Goal: Task Accomplishment & Management: Manage account settings

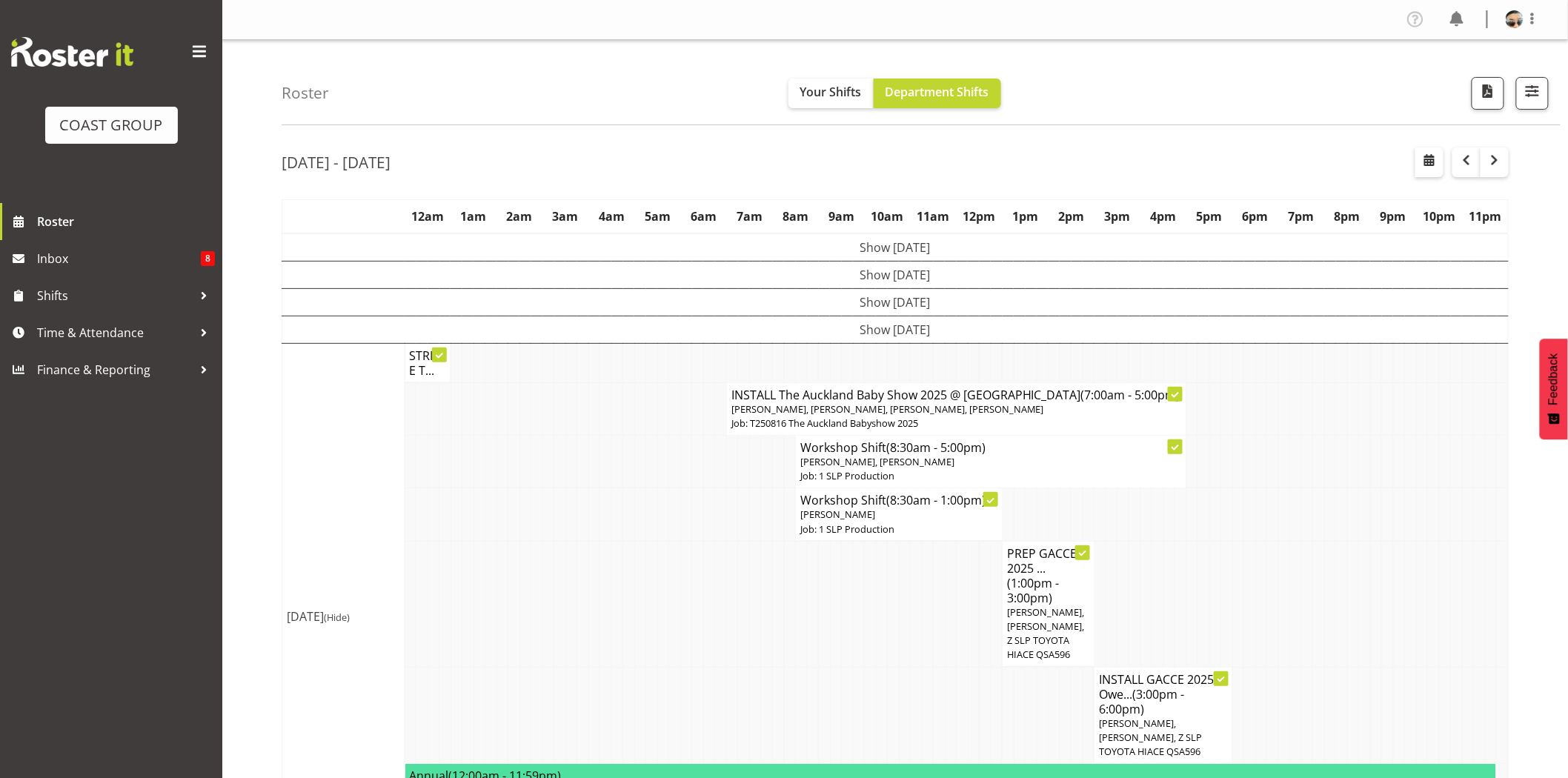
click at [605, 460] on td at bounding box center [605, 462] width 12 height 53
click at [734, 507] on td at bounding box center [731, 515] width 12 height 53
click at [825, 536] on p "Job: 1 SLP Production" at bounding box center [899, 529] width 197 height 14
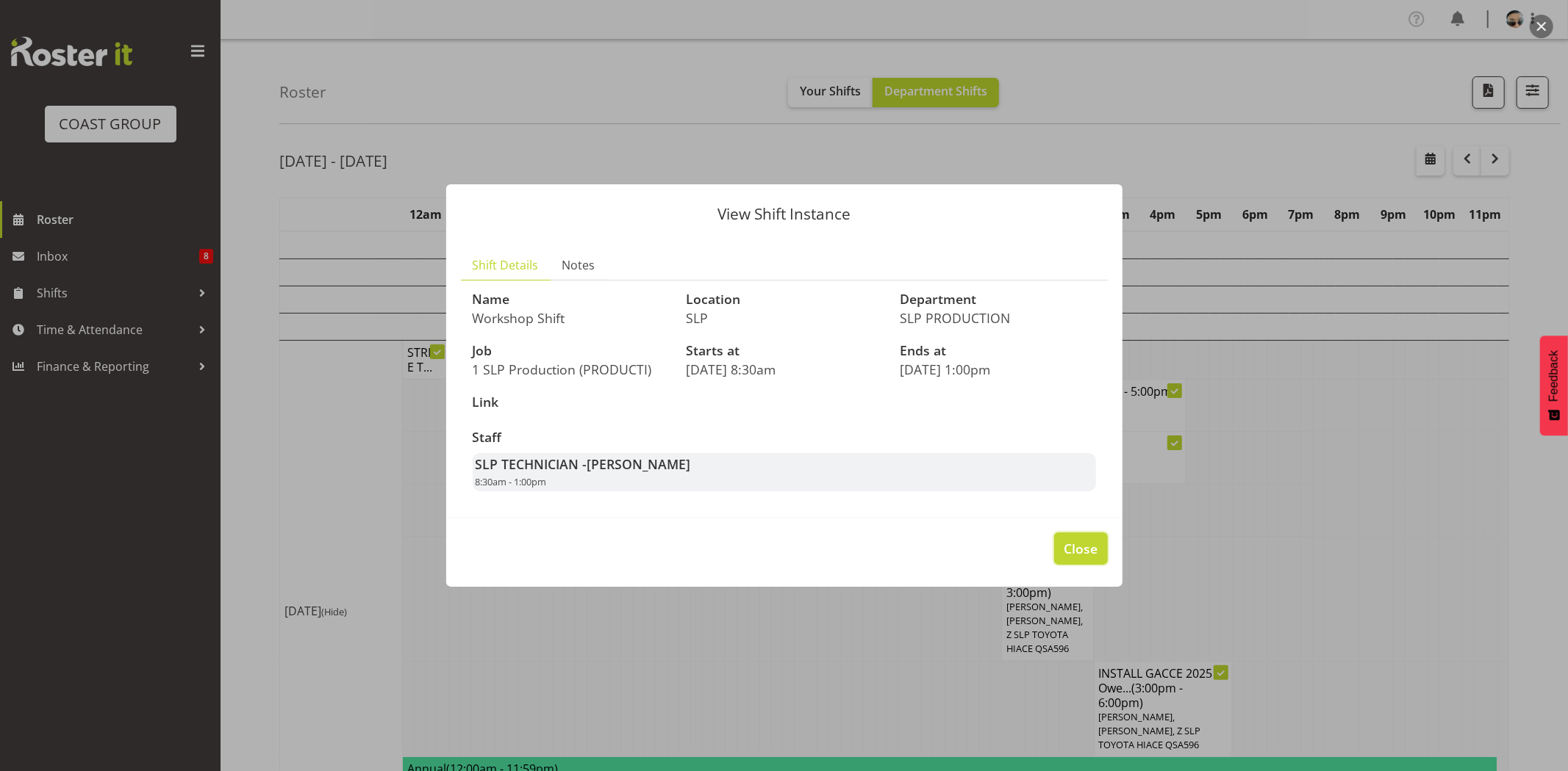
click at [1055, 546] on button "Close" at bounding box center [1080, 549] width 53 height 33
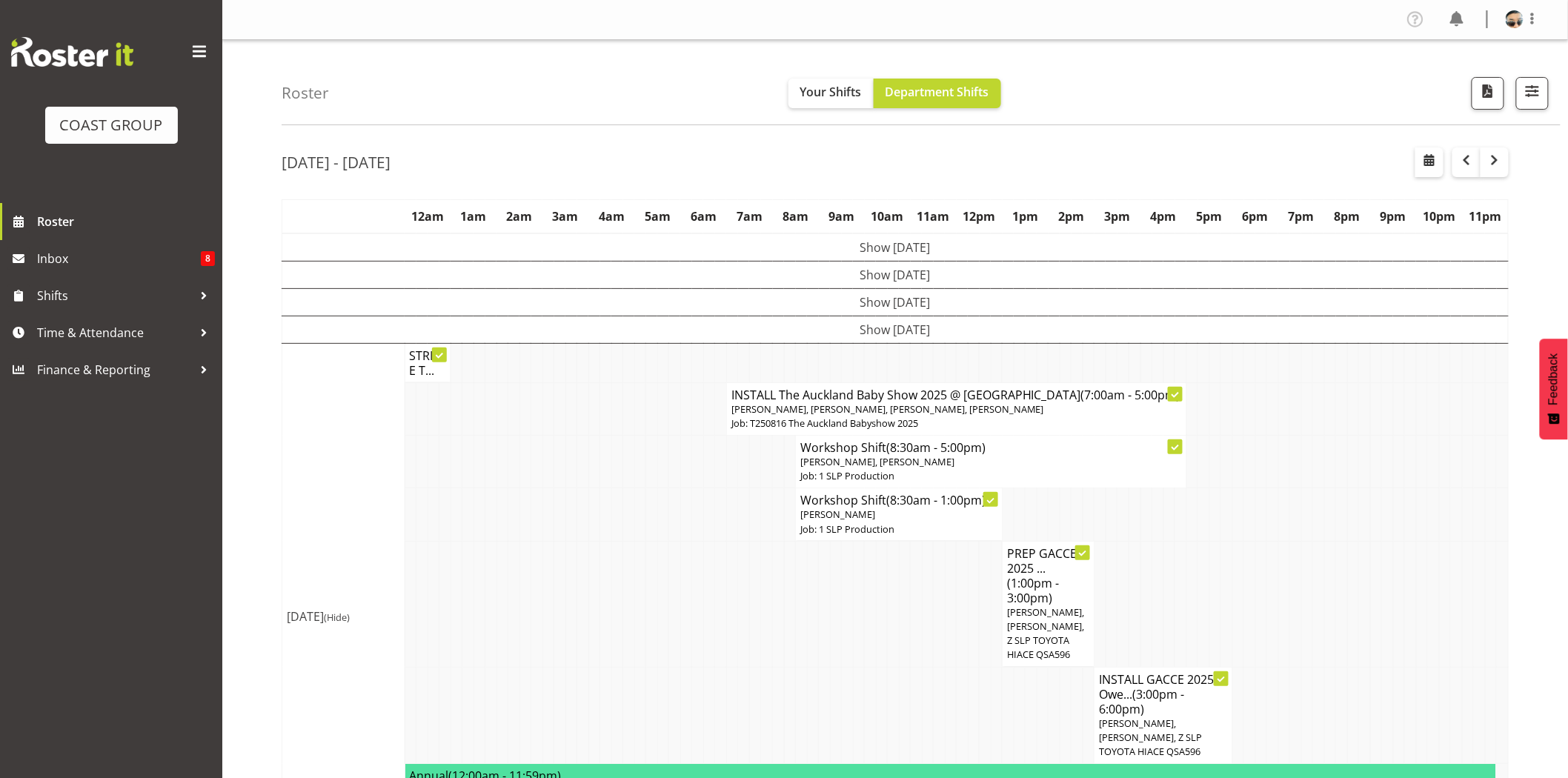
click at [968, 611] on td at bounding box center [973, 604] width 12 height 126
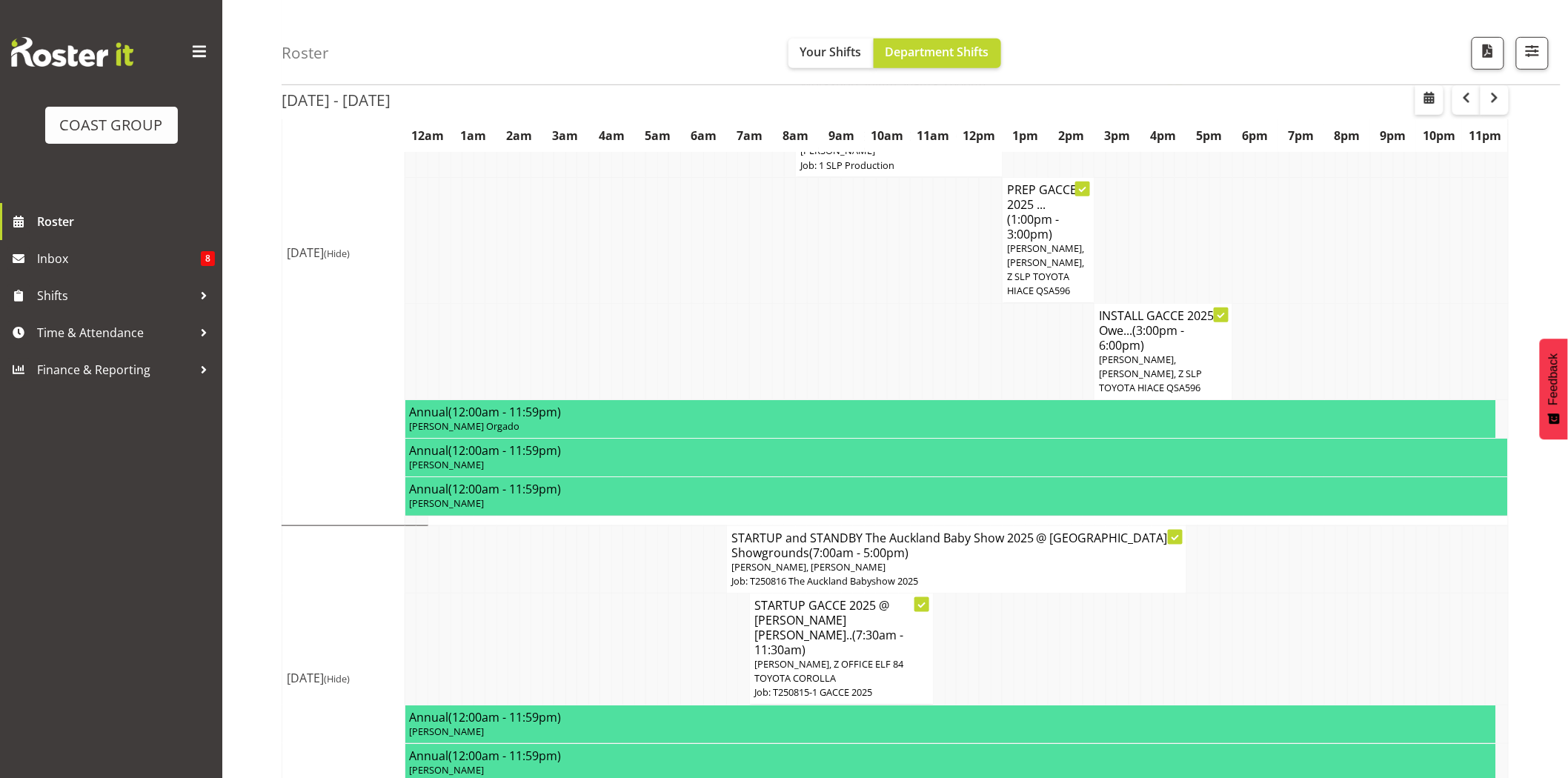
scroll to position [386, 0]
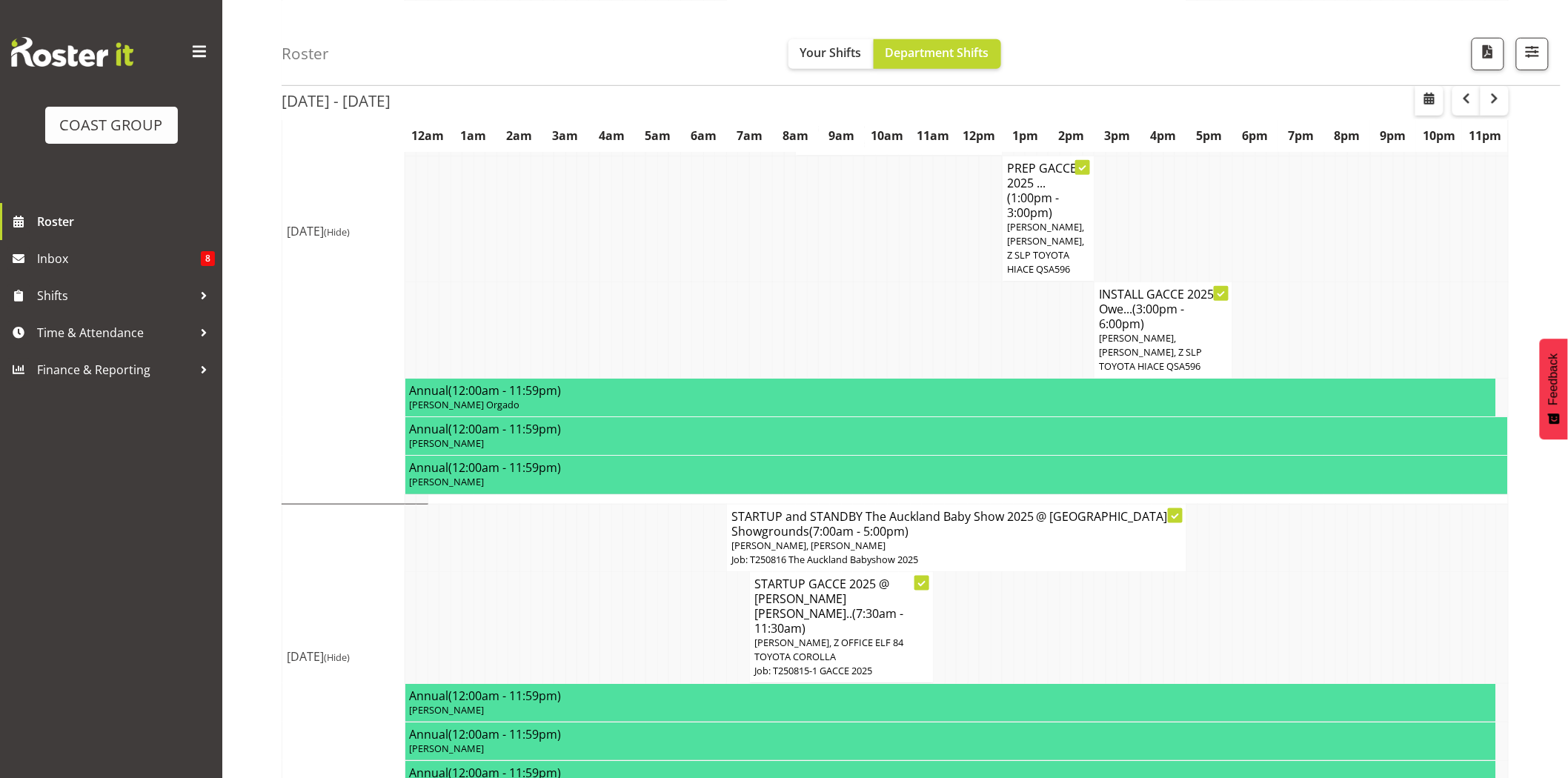
click at [758, 282] on td at bounding box center [755, 219] width 12 height 126
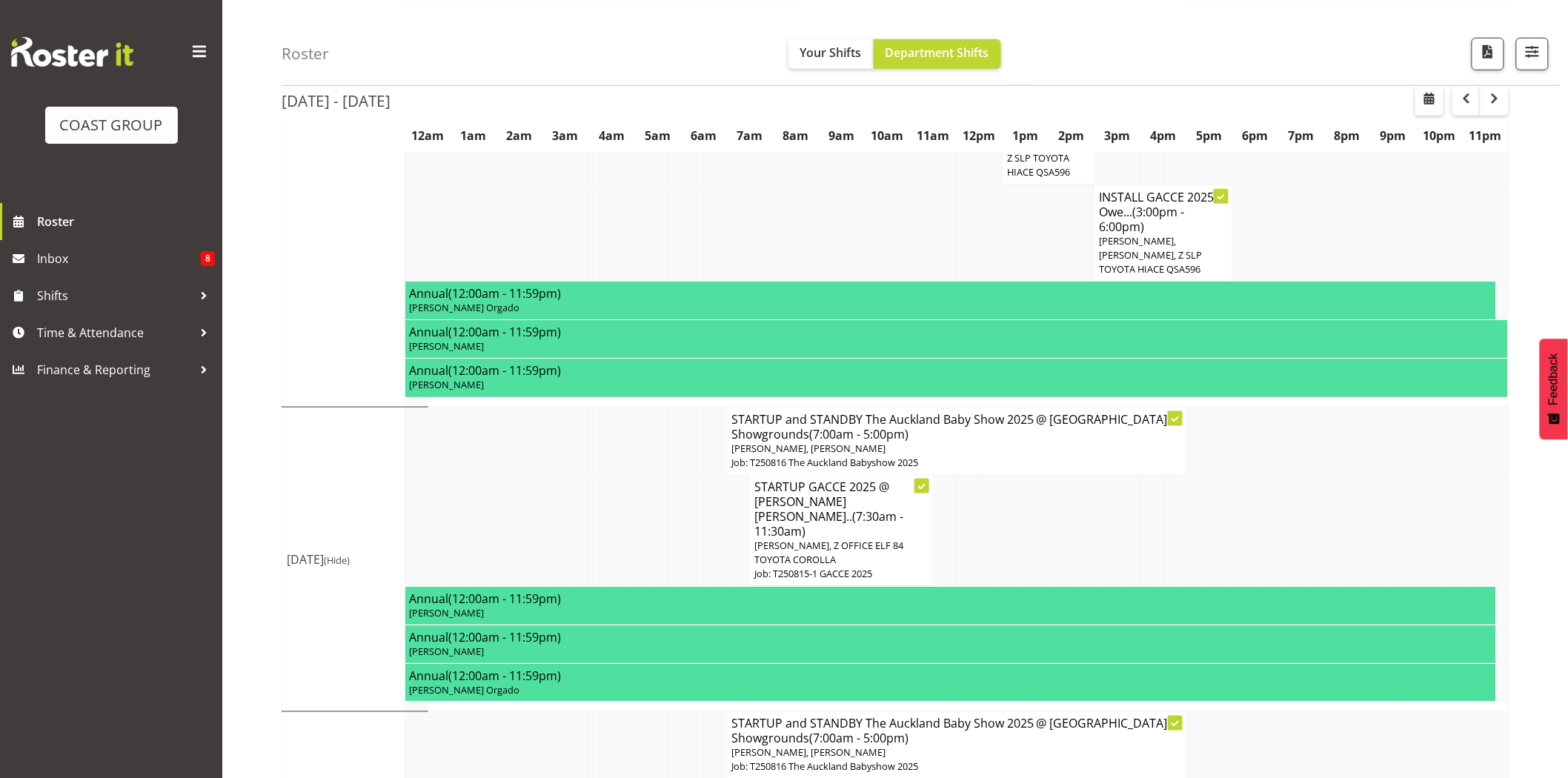
scroll to position [485, 0]
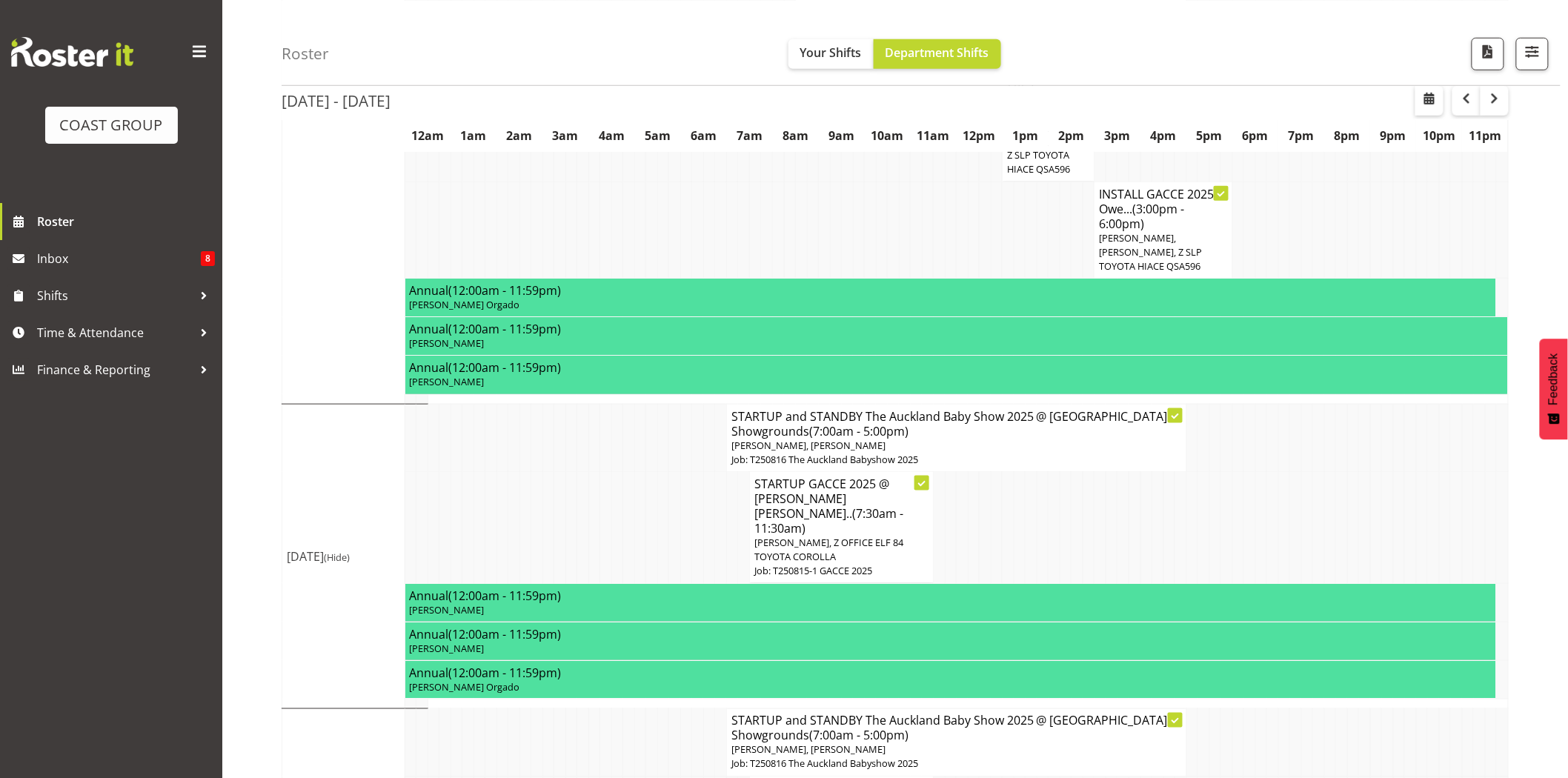
click at [885, 439] on h4 "STARTUP and STANDBY The Auckland Baby Show 2025 @ Auckland Showgrounds (7:00am …" at bounding box center [956, 424] width 450 height 30
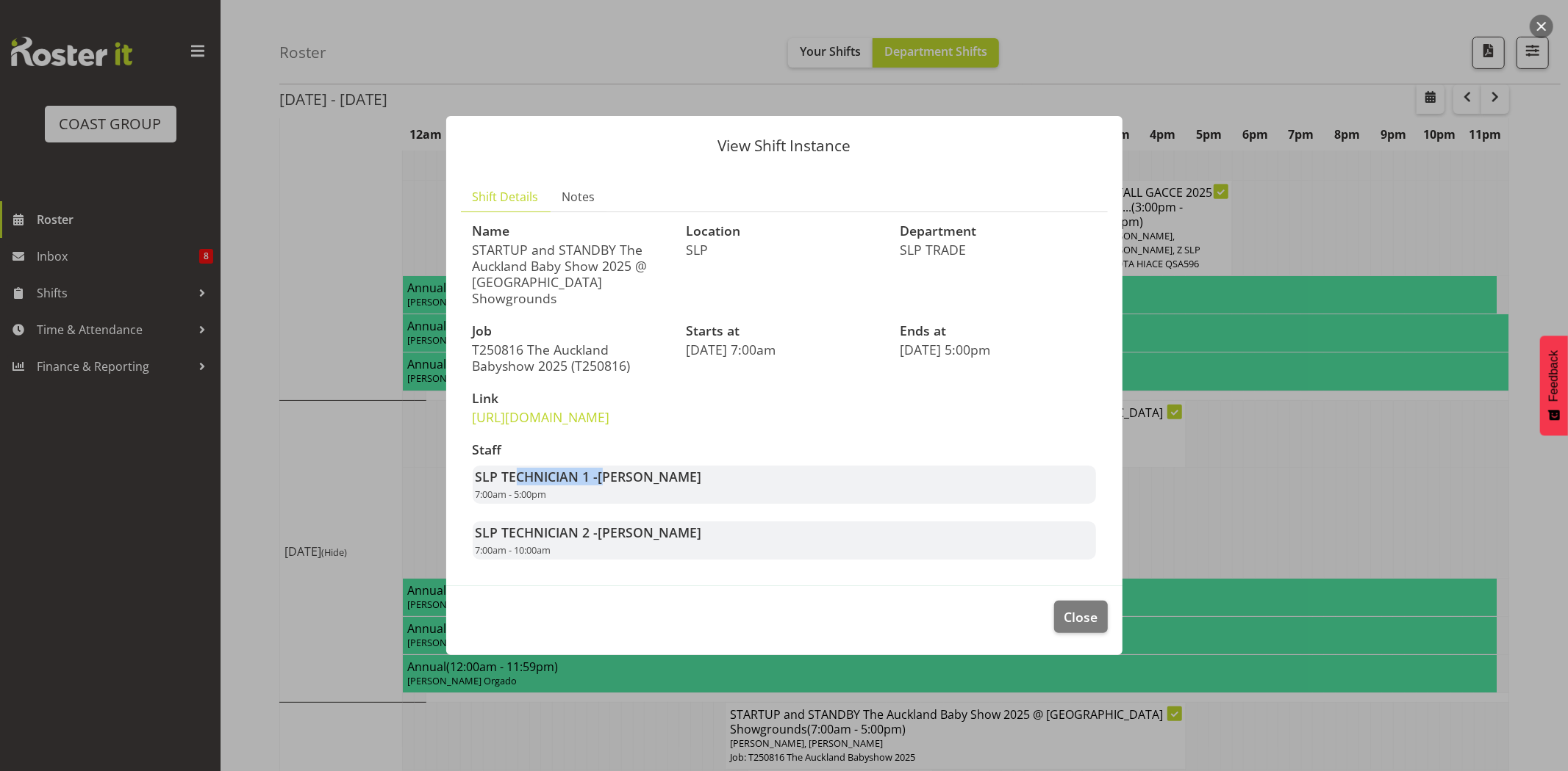
drag, startPoint x: 515, startPoint y: 484, endPoint x: 610, endPoint y: 489, distance: 95.1
click at [610, 485] on strong "SLP TECHNICIAN 1 - Aof Anujarawat" at bounding box center [589, 477] width 226 height 18
click at [610, 485] on span "[PERSON_NAME]" at bounding box center [650, 477] width 104 height 18
drag, startPoint x: 663, startPoint y: 481, endPoint x: 685, endPoint y: 481, distance: 22.0
click at [685, 481] on strong "SLP TECHNICIAN 1 - Aof Anujarawat" at bounding box center [589, 477] width 226 height 18
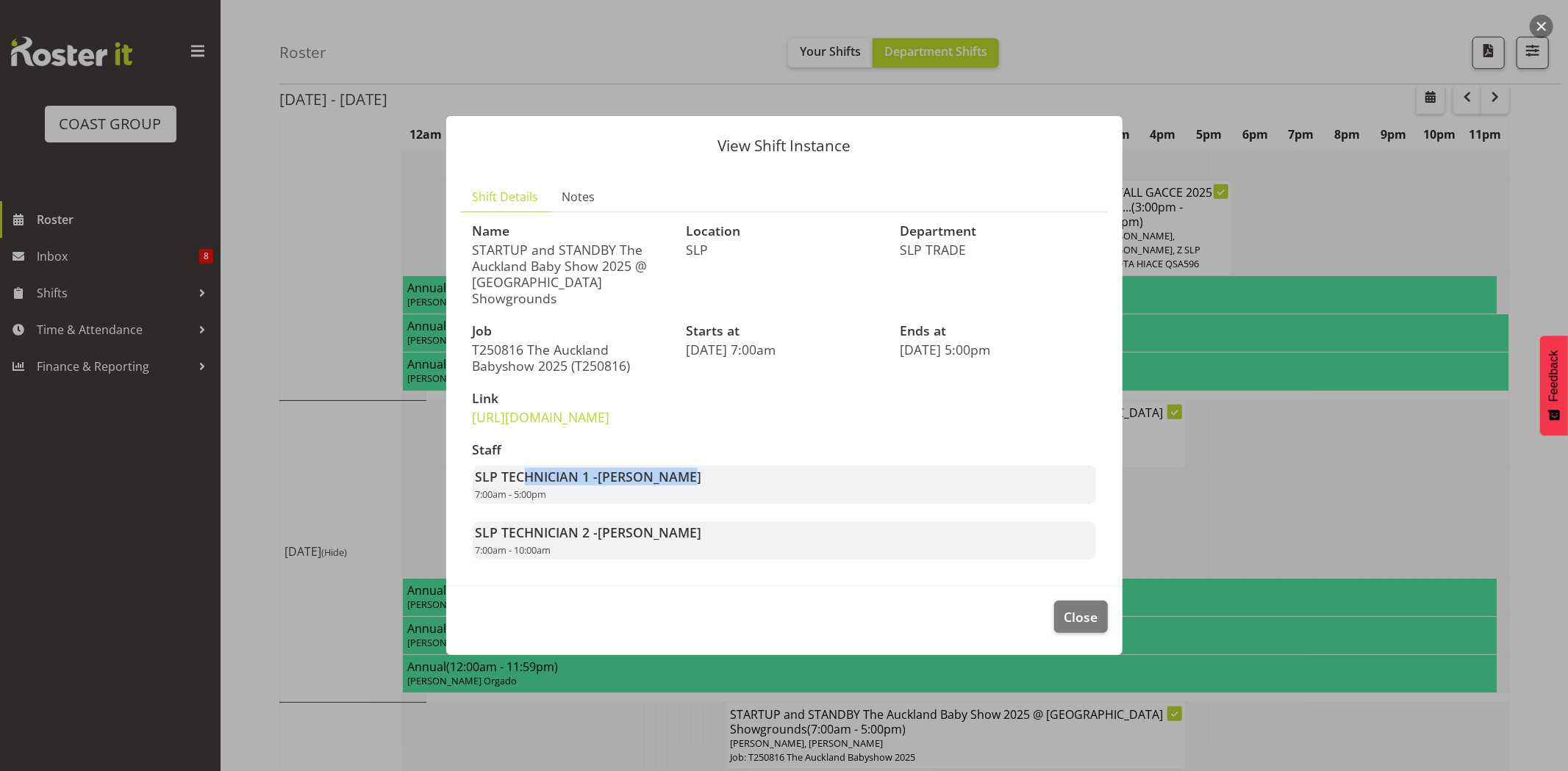
click at [685, 481] on span "[PERSON_NAME]" at bounding box center [650, 477] width 104 height 18
drag, startPoint x: 493, startPoint y: 481, endPoint x: 640, endPoint y: 481, distance: 147.0
click at [639, 481] on strong "SLP TECHNICIAN 1 - Aof Anujarawat" at bounding box center [589, 477] width 226 height 18
click at [642, 481] on span "[PERSON_NAME]" at bounding box center [650, 477] width 104 height 18
drag, startPoint x: 476, startPoint y: 504, endPoint x: 602, endPoint y: 505, distance: 126.0
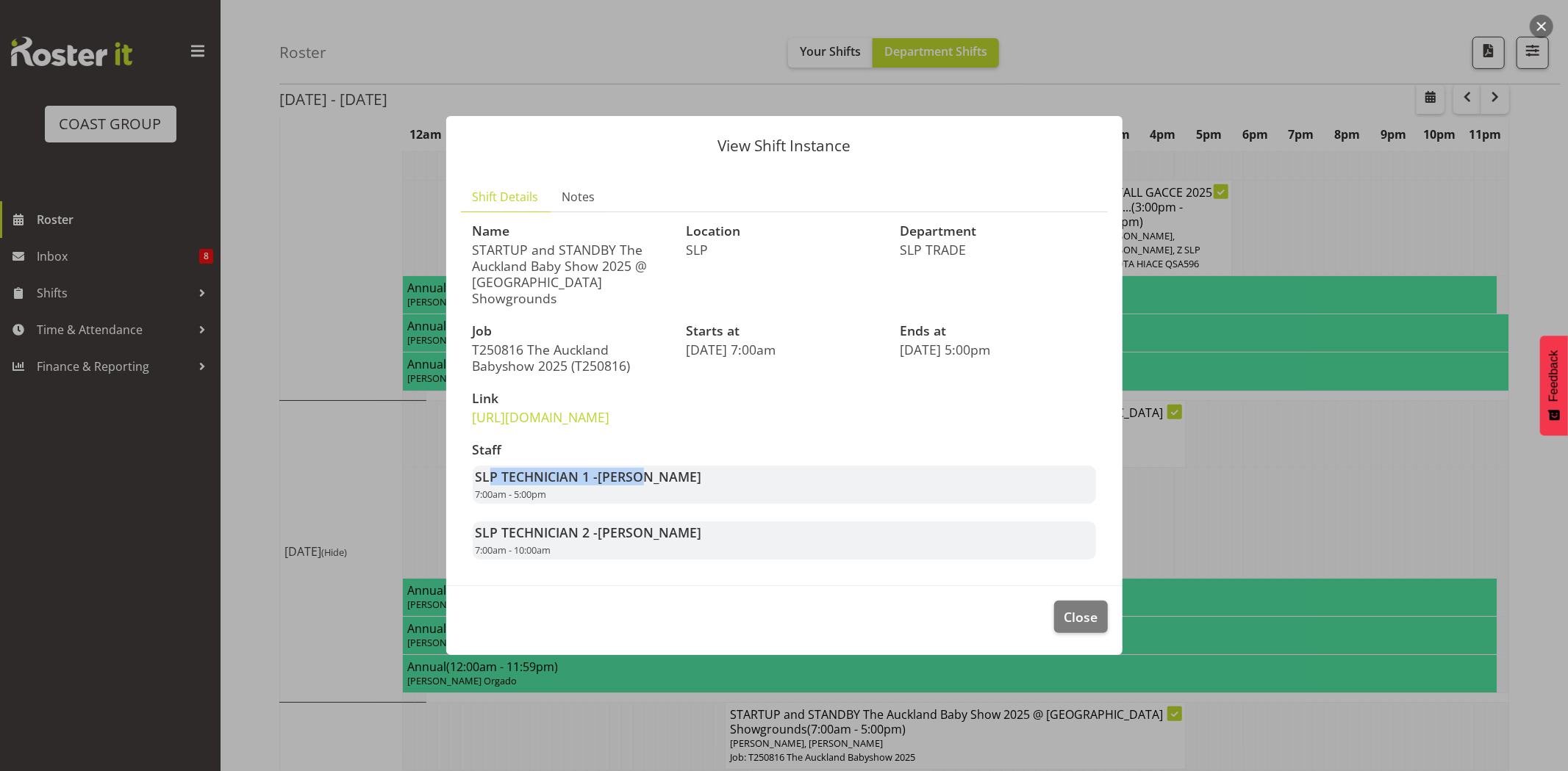
click at [602, 504] on div "SLP TECHNICIAN 1 - Aof Anujarawat 7:00am - 5:00pm" at bounding box center [784, 484] width 623 height 38
click at [1067, 617] on span "Close" at bounding box center [1080, 616] width 33 height 19
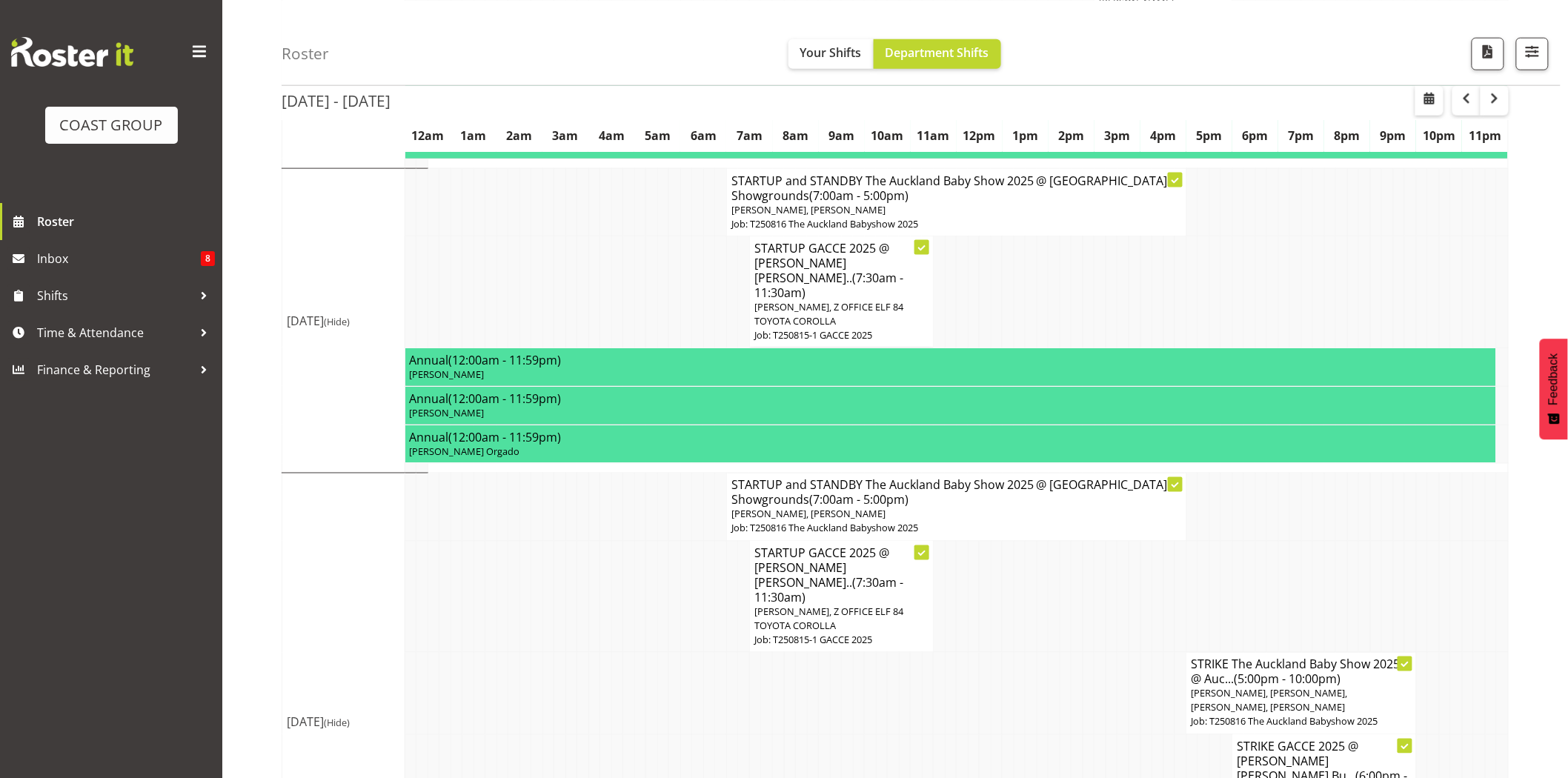
scroll to position [722, 0]
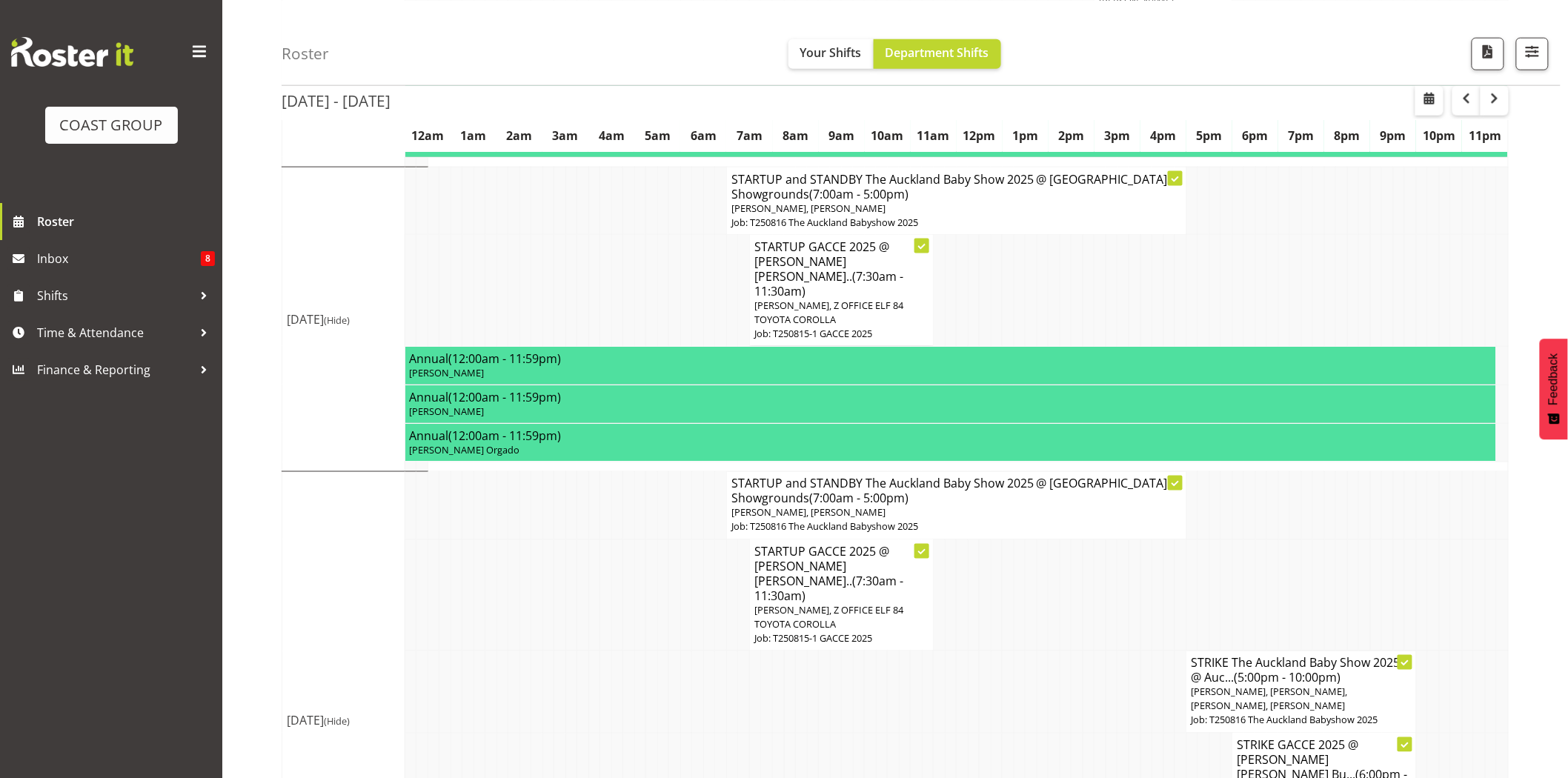
click at [1267, 670] on span "(5:00pm - 10:00pm)" at bounding box center [1287, 679] width 107 height 16
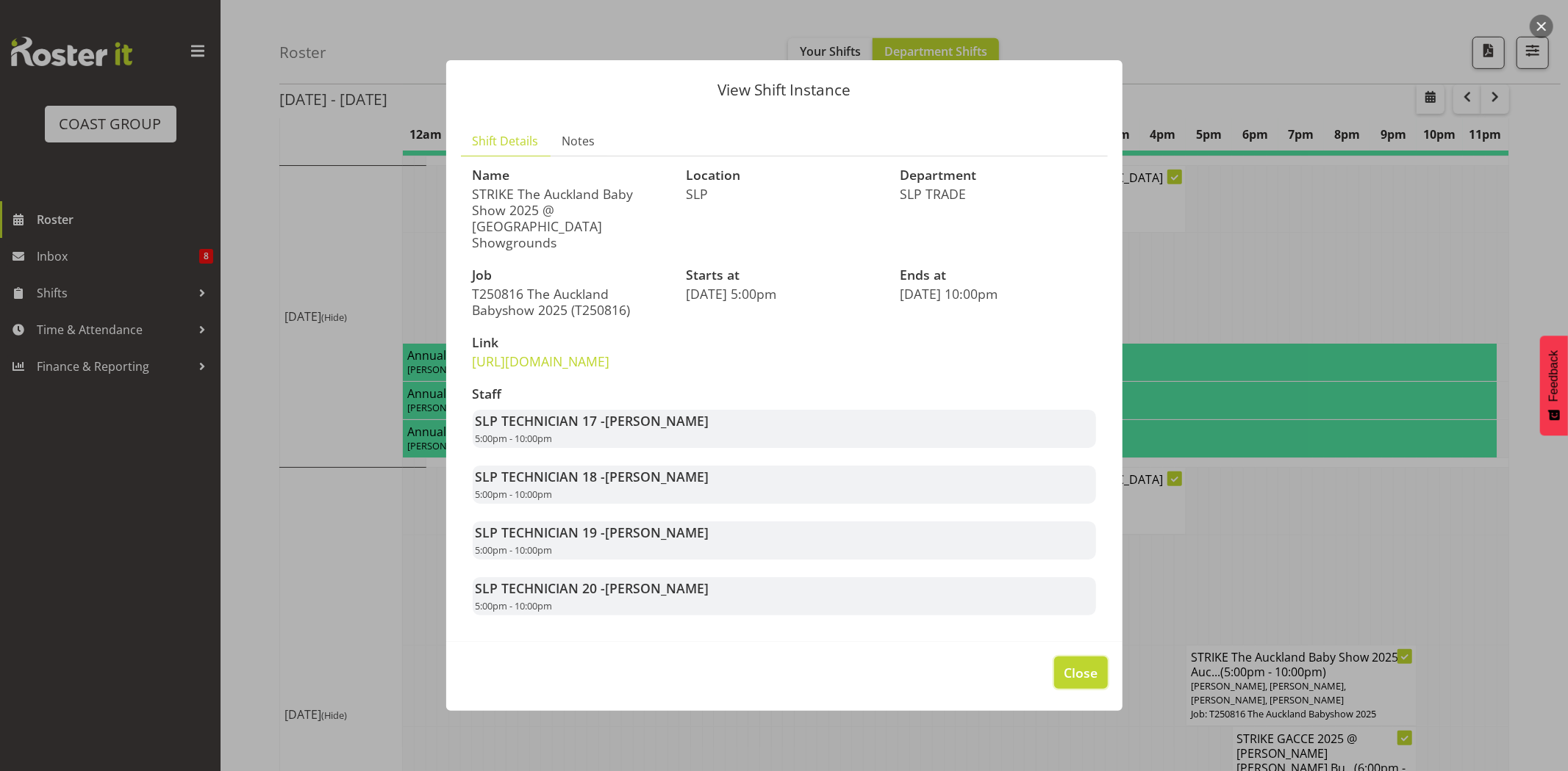
click at [1066, 670] on span "Close" at bounding box center [1080, 672] width 33 height 19
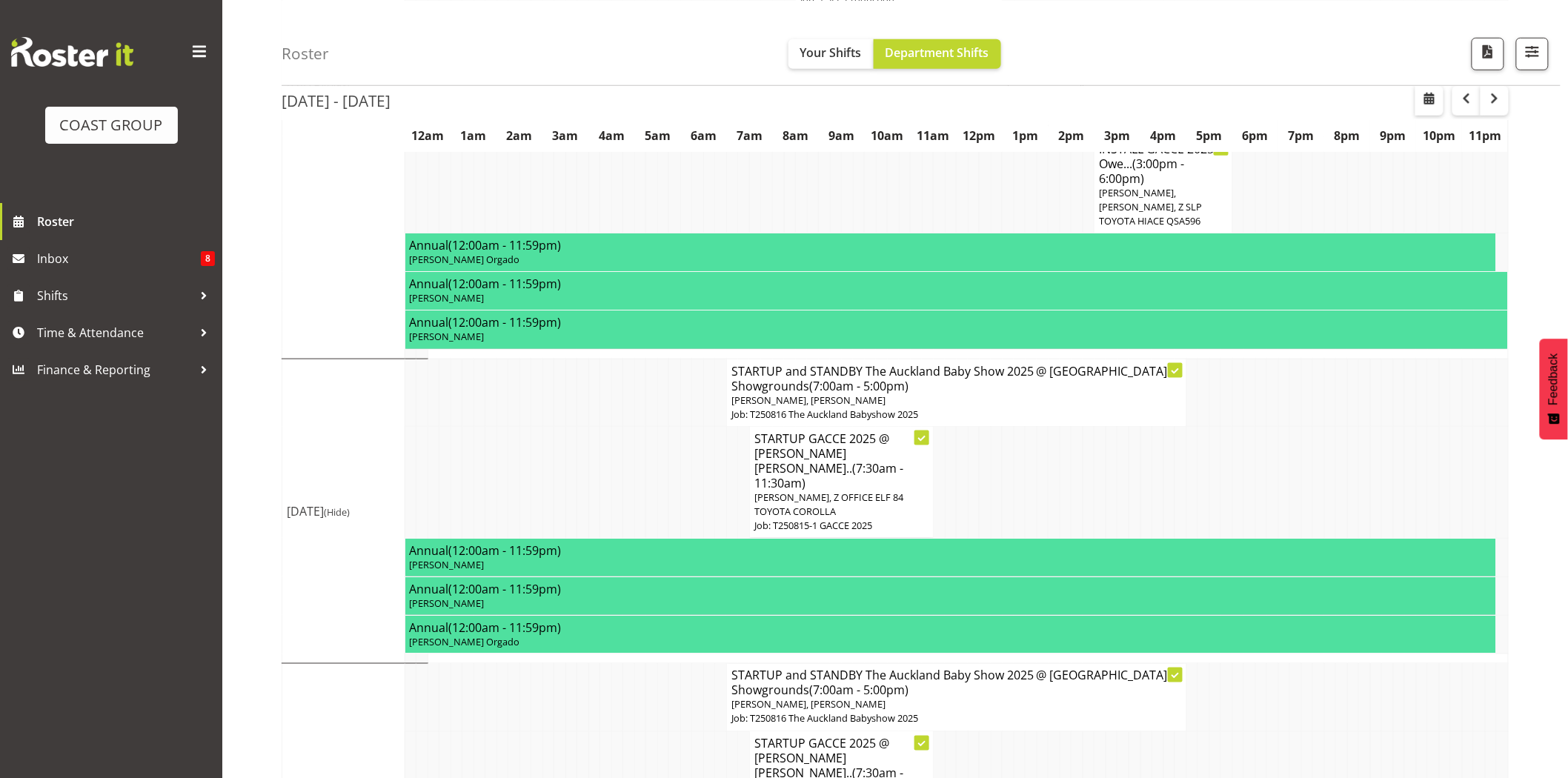
scroll to position [0, 0]
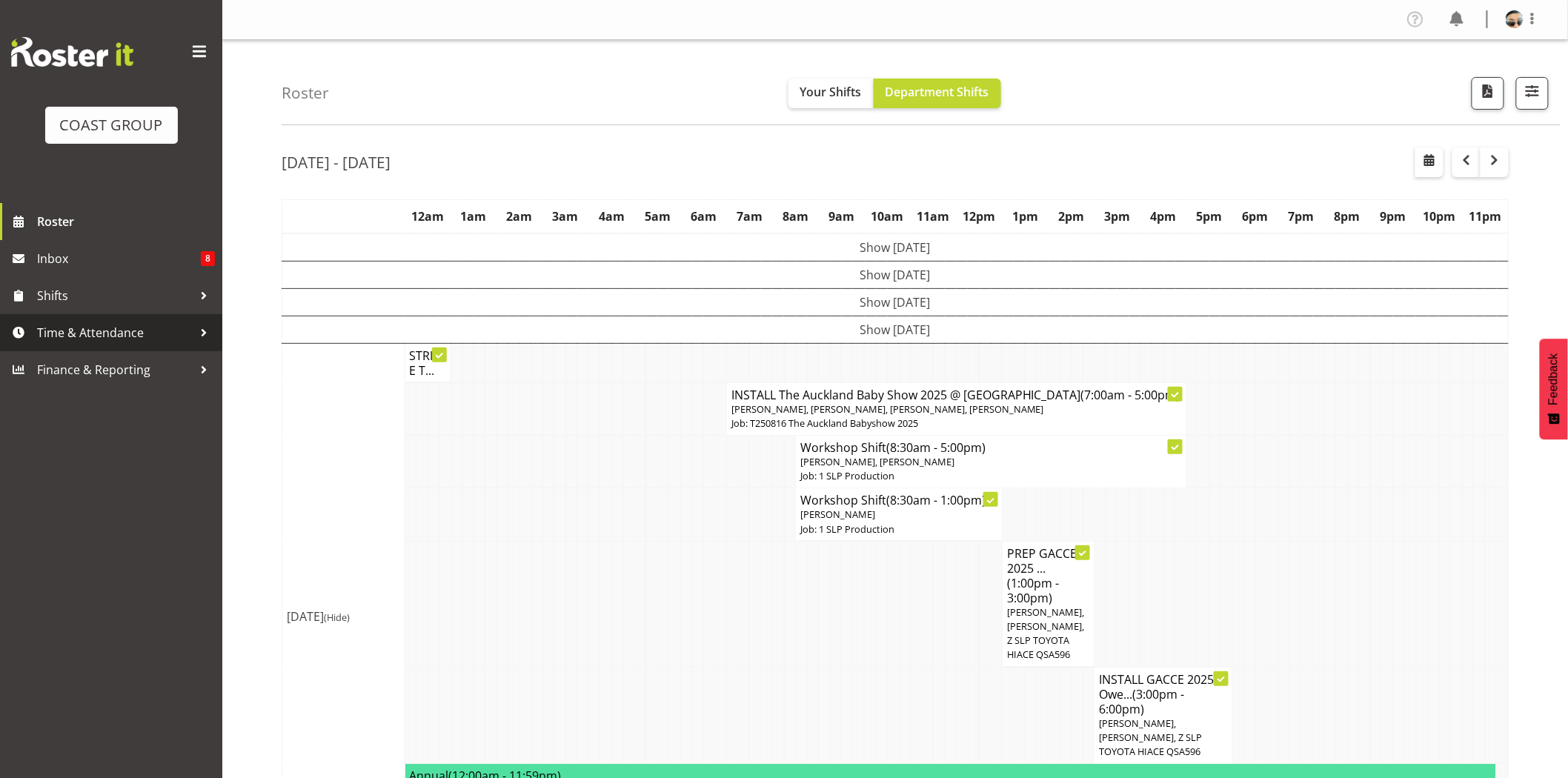
click at [119, 330] on span "Time & Attendance" at bounding box center [115, 333] width 156 height 22
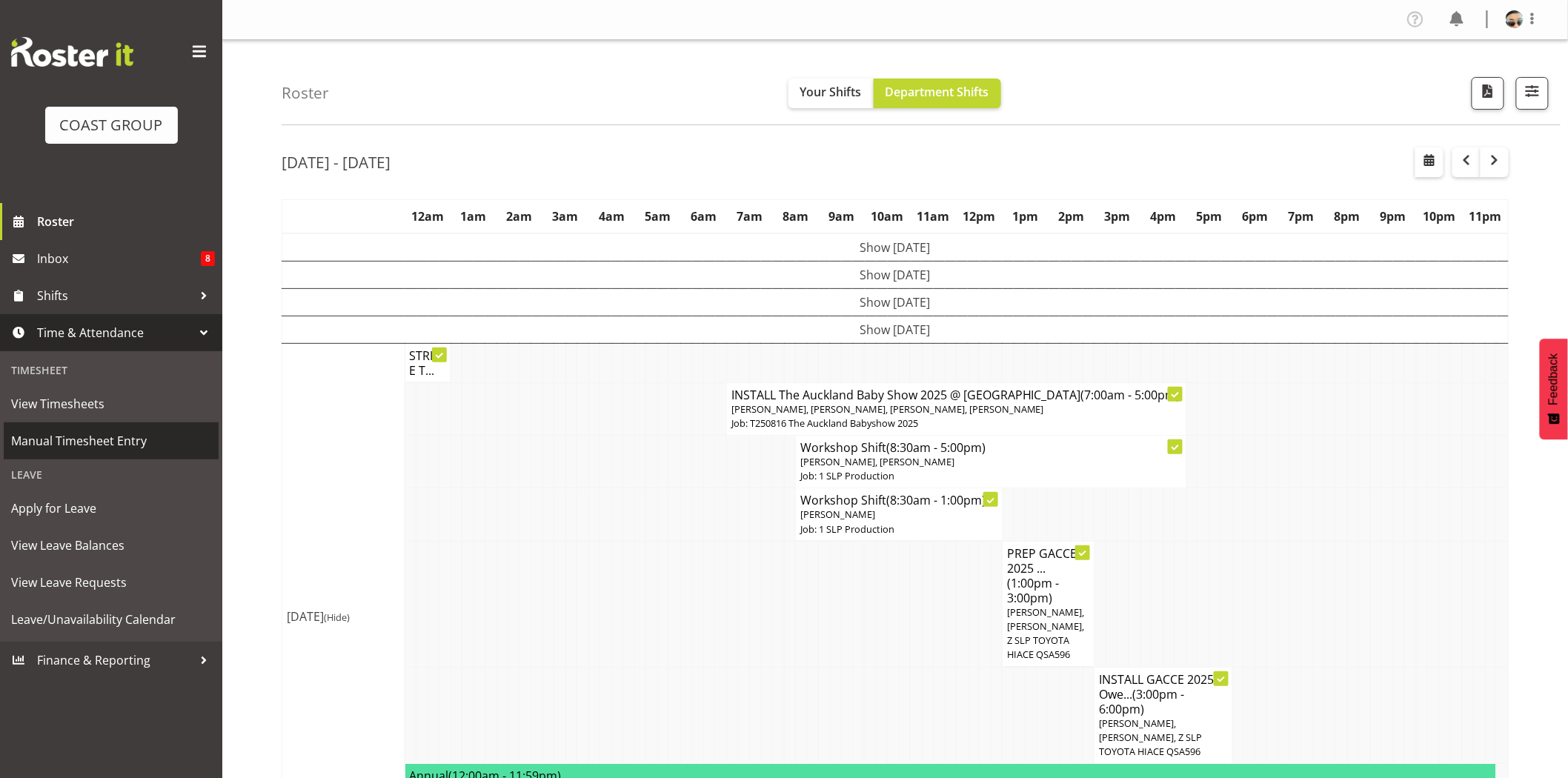
click at [123, 438] on span "Manual Timesheet Entry" at bounding box center [110, 441] width 200 height 22
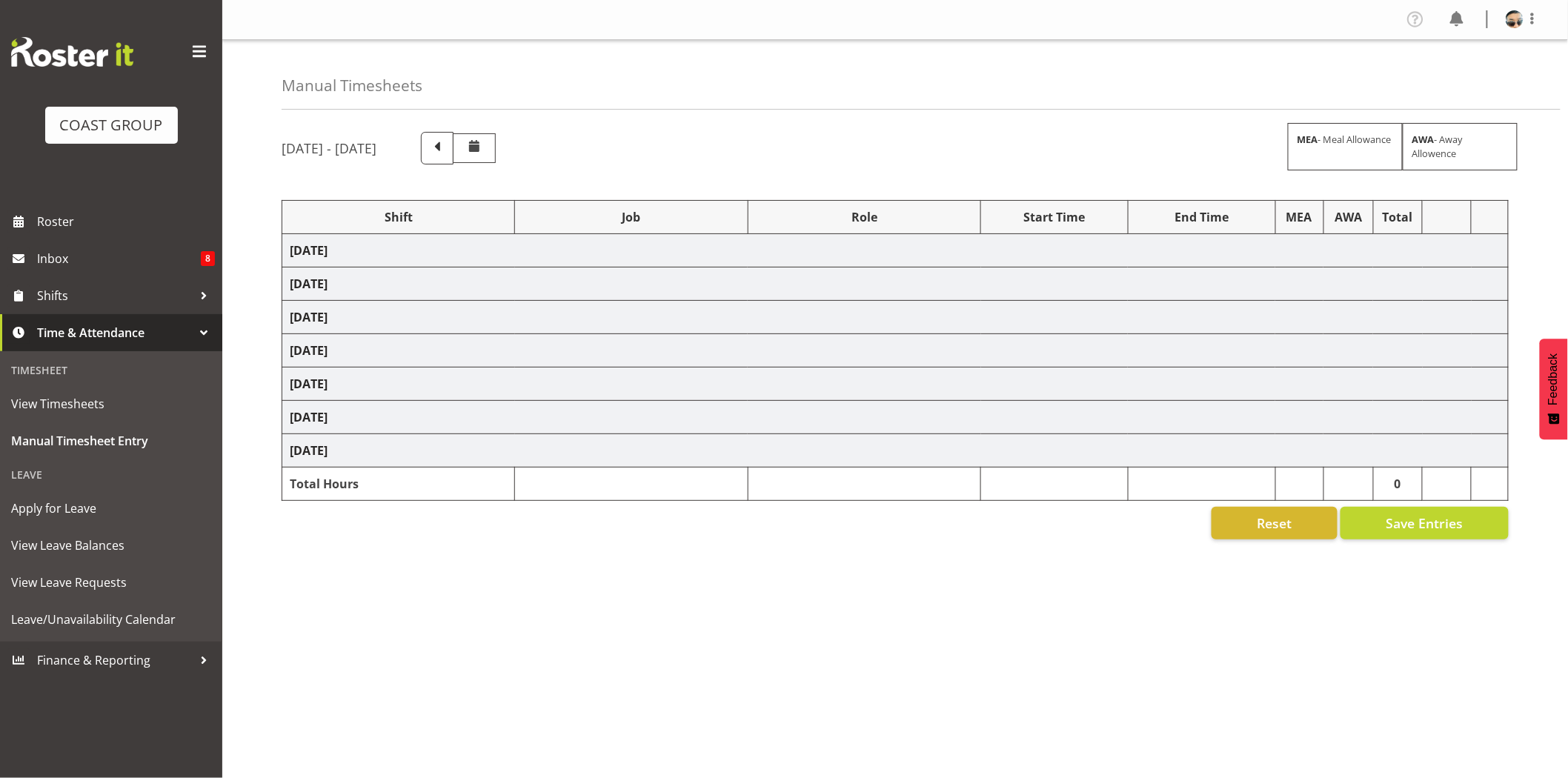
select select "76242"
select select "10090"
select select "77855"
select select "10210"
select select "66157"
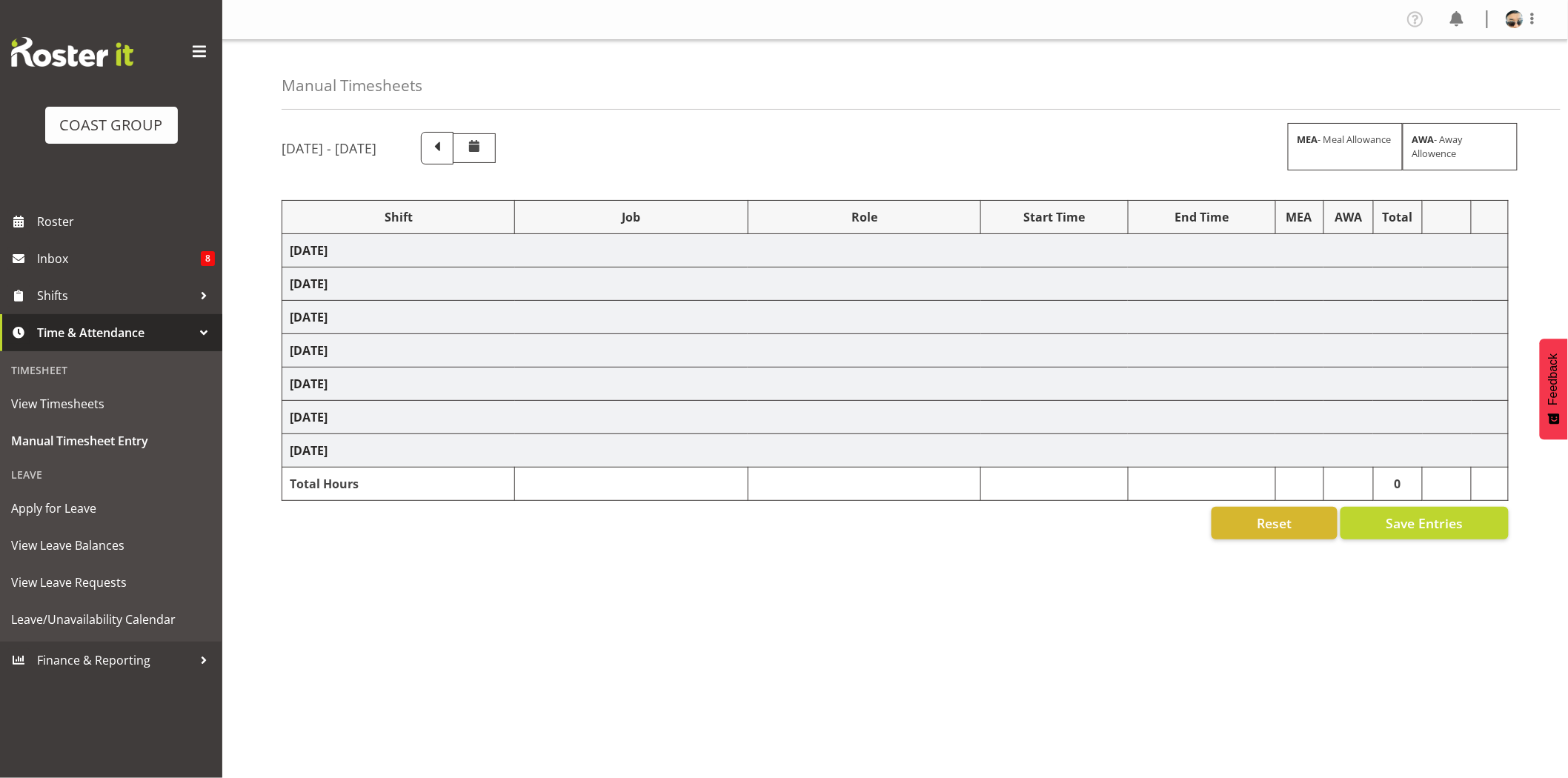
select select "9149"
select select "66157"
select select "9149"
select select "66157"
select select "9149"
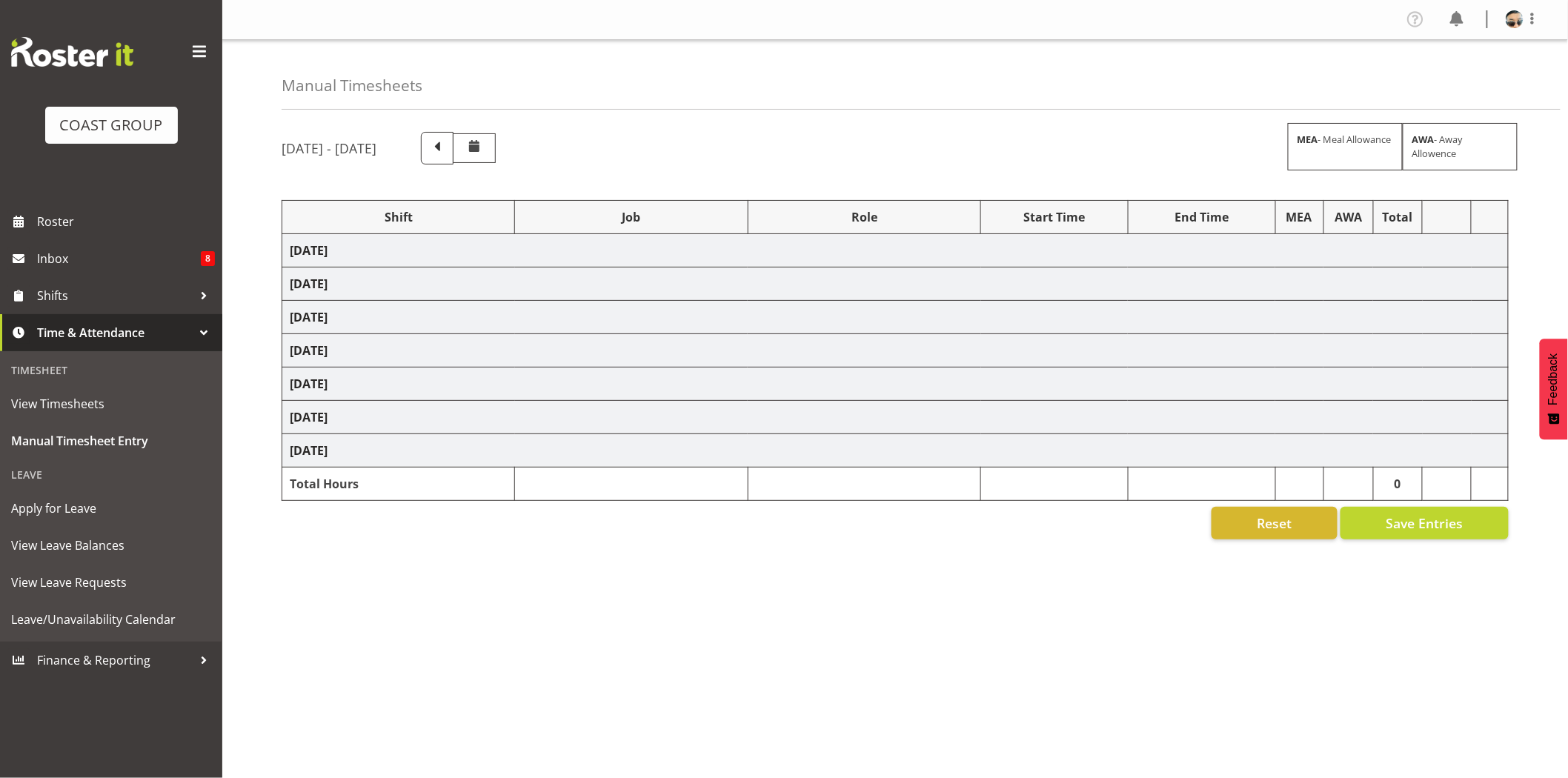
select select "66157"
select select "9149"
select select "77855"
select select "10210"
select select "77855"
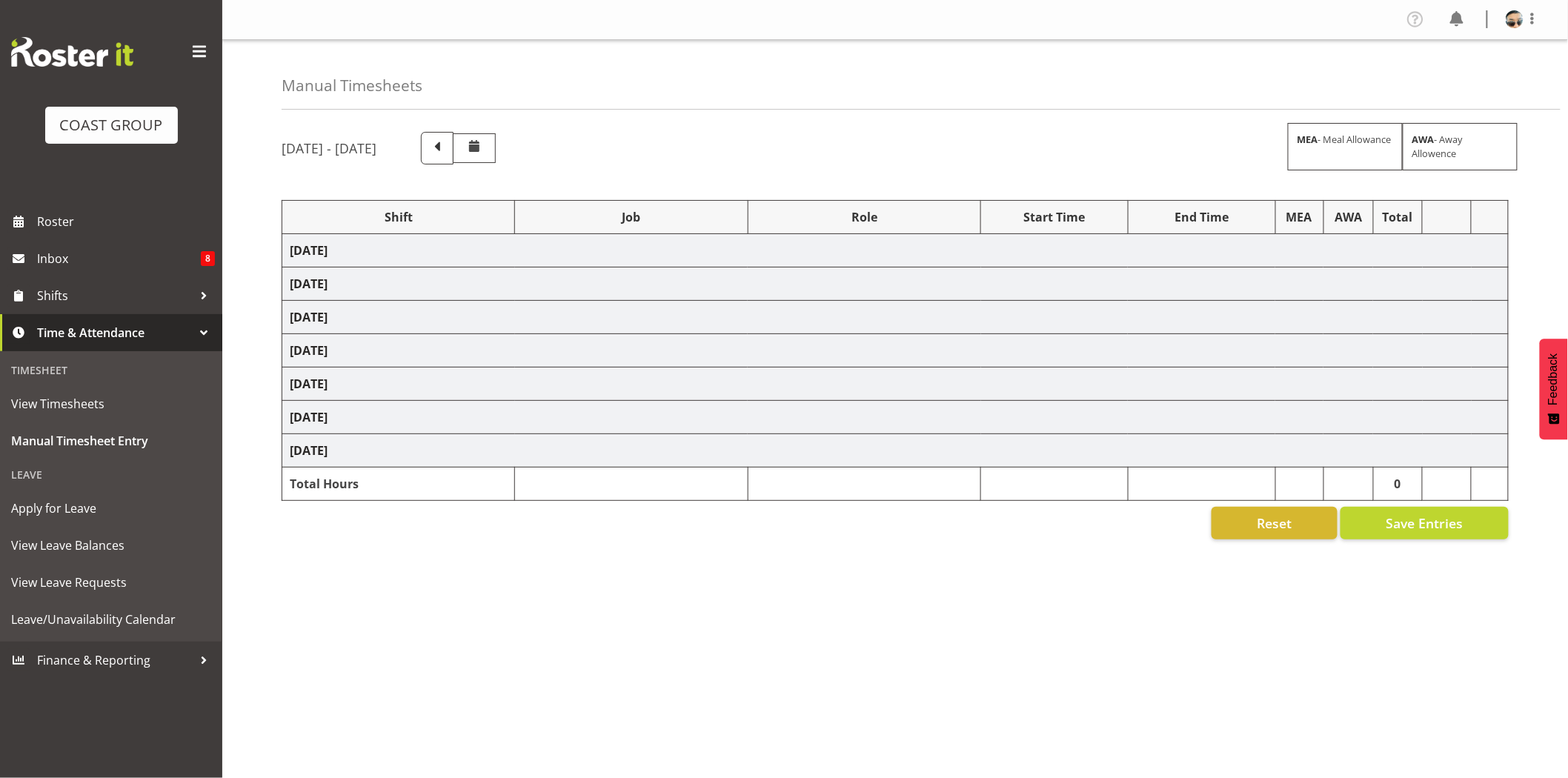
select select "10210"
select select "80176"
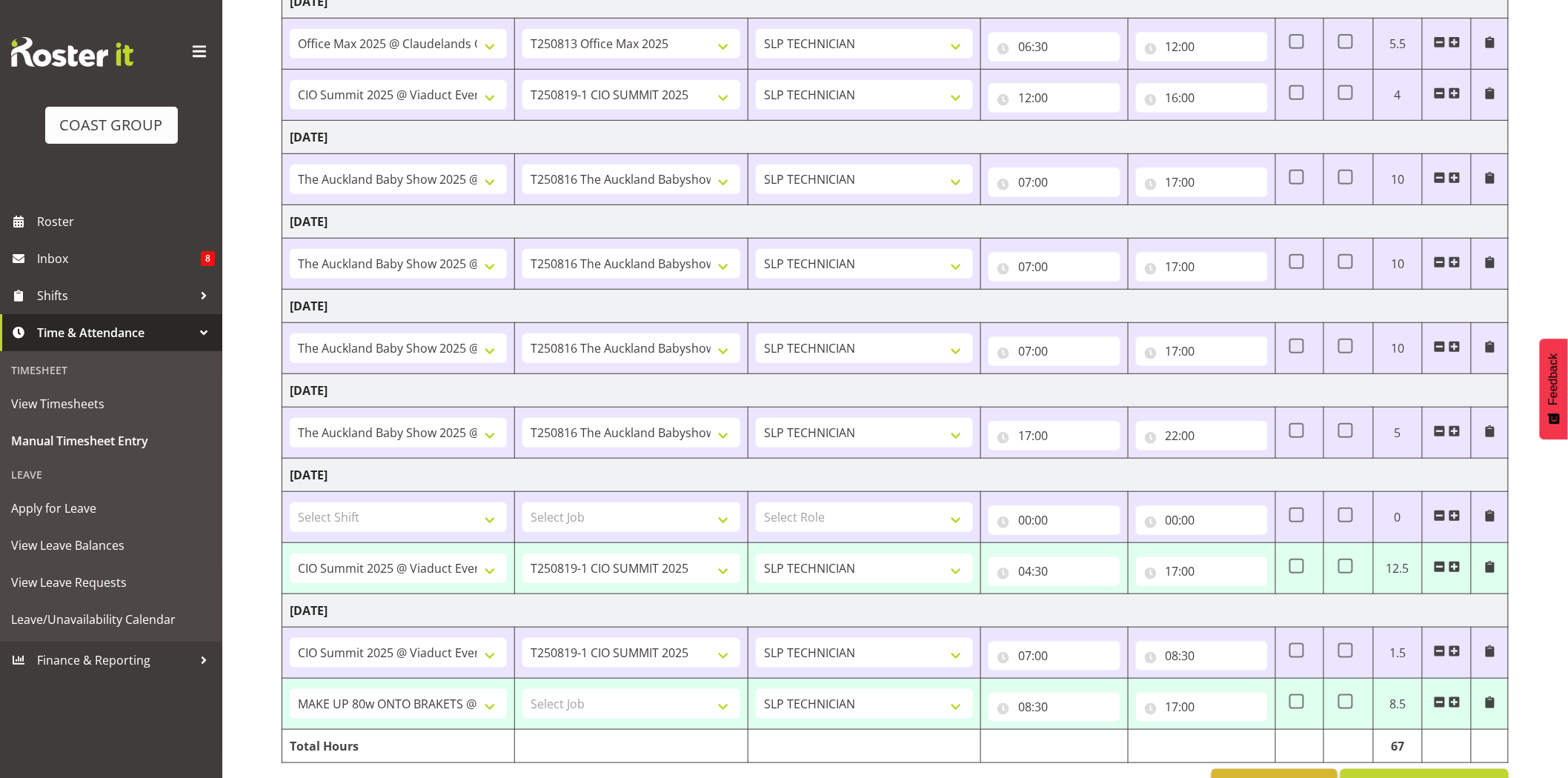
scroll to position [298, 0]
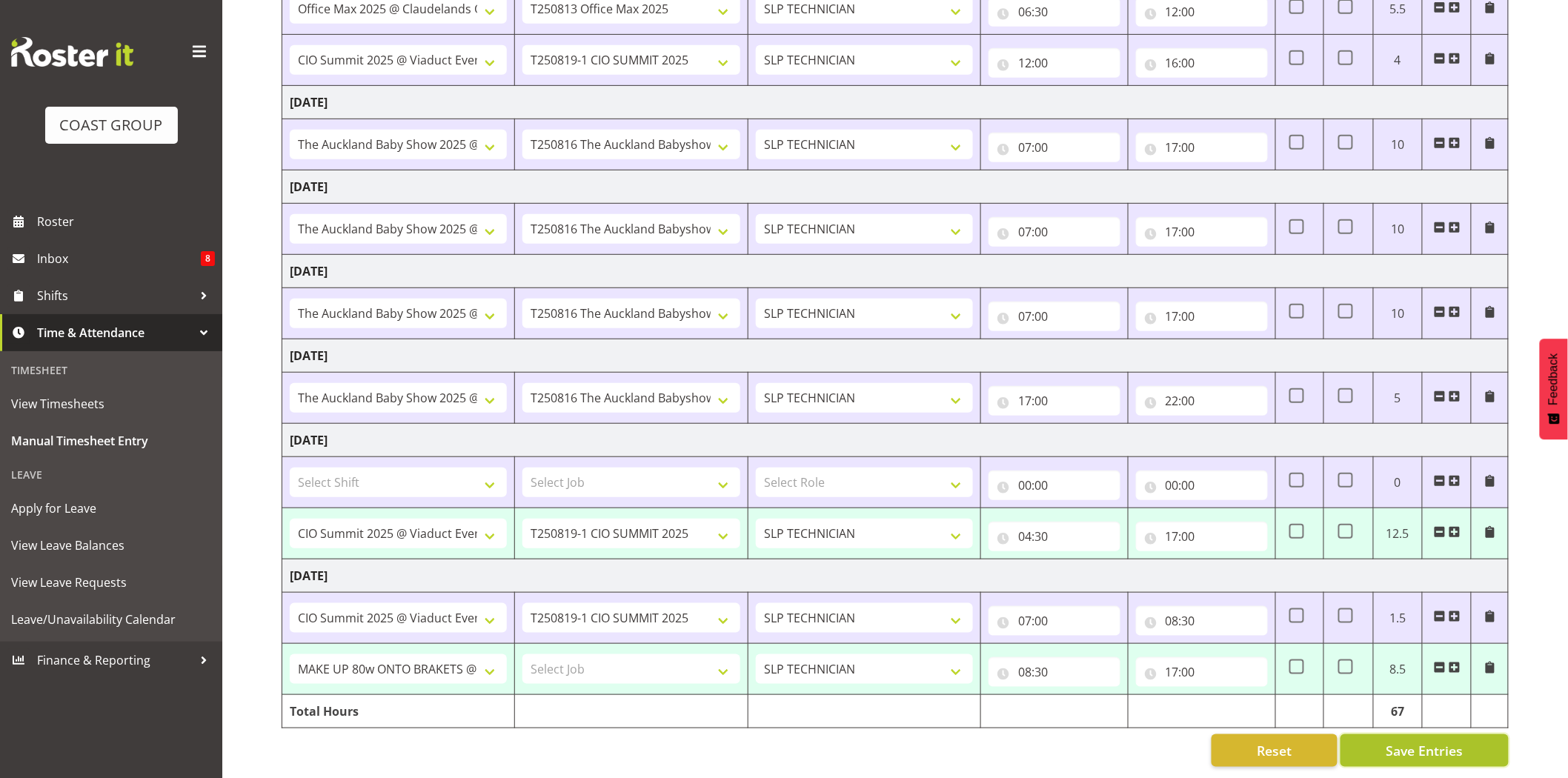
click at [1440, 746] on span "Save Entries" at bounding box center [1424, 751] width 77 height 19
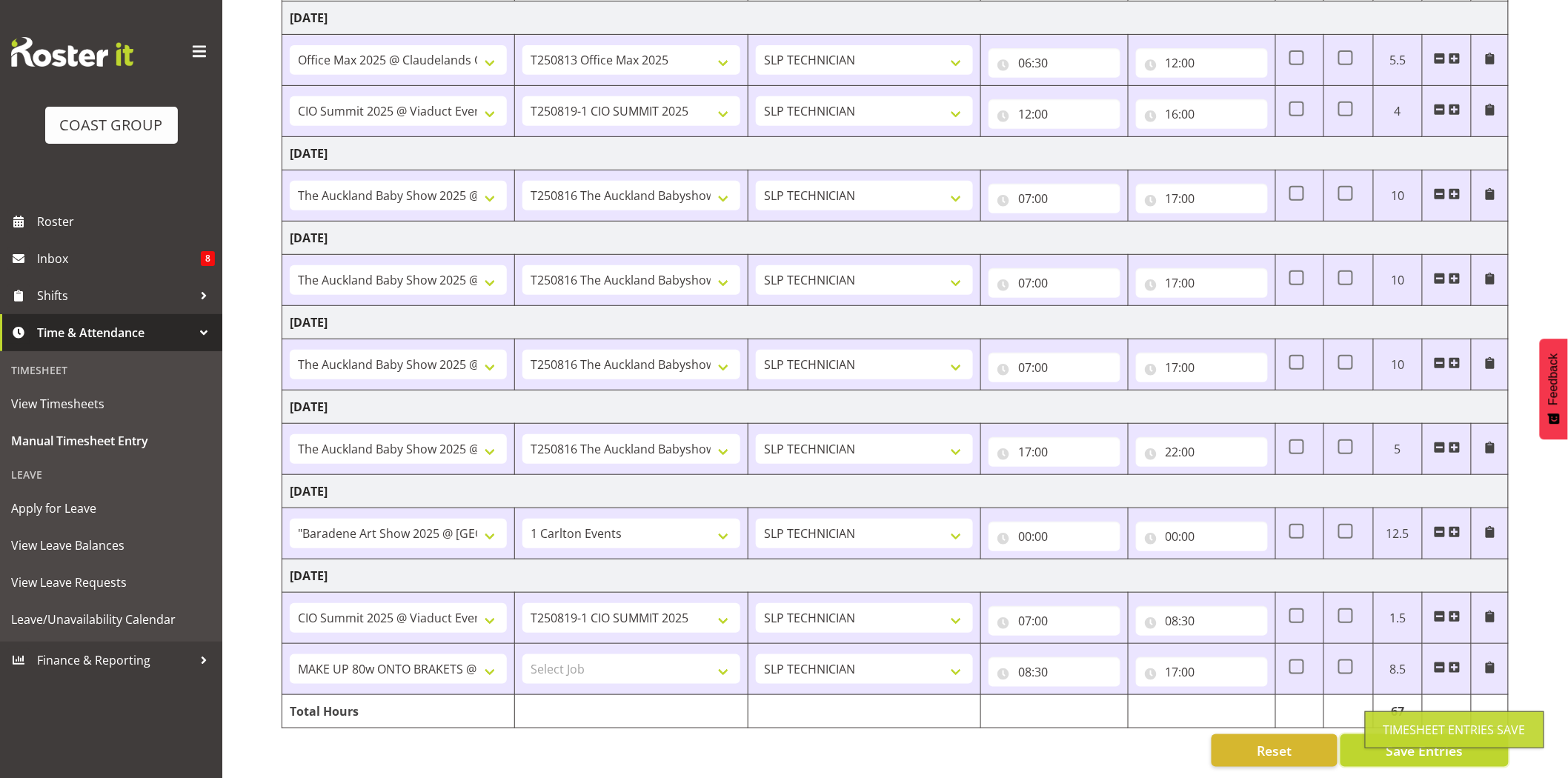
select select "77855"
select select "10210"
type input "04:30"
type input "17:00"
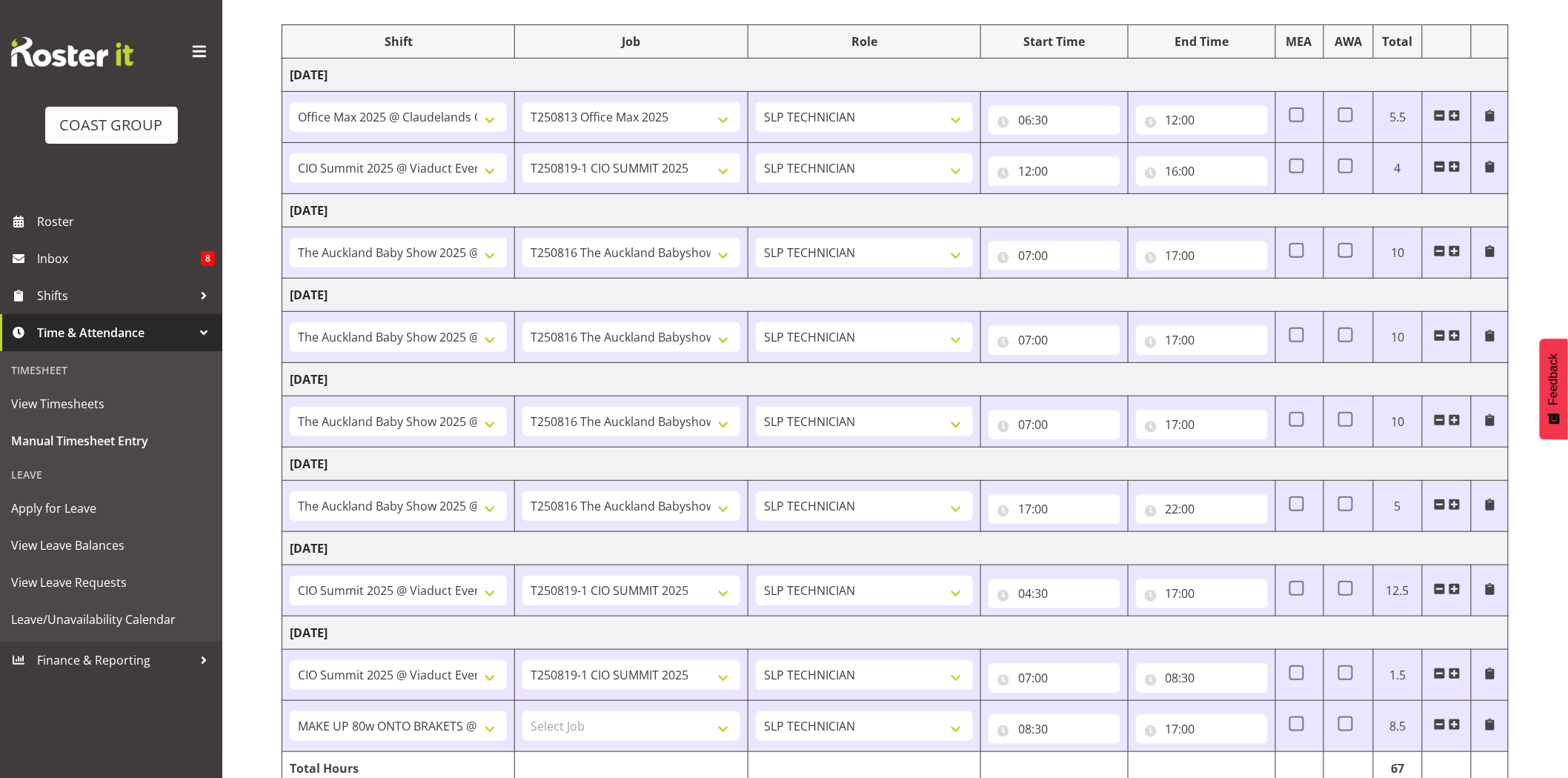
scroll to position [180, 0]
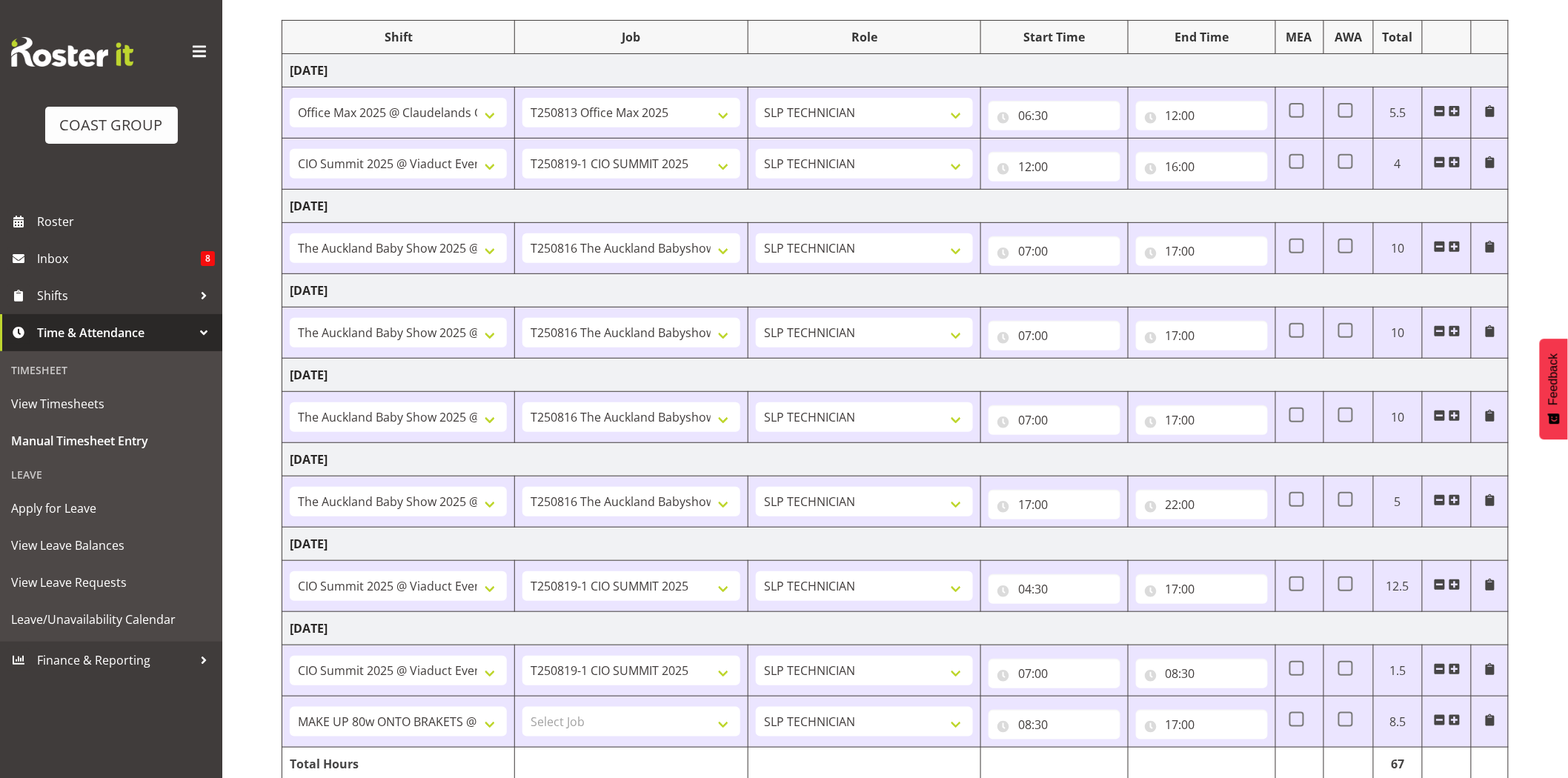
click at [1035, 450] on td "Sunday 17th August 2025" at bounding box center [895, 460] width 1226 height 34
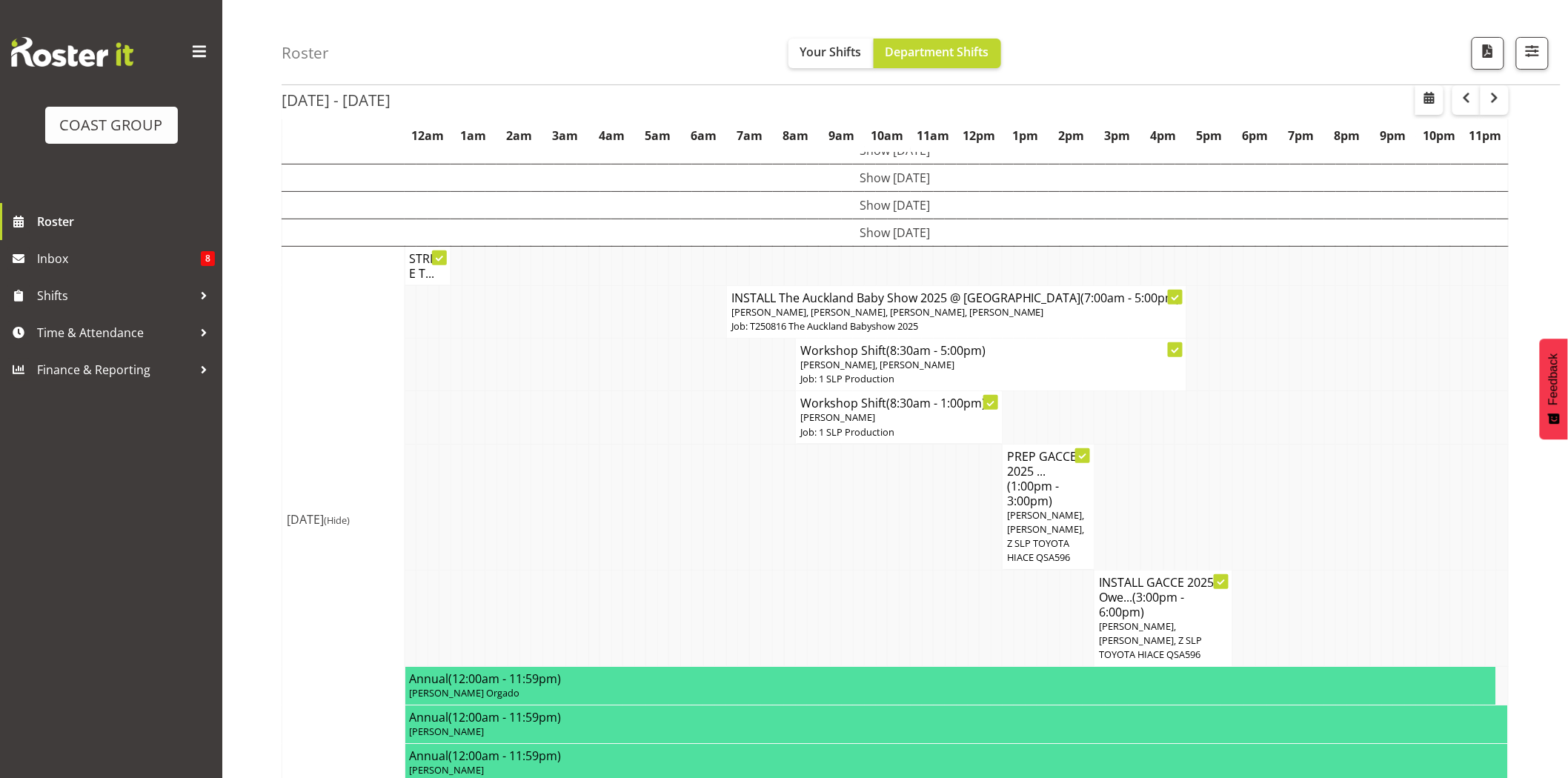
scroll to position [76, 0]
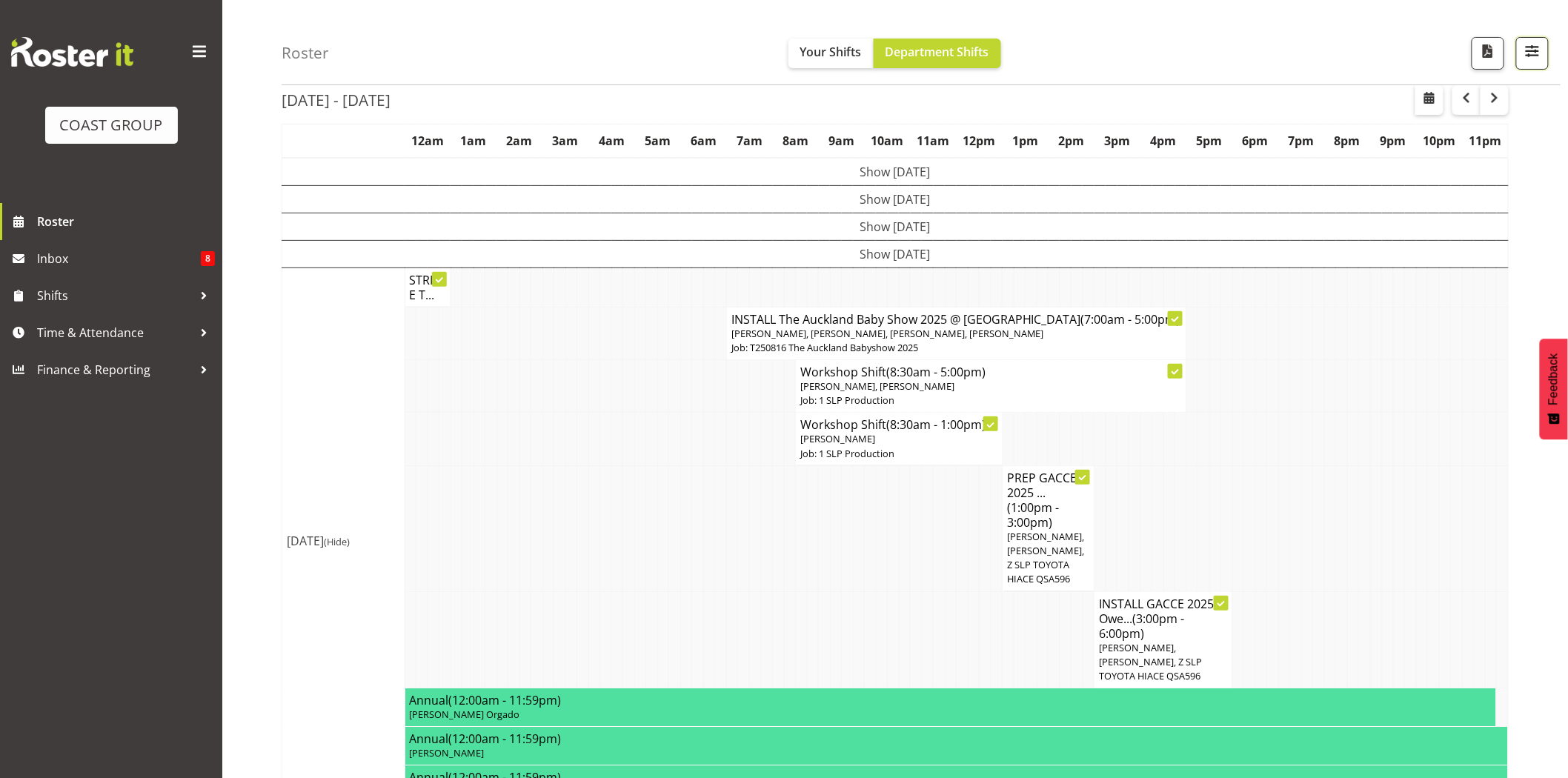
click at [1544, 57] on button "button" at bounding box center [1532, 54] width 33 height 33
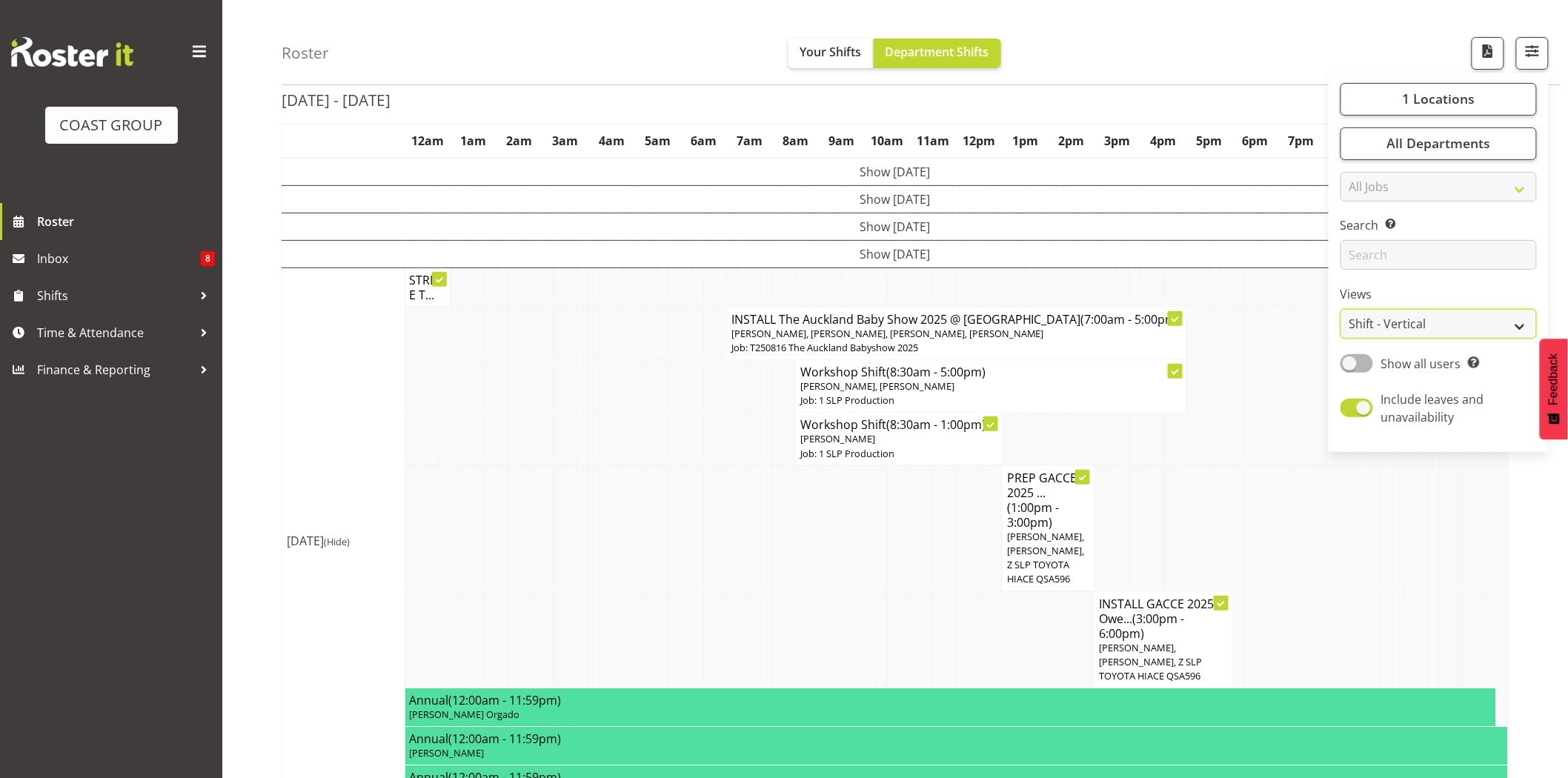
click at [1410, 338] on select "Staff Role Shift - Horizontal Shift - Vertical Staff - Location" at bounding box center [1438, 325] width 196 height 30
select select "staff"
click at [1341, 339] on select "Staff Role Shift - Horizontal Shift - Vertical Staff - Location" at bounding box center [1438, 325] width 196 height 30
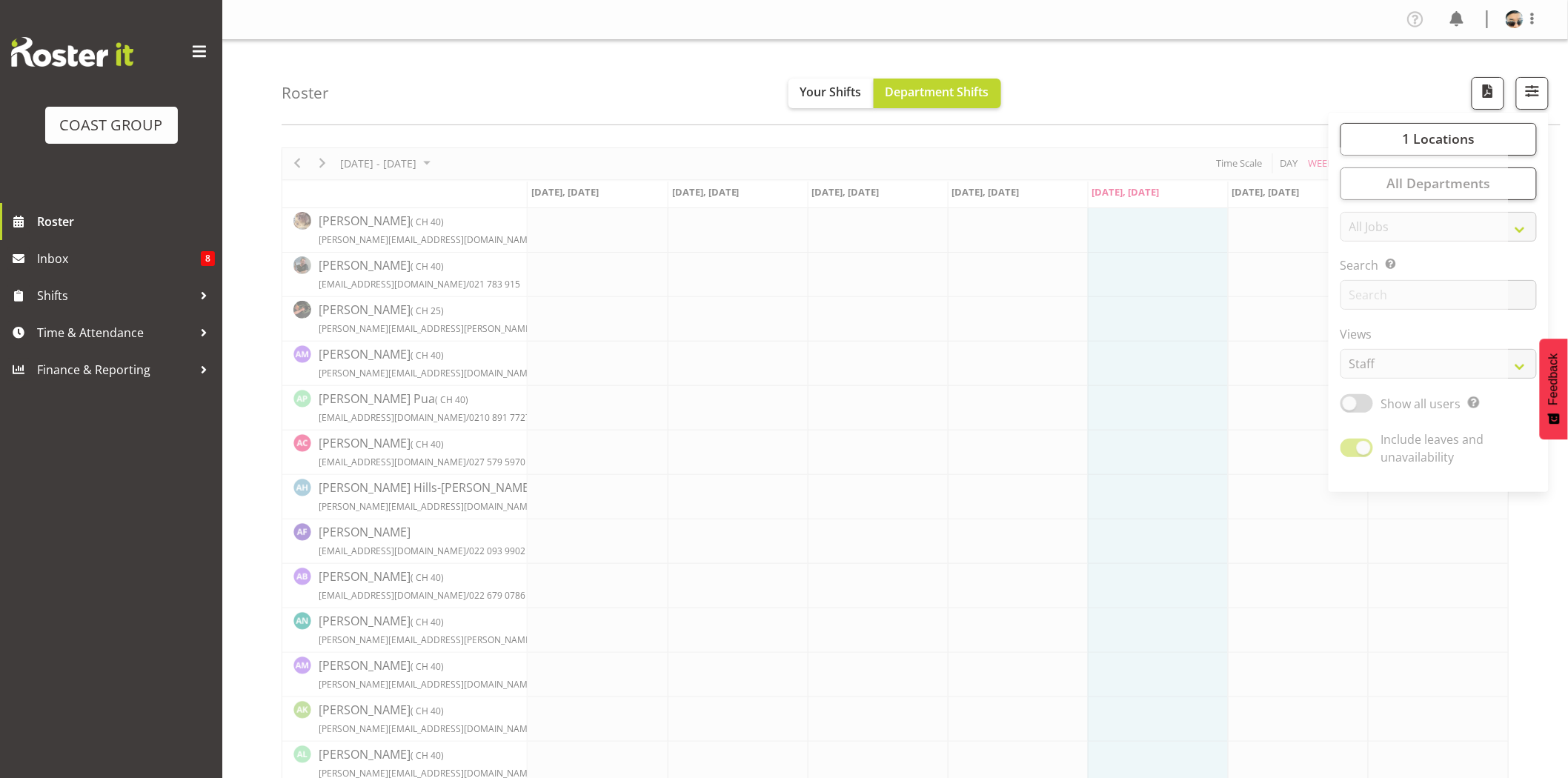
click at [1121, 30] on nav "Profile Log Out" at bounding box center [894, 19] width 1315 height 25
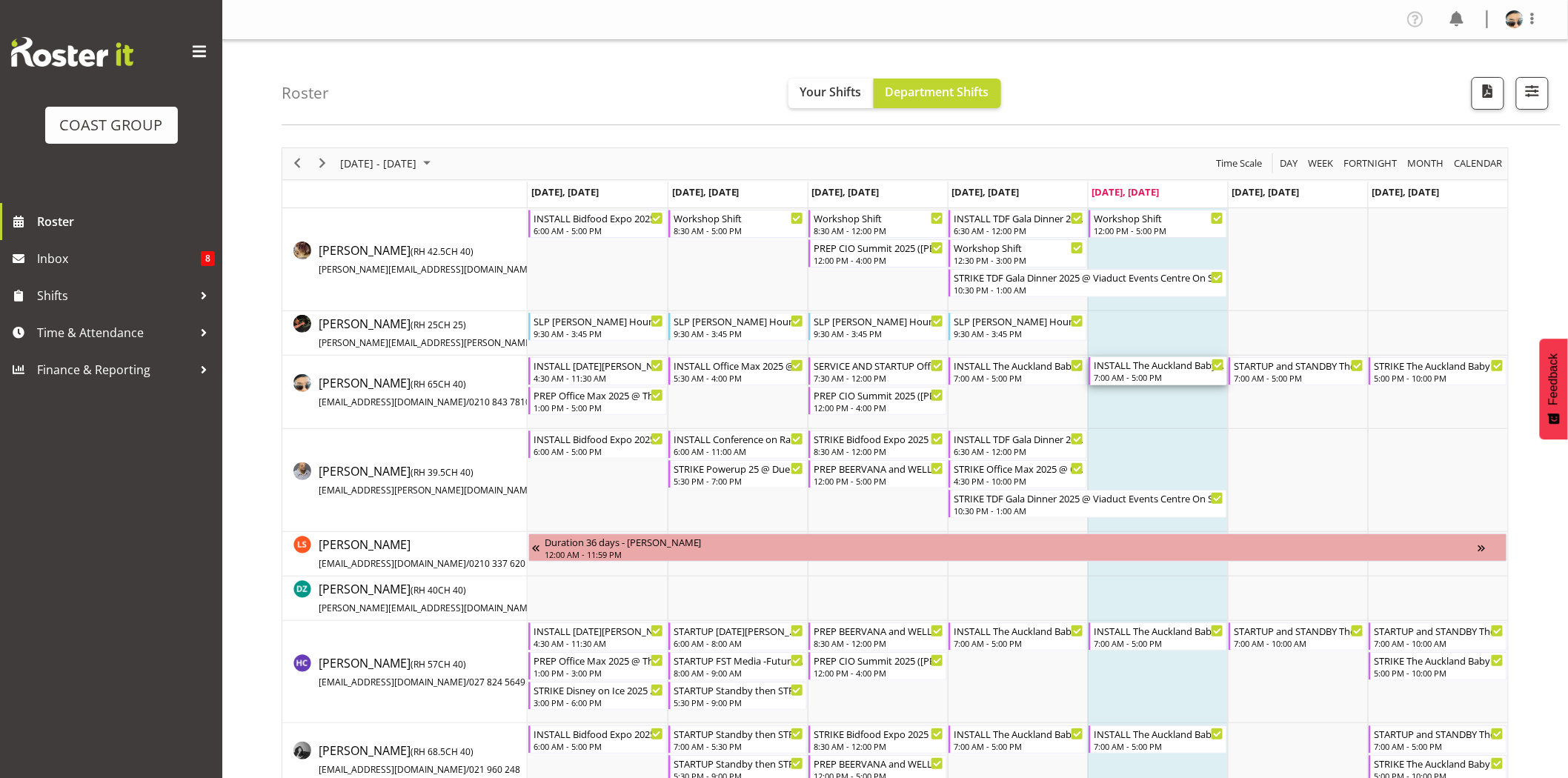
click at [1146, 374] on div "7:00 AM - 5:00 PM" at bounding box center [1159, 377] width 130 height 12
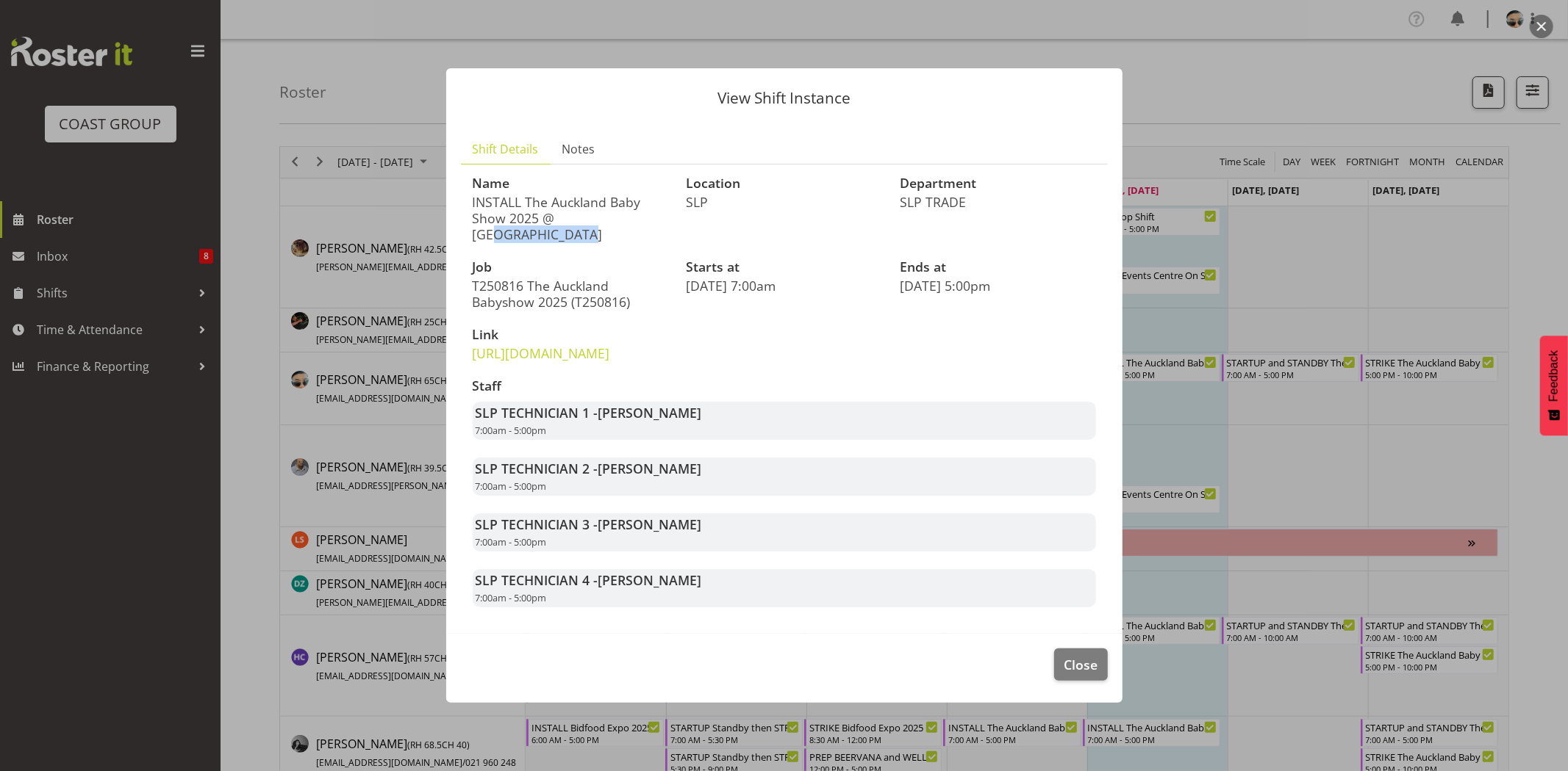
drag, startPoint x: 552, startPoint y: 185, endPoint x: 649, endPoint y: 185, distance: 97.0
click at [649, 194] on p "INSTALL The Auckland Baby Show 2025 @ Auckland Showgrounds" at bounding box center [571, 219] width 196 height 49
drag, startPoint x: 467, startPoint y: 203, endPoint x: 567, endPoint y: 203, distance: 100.0
click at [567, 203] on div "Name INSTALL The Auckland Baby Show 2025 @ Auckland Showgrounds" at bounding box center [571, 209] width 214 height 84
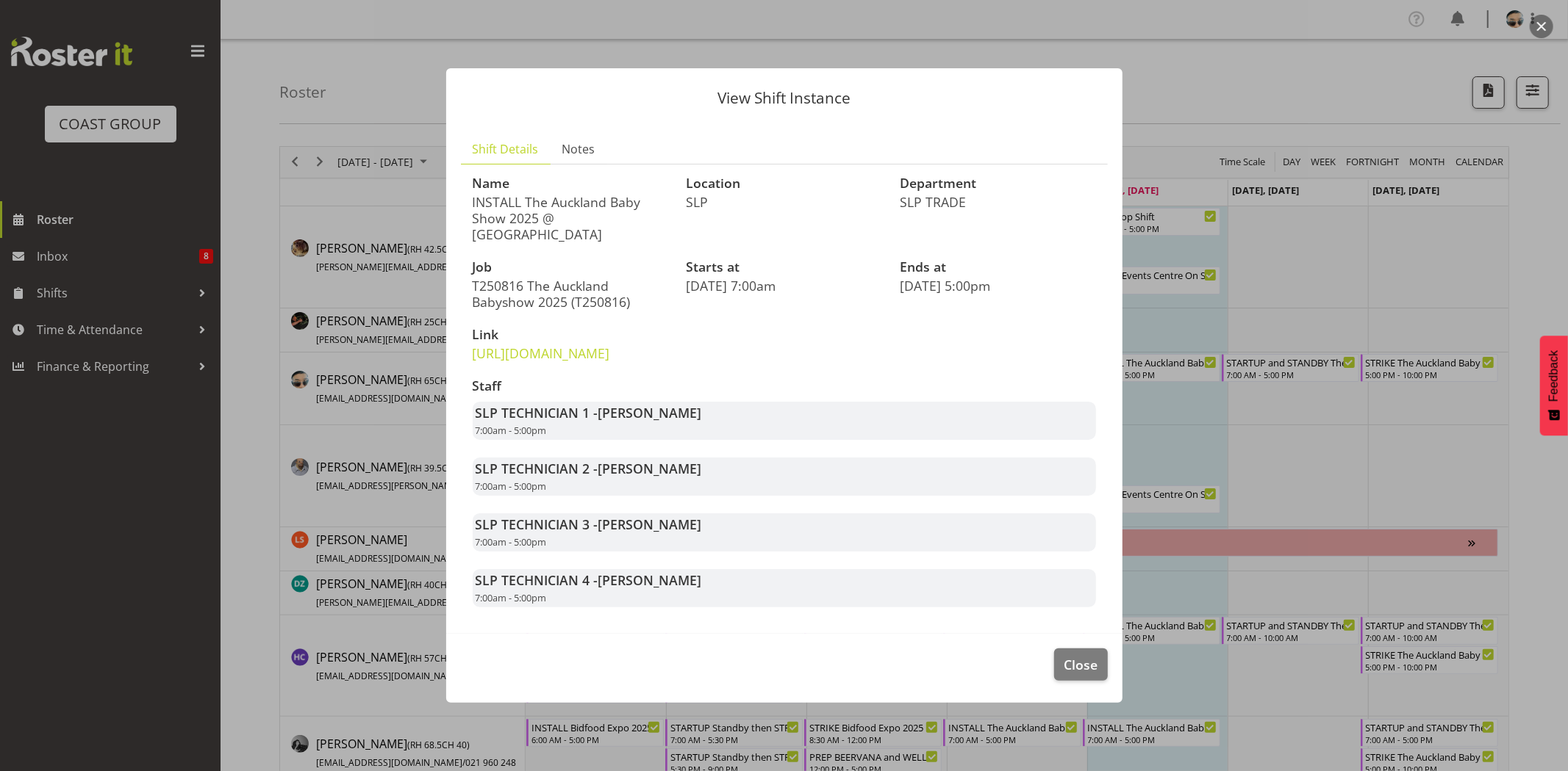
click at [570, 206] on p "INSTALL The Auckland Baby Show 2025 @ [GEOGRAPHIC_DATA]" at bounding box center [571, 219] width 196 height 49
drag, startPoint x: 599, startPoint y: 431, endPoint x: 703, endPoint y: 430, distance: 104.0
click at [701, 431] on div "SLP TECHNICIAN 1 - Aof Anujarawat 7:00am - 5:00pm" at bounding box center [784, 421] width 623 height 38
click at [703, 430] on div "SLP TECHNICIAN 1 - Aof Anujarawat 7:00am - 5:00pm" at bounding box center [784, 421] width 623 height 38
drag, startPoint x: 599, startPoint y: 488, endPoint x: 704, endPoint y: 483, distance: 105.1
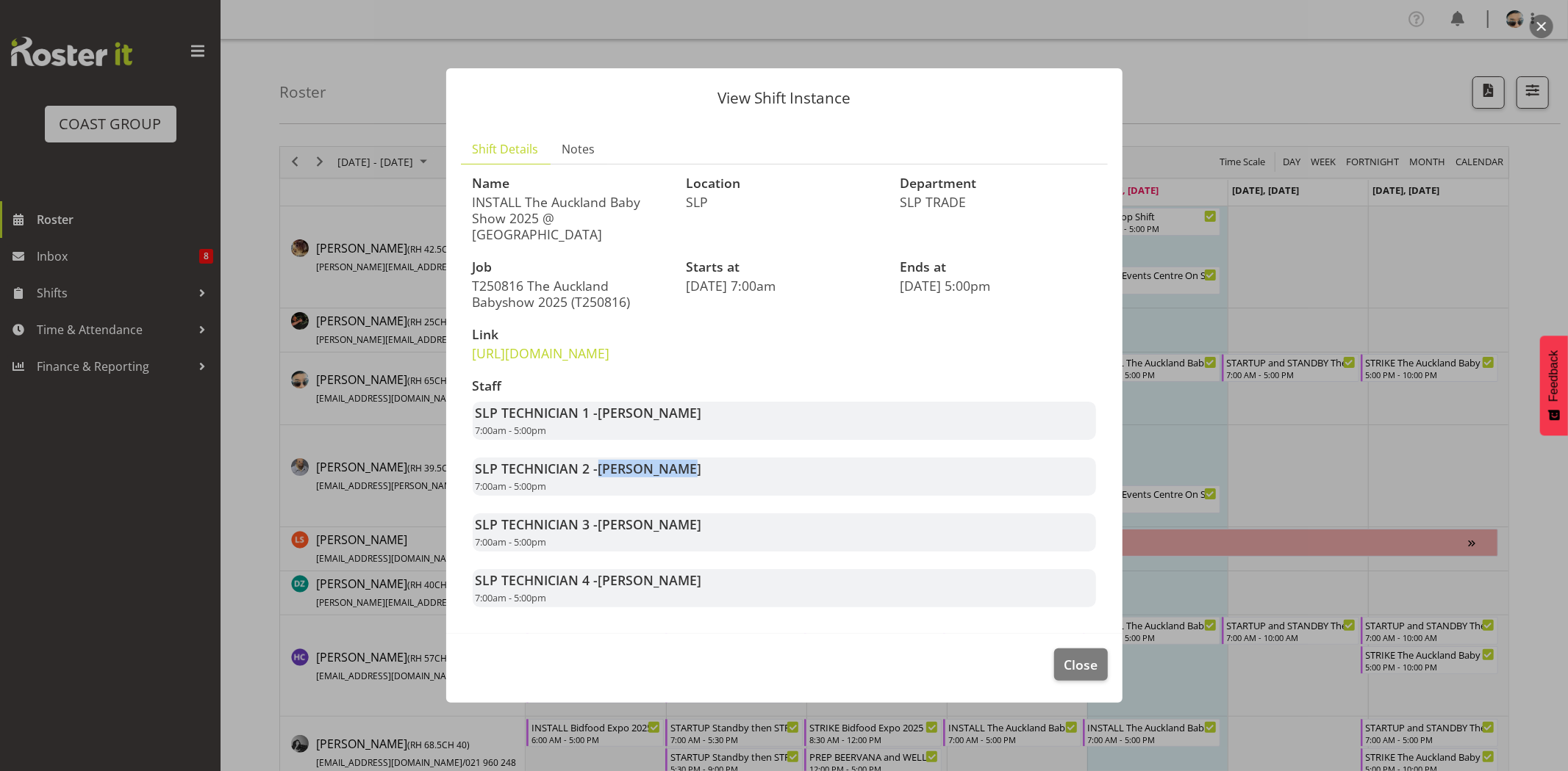
click at [704, 483] on div "SLP TECHNICIAN 2 - Hayden Watts 7:00am - 5:00pm" at bounding box center [784, 476] width 623 height 38
drag, startPoint x: 605, startPoint y: 542, endPoint x: 684, endPoint y: 542, distance: 79.0
click at [684, 533] on span "[PERSON_NAME]" at bounding box center [650, 525] width 104 height 18
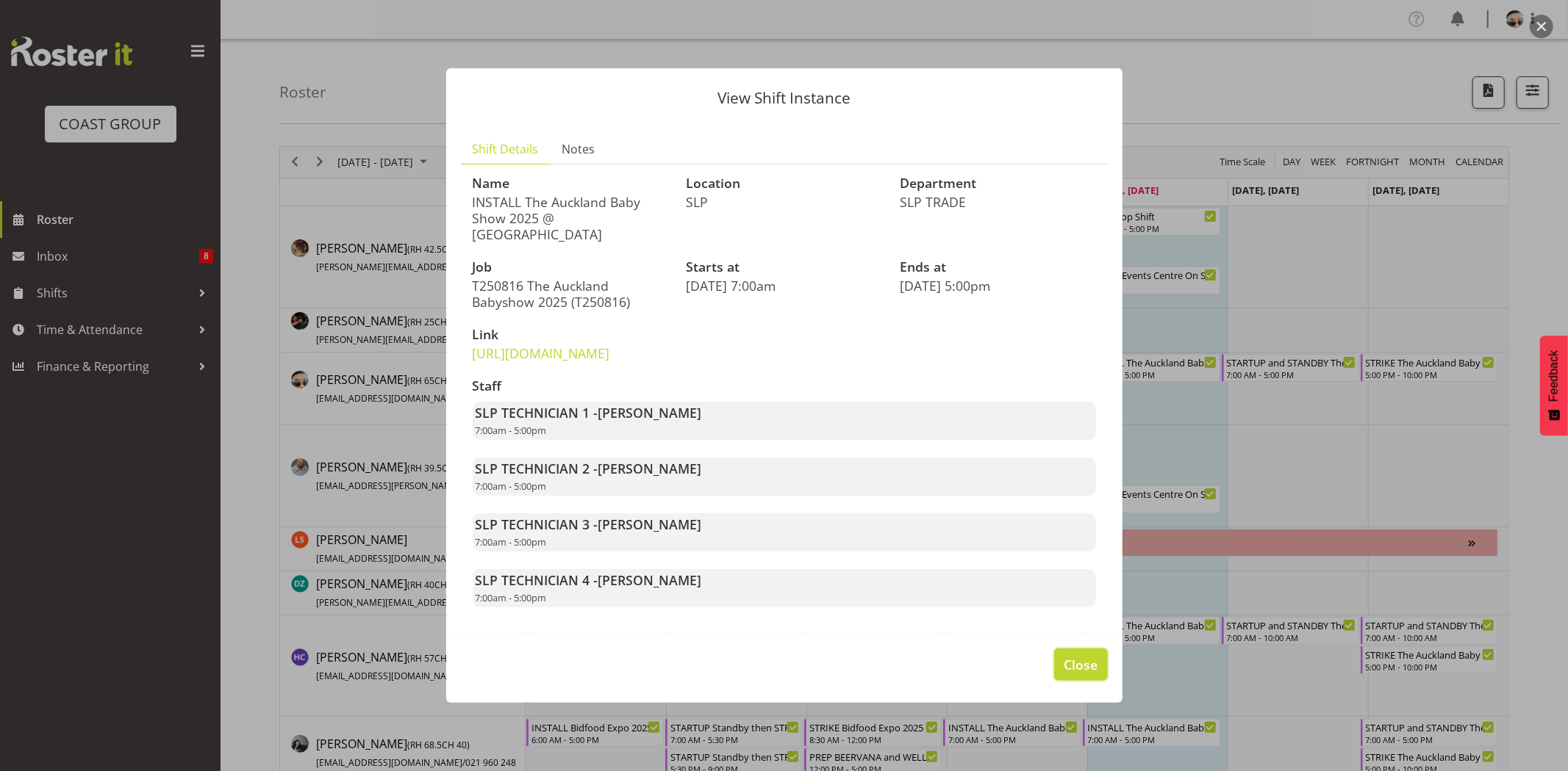
click at [1081, 673] on span "Close" at bounding box center [1080, 664] width 33 height 19
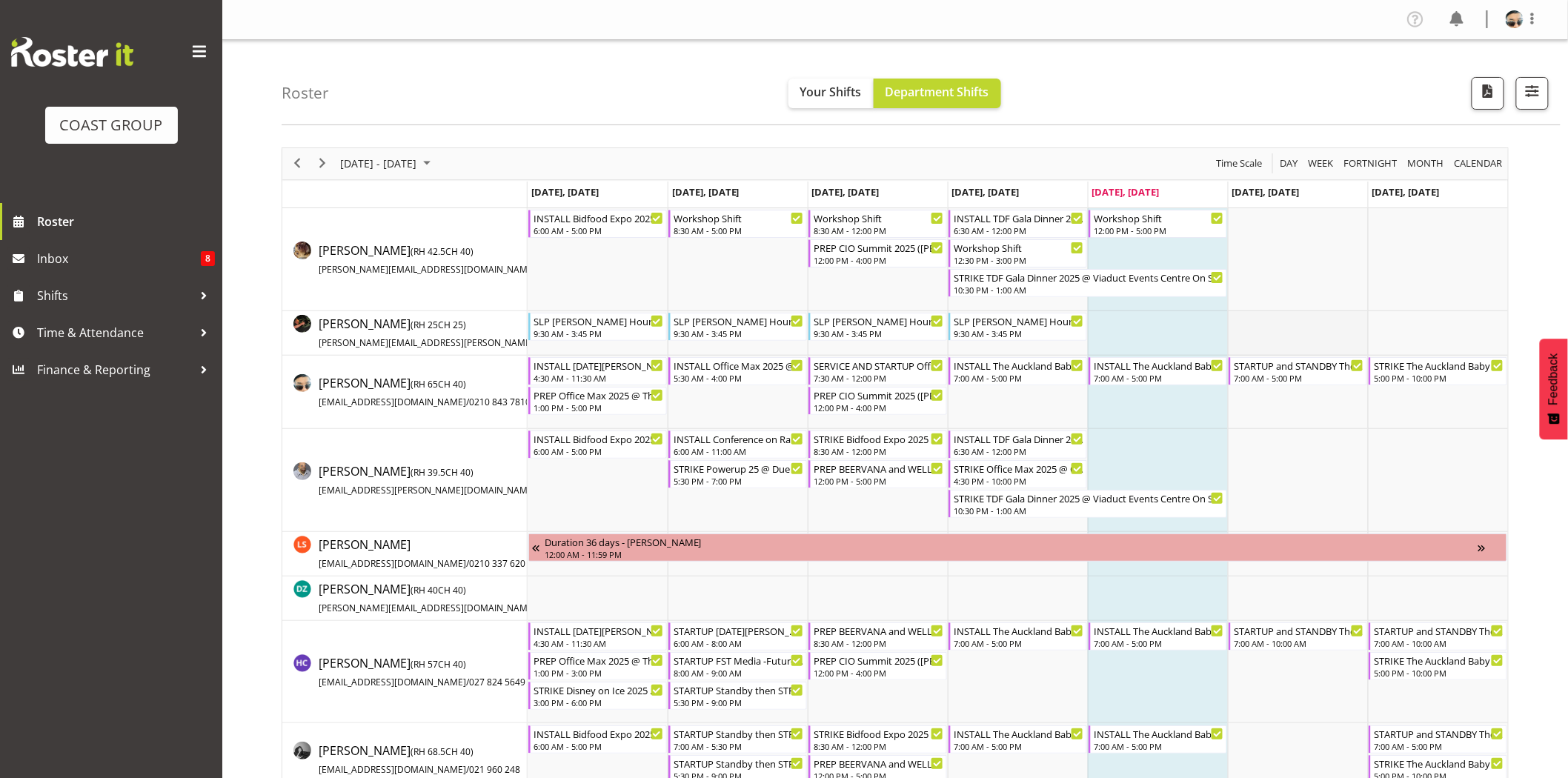
click at [1265, 328] on td "Timeline Week of August 15, 2025" at bounding box center [1298, 333] width 140 height 45
click at [1183, 381] on div "7:00 AM - 5:00 PM" at bounding box center [1159, 377] width 130 height 12
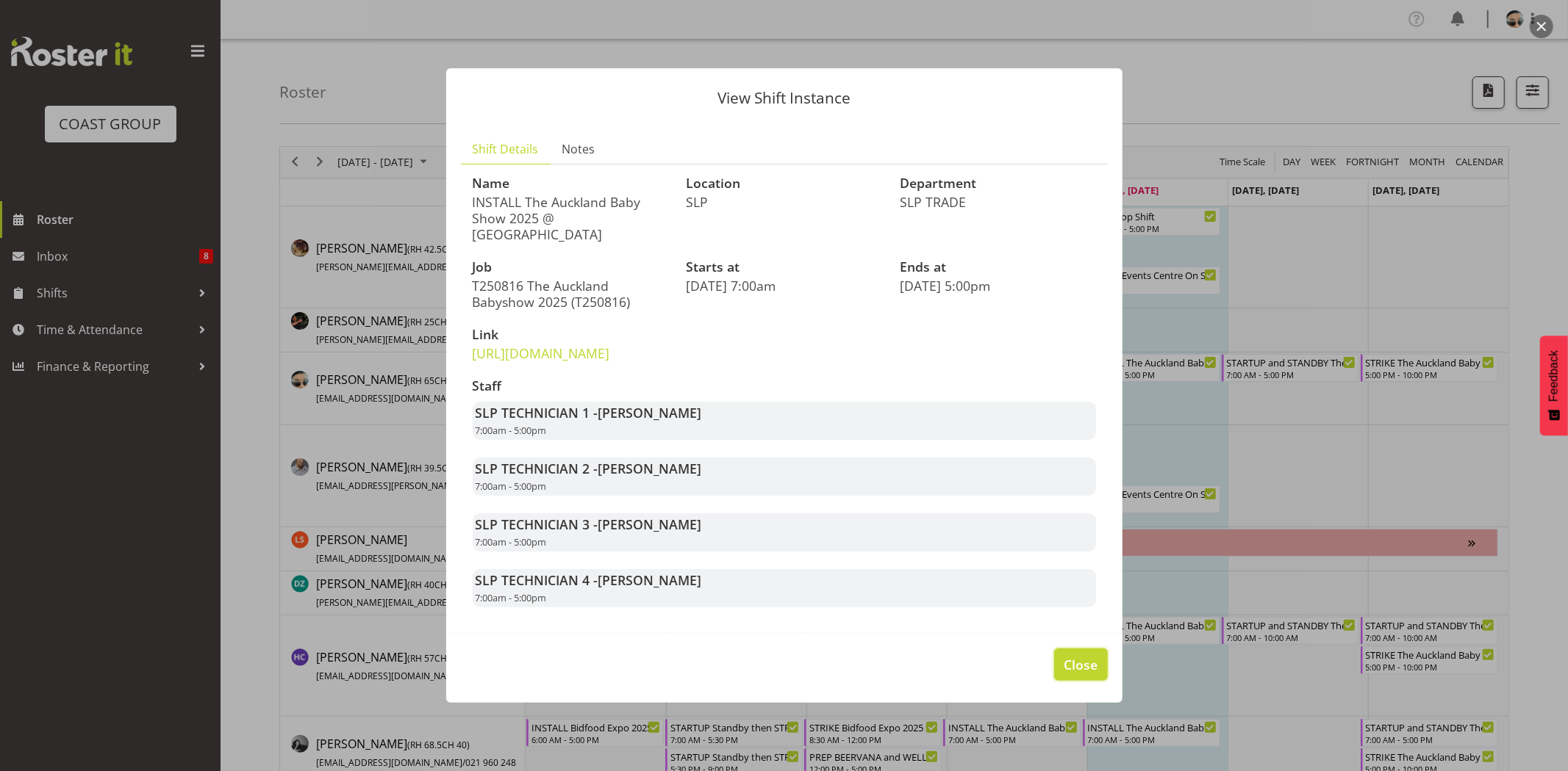
click at [1059, 677] on button "Close" at bounding box center [1080, 665] width 53 height 33
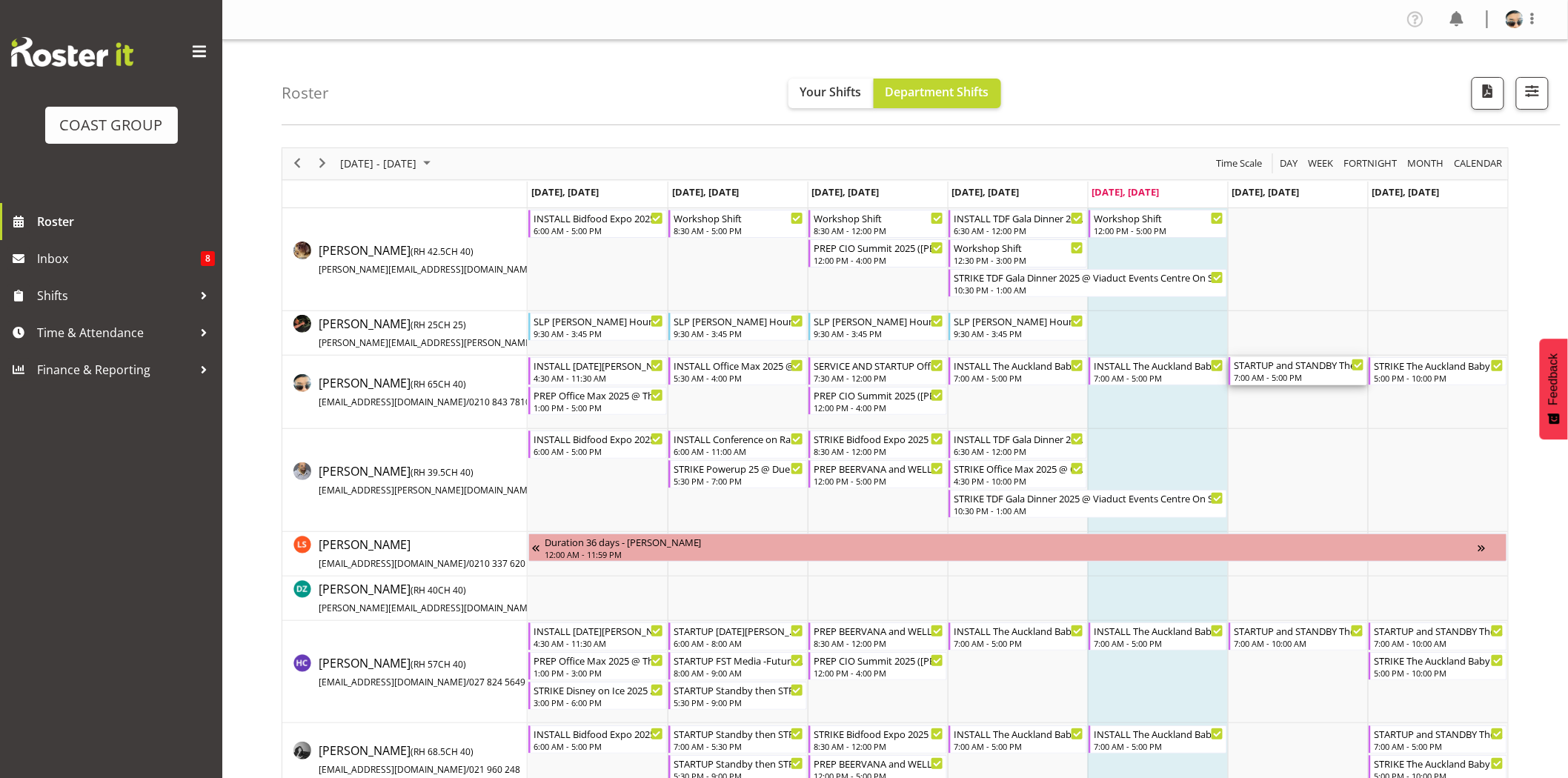
click at [1250, 369] on div "STARTUP and STANDBY The Auckland Baby Show 2025 @ [GEOGRAPHIC_DATA] Showgrounds" at bounding box center [1298, 365] width 130 height 15
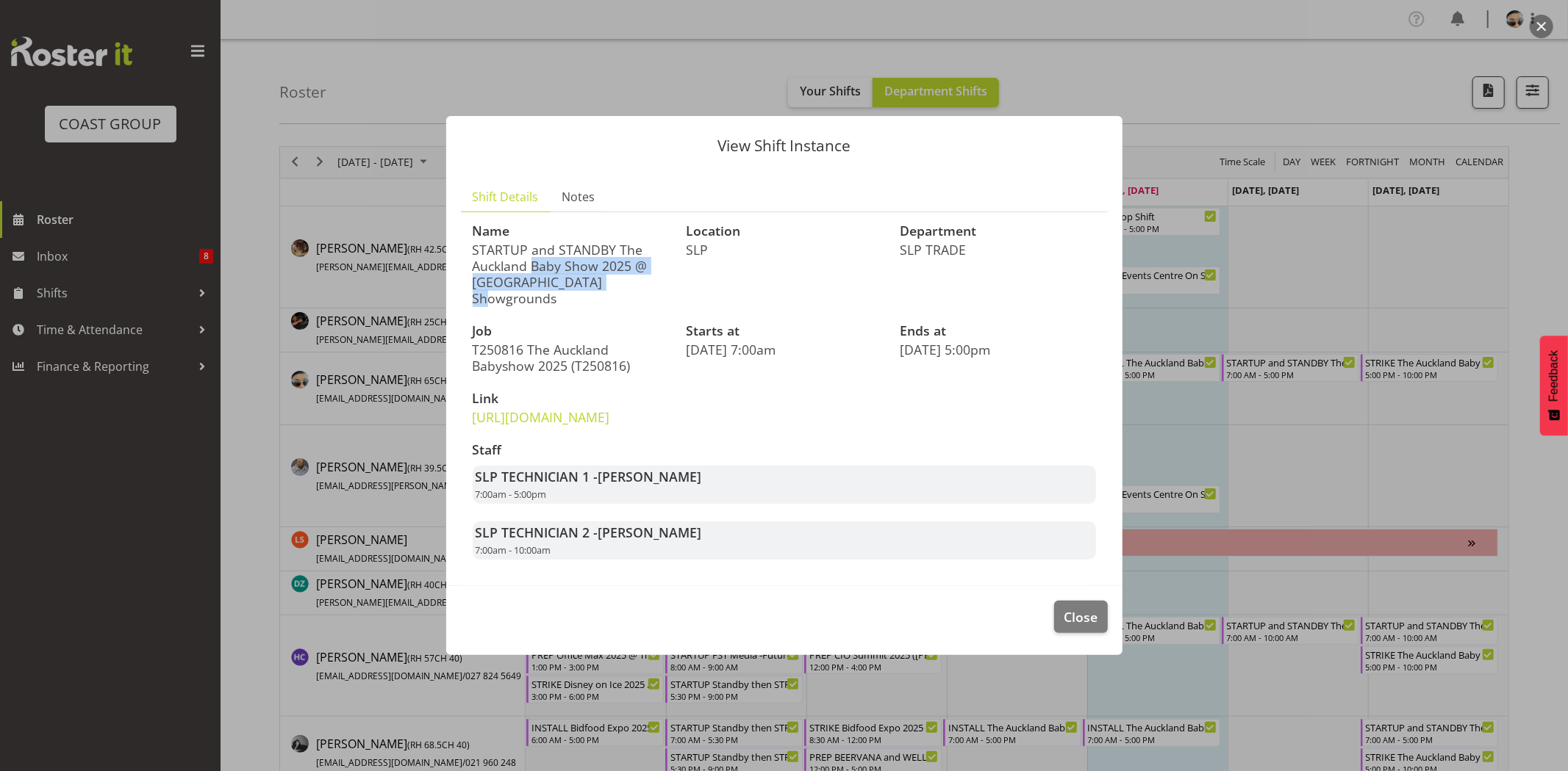
drag, startPoint x: 501, startPoint y: 247, endPoint x: 592, endPoint y: 253, distance: 91.2
click at [592, 253] on p "STARTUP and STANDBY The Auckland Baby Show 2025 @ [GEOGRAPHIC_DATA] Showgrounds" at bounding box center [571, 274] width 196 height 65
click at [595, 256] on p "STARTUP and STANDBY The Auckland Baby Show 2025 @ [GEOGRAPHIC_DATA] Showgrounds" at bounding box center [571, 274] width 196 height 65
click at [1091, 626] on span "Close" at bounding box center [1080, 616] width 33 height 19
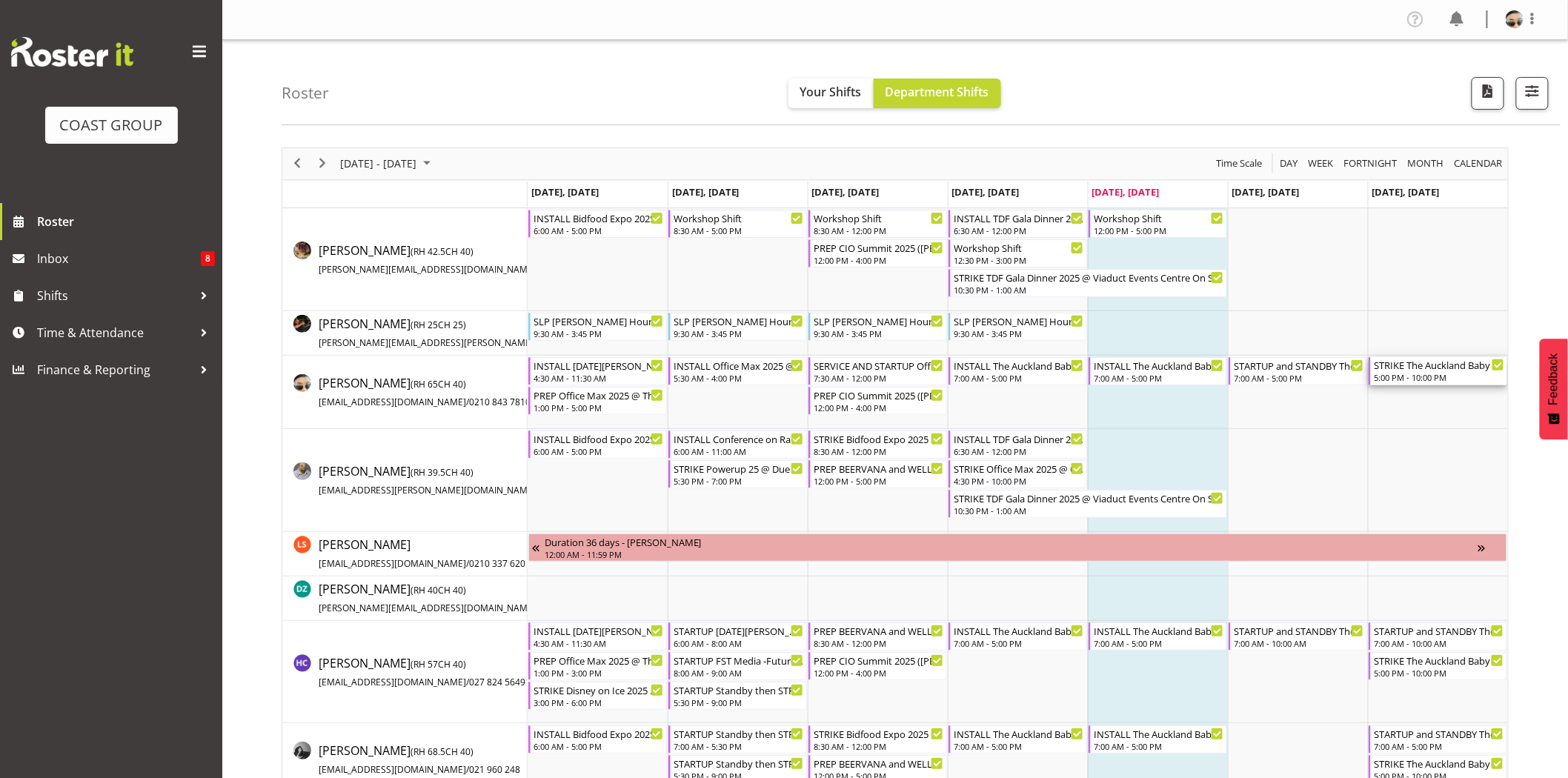
click at [1423, 368] on div "STRIKE The Auckland Baby Show 2025 @ [GEOGRAPHIC_DATA] Showgrounds" at bounding box center [1439, 365] width 130 height 15
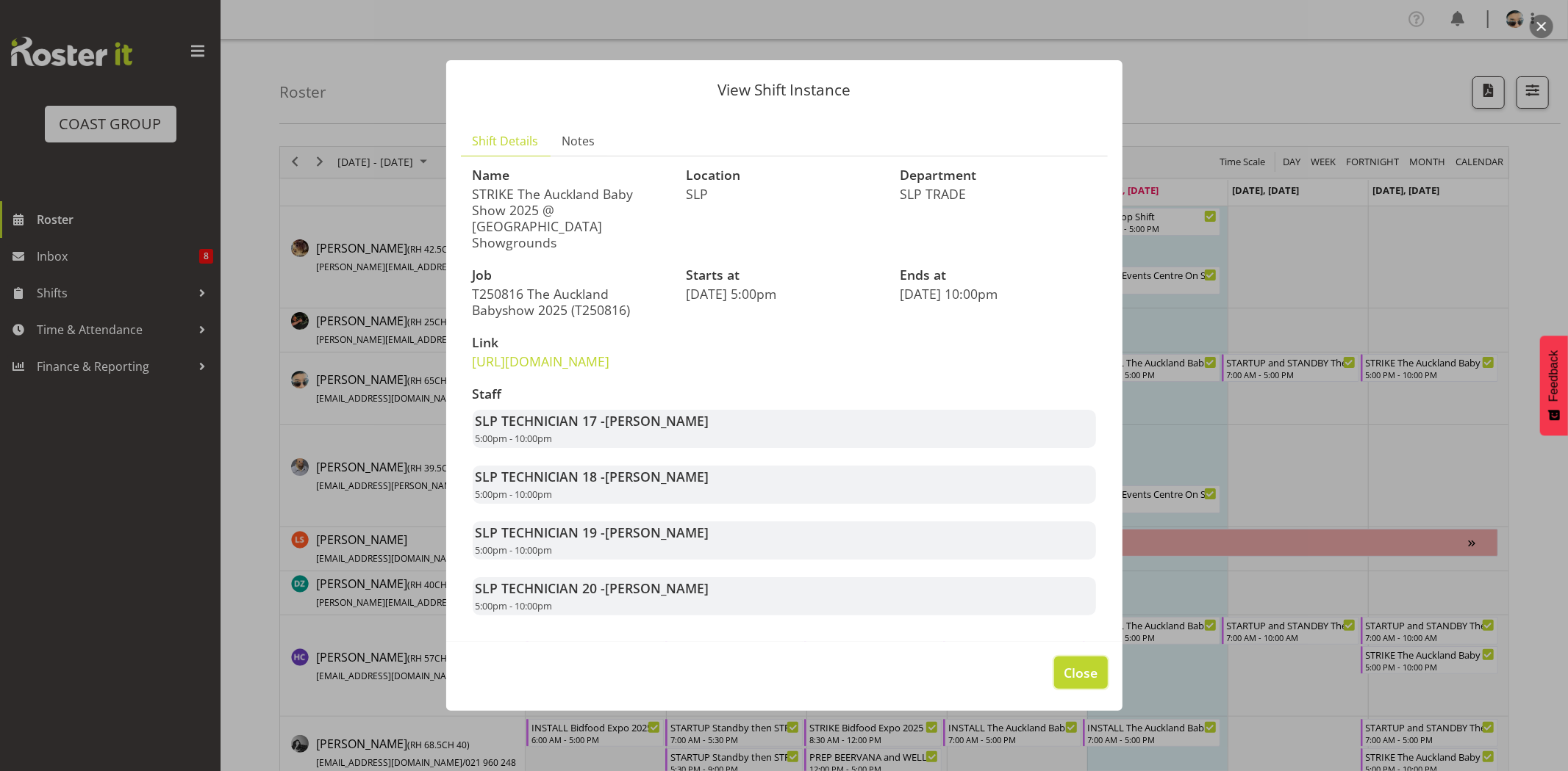
click at [1089, 682] on span "Close" at bounding box center [1080, 672] width 33 height 19
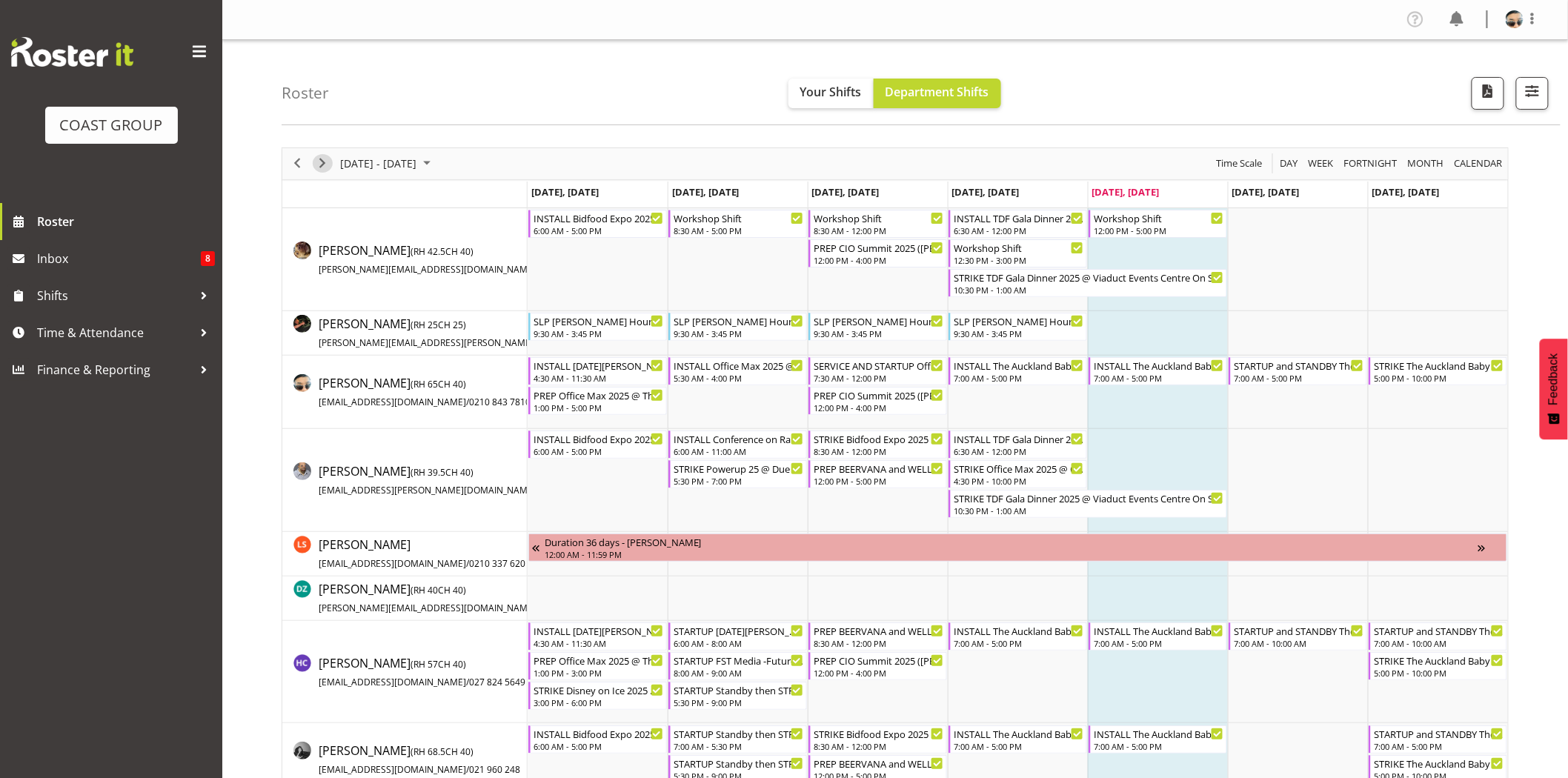
click at [319, 168] on span "Next" at bounding box center [323, 163] width 18 height 18
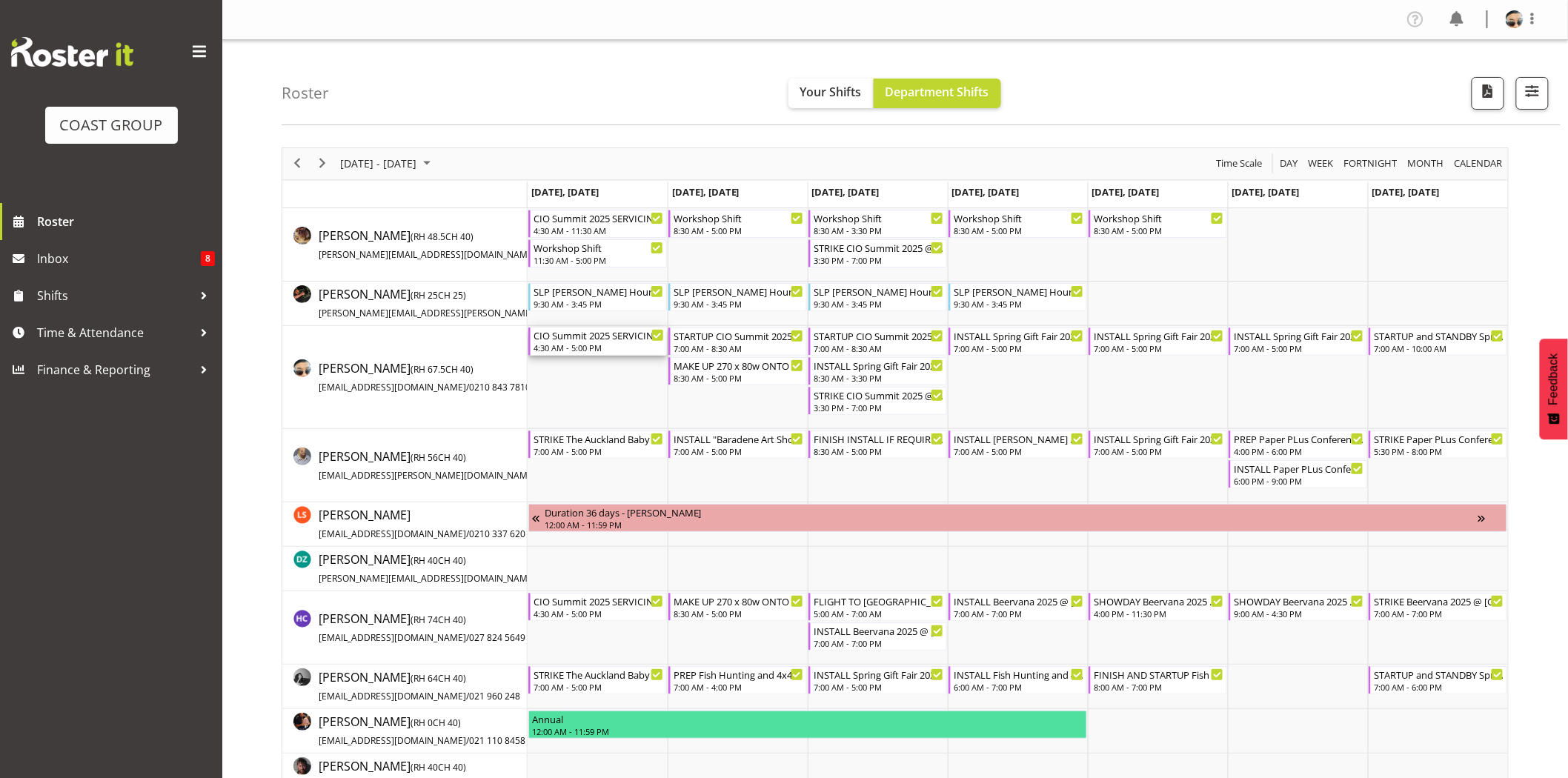
click at [598, 350] on div "4:30 AM - 5:00 PM" at bounding box center [598, 348] width 130 height 12
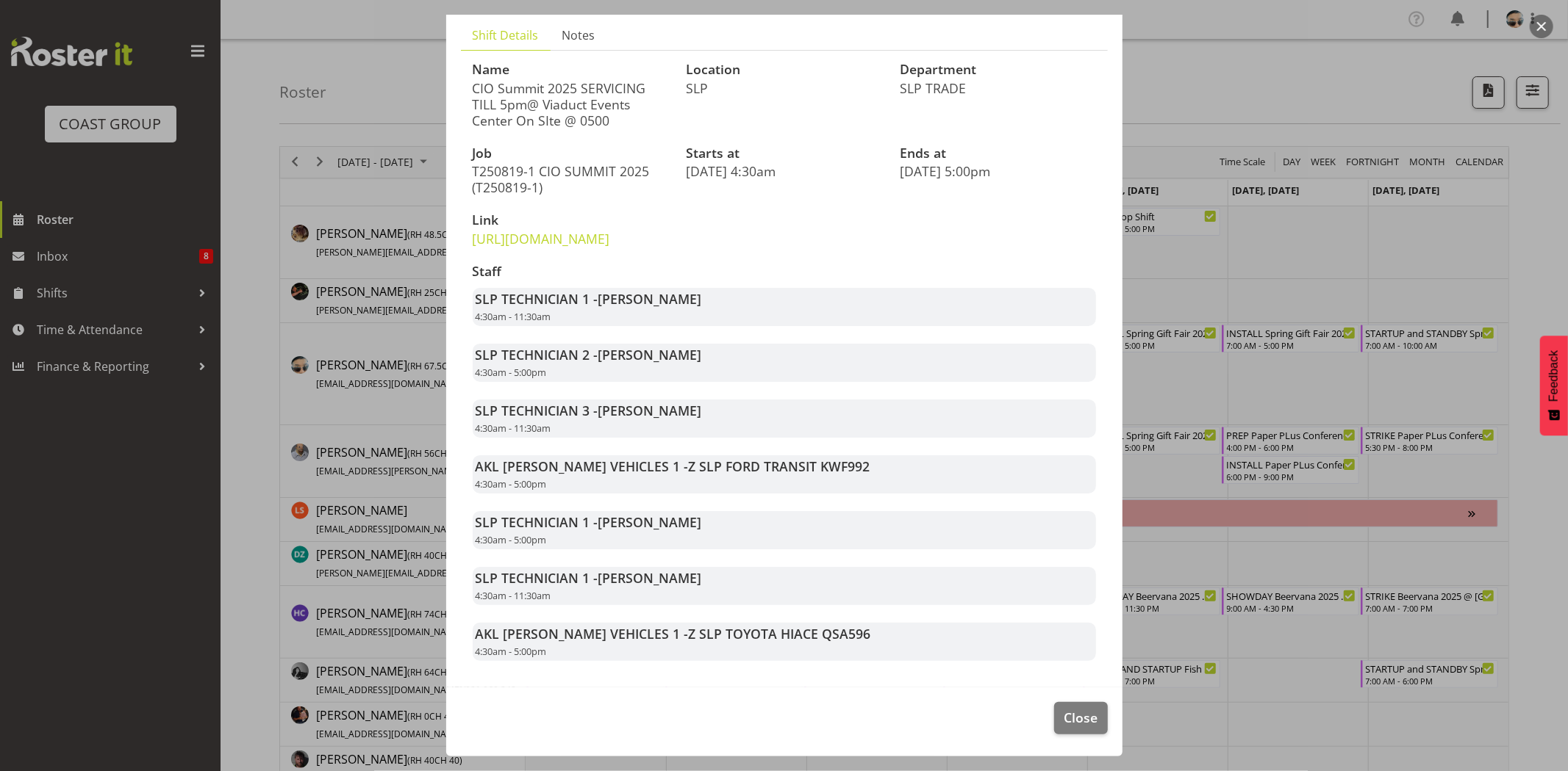
scroll to position [129, 0]
click at [1078, 715] on span "Close" at bounding box center [1080, 717] width 33 height 19
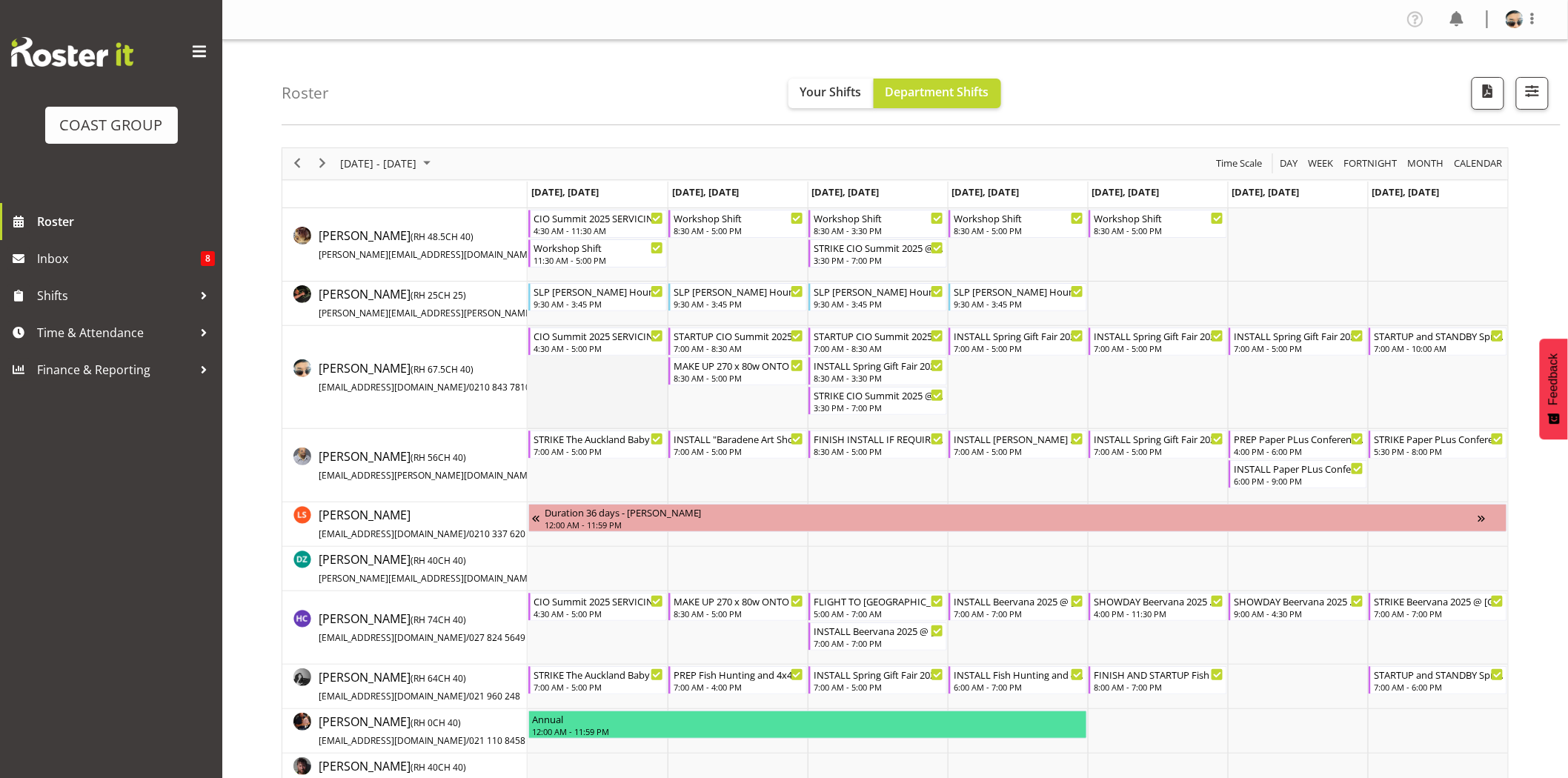
click at [608, 389] on td "Timeline Week of August 22, 2025" at bounding box center [598, 378] width 140 height 103
click at [1037, 338] on div "INSTALL Spring Gift Fair 2025 @ [GEOGRAPHIC_DATA]" at bounding box center [1018, 335] width 130 height 15
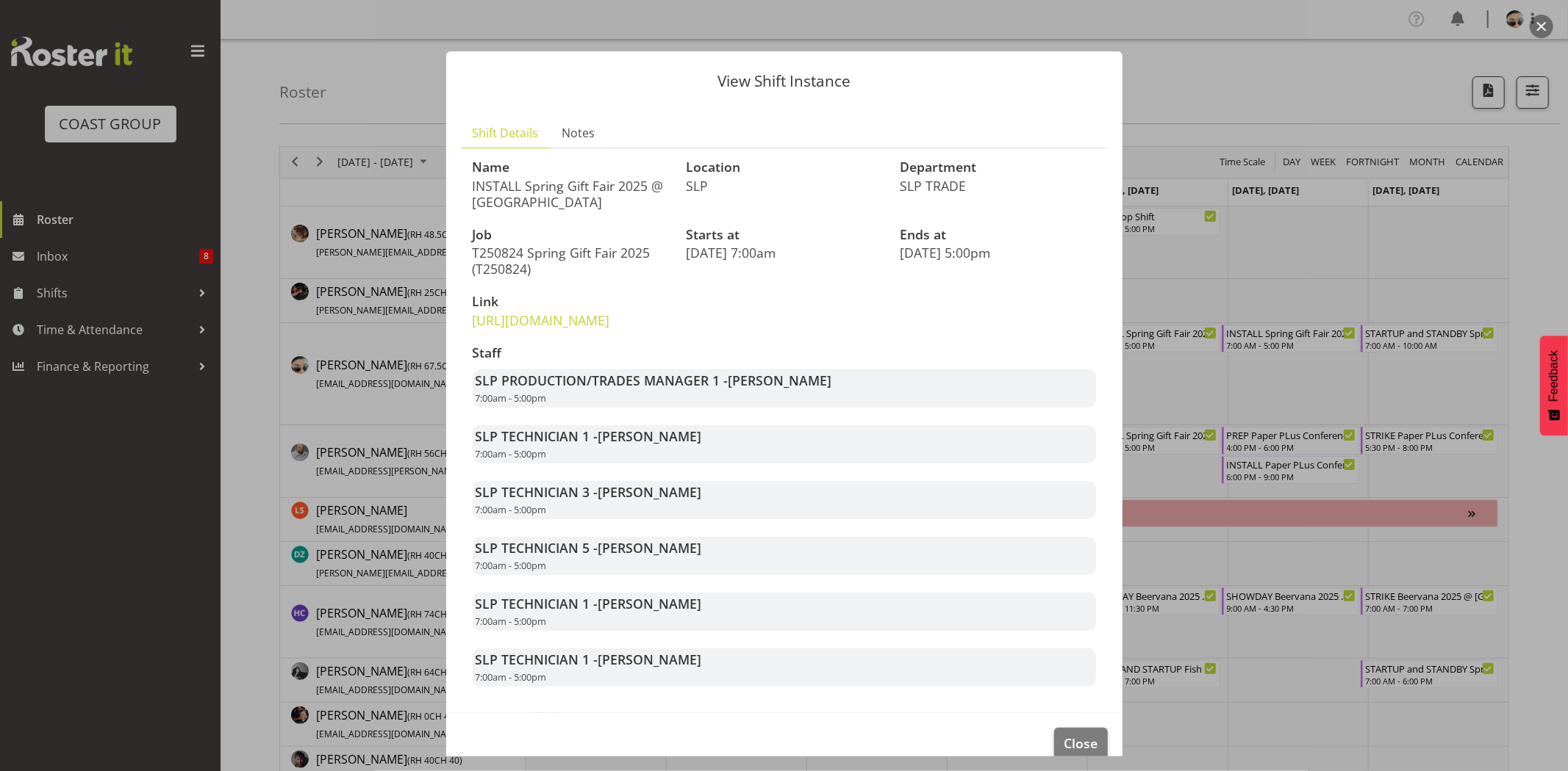
scroll to position [57, 0]
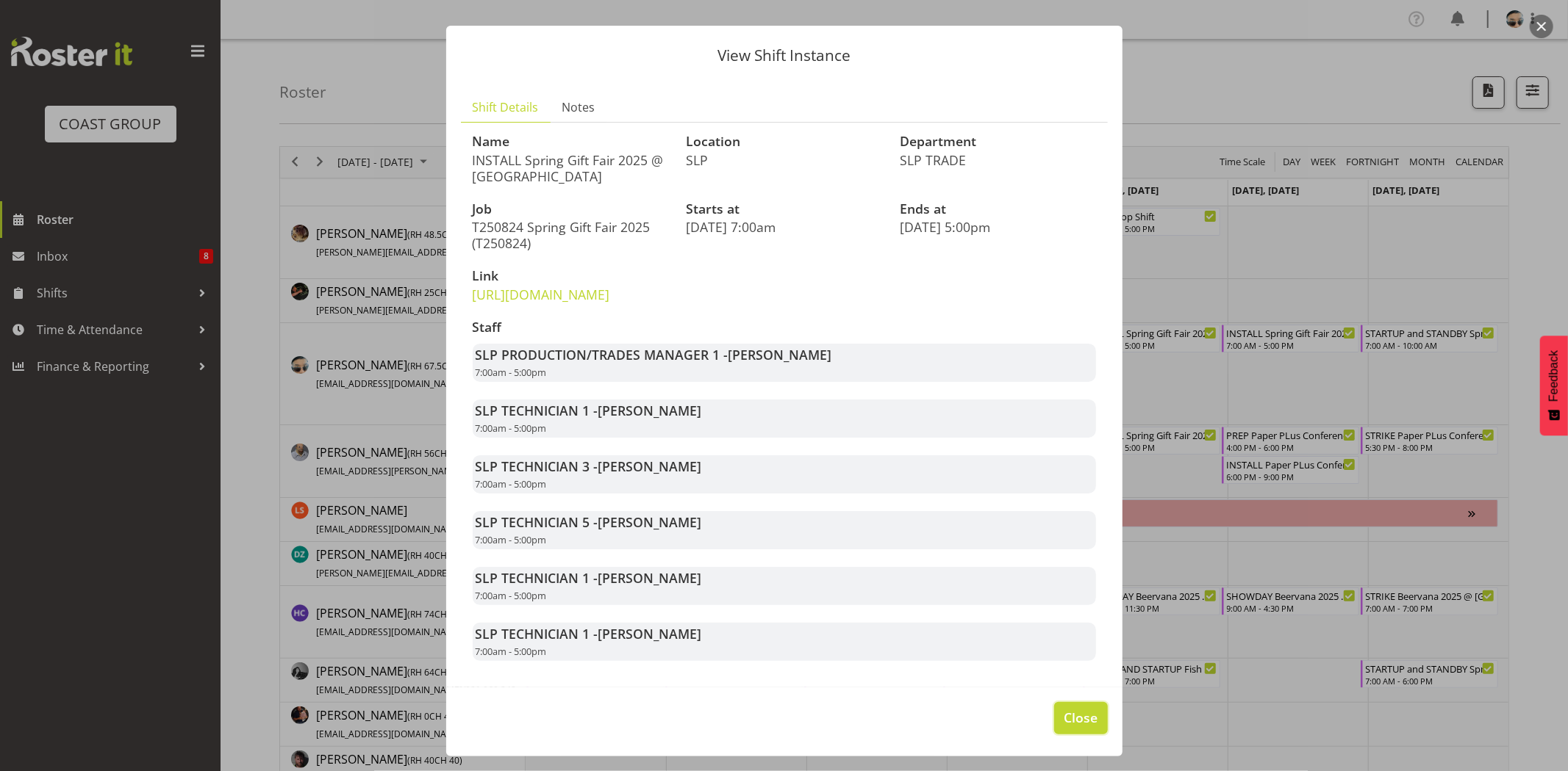
click at [1066, 708] on span "Close" at bounding box center [1080, 717] width 33 height 19
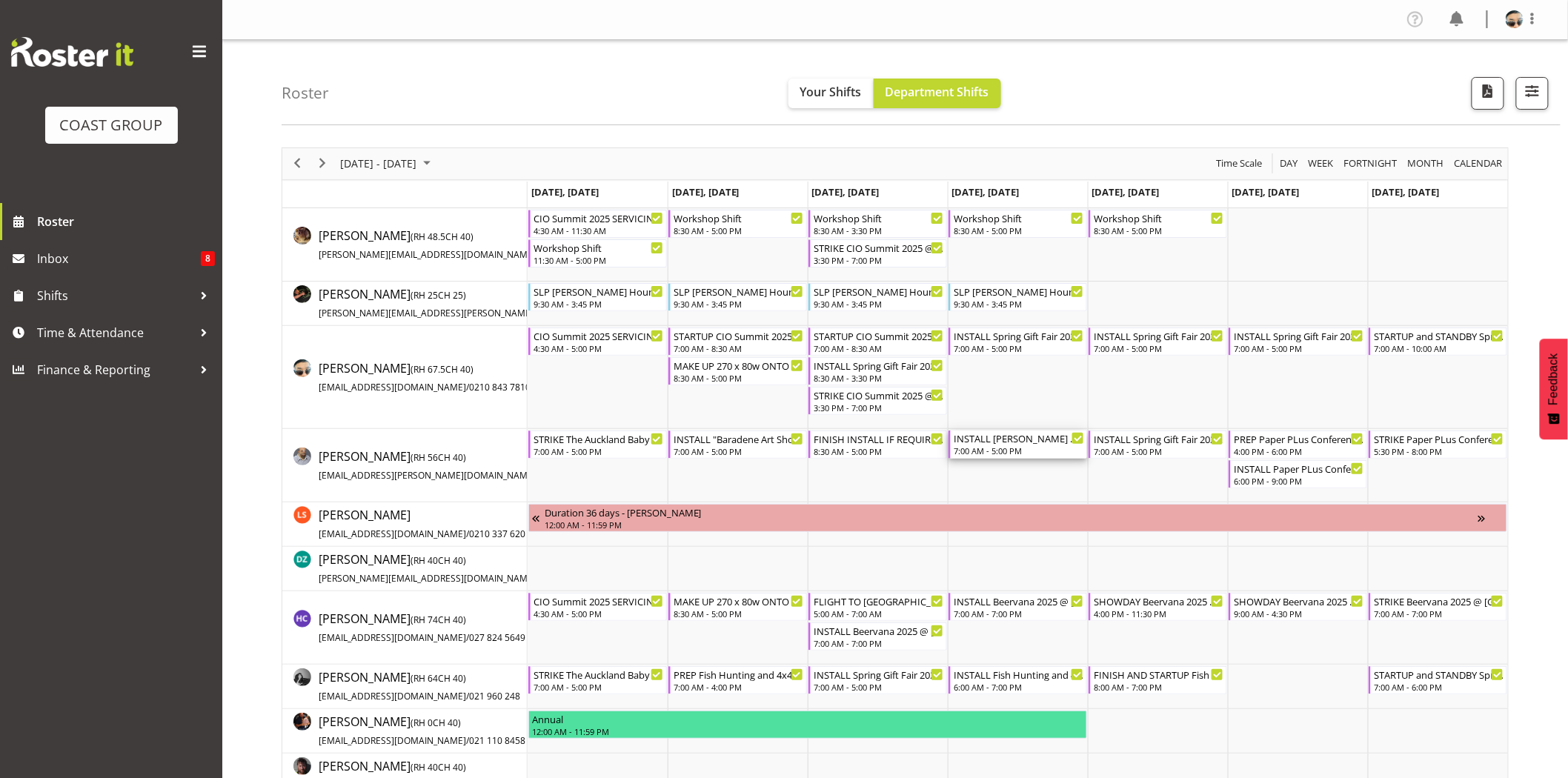
click at [1039, 453] on div "7:00 AM - 5:00 PM" at bounding box center [1018, 451] width 130 height 12
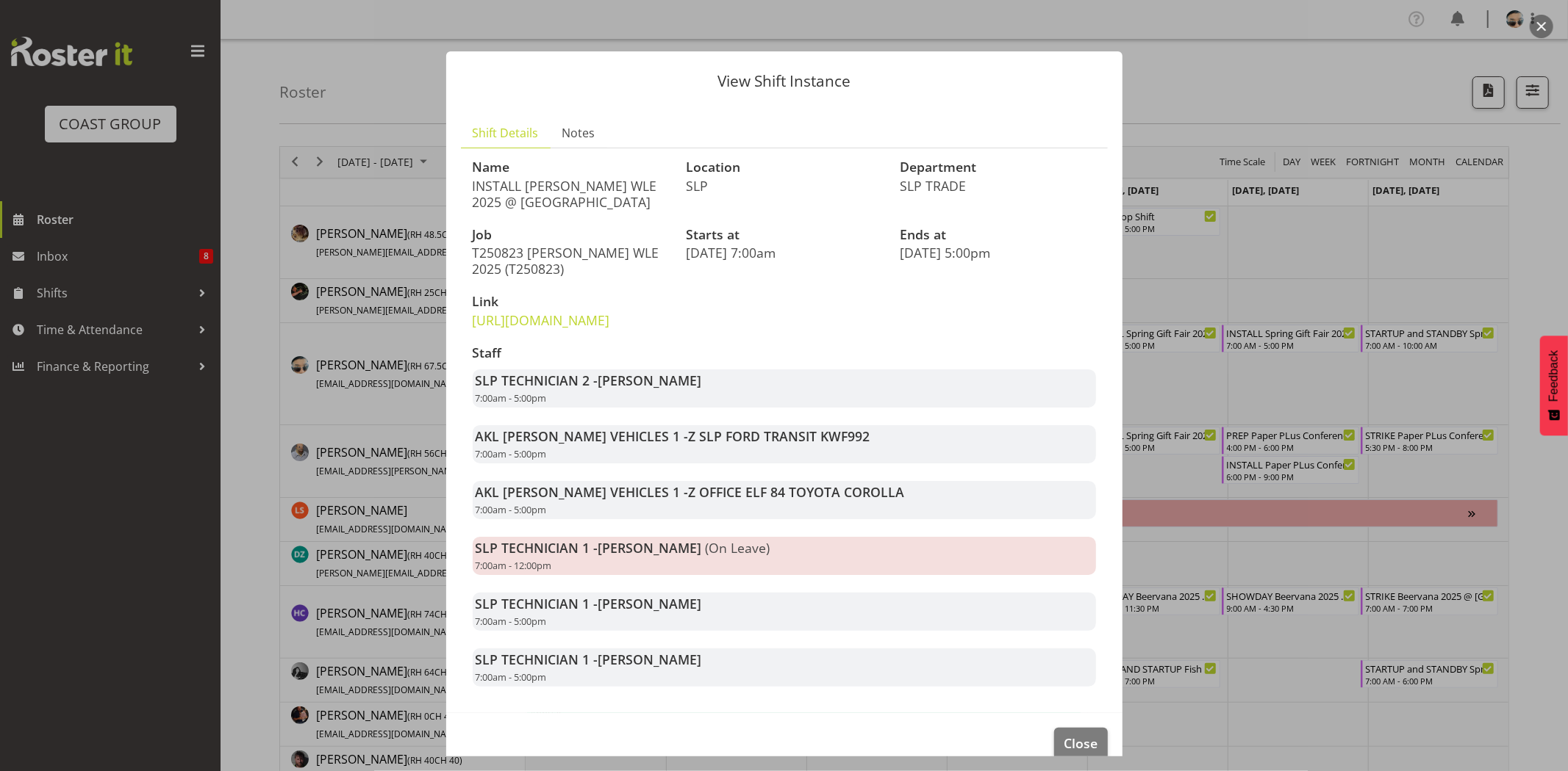
drag, startPoint x: 1137, startPoint y: 473, endPoint x: 1150, endPoint y: 596, distance: 123.7
click at [1150, 596] on div at bounding box center [784, 385] width 1568 height 771
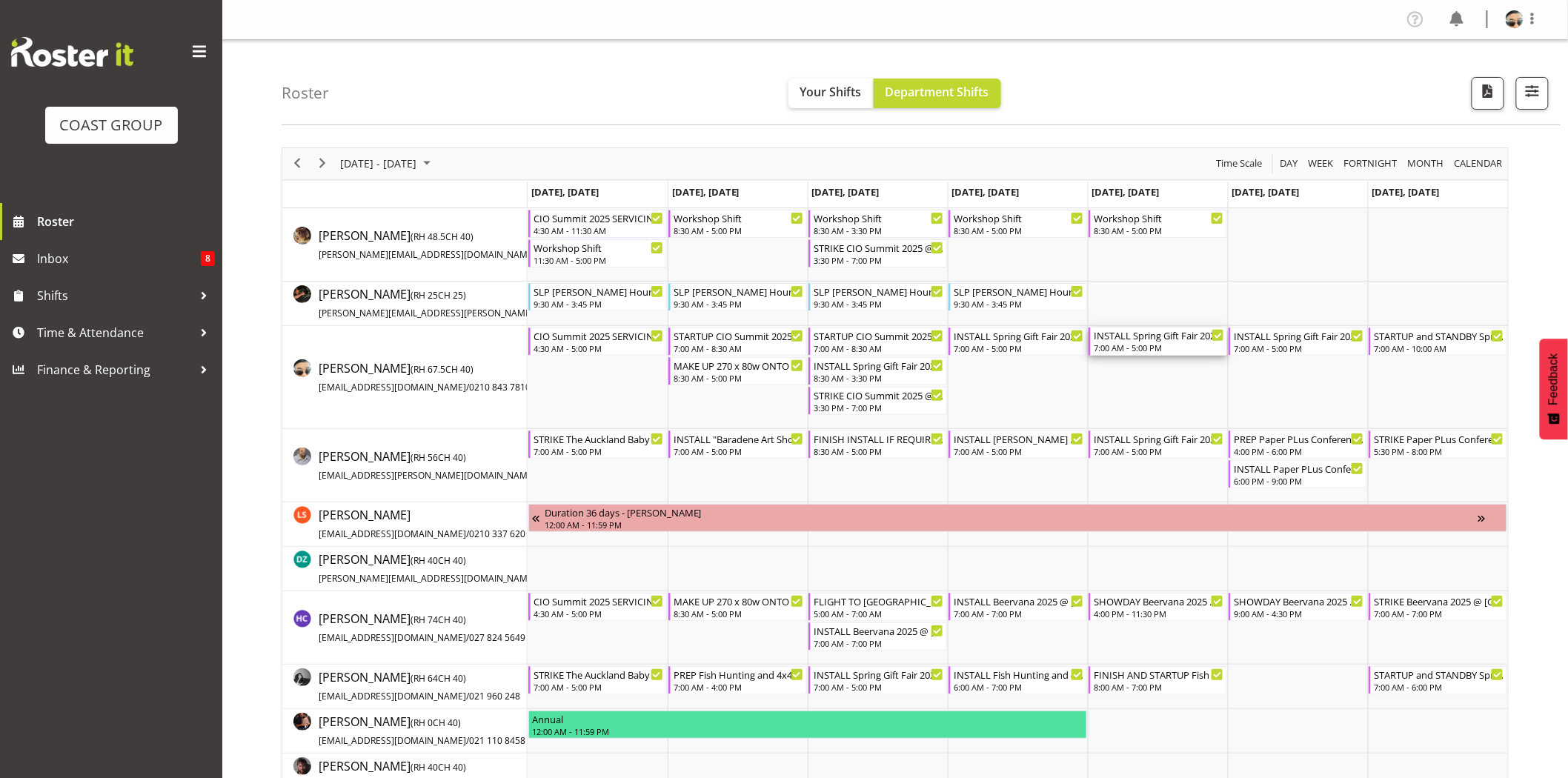
click at [1141, 344] on div "7:00 AM - 5:00 PM" at bounding box center [1159, 348] width 130 height 12
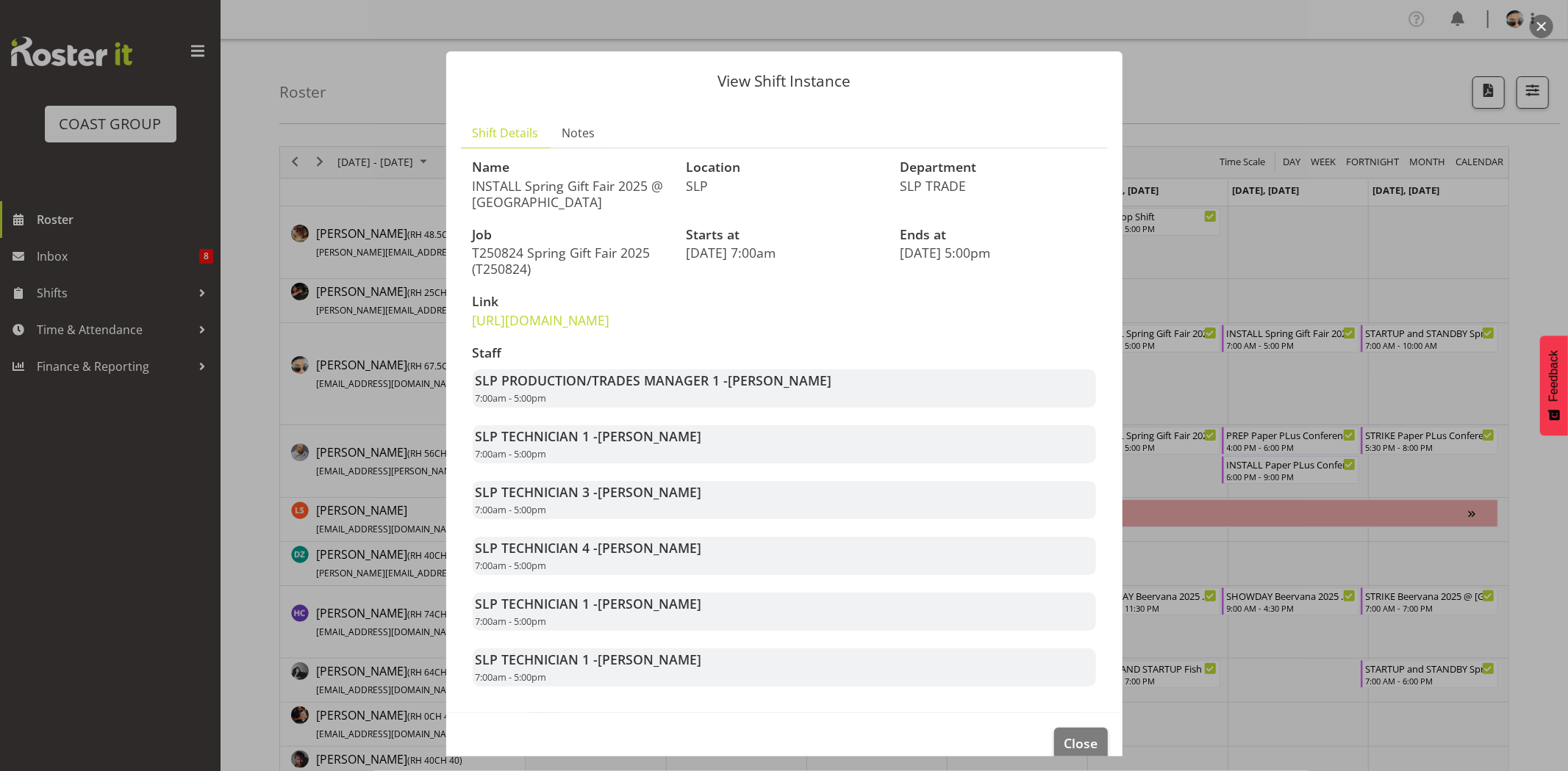
drag, startPoint x: 1140, startPoint y: 404, endPoint x: 981, endPoint y: 620, distance: 268.2
click at [981, 620] on div "View Shift Instance Shift Details Notes Name INSTALL Spring Gift Fair 2025 @ [G…" at bounding box center [784, 385] width 1568 height 771
click at [979, 613] on div "Staff SLP PRODUCTION/TRADES MANAGER 1 - Shaun Dalgetty 7:00am - 5:00pm SLP TECH…" at bounding box center [784, 516] width 641 height 359
click at [979, 575] on div "SLP TECHNICIAN 4 - [PERSON_NAME] 7:00am - 5:00pm" at bounding box center [784, 556] width 623 height 38
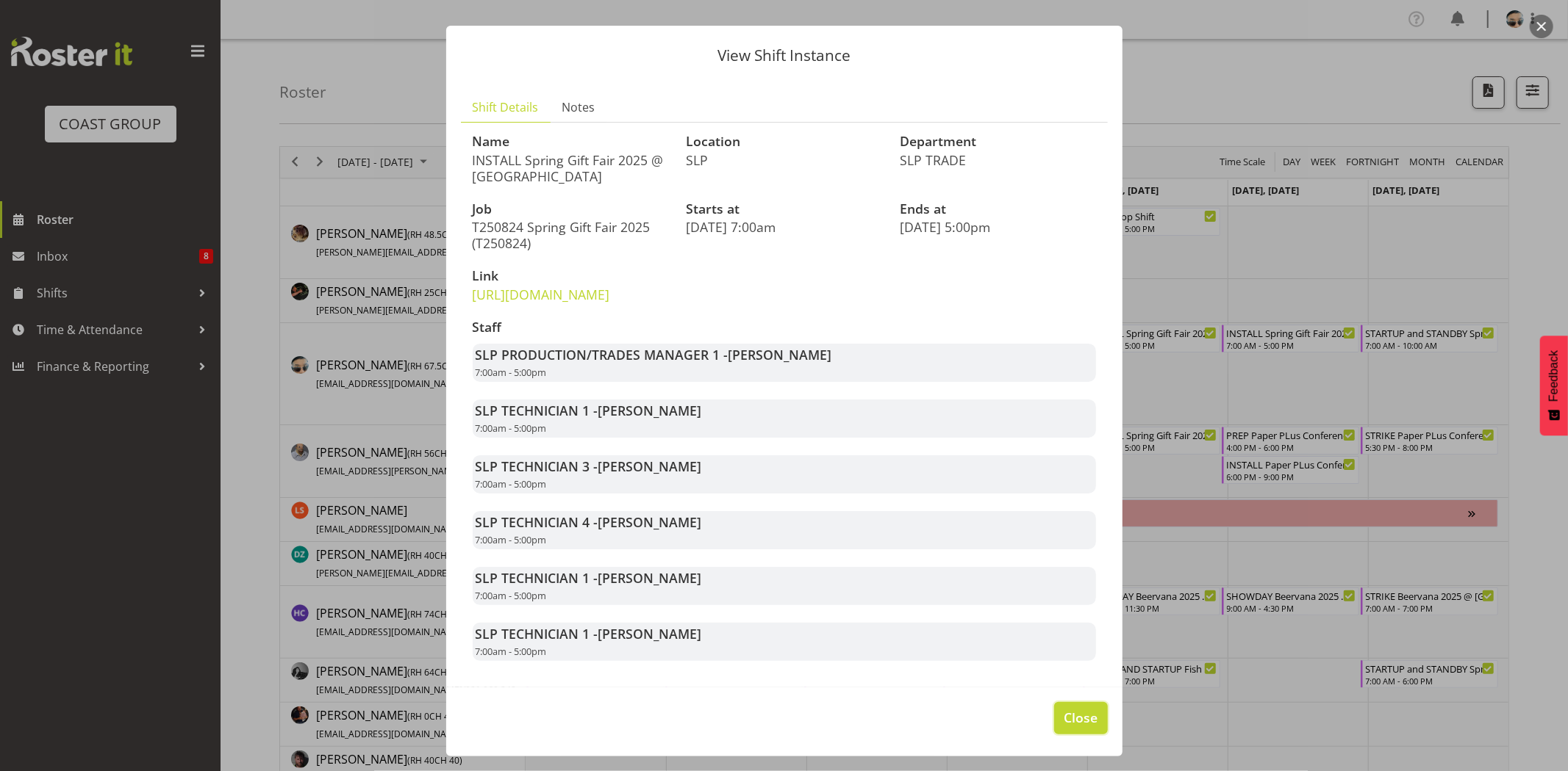
click at [1073, 711] on span "Close" at bounding box center [1080, 717] width 33 height 19
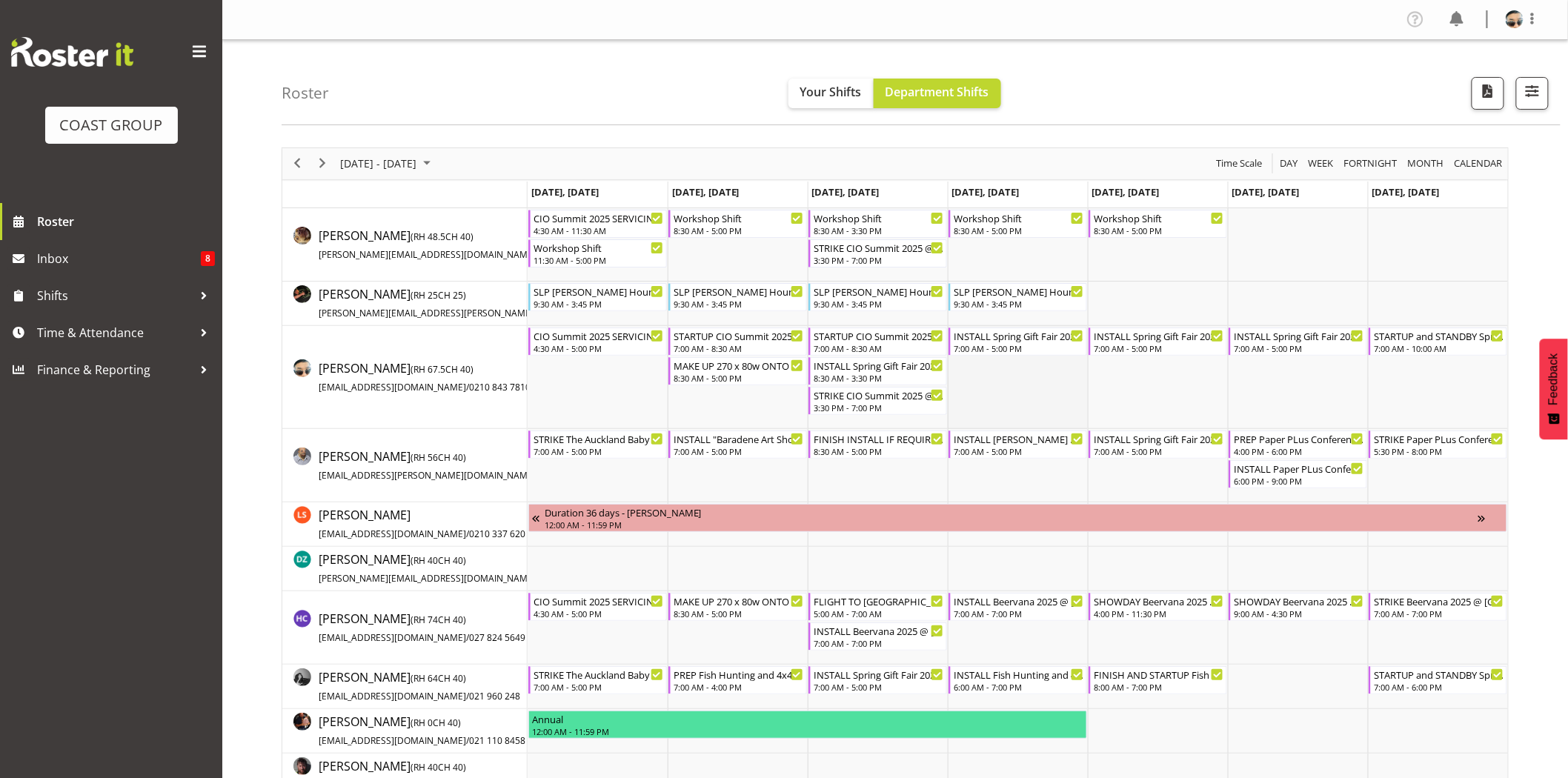
click at [1046, 415] on td "Timeline Week of August 22, 2025" at bounding box center [1017, 378] width 140 height 103
click at [1042, 347] on div "7:00 AM - 5:00 PM" at bounding box center [1018, 348] width 130 height 12
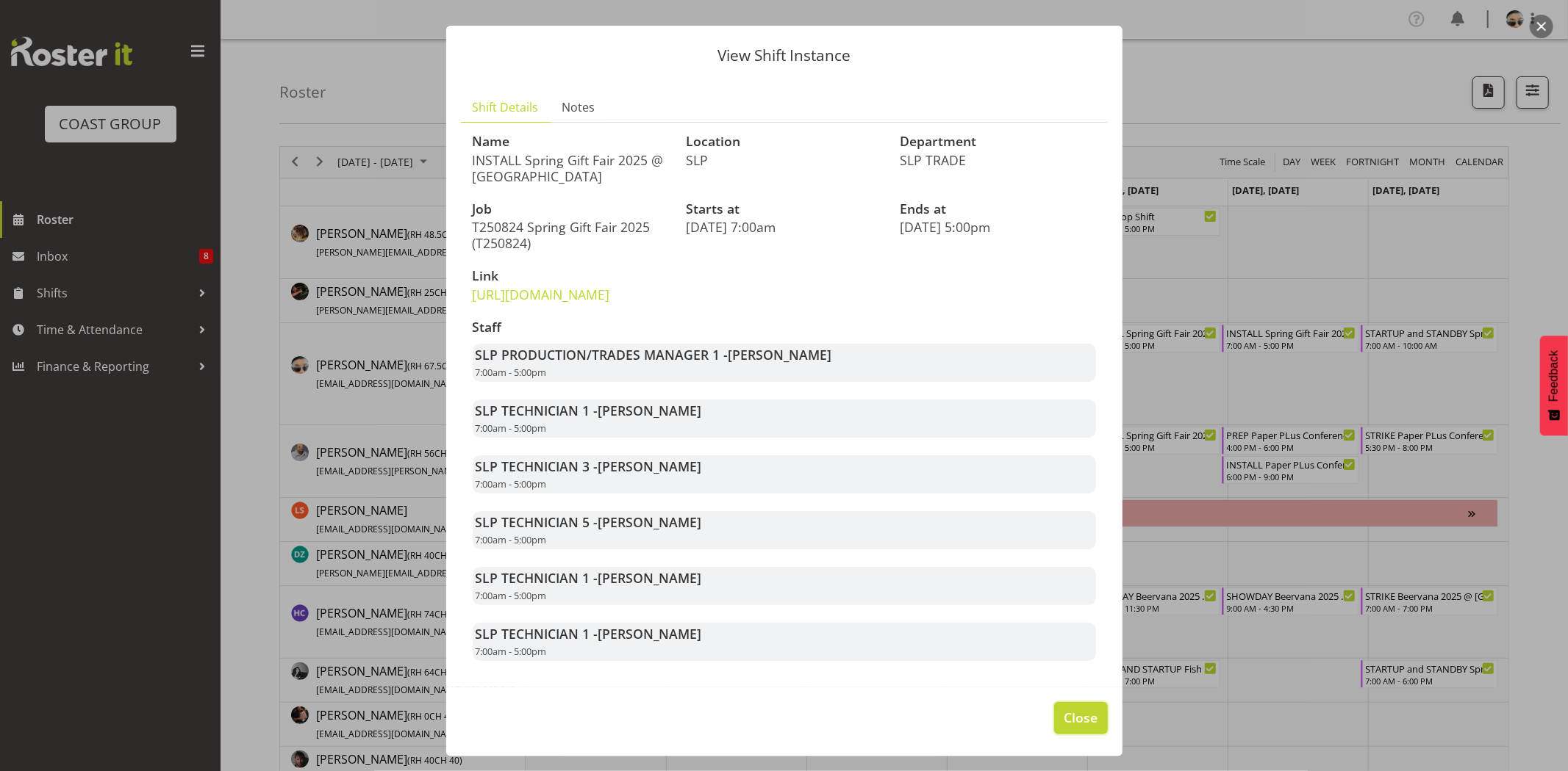
click at [1079, 718] on span "Close" at bounding box center [1080, 717] width 33 height 19
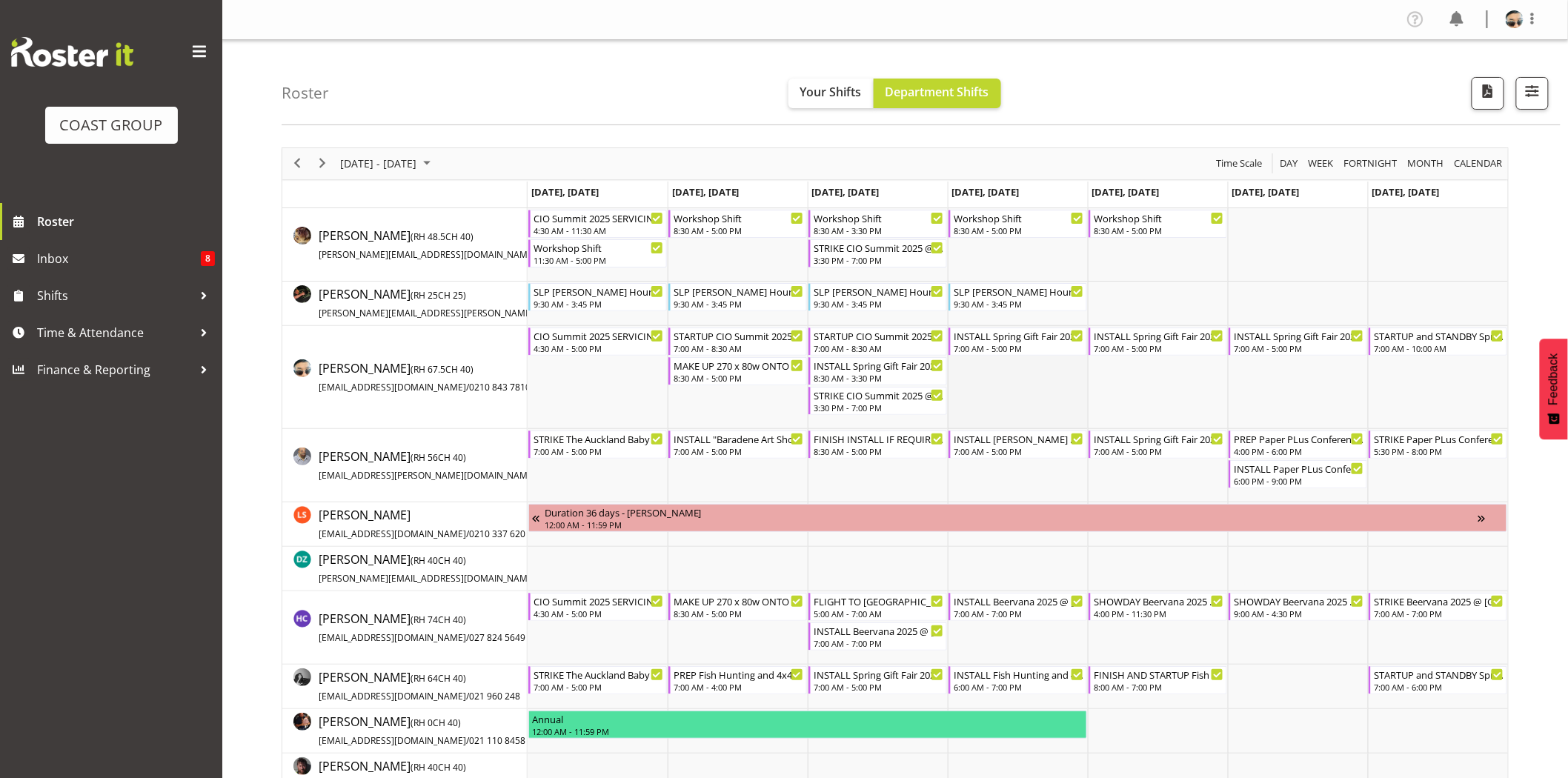
click at [975, 379] on td "Timeline Week of August 22, 2025" at bounding box center [1017, 378] width 140 height 103
click at [899, 377] on div "8:30 AM - 3:30 PM" at bounding box center [878, 377] width 130 height 12
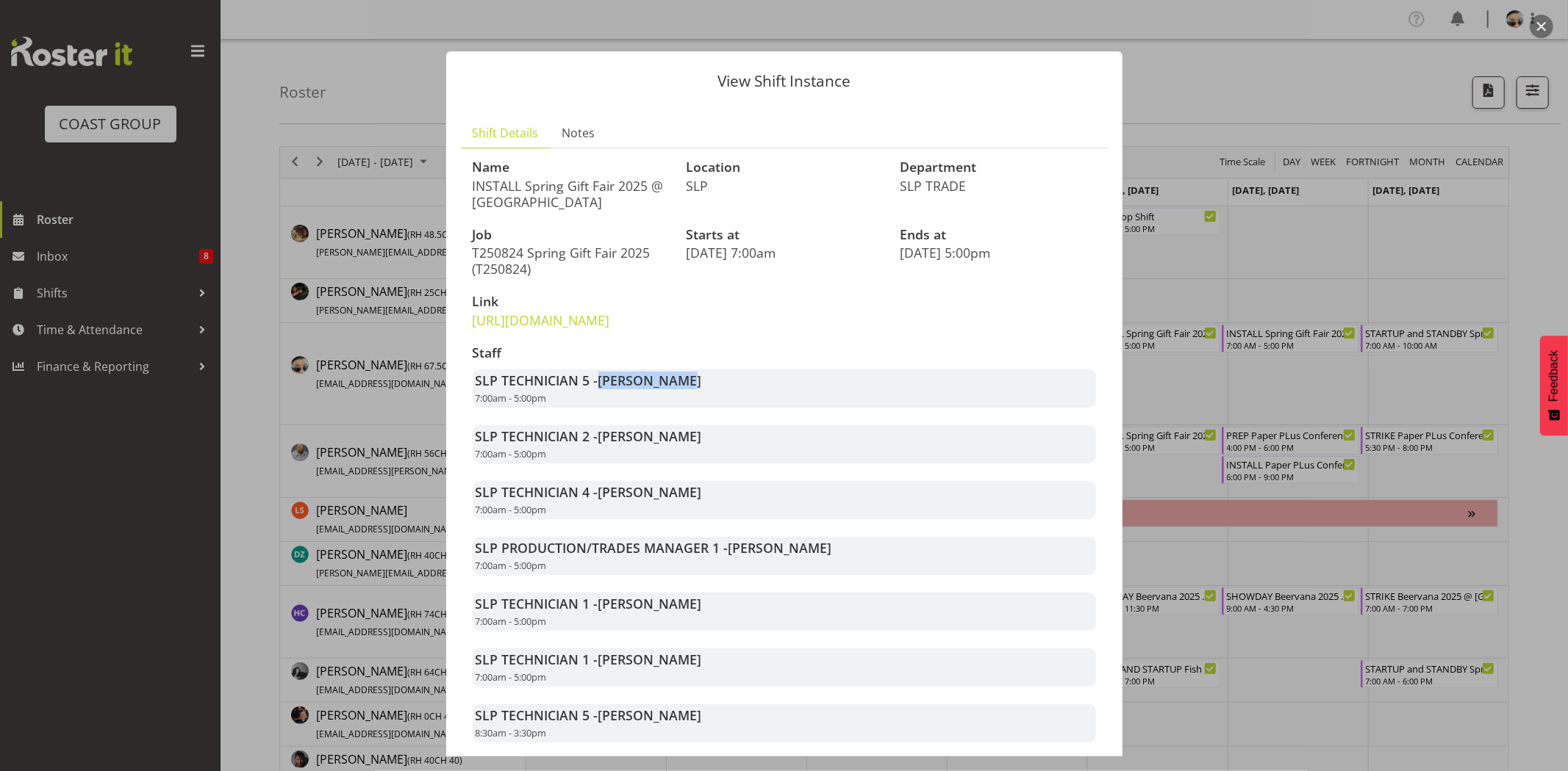
drag, startPoint x: 604, startPoint y: 415, endPoint x: 728, endPoint y: 415, distance: 124.0
click at [728, 408] on div "SLP TECHNICIAN 5 - [PERSON_NAME] 7:00am - 5:00pm" at bounding box center [784, 389] width 623 height 38
drag, startPoint x: 645, startPoint y: 467, endPoint x: 698, endPoint y: 468, distance: 53.0
click at [698, 464] on div "SLP TECHNICIAN 2 - [PERSON_NAME] 7:00am - 5:00pm" at bounding box center [784, 445] width 623 height 38
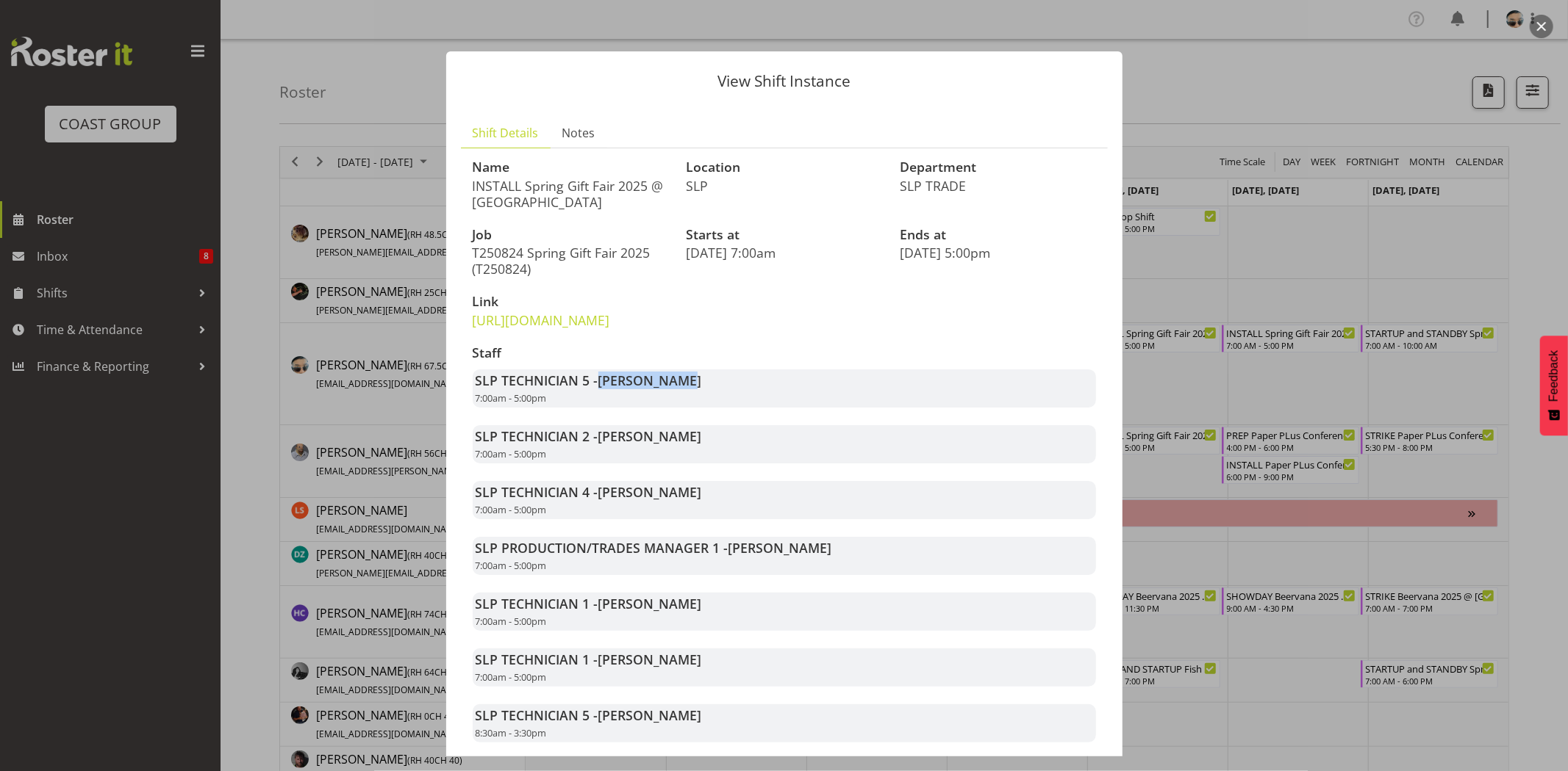
click at [698, 464] on div "SLP TECHNICIAN 2 - [PERSON_NAME] 7:00am - 5:00pm" at bounding box center [784, 445] width 623 height 38
drag, startPoint x: 581, startPoint y: 474, endPoint x: 698, endPoint y: 474, distance: 117.0
click at [698, 464] on div "SLP TECHNICIAN 2 - [PERSON_NAME] 7:00am - 5:00pm" at bounding box center [784, 445] width 623 height 38
drag, startPoint x: 667, startPoint y: 470, endPoint x: 678, endPoint y: 473, distance: 11.4
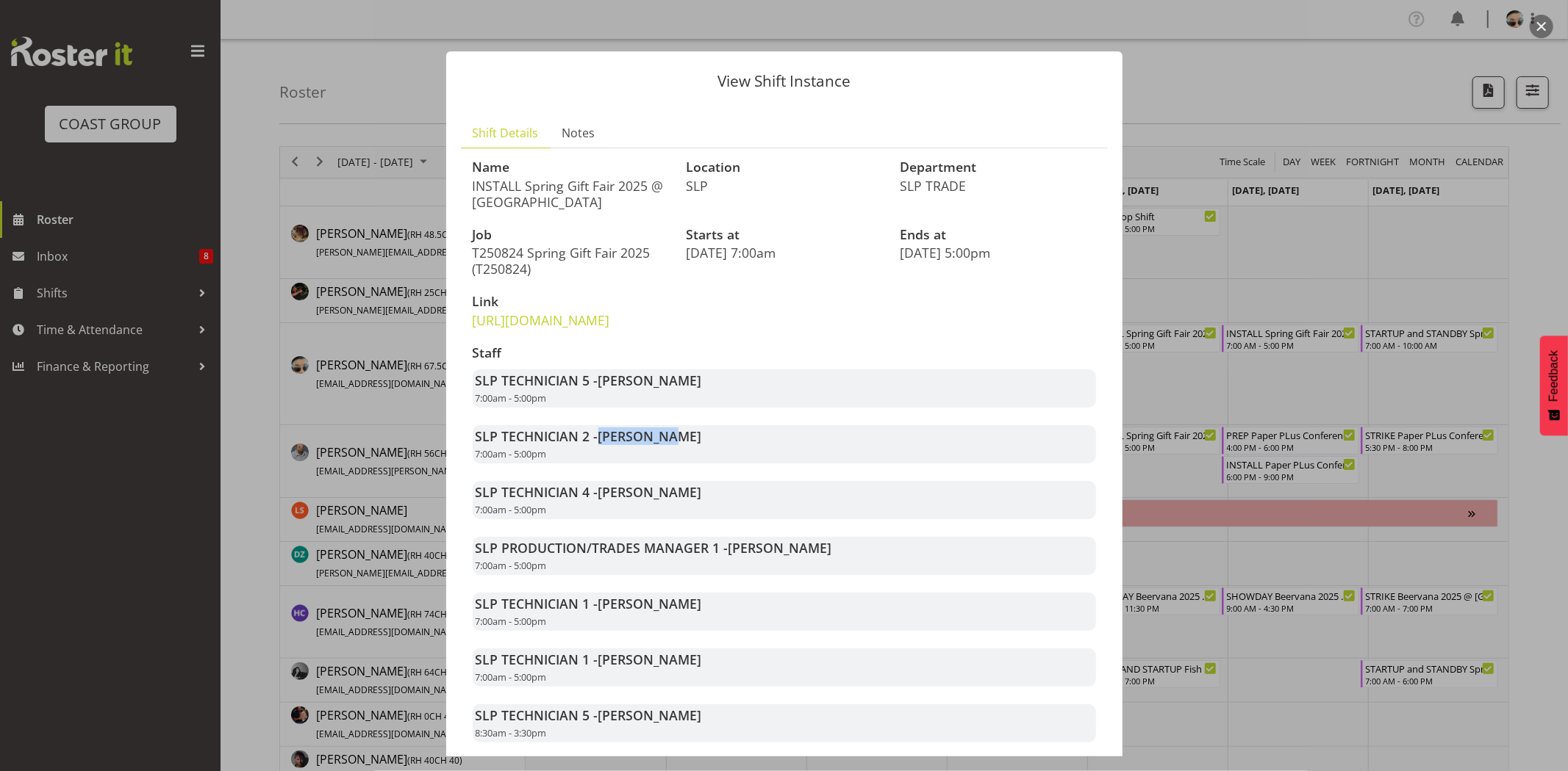
click at [677, 446] on span "[PERSON_NAME]" at bounding box center [650, 437] width 104 height 18
click at [678, 446] on span "[PERSON_NAME]" at bounding box center [650, 437] width 104 height 18
click at [571, 320] on link "[URL][DOMAIN_NAME]" at bounding box center [542, 321] width 137 height 18
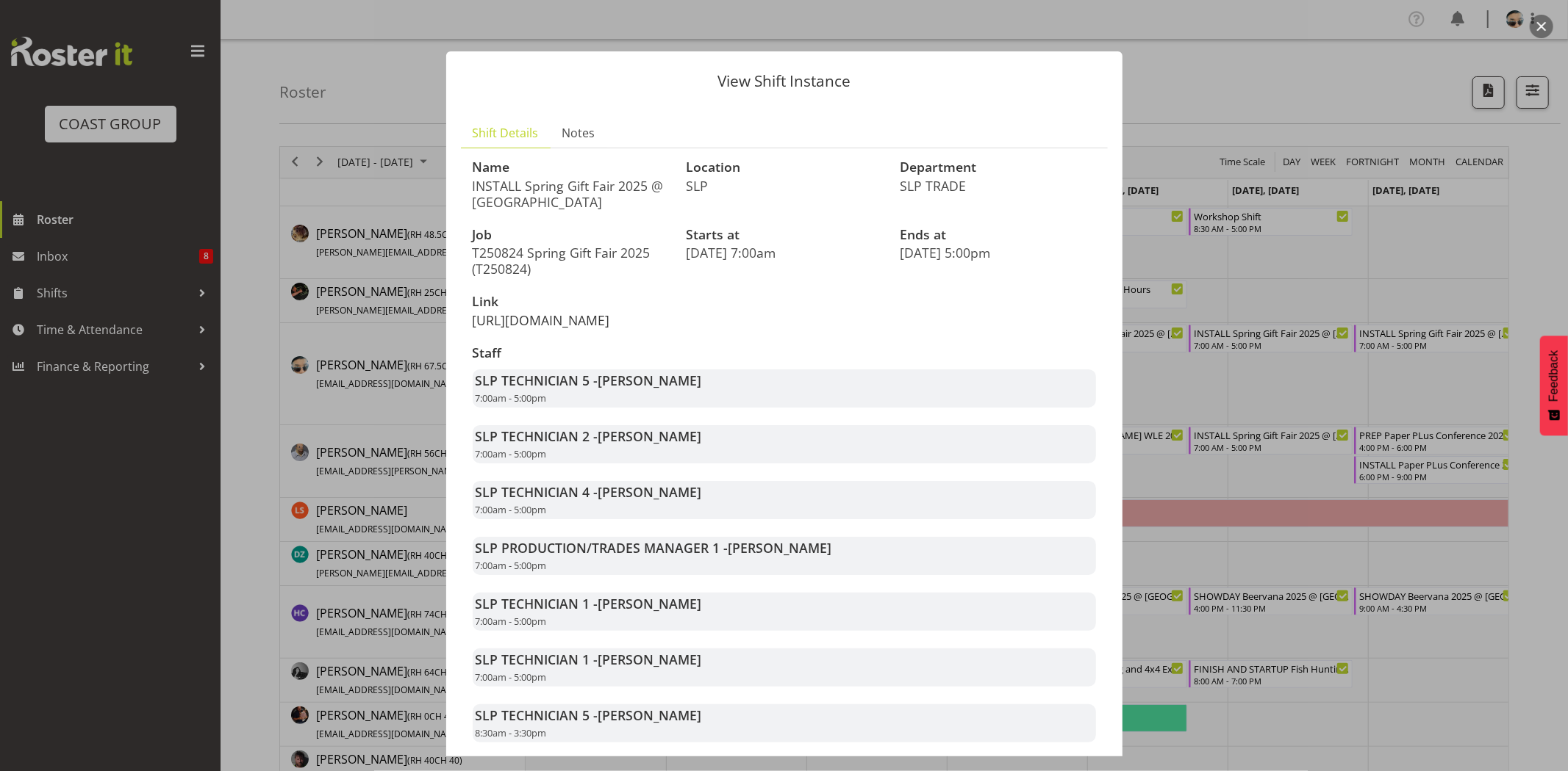
click at [610, 329] on link "https://drive.google.com/drive/folders/15RASuIGNRkNRA6QeOp-QFggX3PARhj8R" at bounding box center [542, 321] width 137 height 18
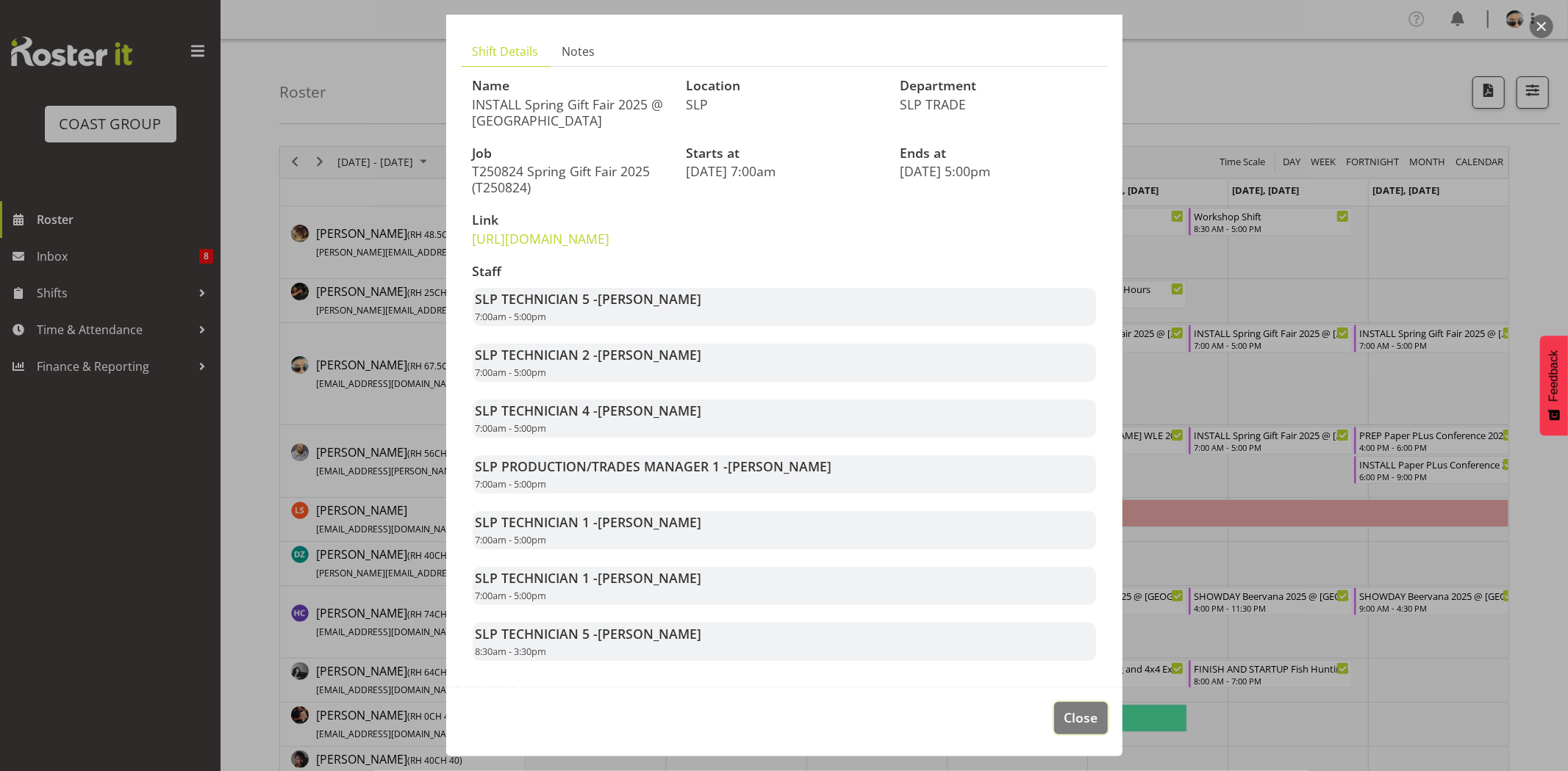
click at [1077, 706] on button "Close" at bounding box center [1080, 719] width 53 height 33
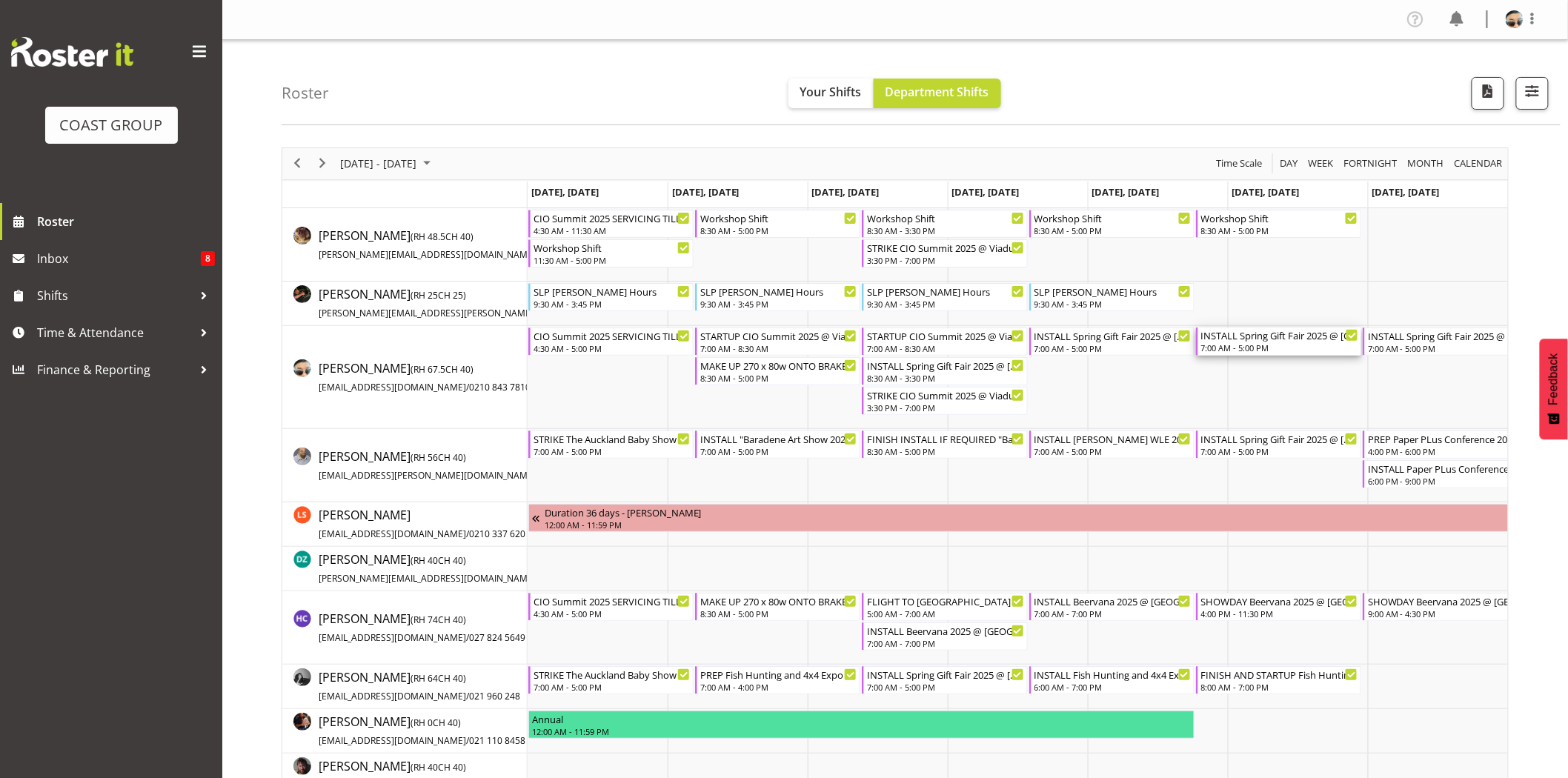
click at [1239, 347] on div "7:00 AM - 5:00 PM" at bounding box center [1279, 348] width 157 height 12
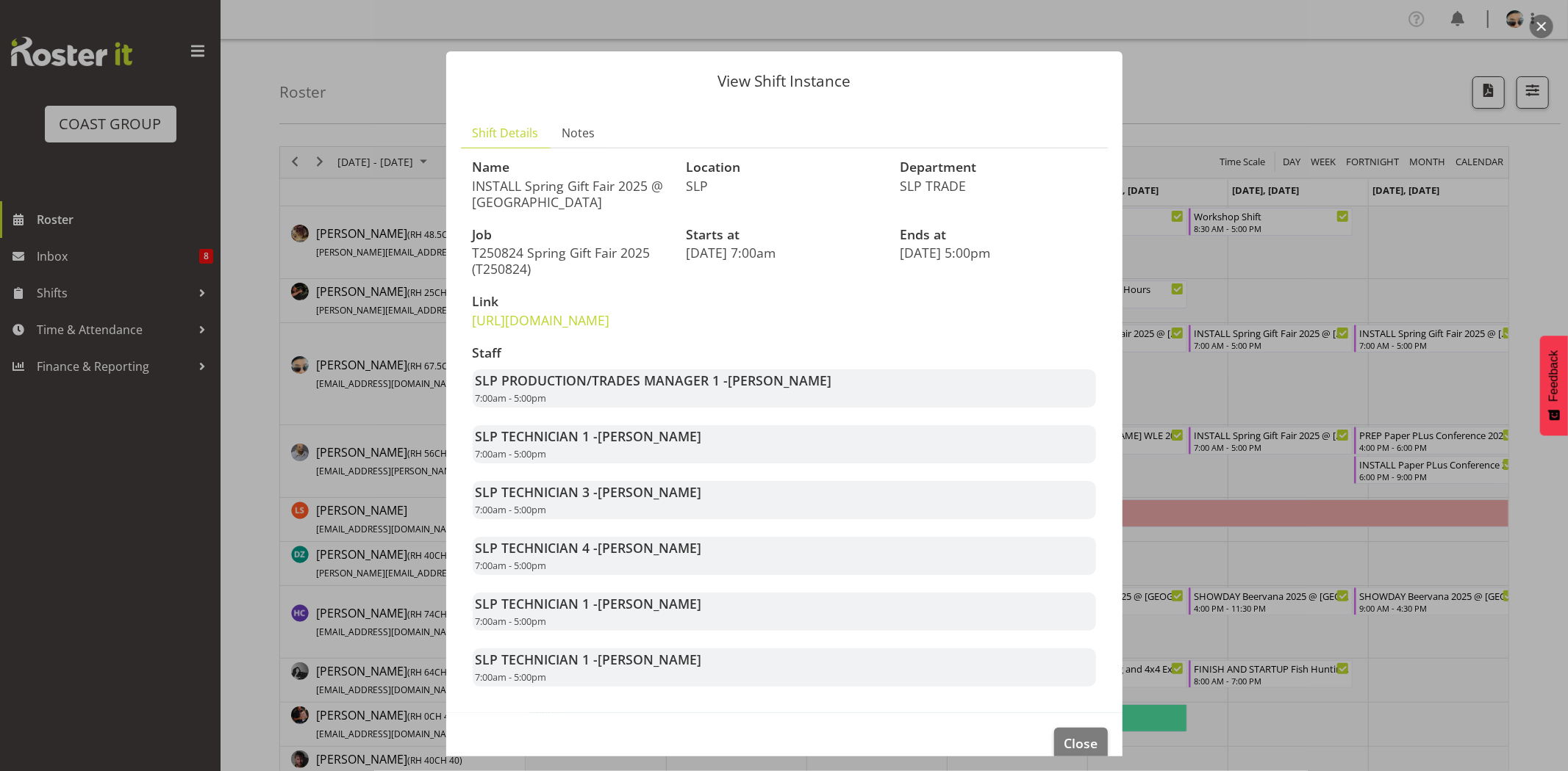
scroll to position [57, 0]
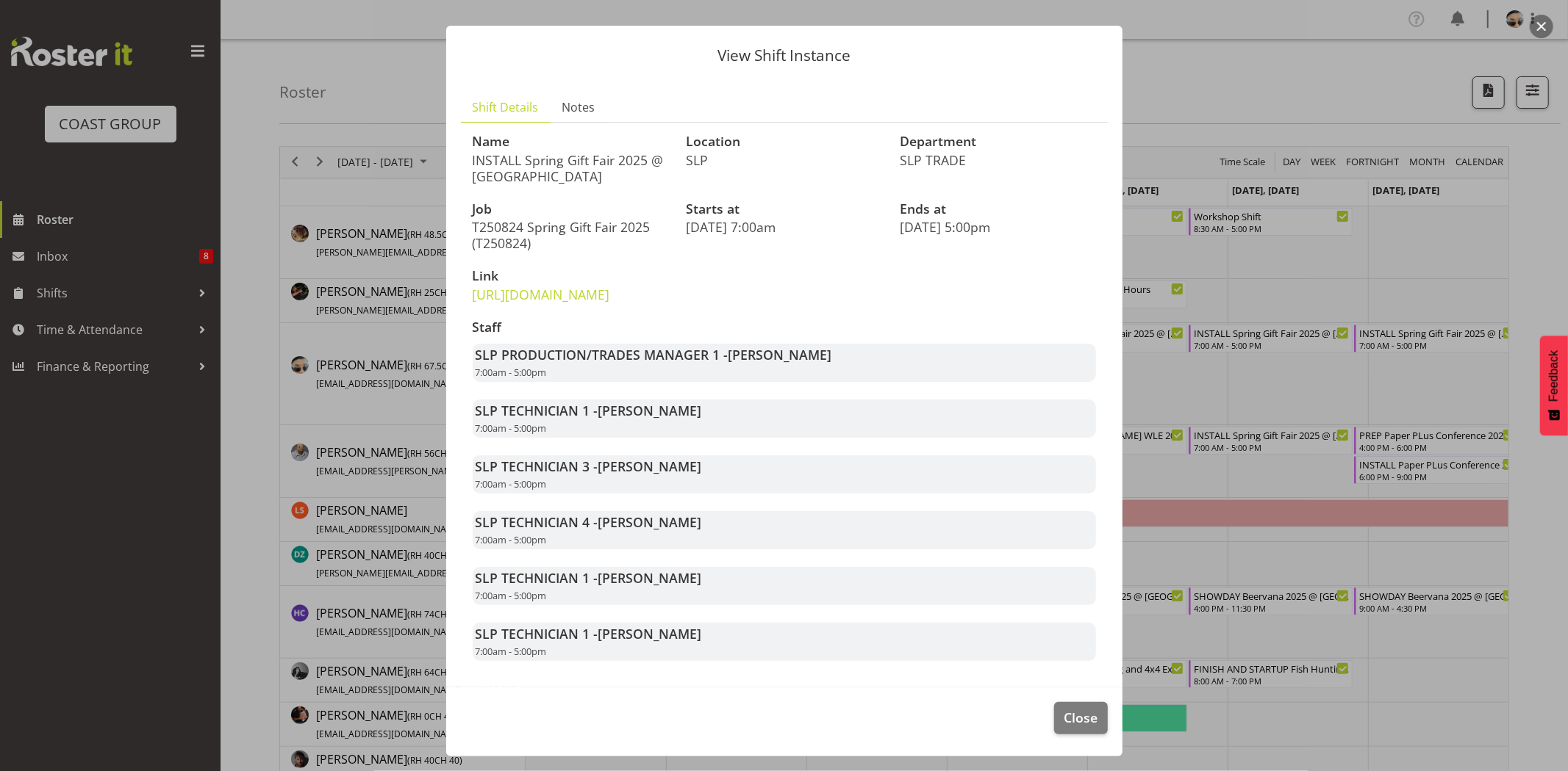
drag, startPoint x: 599, startPoint y: 470, endPoint x: 692, endPoint y: 481, distance: 93.6
click at [692, 481] on div "SLP TECHNICIAN 3 - Michel Bonette 7:00am - 5:00pm" at bounding box center [784, 475] width 623 height 38
click at [694, 481] on div "SLP TECHNICIAN 3 - Michel Bonette 7:00am - 5:00pm" at bounding box center [784, 475] width 623 height 38
click at [623, 457] on span "Michel Bonette" at bounding box center [650, 466] width 104 height 18
drag, startPoint x: 600, startPoint y: 470, endPoint x: 703, endPoint y: 473, distance: 103.0
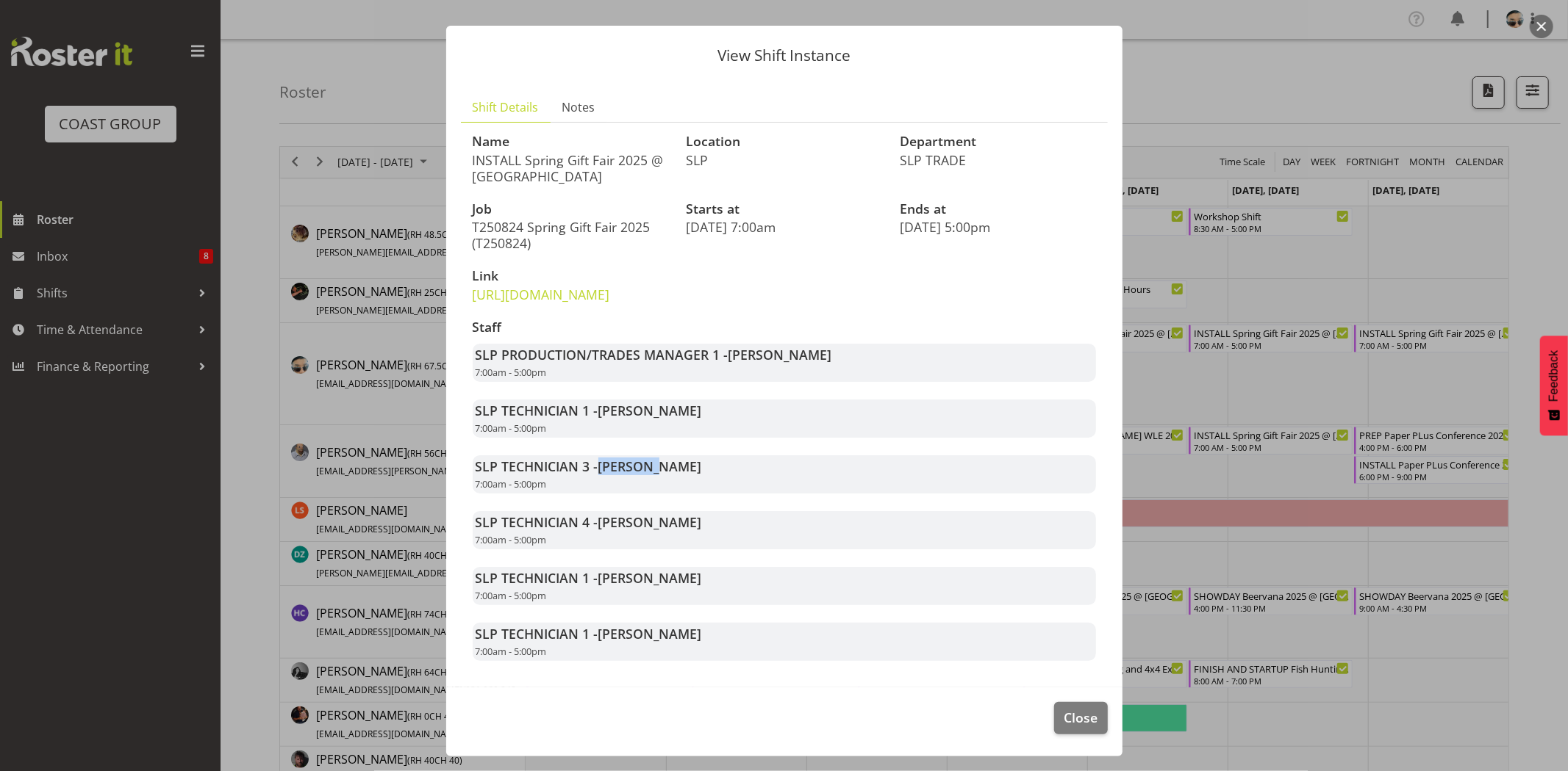
click at [703, 473] on div "SLP TECHNICIAN 3 - Michel Bonette 7:00am - 5:00pm" at bounding box center [784, 475] width 623 height 38
drag, startPoint x: 644, startPoint y: 416, endPoint x: 691, endPoint y: 422, distance: 47.4
click at [674, 419] on div "SLP TECHNICIAN 1 - Aof Anujarawat 7:00am - 5:00pm" at bounding box center [784, 418] width 623 height 38
click at [692, 422] on div "SLP TECHNICIAN 1 - Aof Anujarawat 7:00am - 5:00pm" at bounding box center [784, 418] width 623 height 38
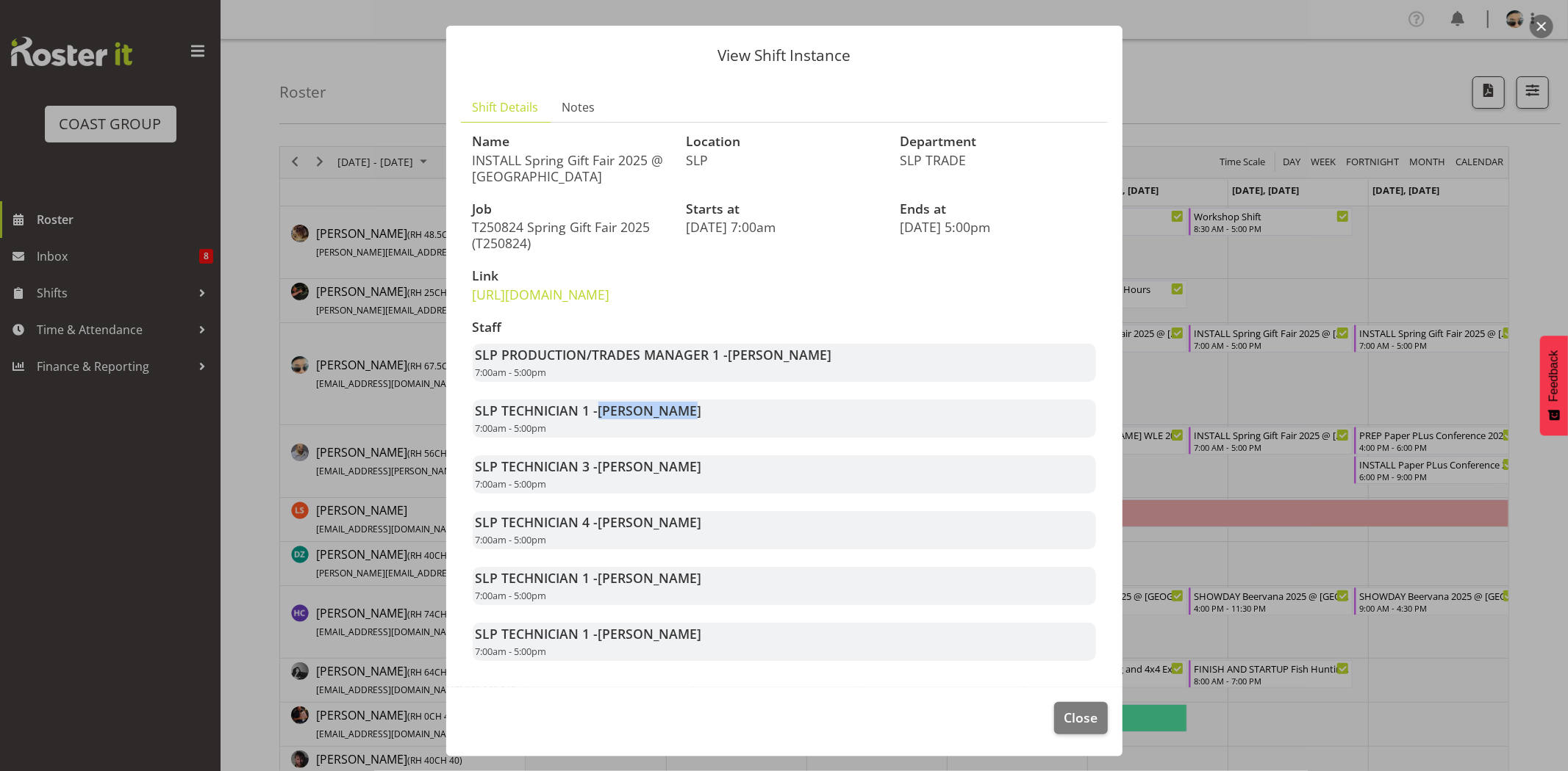
drag, startPoint x: 597, startPoint y: 404, endPoint x: 680, endPoint y: 408, distance: 83.1
click at [679, 408] on strong "SLP TECHNICIAN 1 - Aof Anujarawat" at bounding box center [589, 411] width 226 height 18
click at [681, 409] on span "Aof Anujarawat" at bounding box center [650, 411] width 104 height 18
drag, startPoint x: 602, startPoint y: 469, endPoint x: 704, endPoint y: 475, distance: 102.2
click at [704, 475] on div "SLP TECHNICIAN 3 - Michel Bonette 7:00am - 5:00pm" at bounding box center [784, 475] width 623 height 38
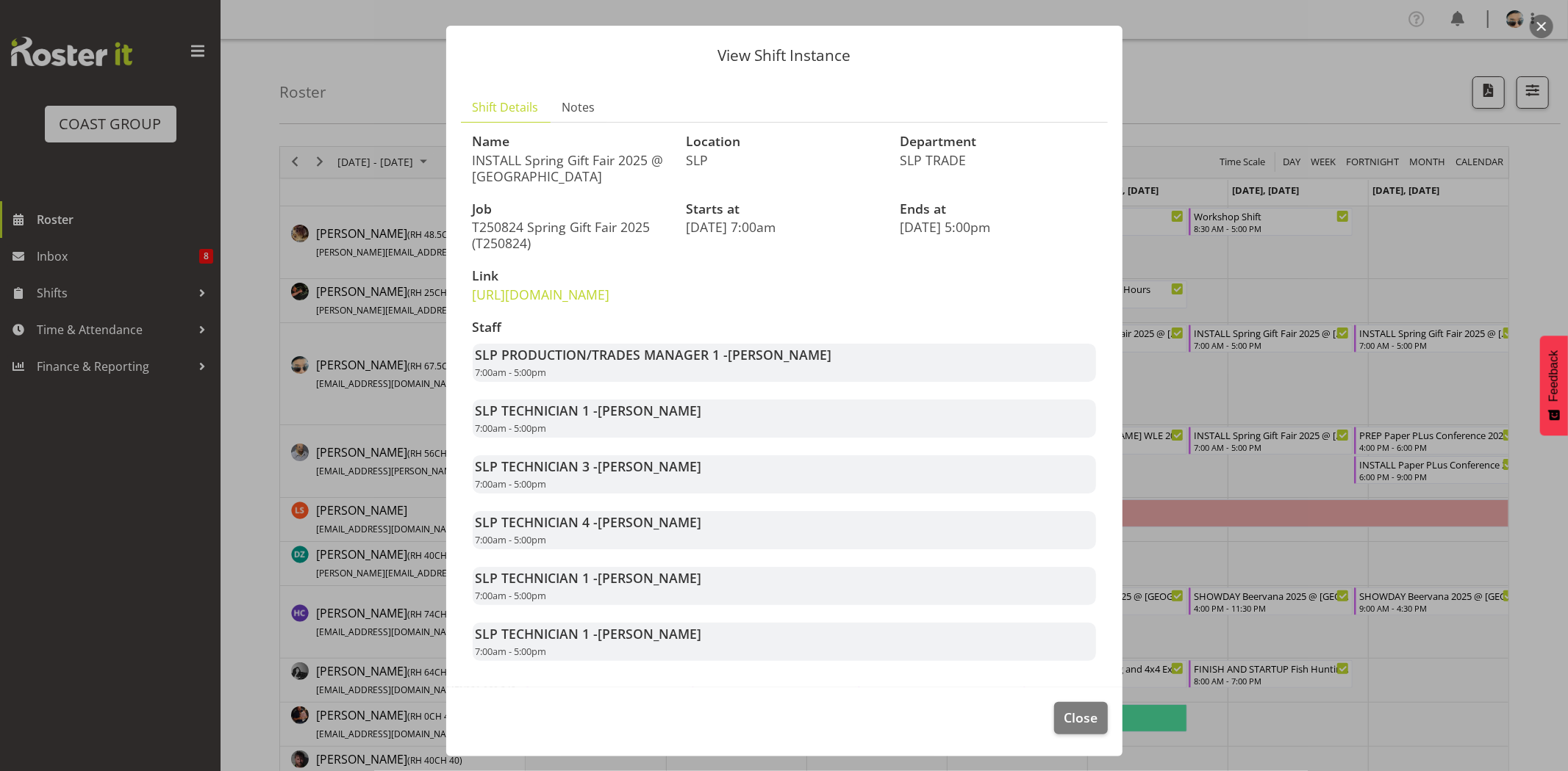
click at [704, 475] on div "SLP TECHNICIAN 3 - Michel Bonette 7:00am - 5:00pm" at bounding box center [784, 475] width 623 height 38
drag, startPoint x: 595, startPoint y: 517, endPoint x: 733, endPoint y: 520, distance: 138.0
click at [733, 520] on div "SLP TECHNICIAN 4 - Coel Phillips 7:00am - 5:00pm" at bounding box center [784, 531] width 623 height 38
drag, startPoint x: 601, startPoint y: 580, endPoint x: 751, endPoint y: 569, distance: 150.4
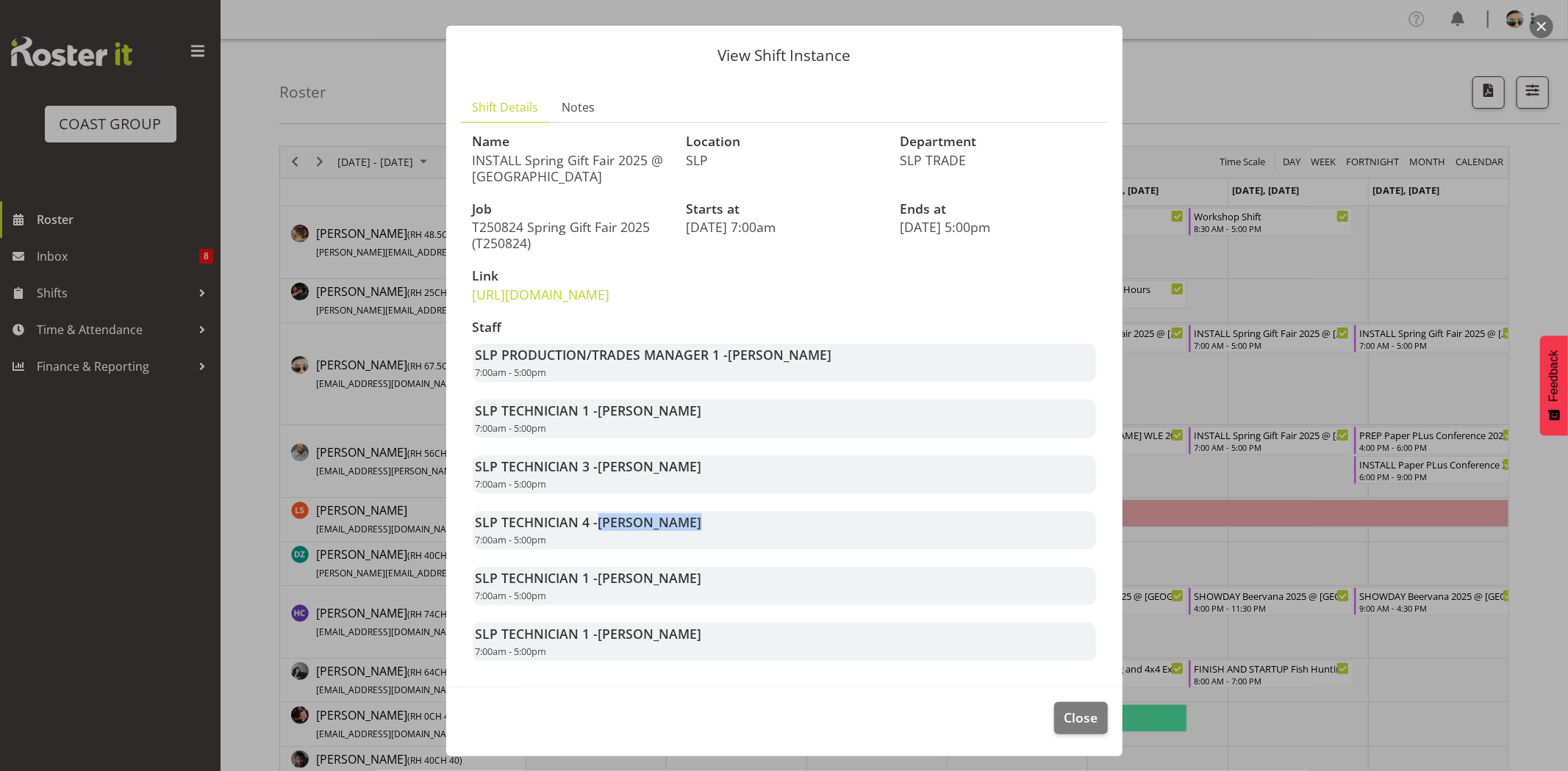
click at [748, 569] on div "SLP TECHNICIAN 1 - Stuart Korunic 7:00am - 5:00pm" at bounding box center [784, 586] width 623 height 38
click at [751, 569] on div "SLP TECHNICIAN 1 - Stuart Korunic 7:00am - 5:00pm" at bounding box center [784, 586] width 623 height 38
drag, startPoint x: 666, startPoint y: 571, endPoint x: 743, endPoint y: 571, distance: 77.0
click at [743, 571] on div "SLP TECHNICIAN 1 - Stuart Korunic 7:00am - 5:00pm" at bounding box center [784, 586] width 623 height 38
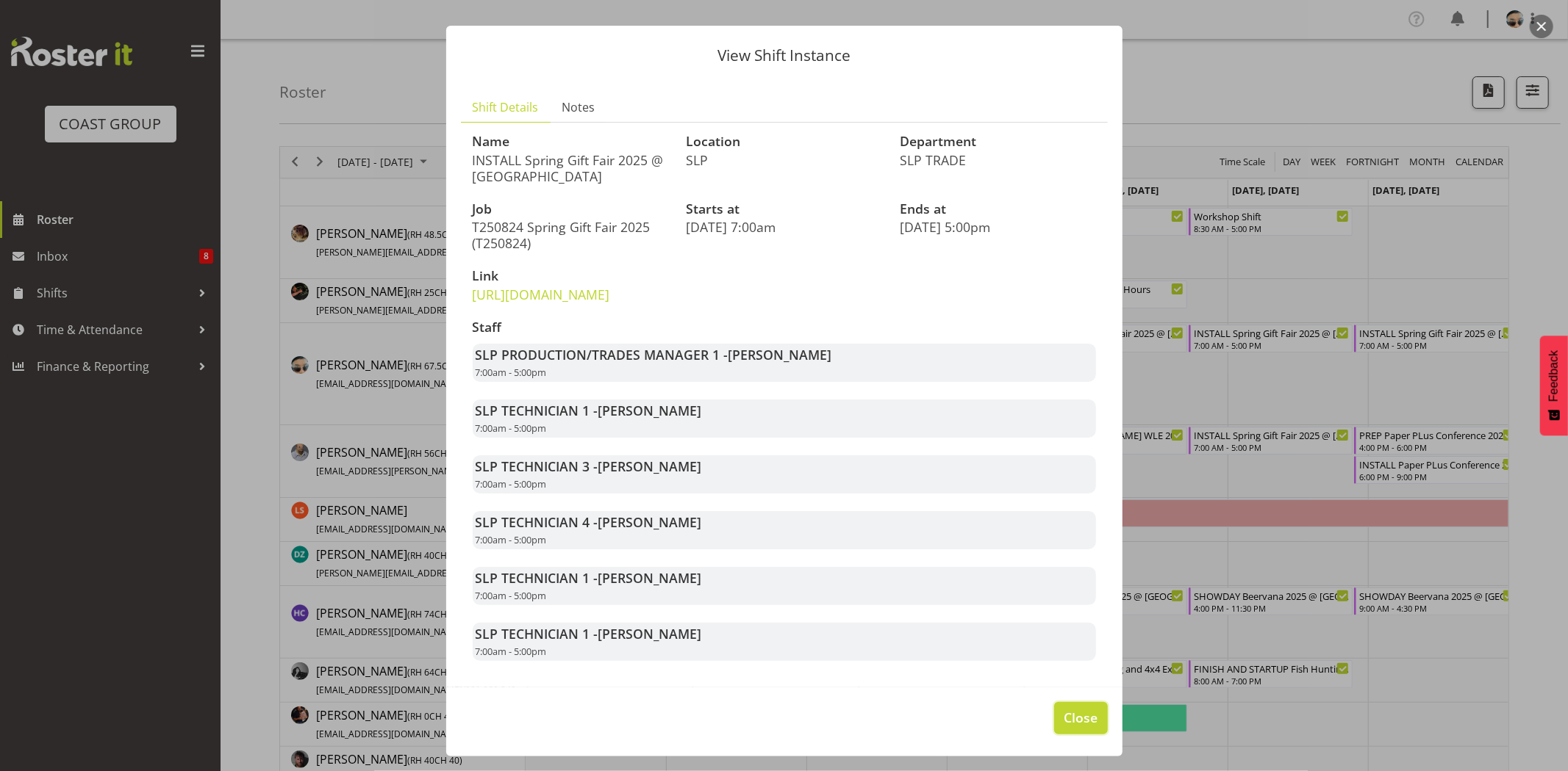
click at [1063, 724] on span "Close" at bounding box center [1080, 717] width 33 height 19
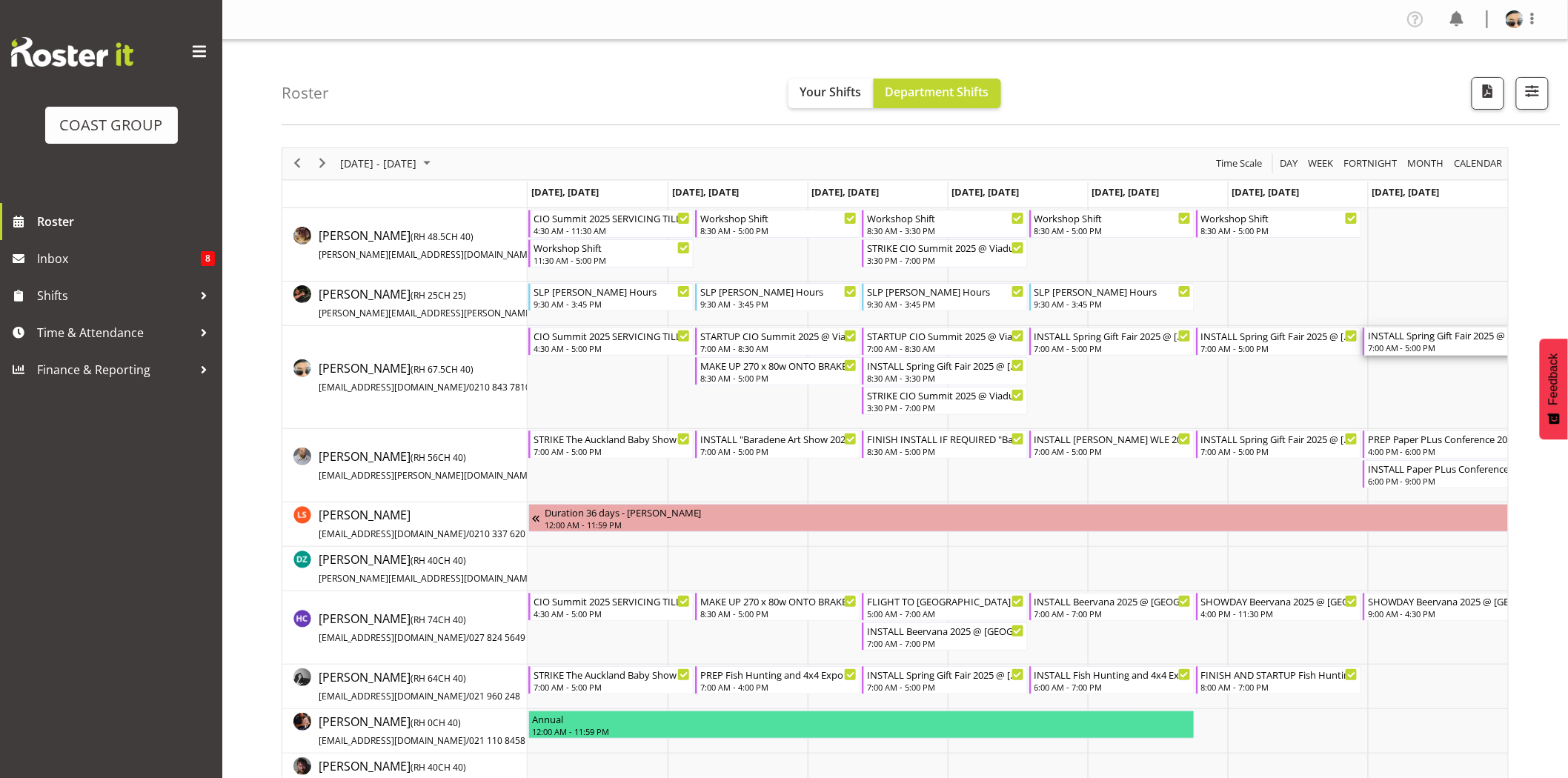
click at [1445, 347] on div "7:00 AM - 5:00 PM" at bounding box center [1446, 348] width 157 height 12
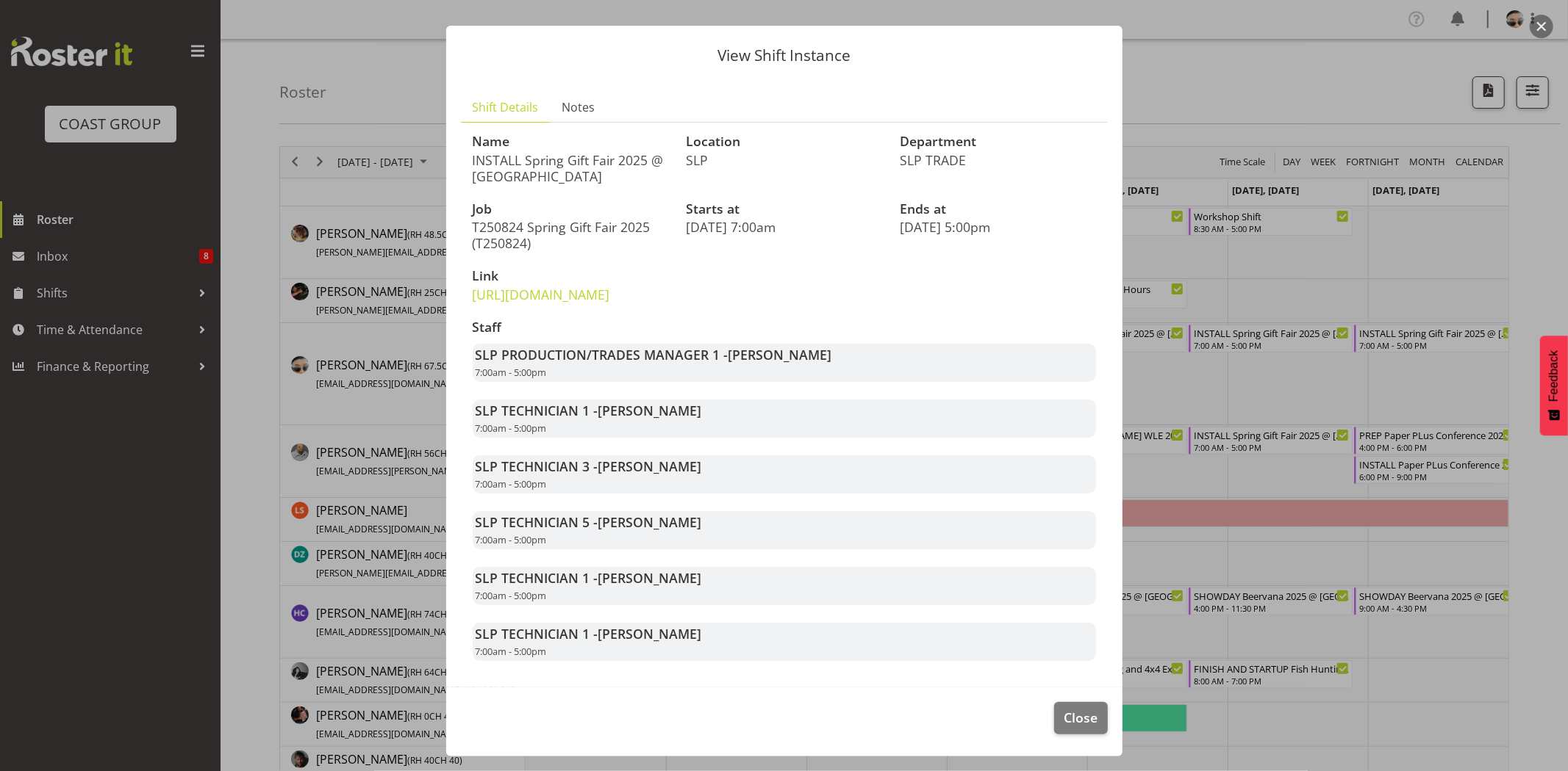
drag, startPoint x: 600, startPoint y: 410, endPoint x: 713, endPoint y: 422, distance: 113.6
click at [713, 422] on div "SLP TECHNICIAN 1 - Aof Anujarawat 7:00am - 5:00pm" at bounding box center [784, 418] width 623 height 38
drag, startPoint x: 607, startPoint y: 465, endPoint x: 685, endPoint y: 470, distance: 78.2
click at [685, 470] on span "Michel Bonette" at bounding box center [650, 466] width 104 height 18
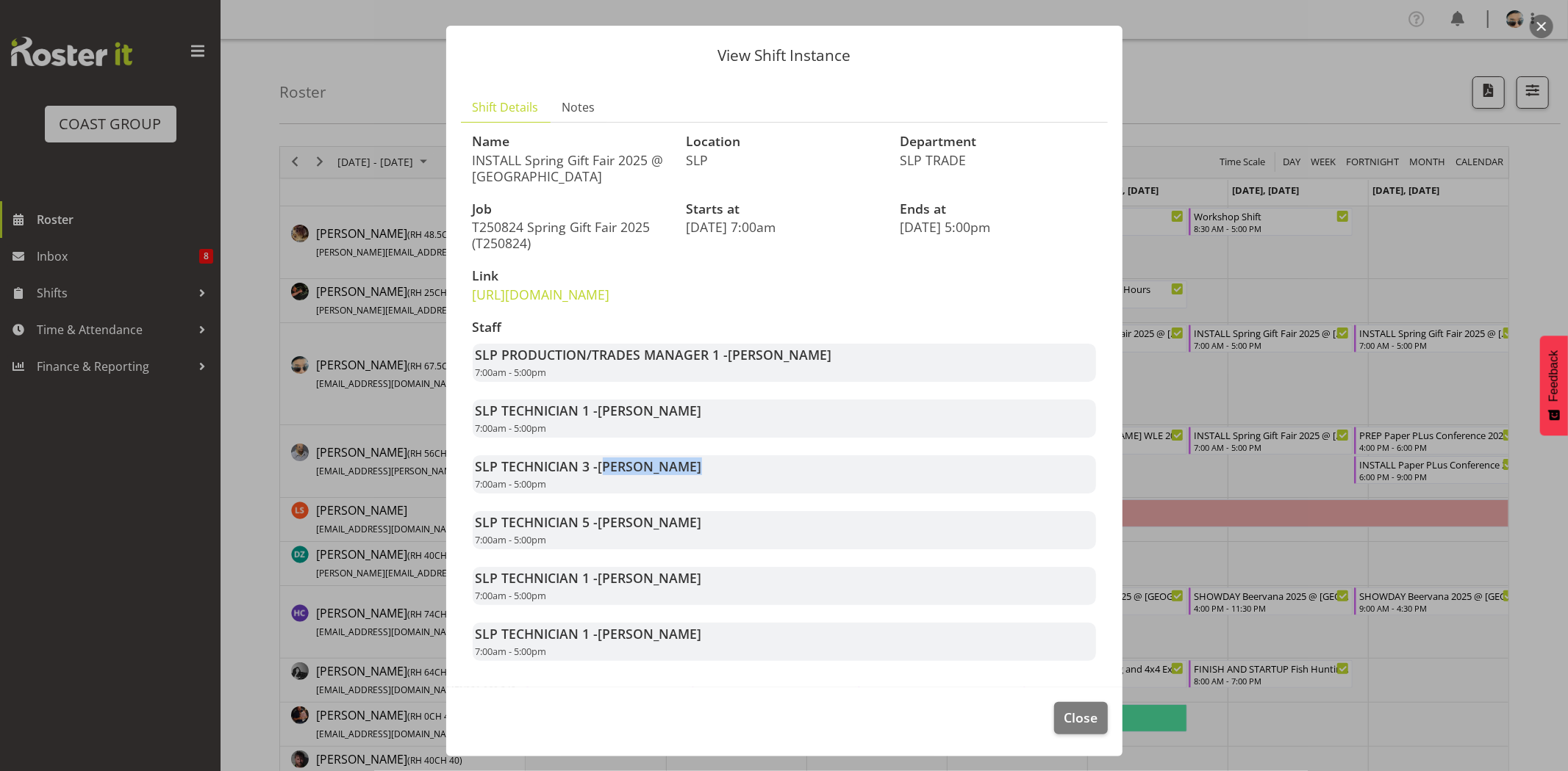
click at [685, 470] on span "Michel Bonette" at bounding box center [650, 466] width 104 height 18
drag, startPoint x: 605, startPoint y: 528, endPoint x: 713, endPoint y: 531, distance: 108.0
click at [713, 532] on div "SLP TECHNICIAN 5 - Raf Hannah 7:00am - 5:00pm" at bounding box center [784, 531] width 623 height 38
click at [716, 531] on div "SLP TECHNICIAN 5 - Raf Hannah 7:00am - 5:00pm" at bounding box center [784, 531] width 623 height 38
click at [608, 575] on span "Stuart Korunic" at bounding box center [650, 578] width 104 height 18
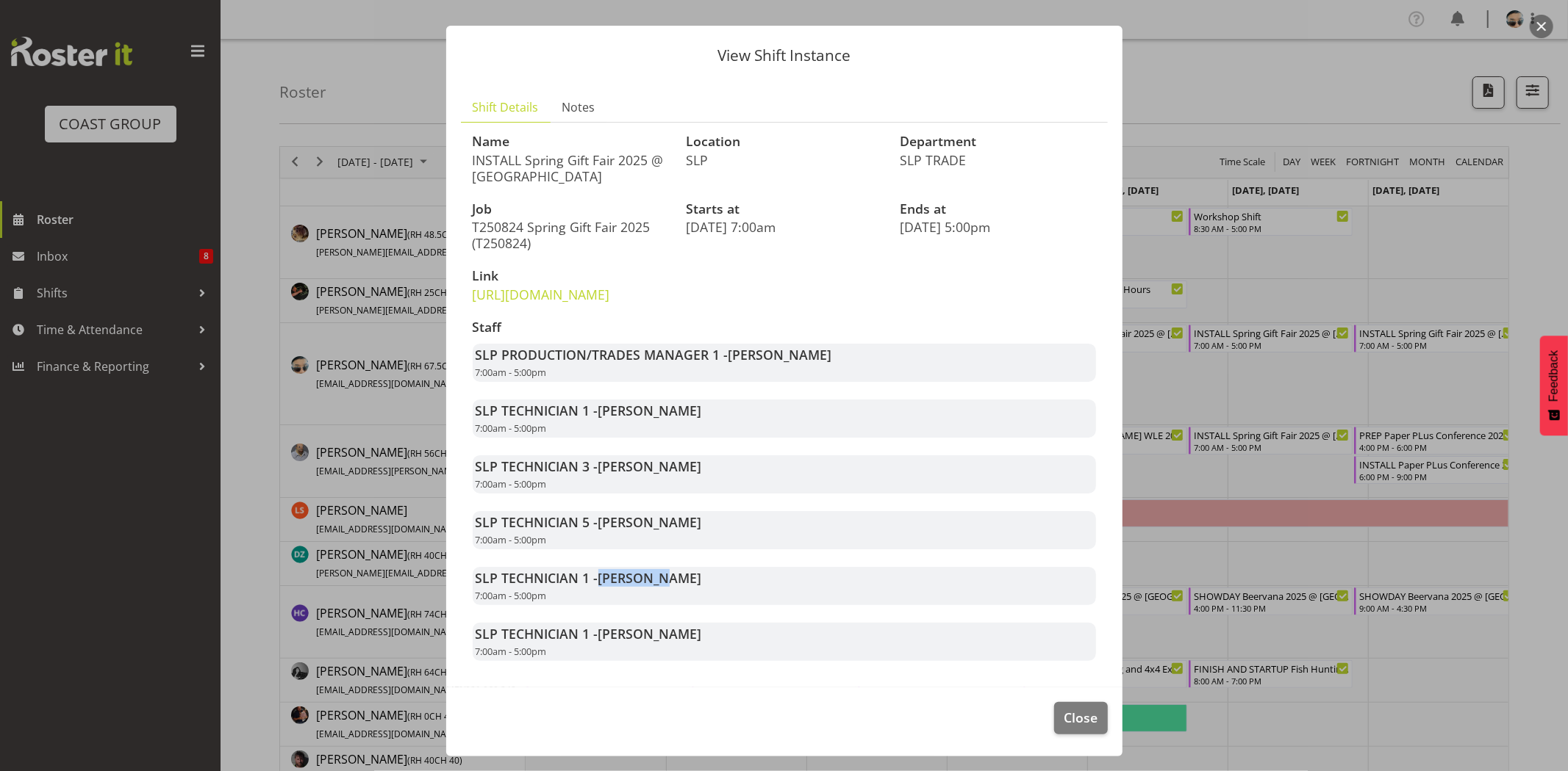
drag, startPoint x: 596, startPoint y: 576, endPoint x: 704, endPoint y: 581, distance: 108.1
click at [704, 581] on div "SLP TECHNICIAN 1 - Stuart Korunic 7:00am - 5:00pm" at bounding box center [784, 586] width 623 height 38
drag, startPoint x: 619, startPoint y: 623, endPoint x: 714, endPoint y: 623, distance: 95.0
click at [700, 625] on span "Rosey McKimmie" at bounding box center [650, 635] width 104 height 18
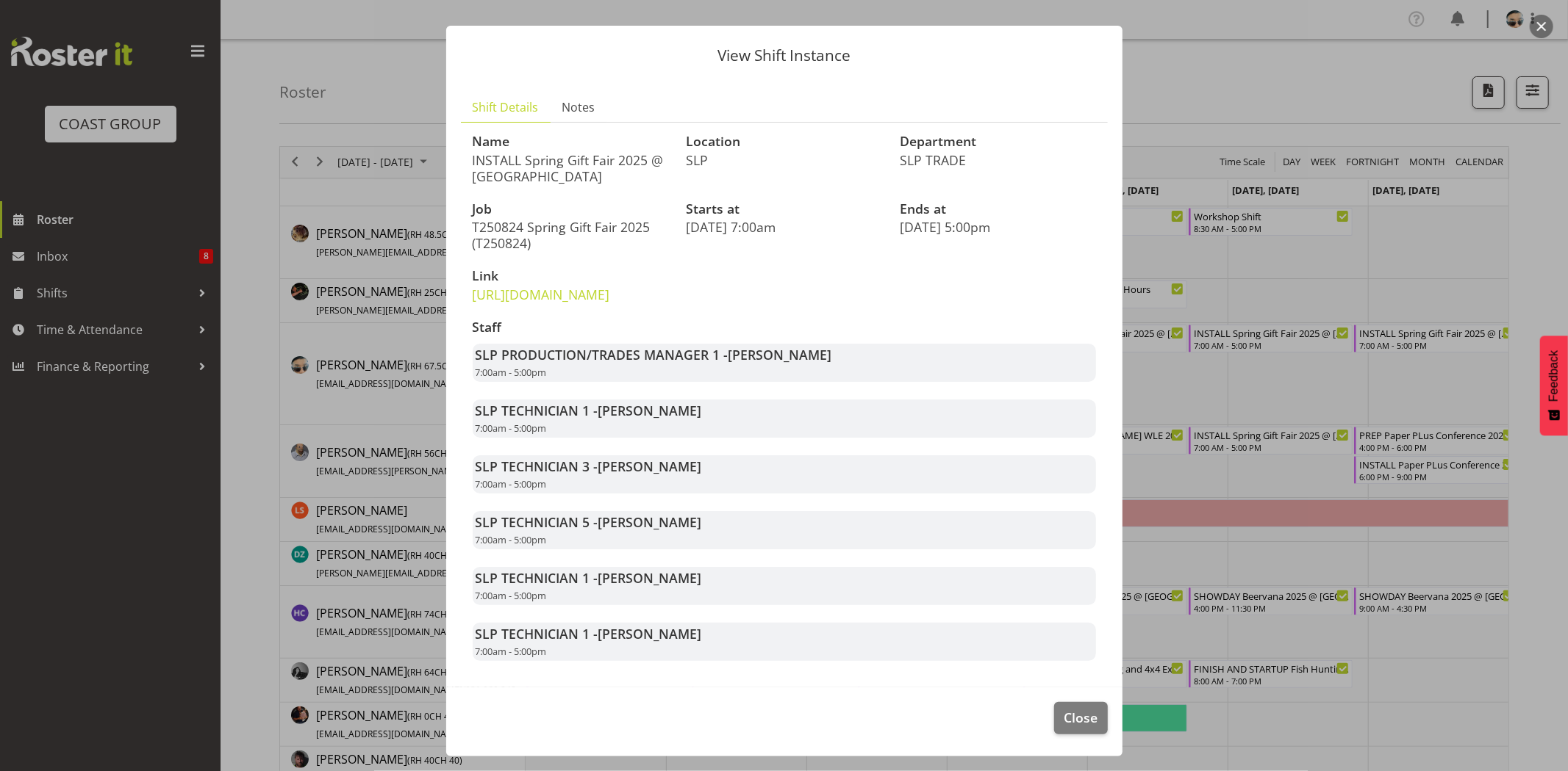
click at [717, 623] on div "SLP TECHNICIAN 1 - Rosey McKimmie 7:00am - 5:00pm" at bounding box center [784, 642] width 623 height 38
click at [1067, 716] on span "Close" at bounding box center [1080, 717] width 33 height 19
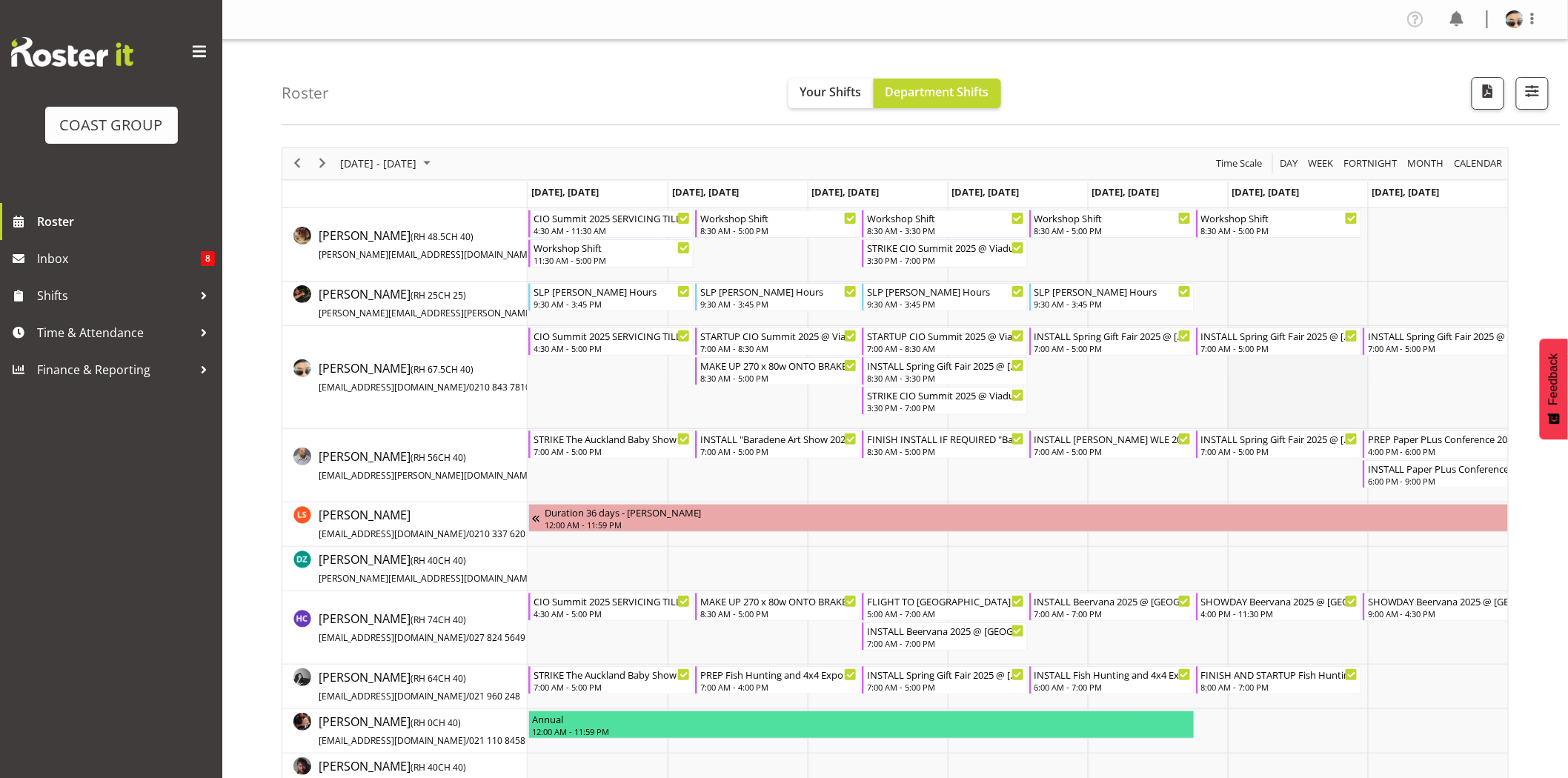
click at [1253, 410] on td "Timeline Week of August 22, 2025" at bounding box center [1298, 378] width 140 height 103
click at [318, 167] on span "Next" at bounding box center [323, 163] width 18 height 18
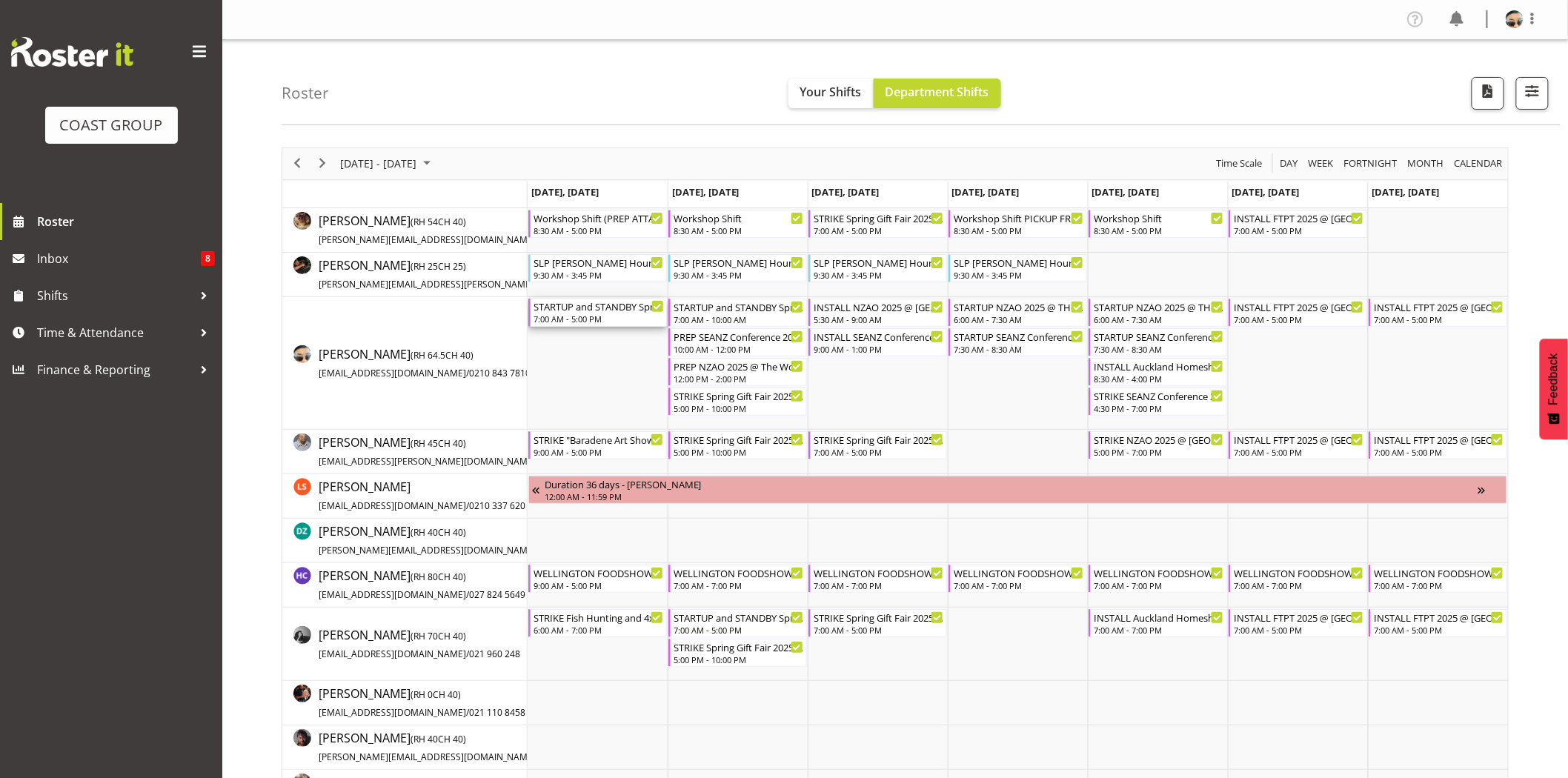
click at [601, 306] on div "STARTUP and STANDBY Spring Gift Fair 2025 @ Auckland Showgrounds" at bounding box center [598, 306] width 130 height 15
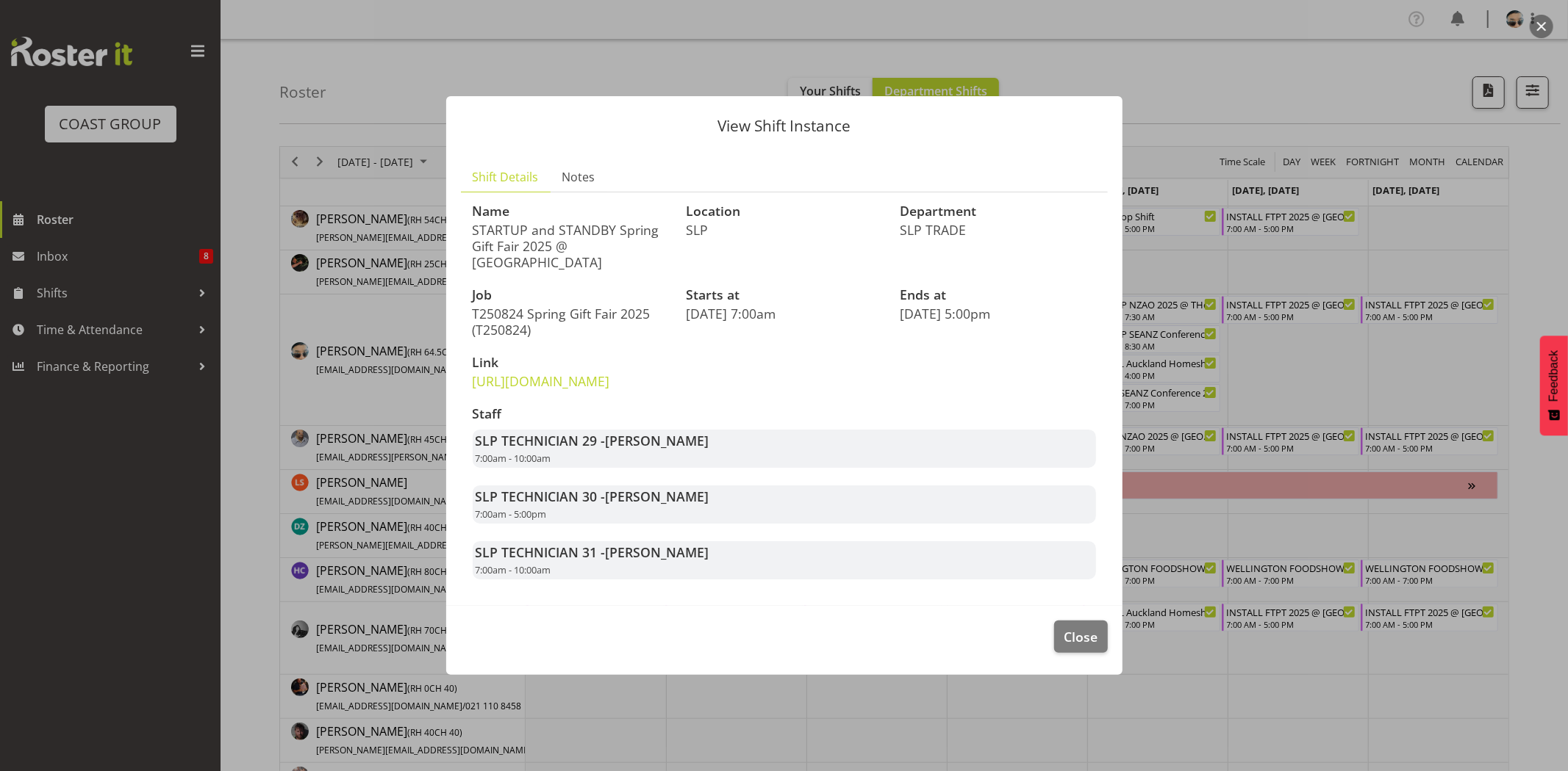
drag, startPoint x: 652, startPoint y: 465, endPoint x: 675, endPoint y: 465, distance: 23.0
click at [673, 465] on div "SLP TECHNICIAN 29 - Raf Hannah 7:00am - 10:00am" at bounding box center [784, 448] width 623 height 38
click at [676, 465] on div "SLP TECHNICIAN 29 - Raf Hannah 7:00am - 10:00am" at bounding box center [784, 448] width 623 height 38
click at [609, 449] on span "Raf Hannah" at bounding box center [657, 441] width 104 height 18
drag, startPoint x: 610, startPoint y: 510, endPoint x: 732, endPoint y: 510, distance: 122.0
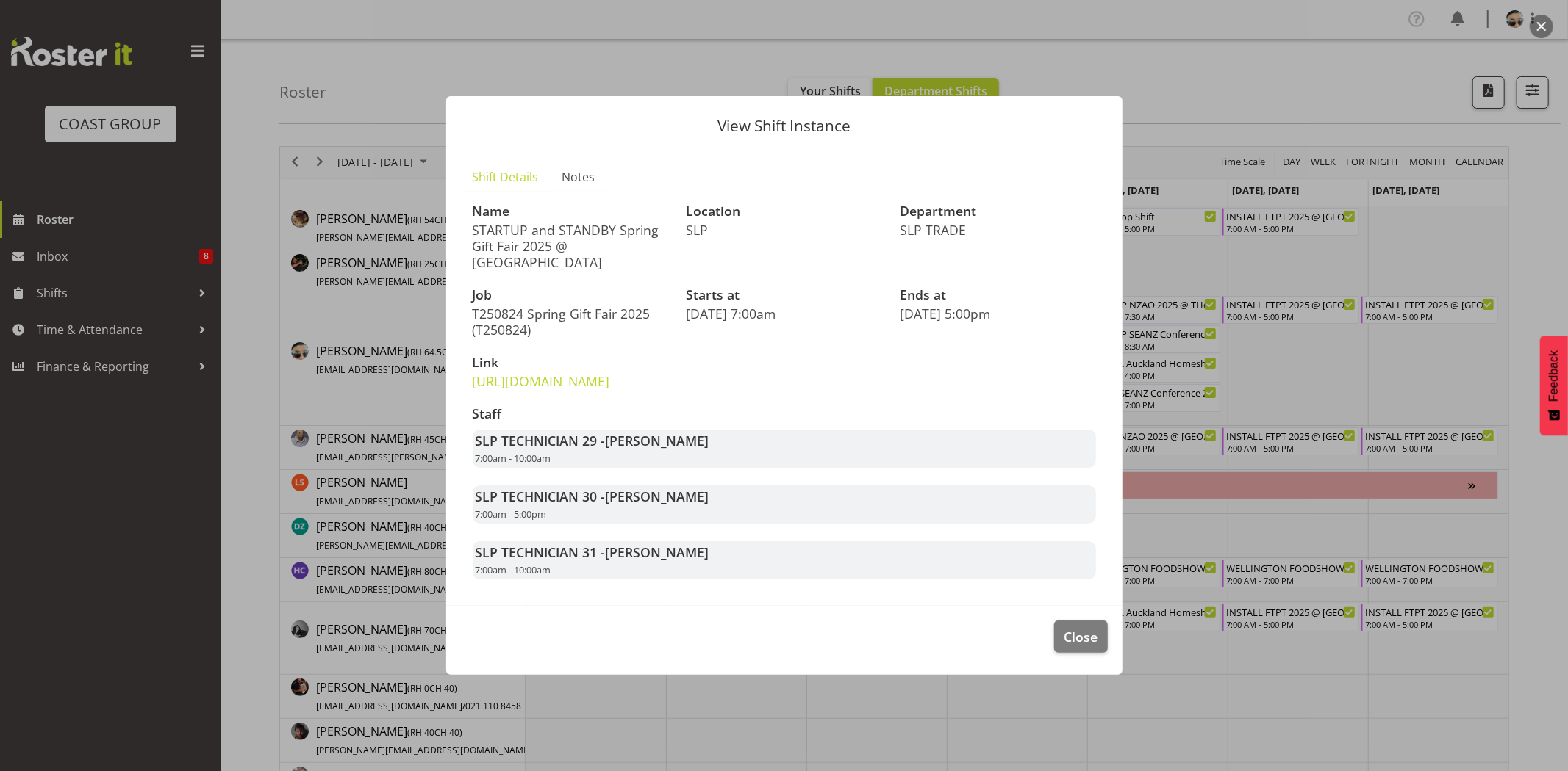
click at [732, 510] on div "SLP TECHNICIAN 30 - Aof Anujarawat 7:00am - 5:00pm" at bounding box center [784, 504] width 623 height 38
click at [1090, 646] on span "Close" at bounding box center [1080, 636] width 33 height 19
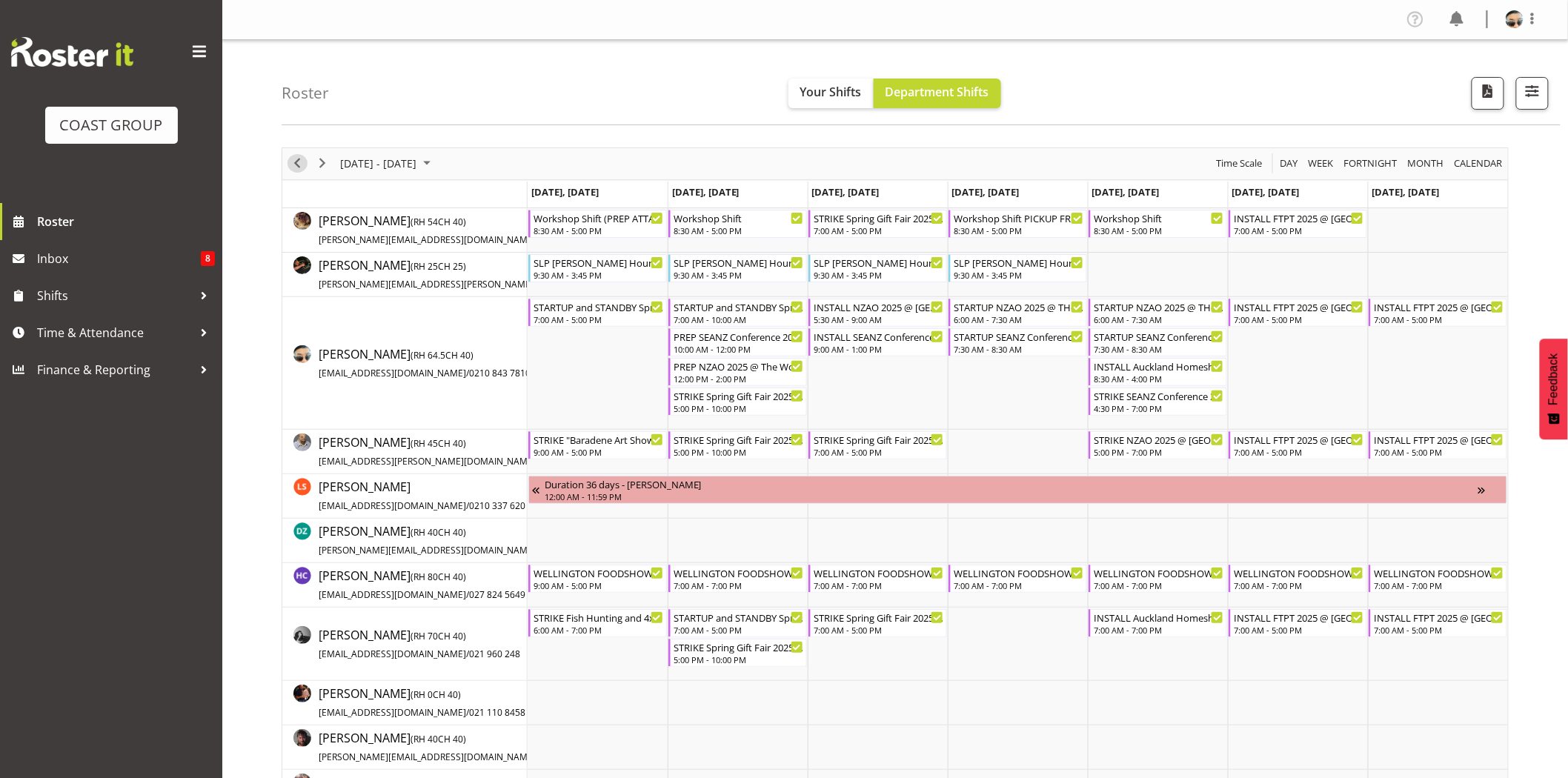
click at [299, 161] on span "Previous" at bounding box center [297, 163] width 18 height 18
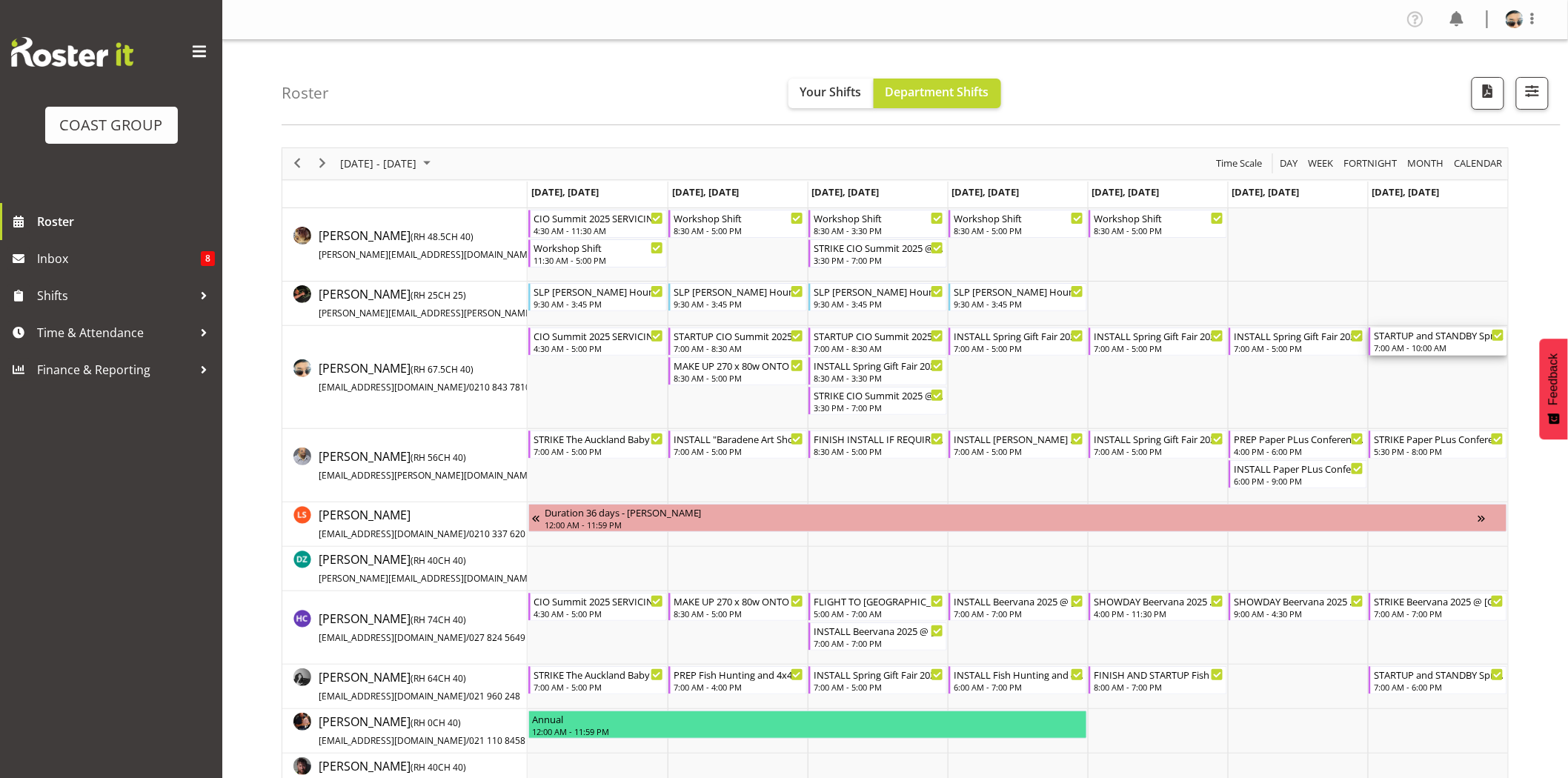
click at [1434, 351] on div "7:00 AM - 10:00 AM" at bounding box center [1439, 348] width 130 height 12
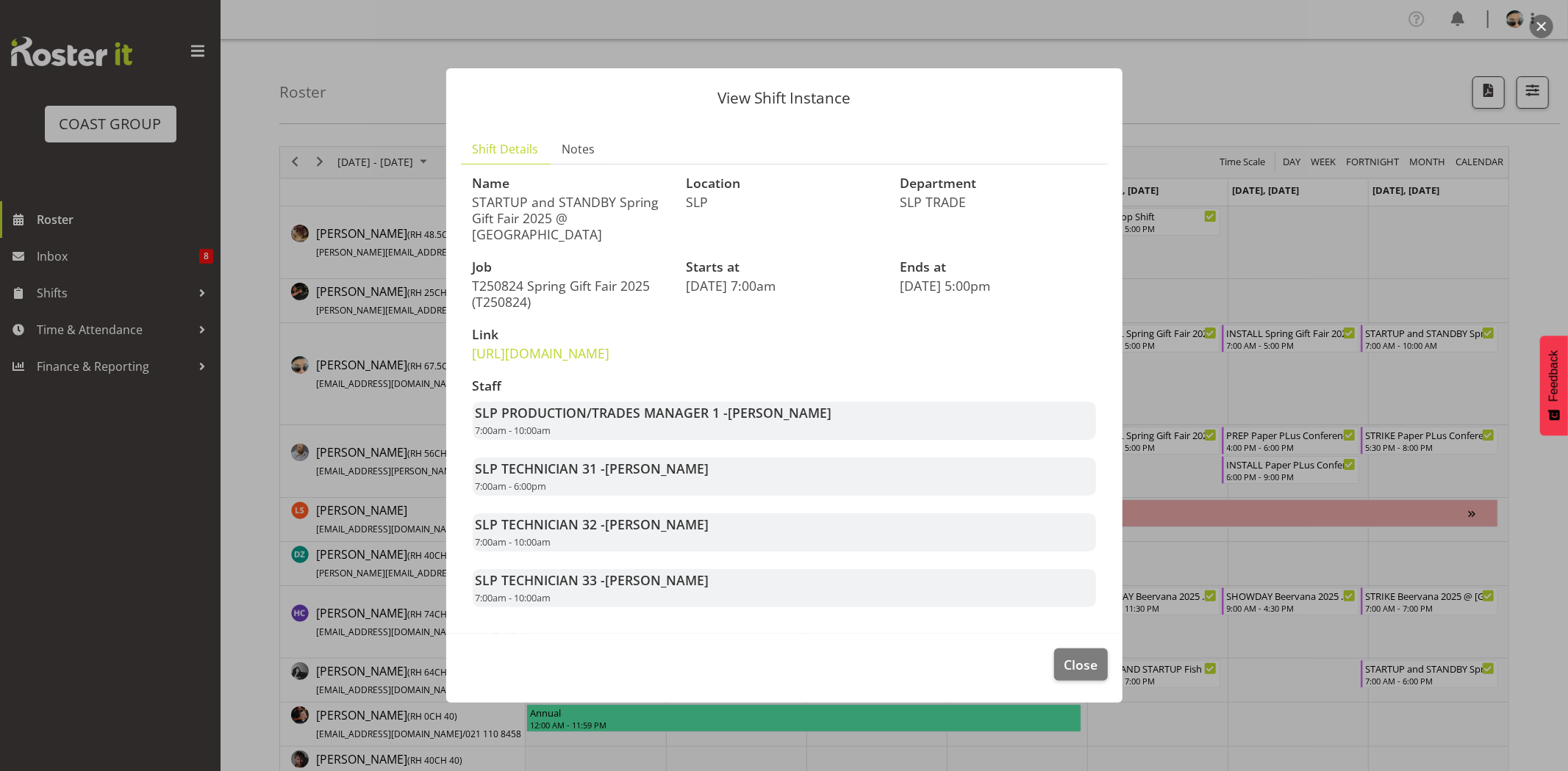
drag, startPoint x: 500, startPoint y: 441, endPoint x: 578, endPoint y: 454, distance: 79.1
click at [578, 440] on div "SLP PRODUCTION/TRADES MANAGER 1 - Shaun Dalgetty 7:00am - 10:00am" at bounding box center [784, 421] width 623 height 38
click at [579, 440] on div "SLP PRODUCTION/TRADES MANAGER 1 - Shaun Dalgetty 7:00am - 10:00am" at bounding box center [784, 421] width 623 height 38
click at [508, 422] on strong "SLP PRODUCTION/TRADES MANAGER 1 - Shaun Dalgetty" at bounding box center [654, 413] width 356 height 18
drag, startPoint x: 482, startPoint y: 428, endPoint x: 667, endPoint y: 434, distance: 185.1
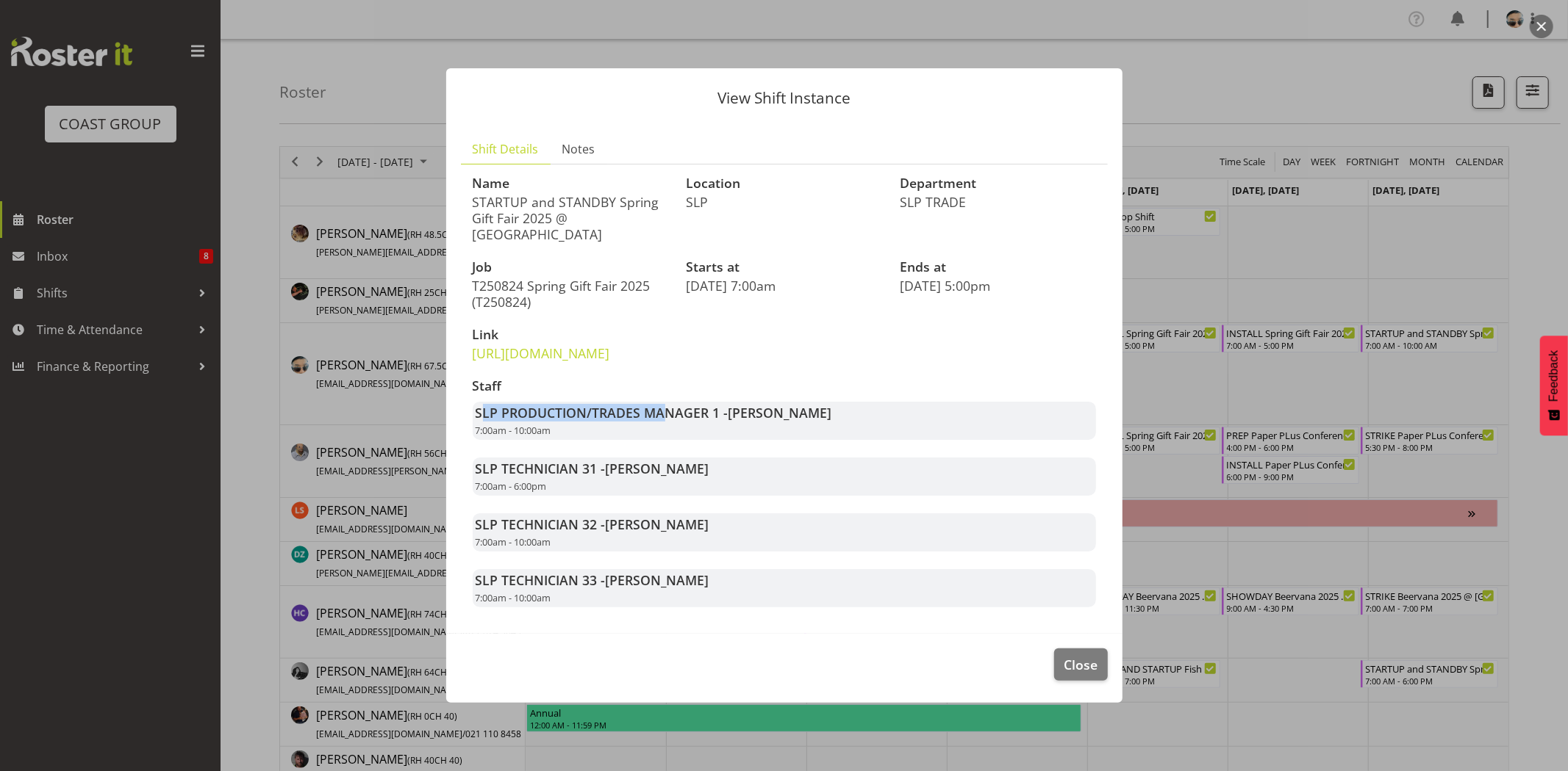
click at [667, 422] on strong "SLP PRODUCTION/TRADES MANAGER 1 - Shaun Dalgetty" at bounding box center [654, 413] width 356 height 18
drag, startPoint x: 480, startPoint y: 481, endPoint x: 638, endPoint y: 488, distance: 158.2
click at [638, 477] on strong "SLP TECHNICIAN 31 - Hayden Watts" at bounding box center [592, 469] width 233 height 18
click at [653, 477] on span "Hayden Watts" at bounding box center [657, 469] width 104 height 18
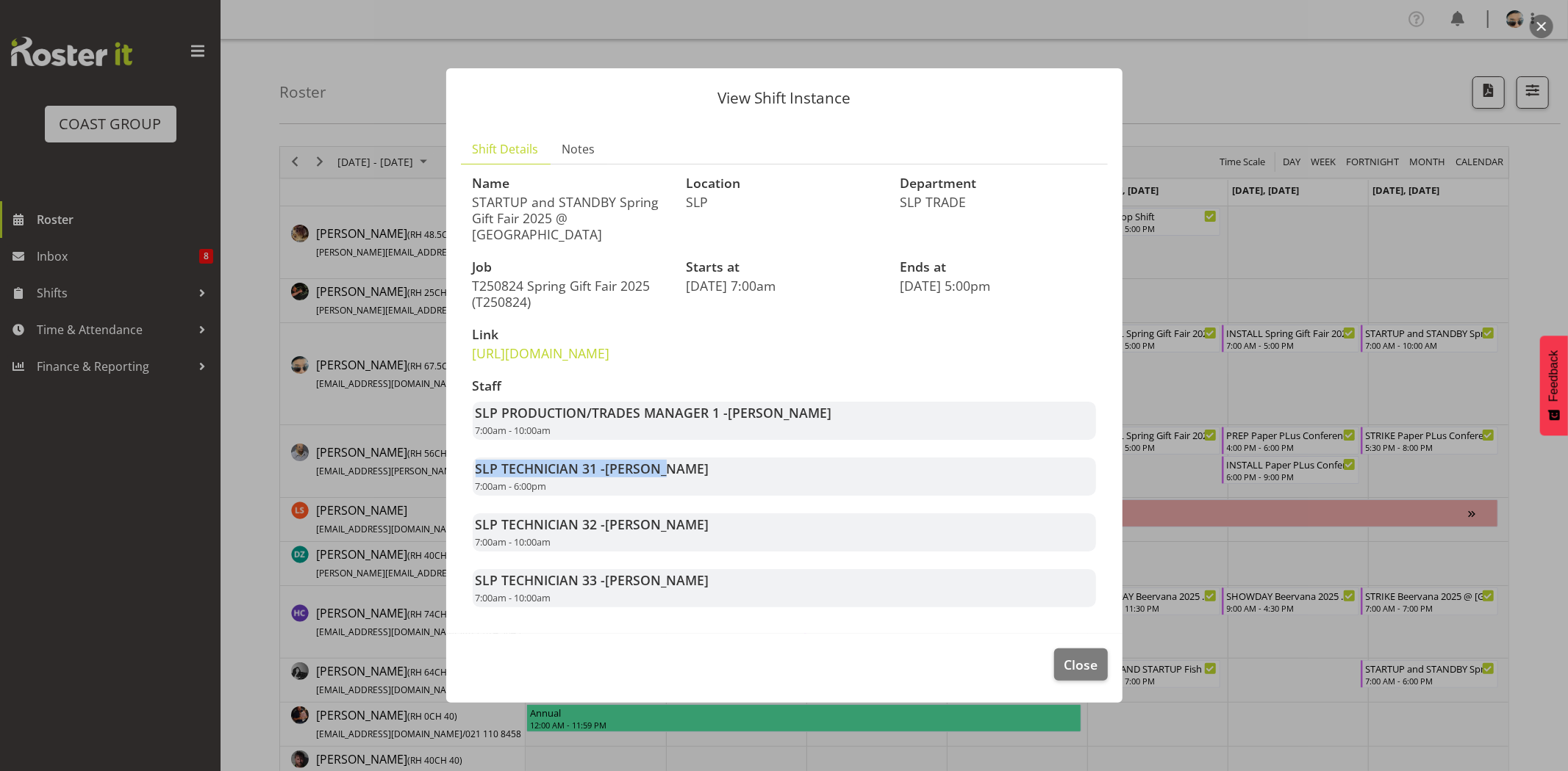
drag, startPoint x: 475, startPoint y: 483, endPoint x: 671, endPoint y: 493, distance: 196.3
click at [671, 477] on strong "SLP TECHNICIAN 31 - Hayden Watts" at bounding box center [592, 469] width 233 height 18
click at [671, 477] on span "Hayden Watts" at bounding box center [657, 469] width 104 height 18
drag, startPoint x: 534, startPoint y: 494, endPoint x: 689, endPoint y: 500, distance: 155.1
click at [685, 496] on div "SLP TECHNICIAN 31 - Hayden Watts 7:00am - 6:00pm" at bounding box center [784, 476] width 623 height 38
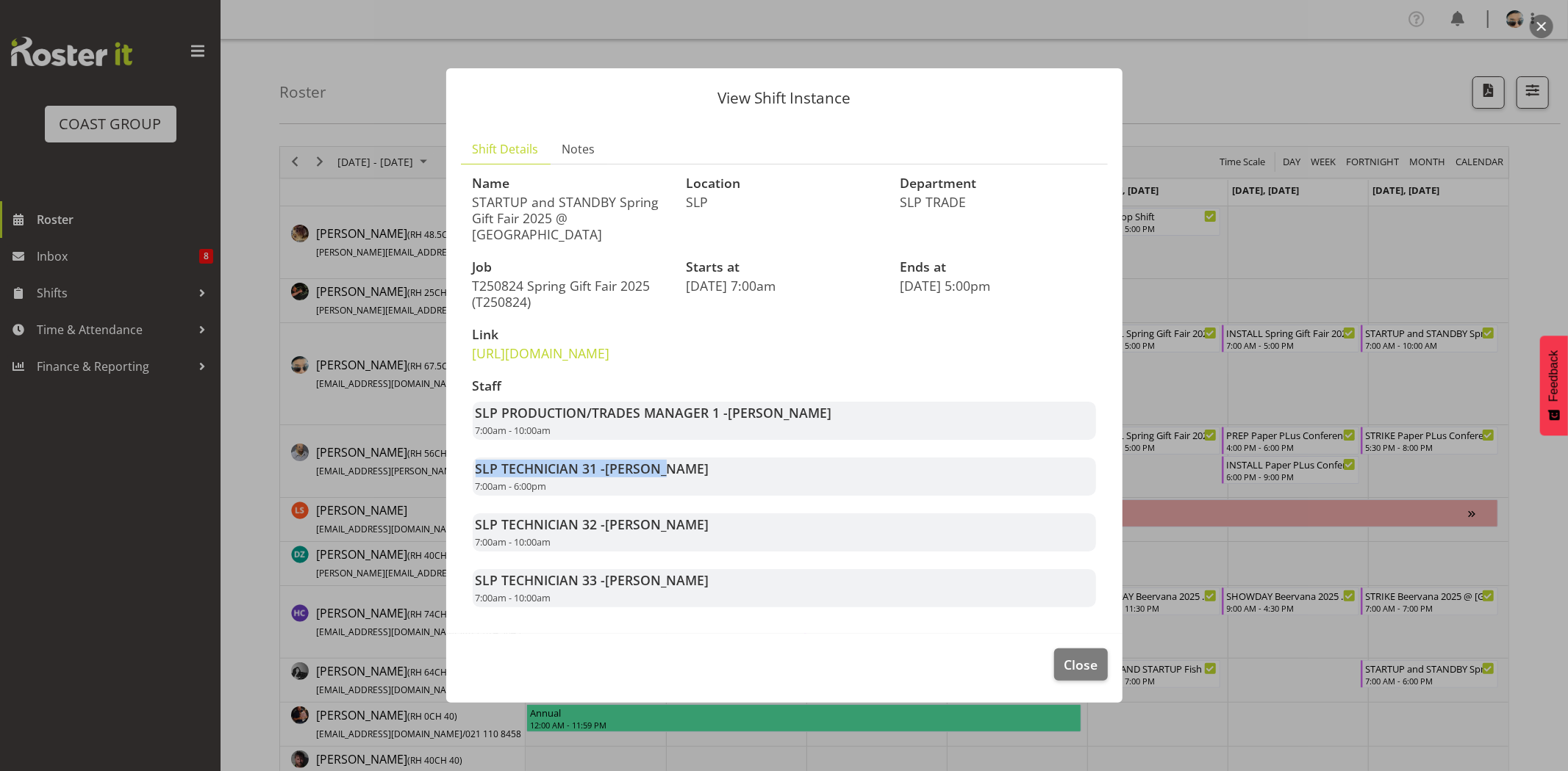
click at [689, 496] on div "SLP TECHNICIAN 31 - Hayden Watts 7:00am - 6:00pm" at bounding box center [784, 476] width 623 height 38
drag, startPoint x: 610, startPoint y: 478, endPoint x: 688, endPoint y: 494, distance: 79.6
click at [688, 494] on div "SLP TECHNICIAN 31 - Hayden Watts 7:00am - 6:00pm" at bounding box center [784, 476] width 623 height 38
click at [689, 494] on div "SLP TECHNICIAN 31 - Hayden Watts 7:00am - 6:00pm" at bounding box center [784, 476] width 623 height 38
drag, startPoint x: 490, startPoint y: 510, endPoint x: 618, endPoint y: 515, distance: 128.1
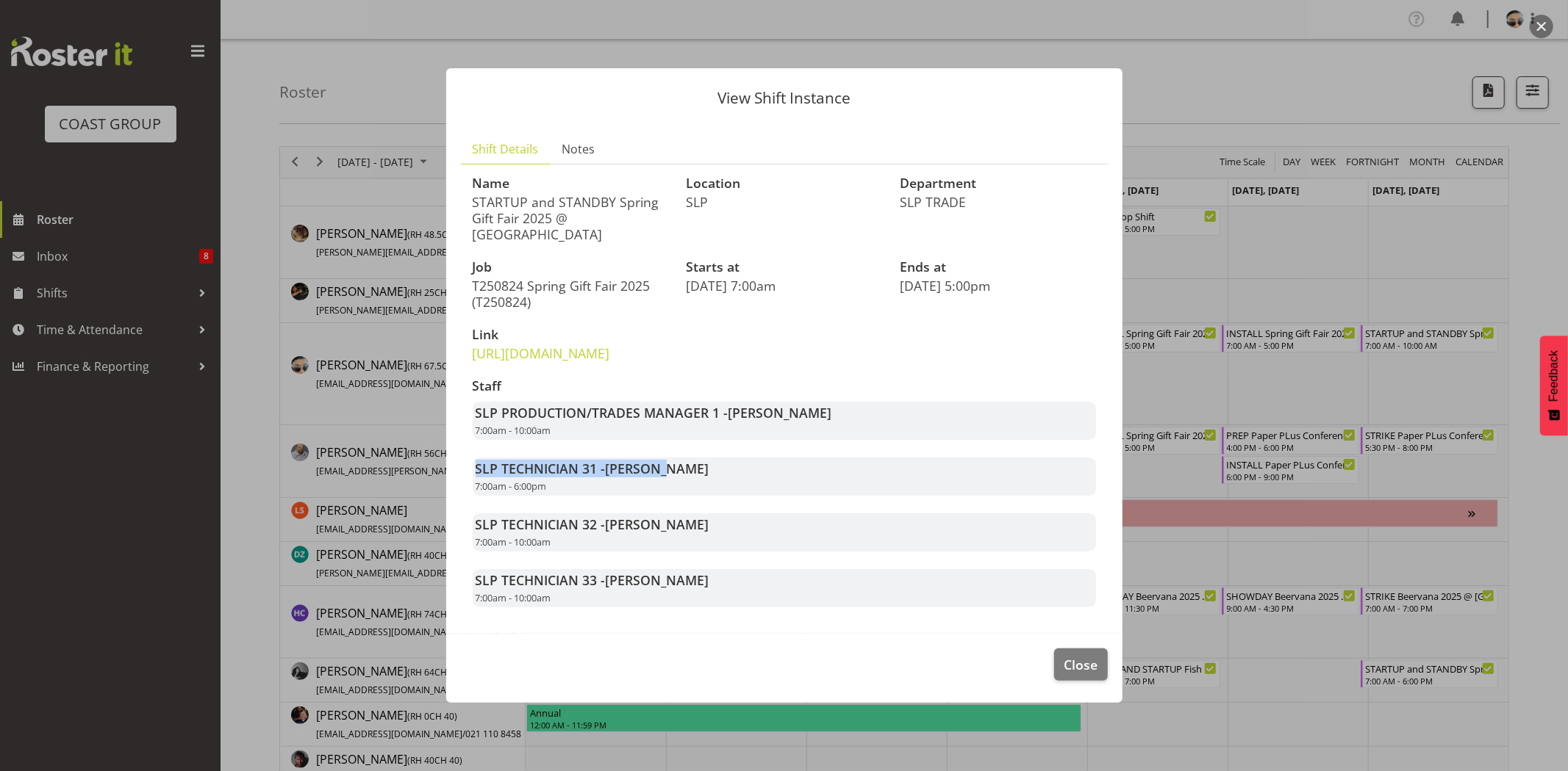
click at [618, 515] on div "Staff SLP PRODUCTION/TRADES MANAGER 1 - Shaun Dalgetty 7:00am - 10:00am SLP TEC…" at bounding box center [784, 494] width 641 height 247
drag, startPoint x: 483, startPoint y: 494, endPoint x: 562, endPoint y: 508, distance: 80.2
click at [562, 496] on div "SLP TECHNICIAN 31 - Hayden Watts 7:00am - 6:00pm" at bounding box center [784, 476] width 623 height 38
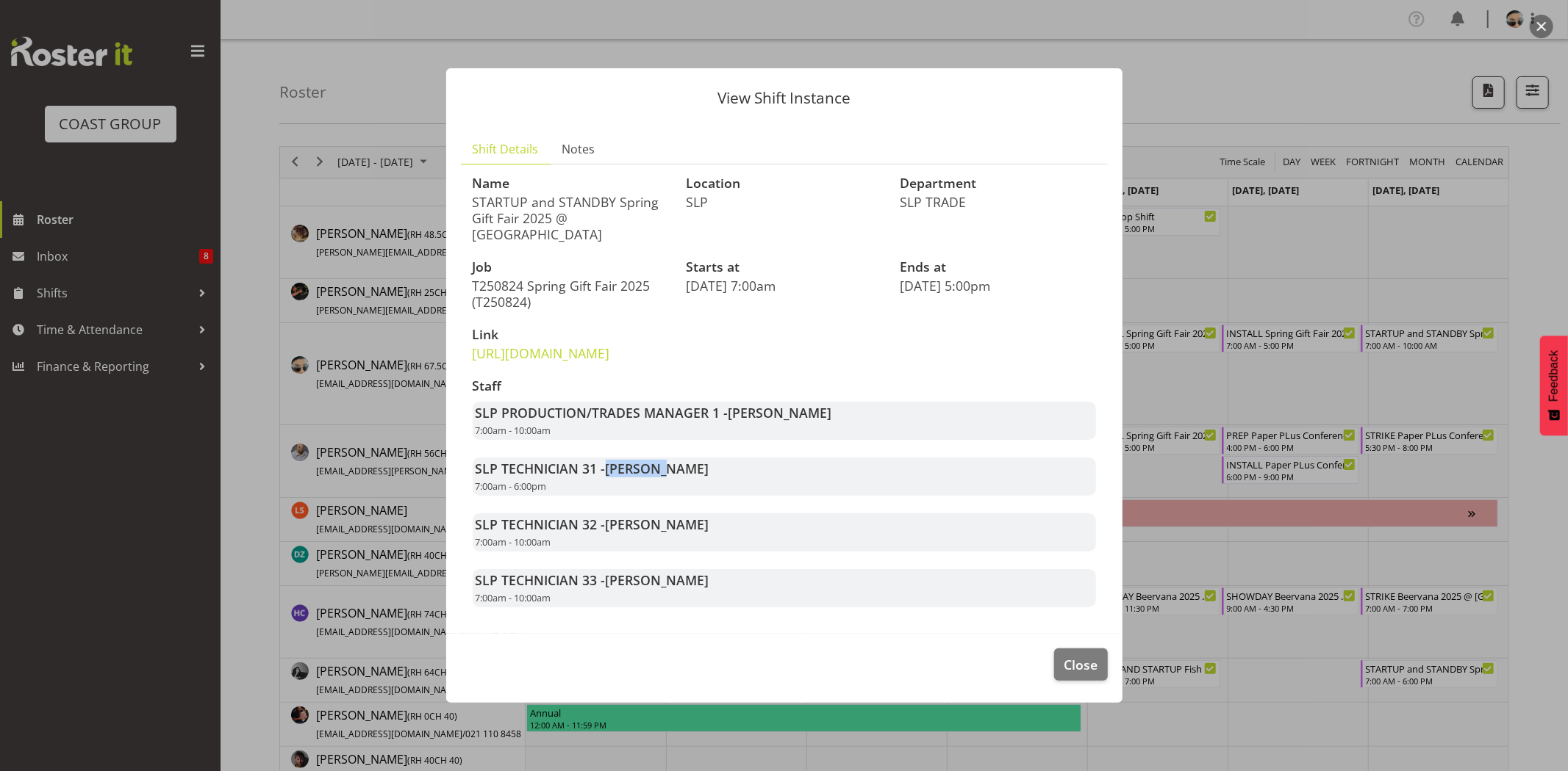
drag, startPoint x: 611, startPoint y: 481, endPoint x: 673, endPoint y: 481, distance: 62.0
click at [673, 477] on span "Hayden Watts" at bounding box center [657, 469] width 104 height 18
drag, startPoint x: 552, startPoint y: 540, endPoint x: 673, endPoint y: 546, distance: 121.1
click at [673, 533] on strong "SLP TECHNICIAN 32 - Aof Anujarawat" at bounding box center [592, 525] width 233 height 18
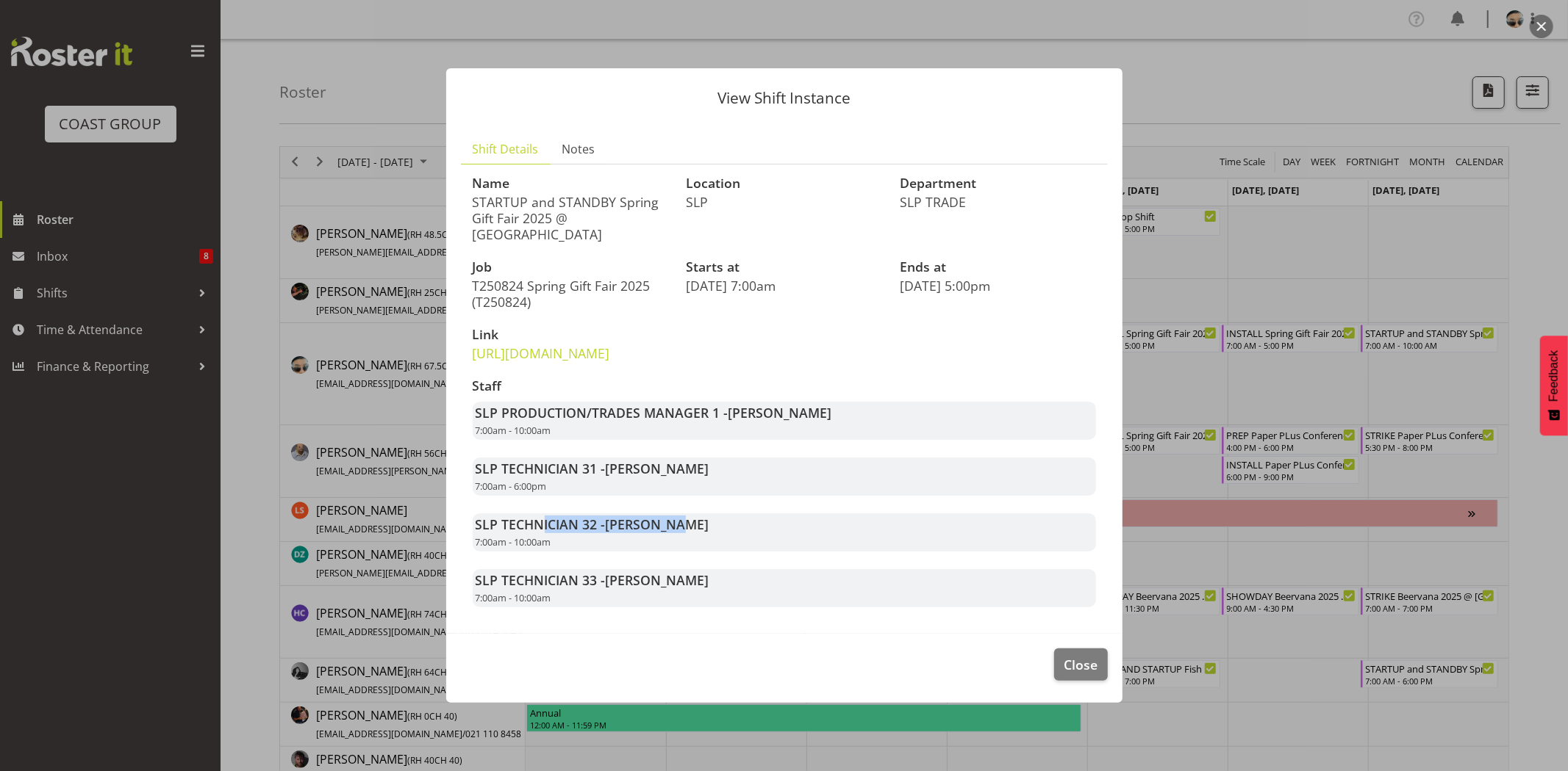
click at [673, 533] on span "Aof Anujarawat" at bounding box center [657, 525] width 104 height 18
drag, startPoint x: 614, startPoint y: 547, endPoint x: 705, endPoint y: 547, distance: 91.0
click at [705, 547] on div "SLP TECHNICIAN 32 - Aof Anujarawat 7:00am - 10:00am" at bounding box center [784, 532] width 623 height 38
click at [1066, 674] on span "Close" at bounding box center [1080, 664] width 33 height 19
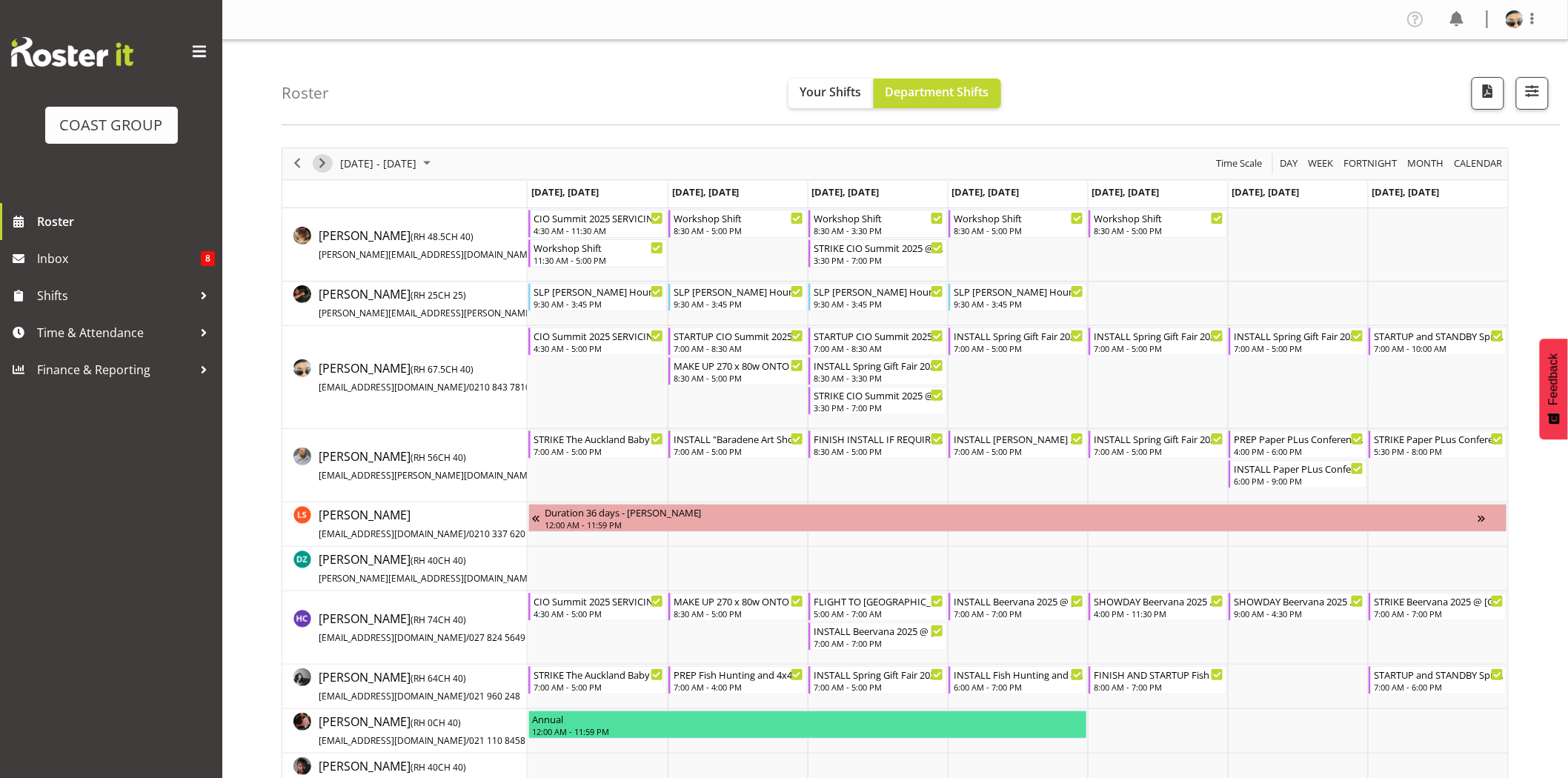
drag, startPoint x: 316, startPoint y: 171, endPoint x: 541, endPoint y: 5, distance: 279.6
click at [316, 171] on span "Next" at bounding box center [323, 163] width 18 height 18
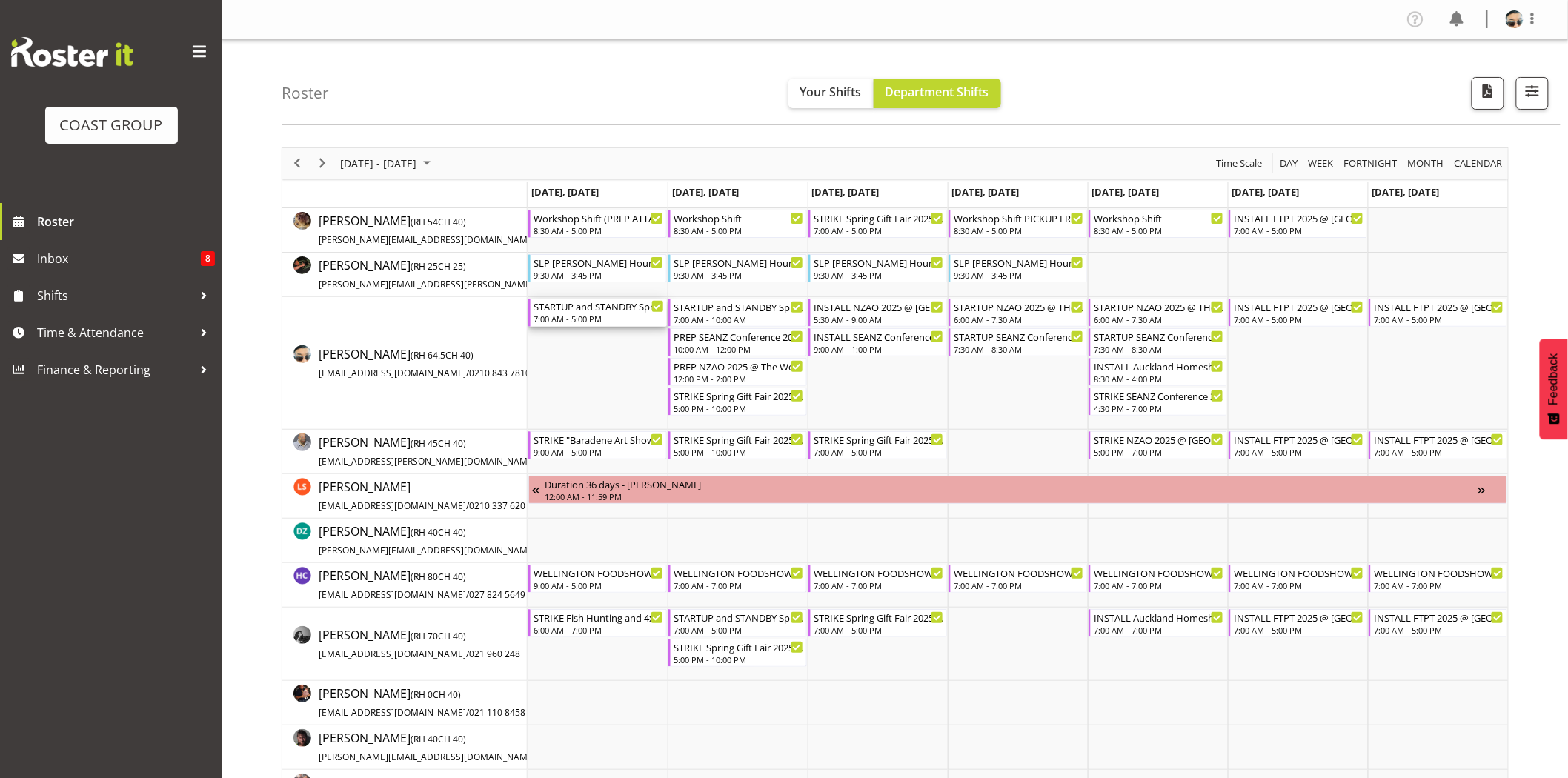
click at [599, 315] on div "7:00 AM - 5:00 PM" at bounding box center [598, 318] width 130 height 12
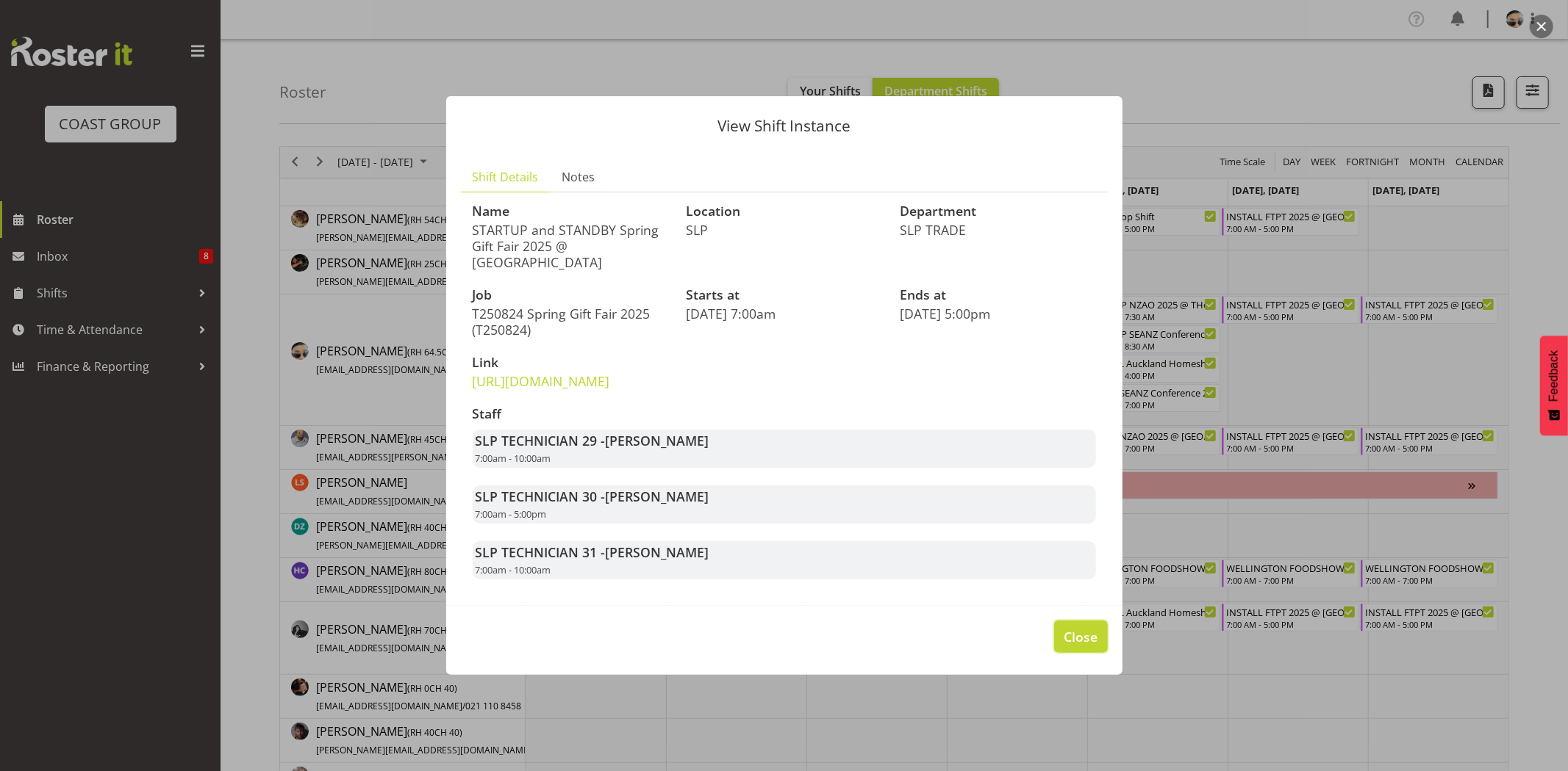
click at [1068, 646] on span "Close" at bounding box center [1080, 636] width 33 height 19
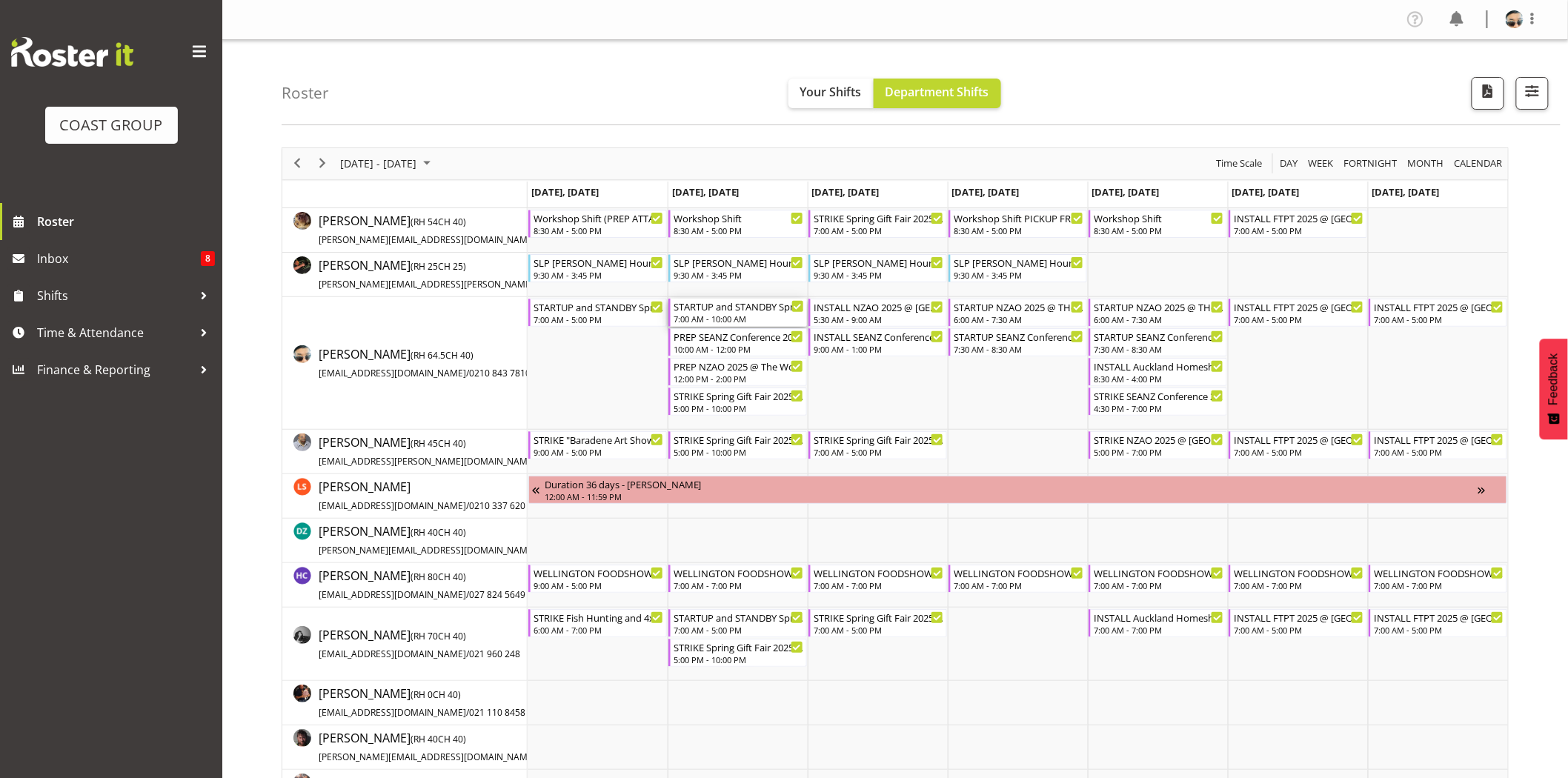
click at [714, 316] on div "7:00 AM - 10:00 AM" at bounding box center [738, 318] width 130 height 12
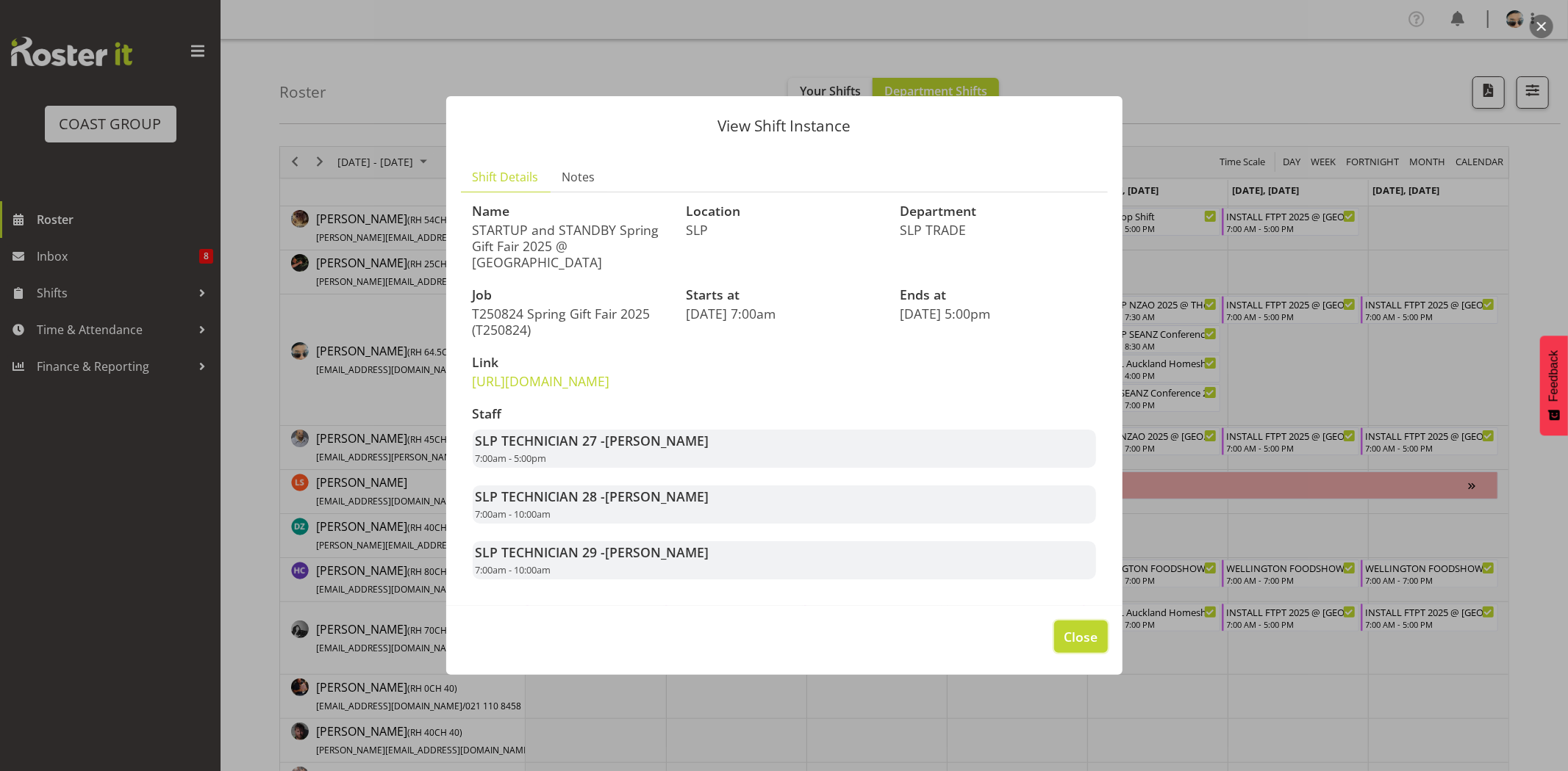
click at [1078, 646] on span "Close" at bounding box center [1080, 636] width 33 height 19
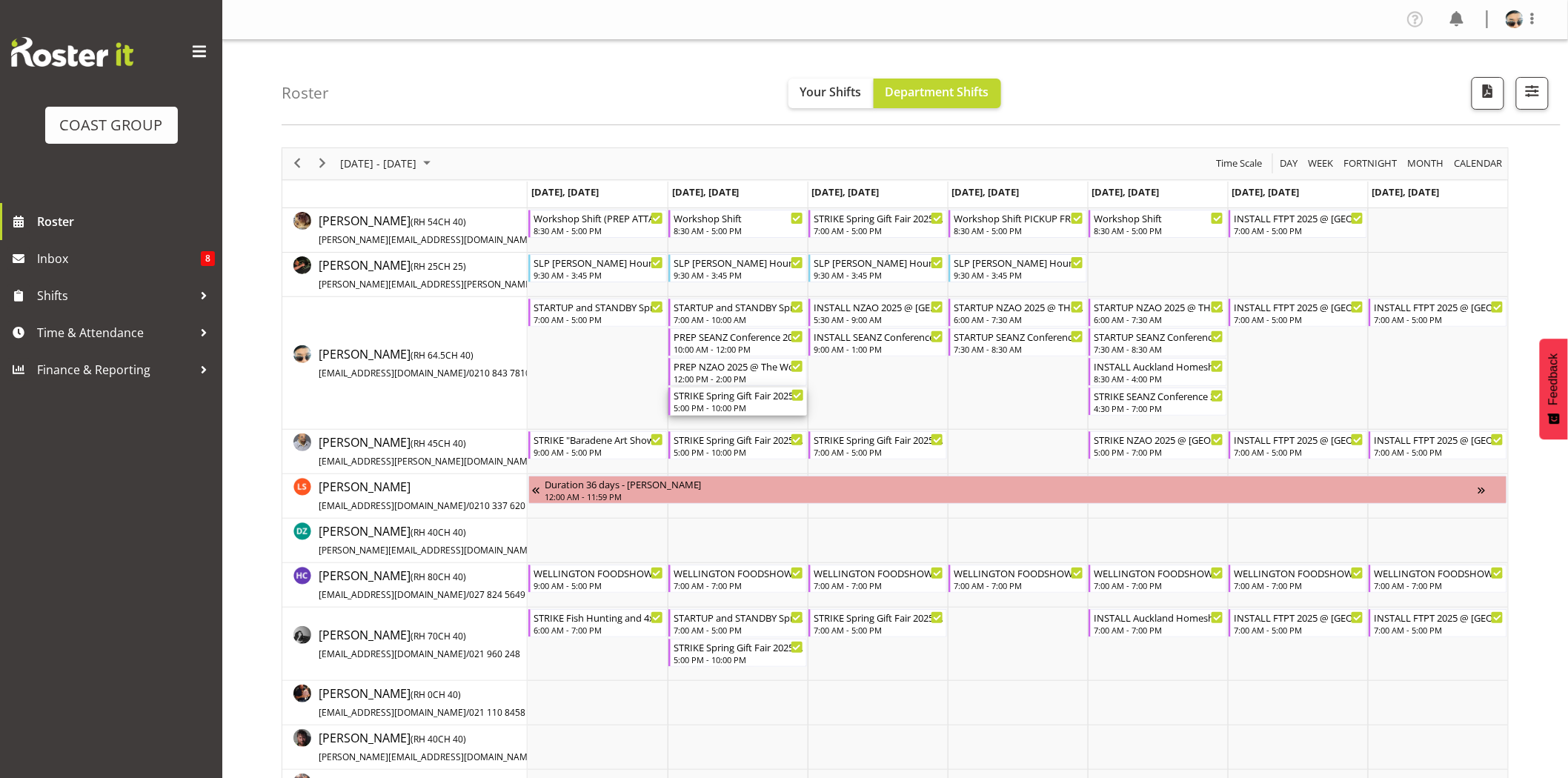
click at [730, 399] on div "STRIKE Spring Gift Fair 2025 @ Auckland Showgrounds" at bounding box center [738, 395] width 130 height 15
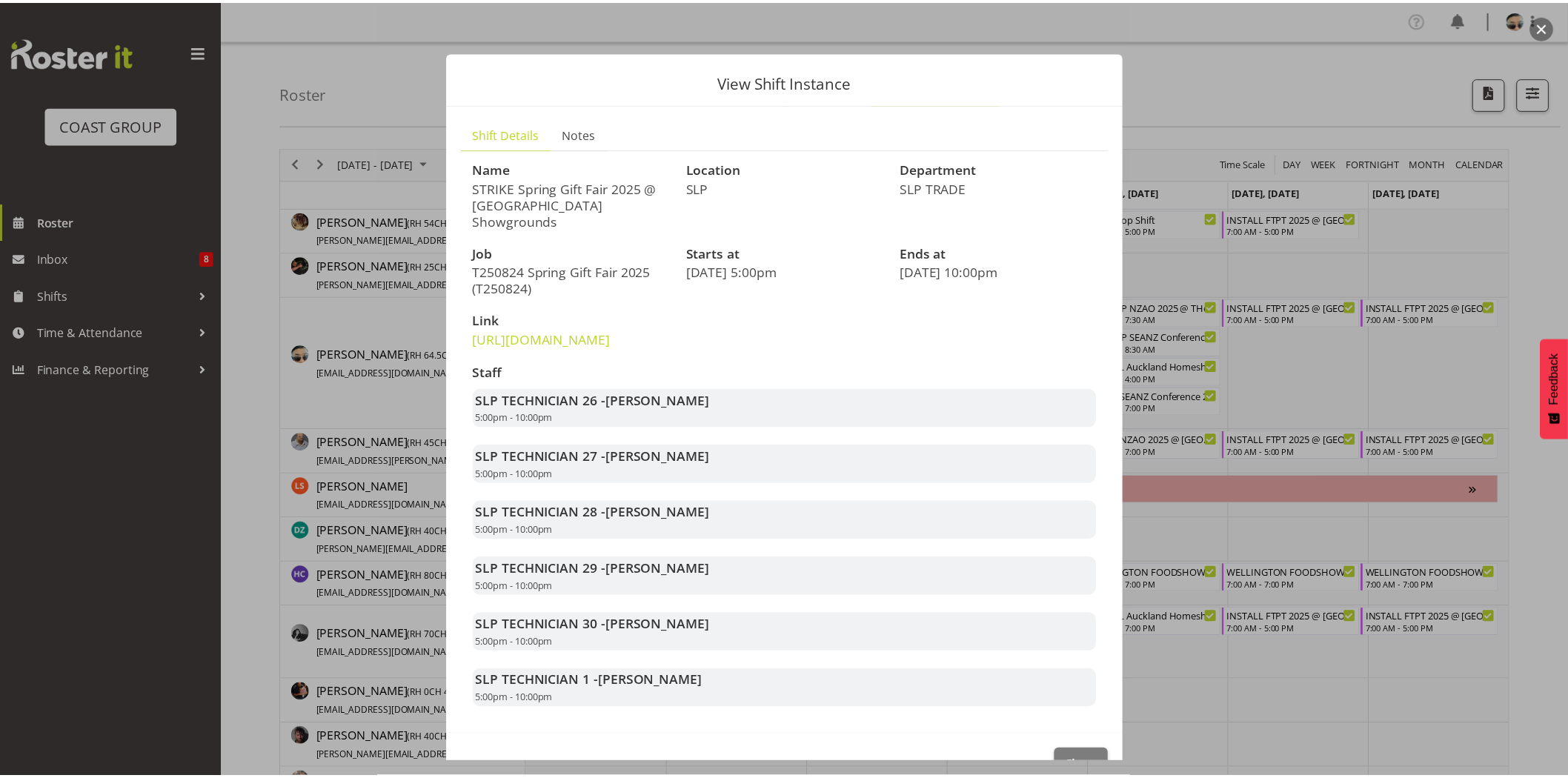
scroll to position [57, 0]
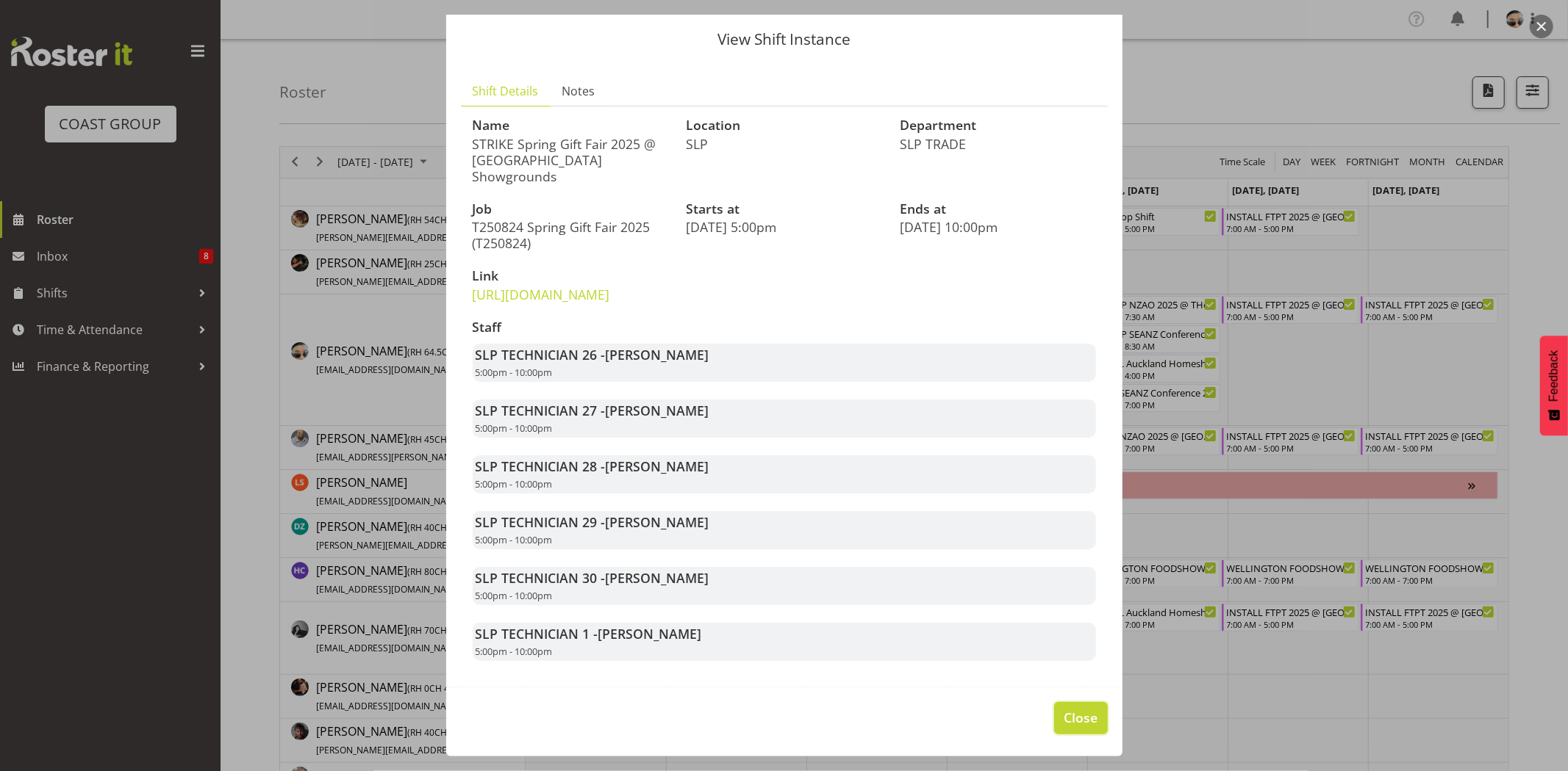
click at [1061, 707] on button "Close" at bounding box center [1080, 719] width 53 height 33
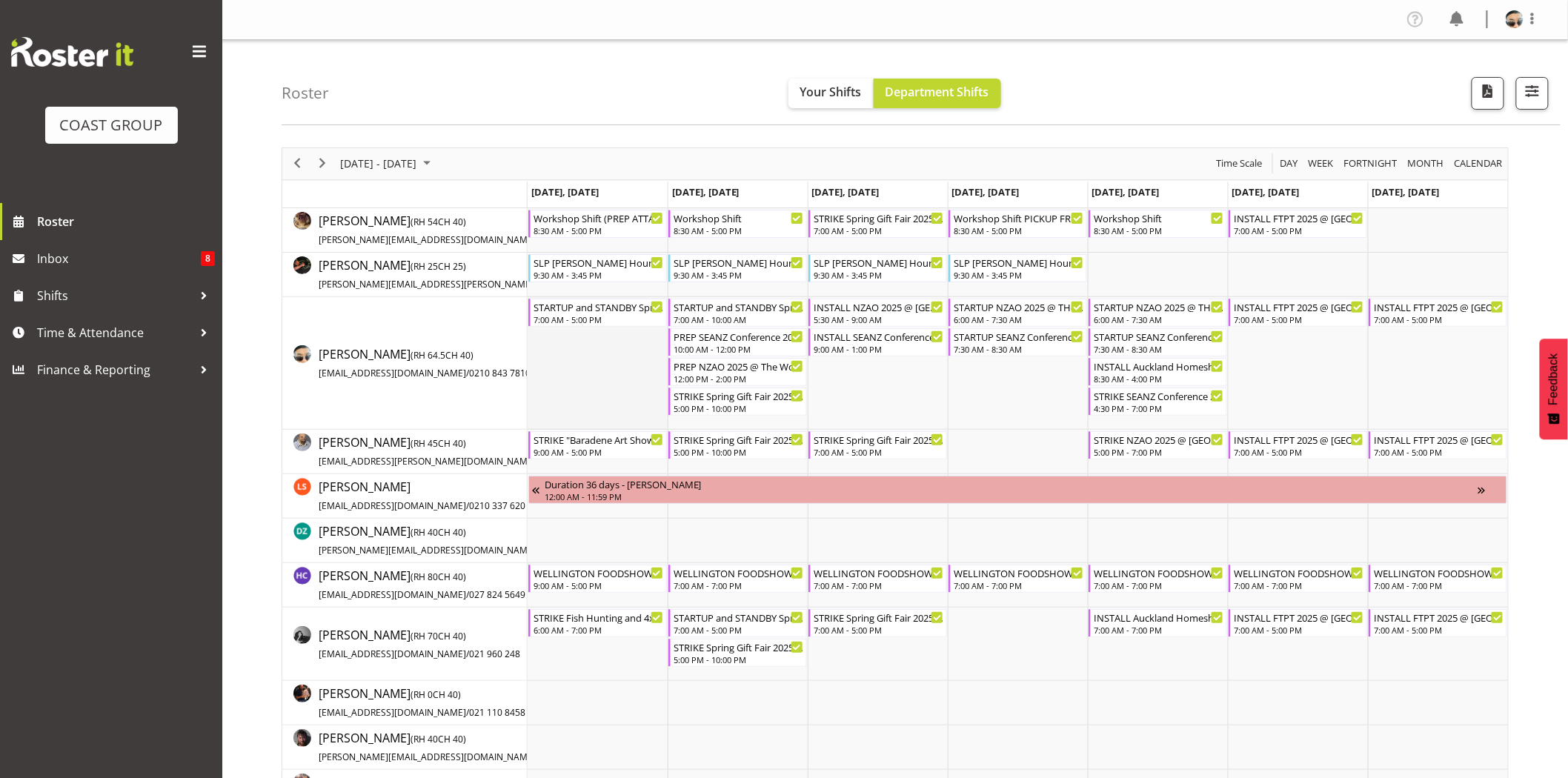
click at [592, 368] on td "Timeline Week of August 29, 2025" at bounding box center [598, 363] width 140 height 132
click at [879, 317] on div "5:30 AM - 9:00 AM" at bounding box center [878, 318] width 130 height 12
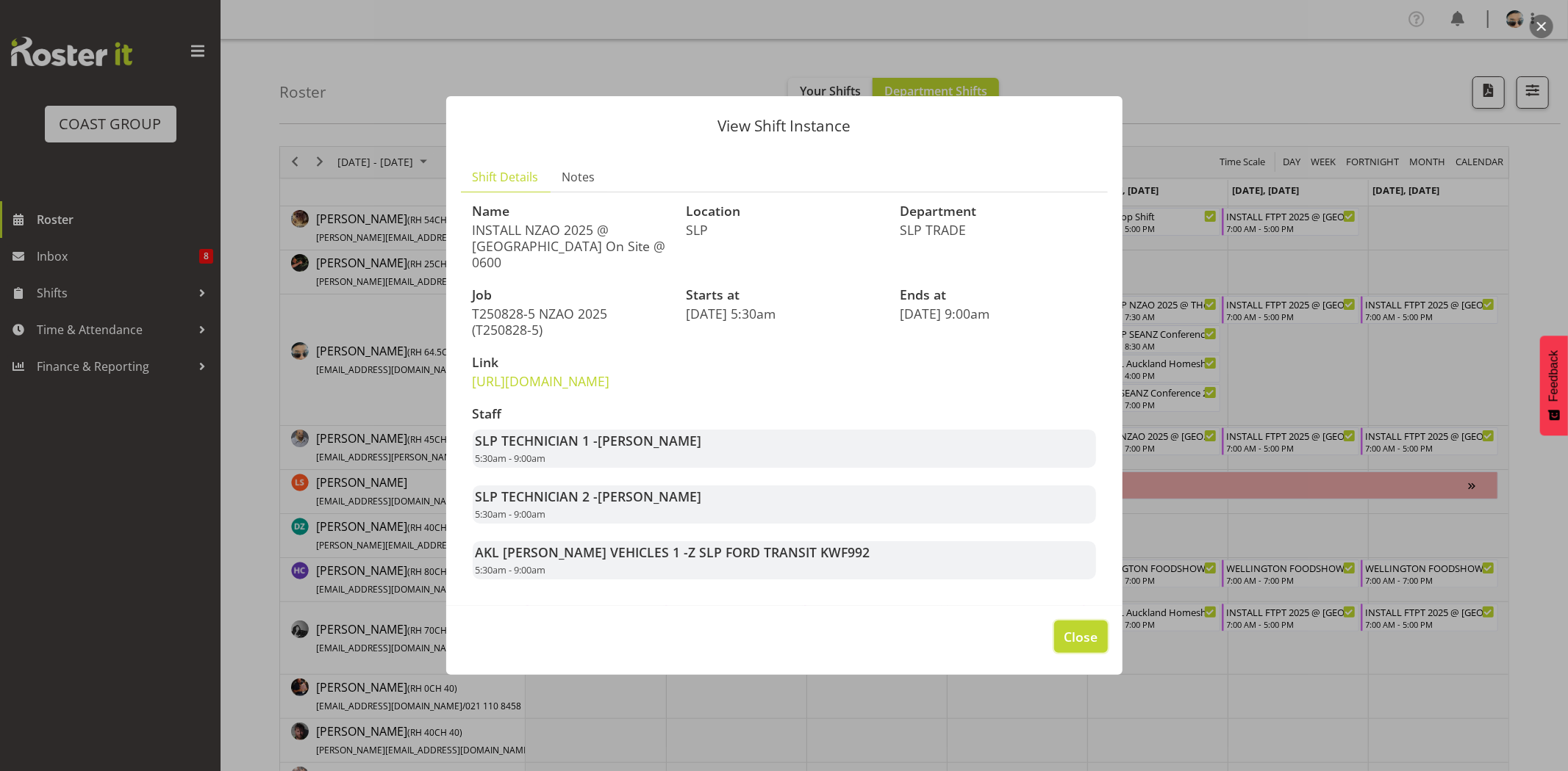
click at [1100, 643] on button "Close" at bounding box center [1080, 637] width 53 height 33
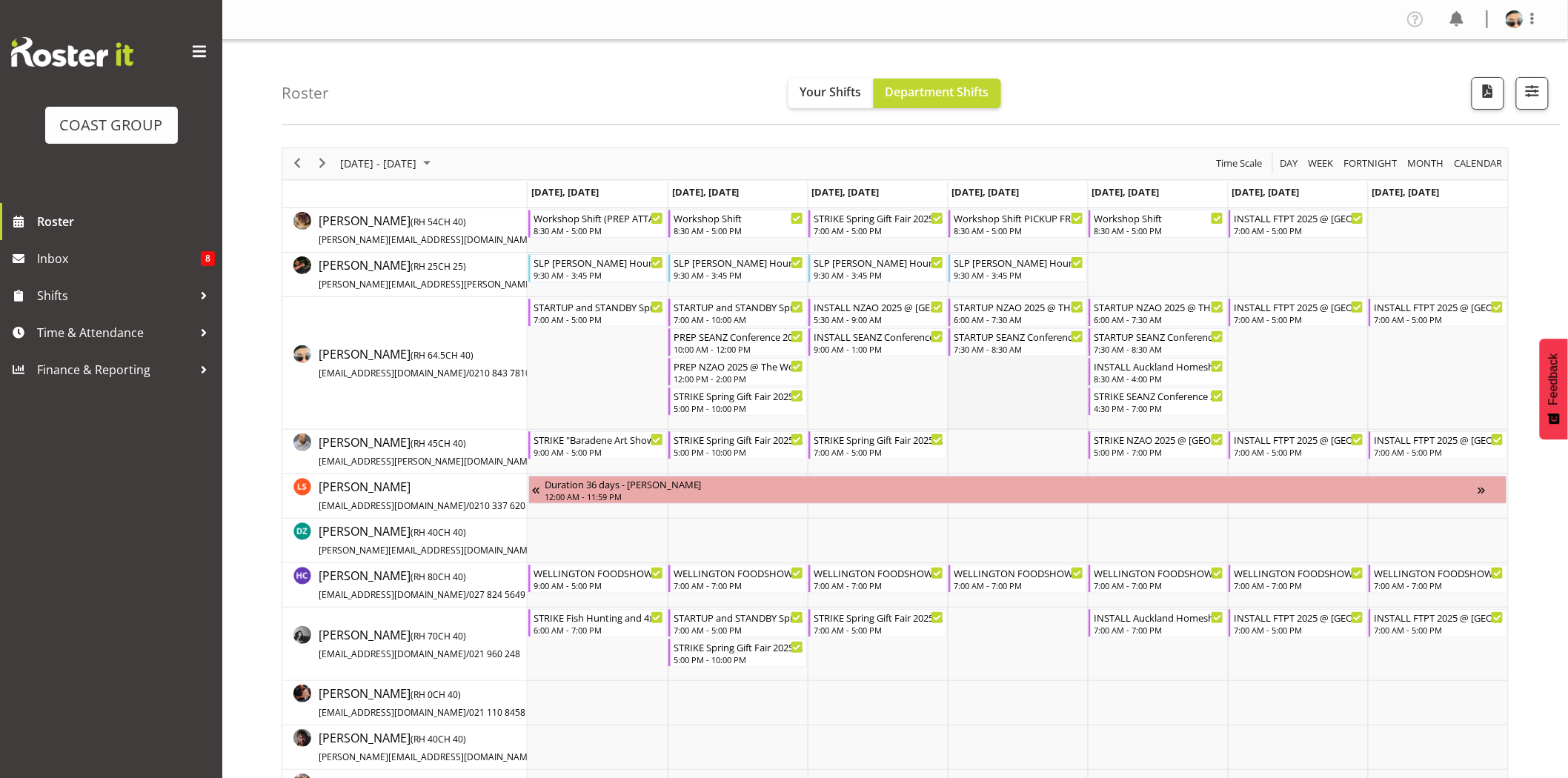
click at [1028, 412] on td "Timeline Week of August 29, 2025" at bounding box center [1017, 363] width 140 height 132
click at [587, 628] on div "6:00 AM - 7:00 PM" at bounding box center [598, 629] width 130 height 12
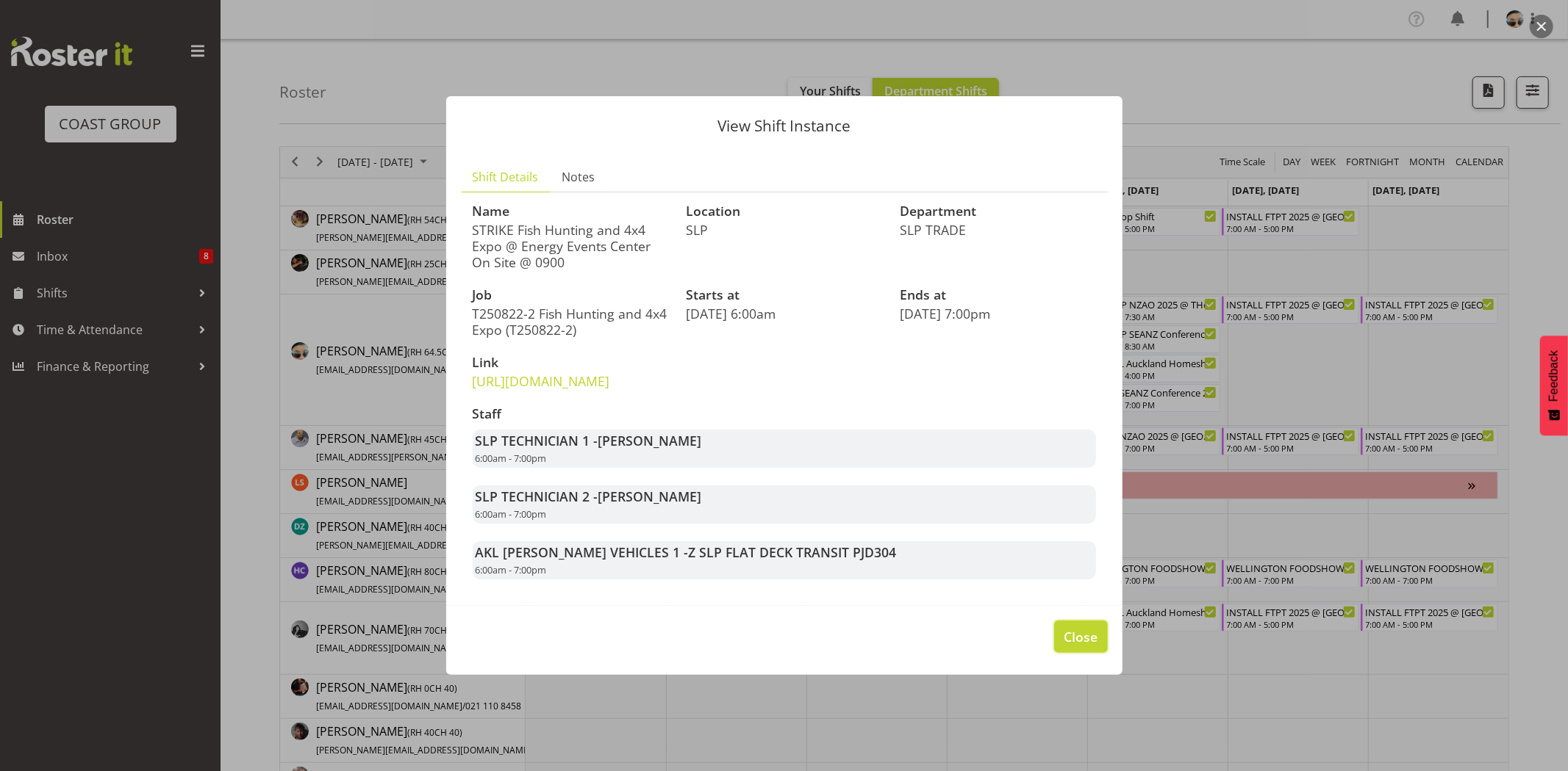
click at [1090, 646] on span "Close" at bounding box center [1080, 636] width 33 height 19
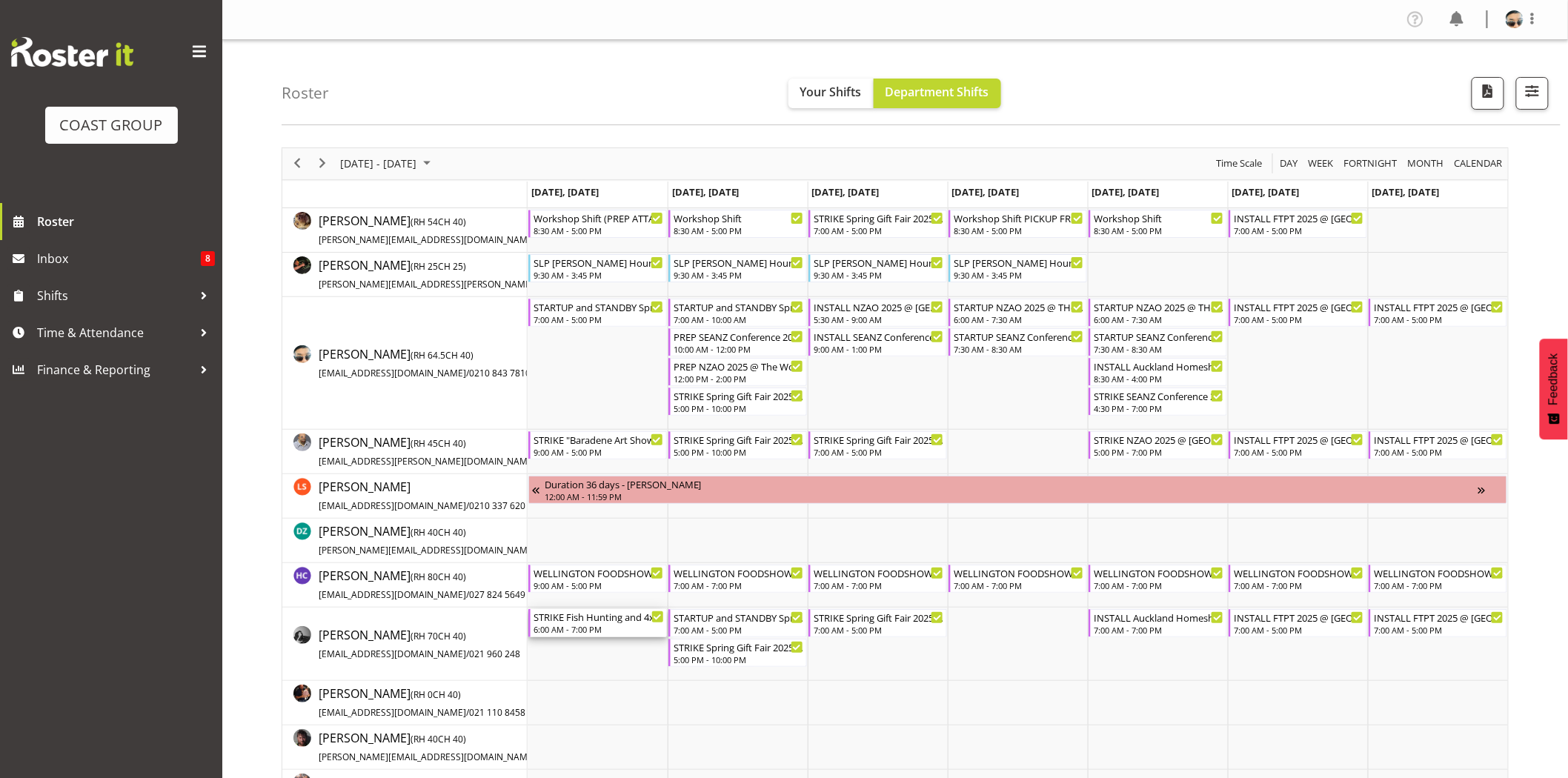
click at [603, 619] on div "STRIKE Fish Hunting and 4x4 Expo @ Energy Events Center On Site @ 0900" at bounding box center [598, 617] width 130 height 15
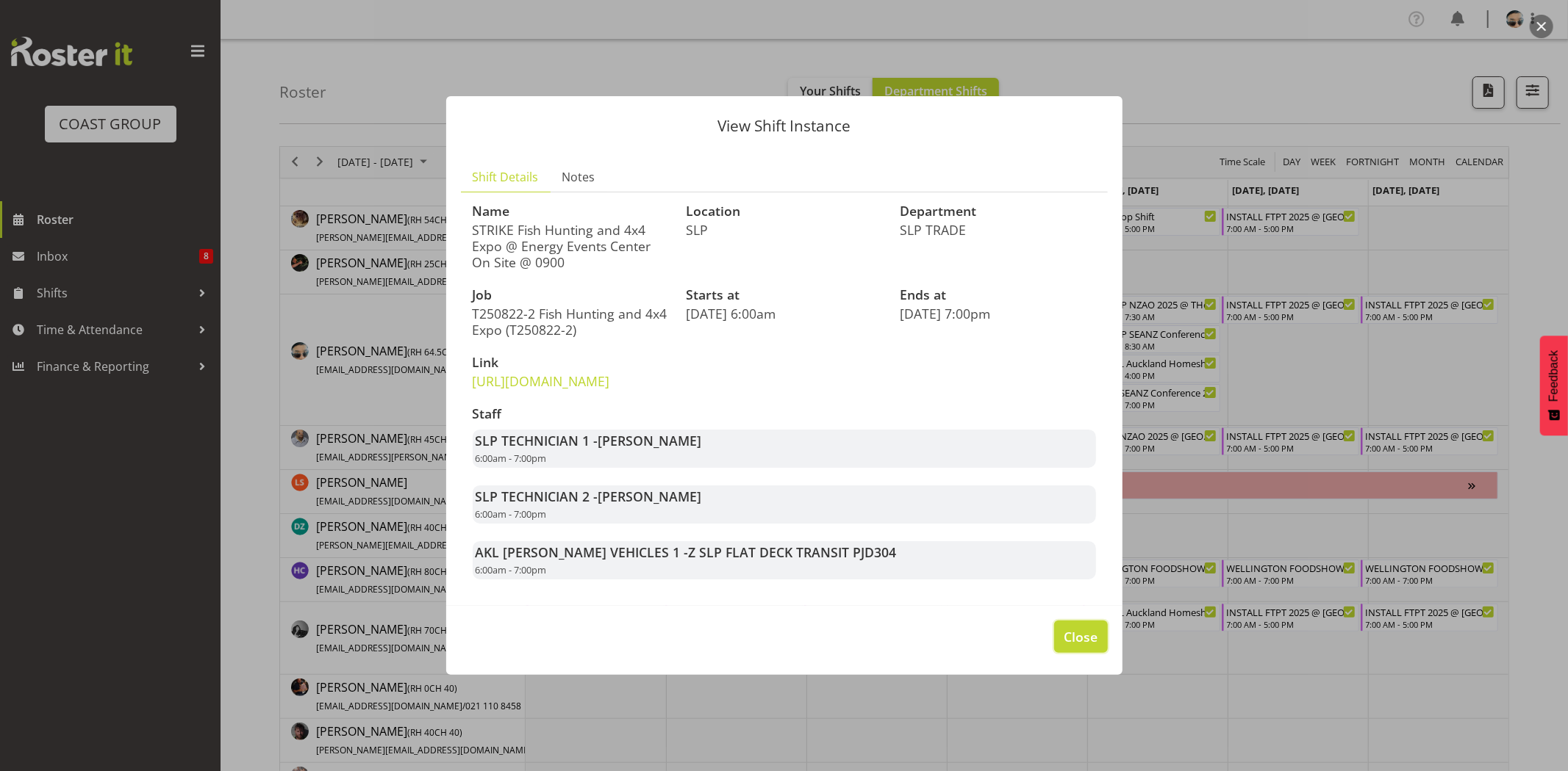
click at [1085, 653] on button "Close" at bounding box center [1080, 637] width 53 height 33
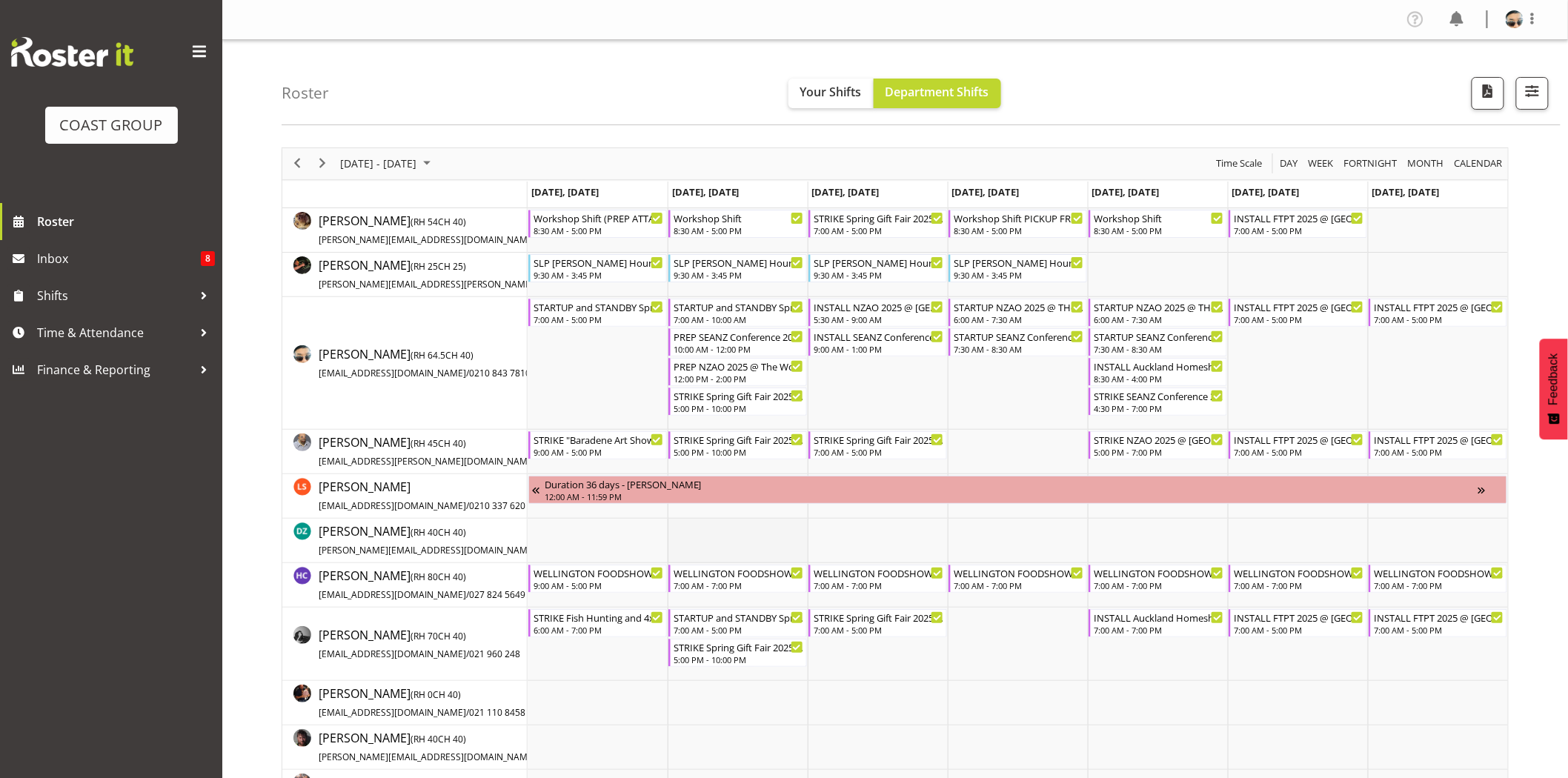
click at [709, 535] on td "Timeline Week of August 29, 2025" at bounding box center [738, 541] width 140 height 45
click at [969, 648] on td "Timeline Week of August 29, 2025" at bounding box center [1017, 644] width 140 height 73
click at [326, 164] on span "Next" at bounding box center [323, 163] width 18 height 18
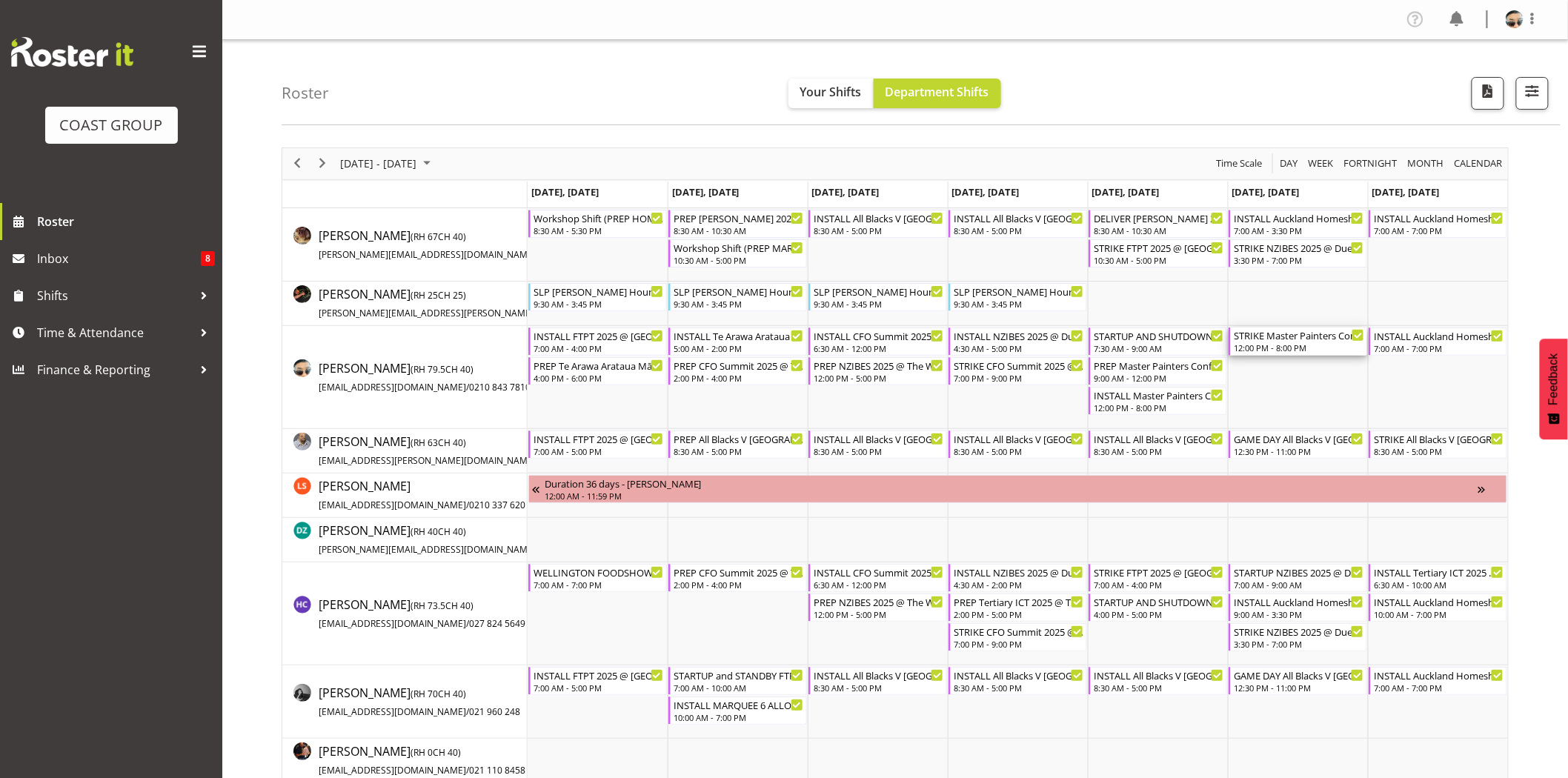
click at [1324, 342] on div "STRIKE Master Painters Conference 2025 @ 1430The Copthorne Bay of Islands On Si…" at bounding box center [1298, 335] width 130 height 15
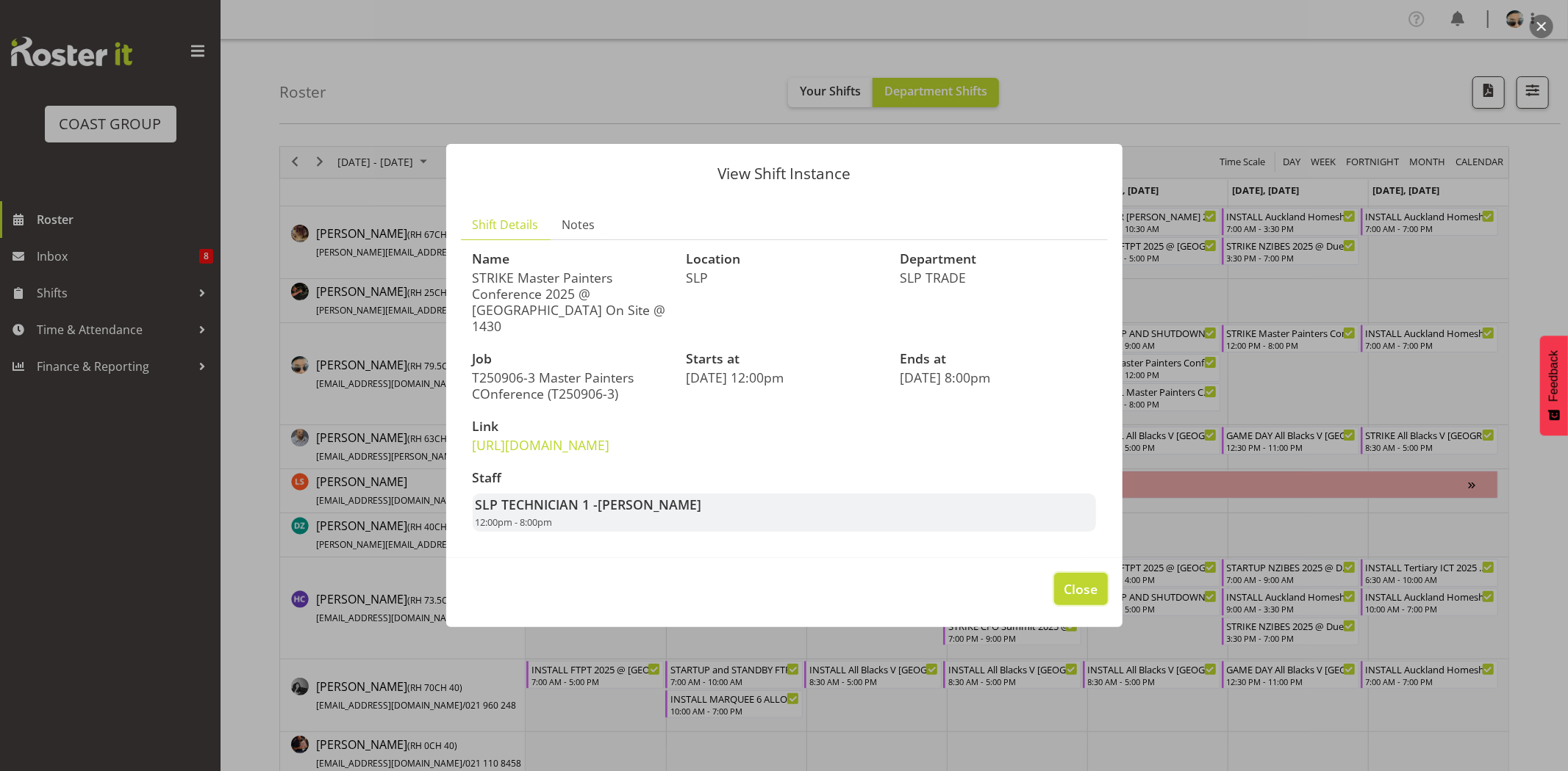
click at [1074, 598] on span "Close" at bounding box center [1080, 588] width 33 height 19
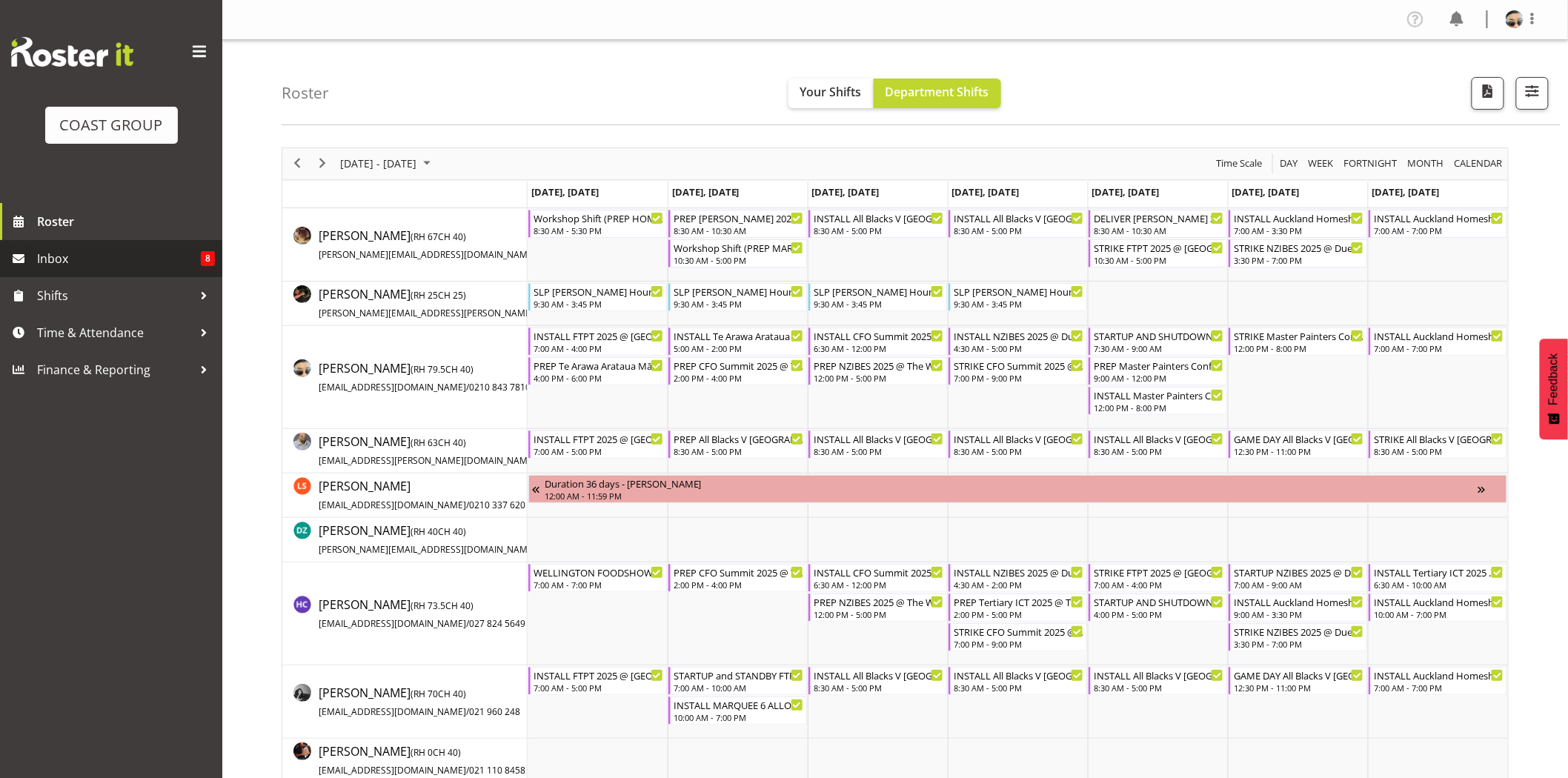
click at [78, 257] on span "Inbox" at bounding box center [119, 258] width 164 height 22
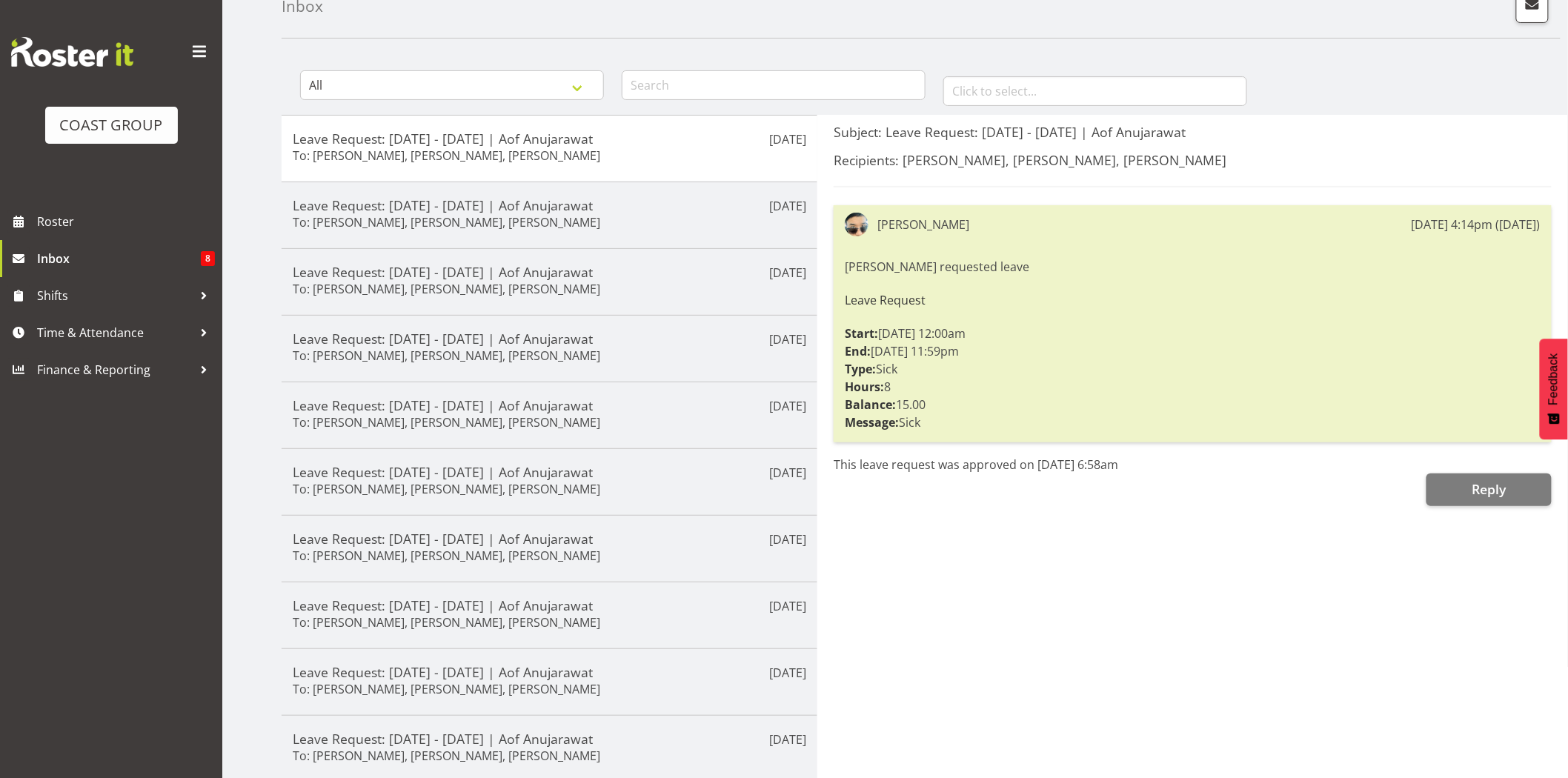
scroll to position [152, 0]
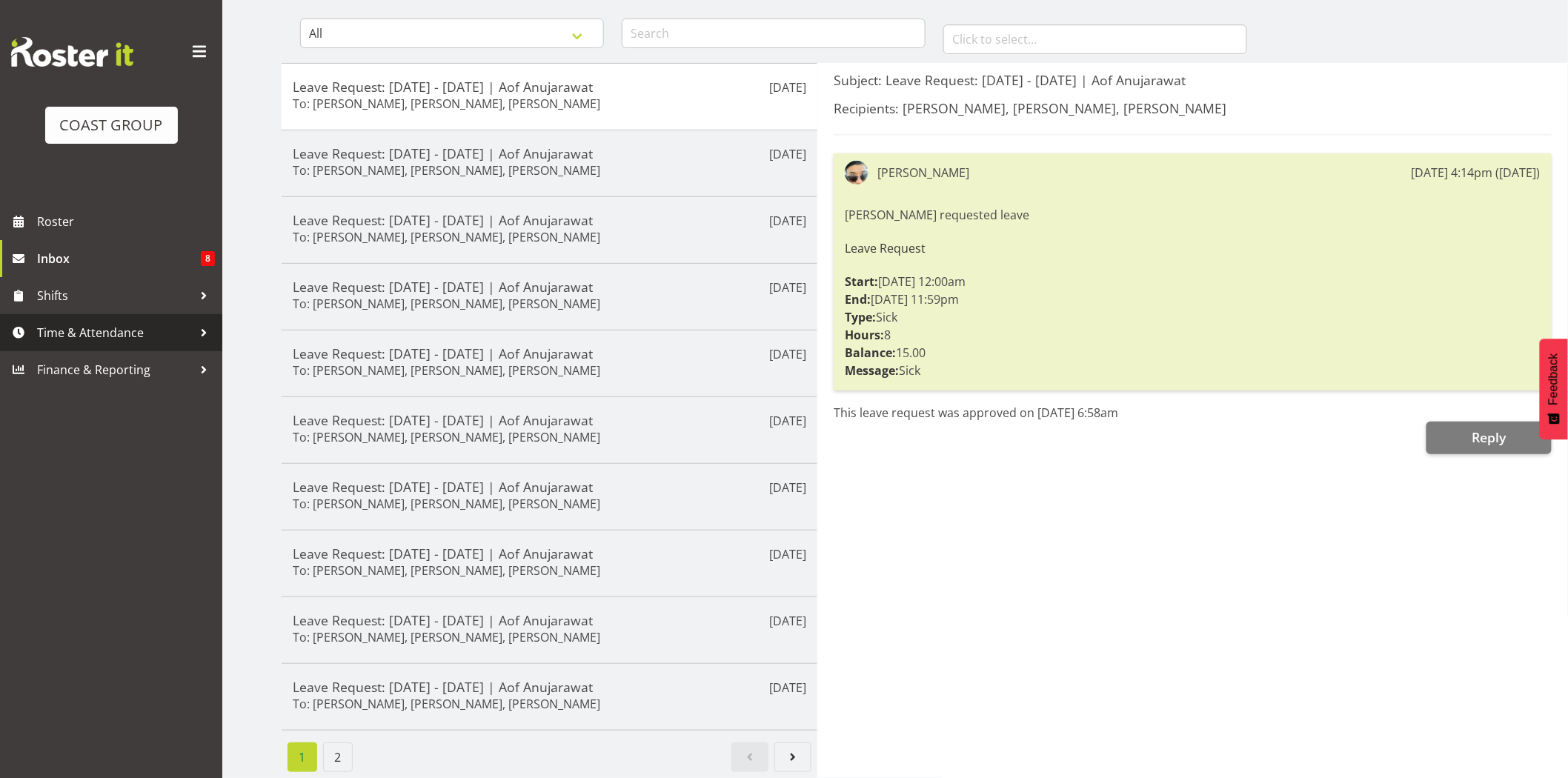
click at [81, 337] on span "Time & Attendance" at bounding box center [115, 333] width 156 height 22
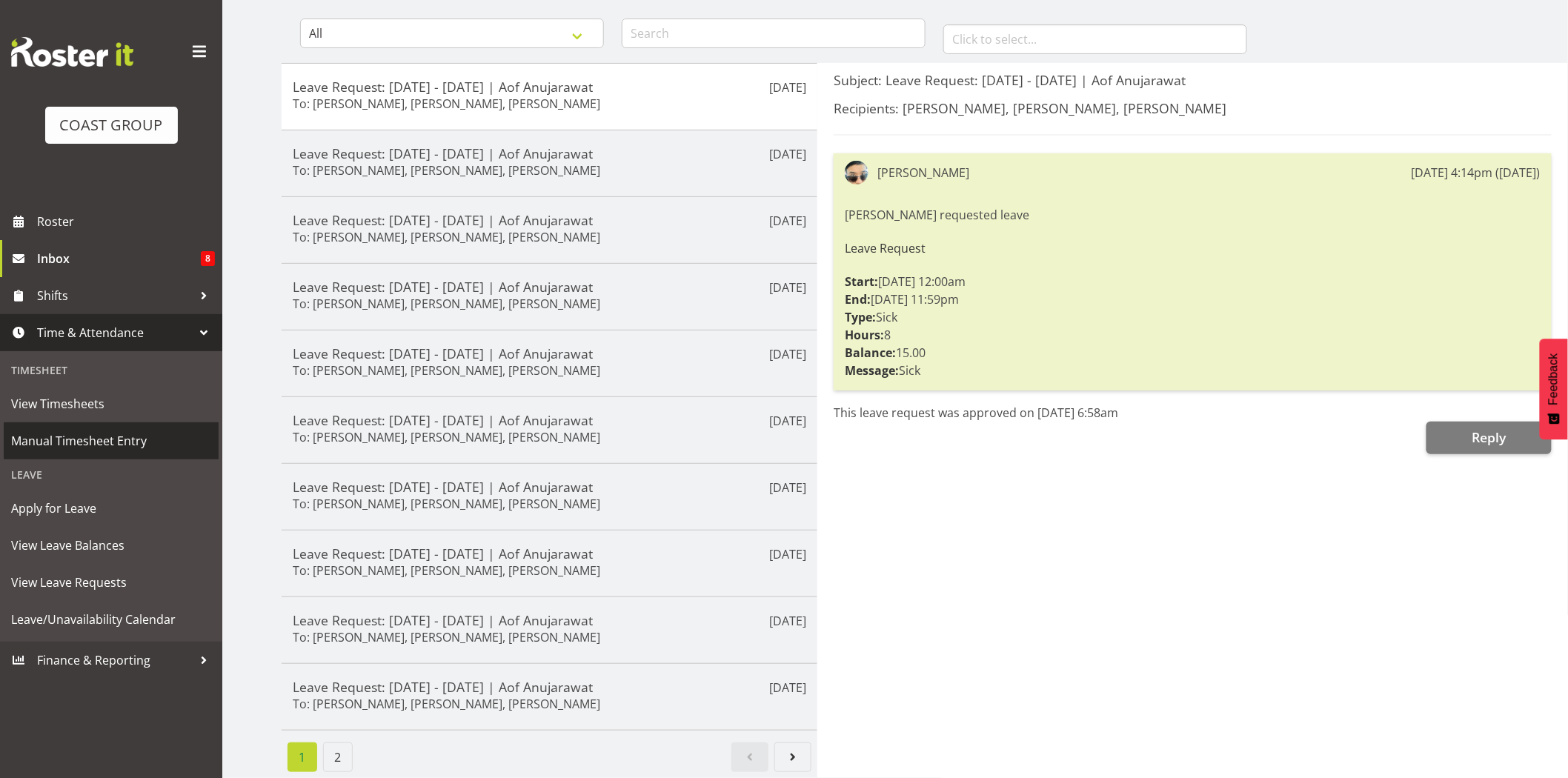
click at [82, 440] on span "Manual Timesheet Entry" at bounding box center [110, 441] width 200 height 22
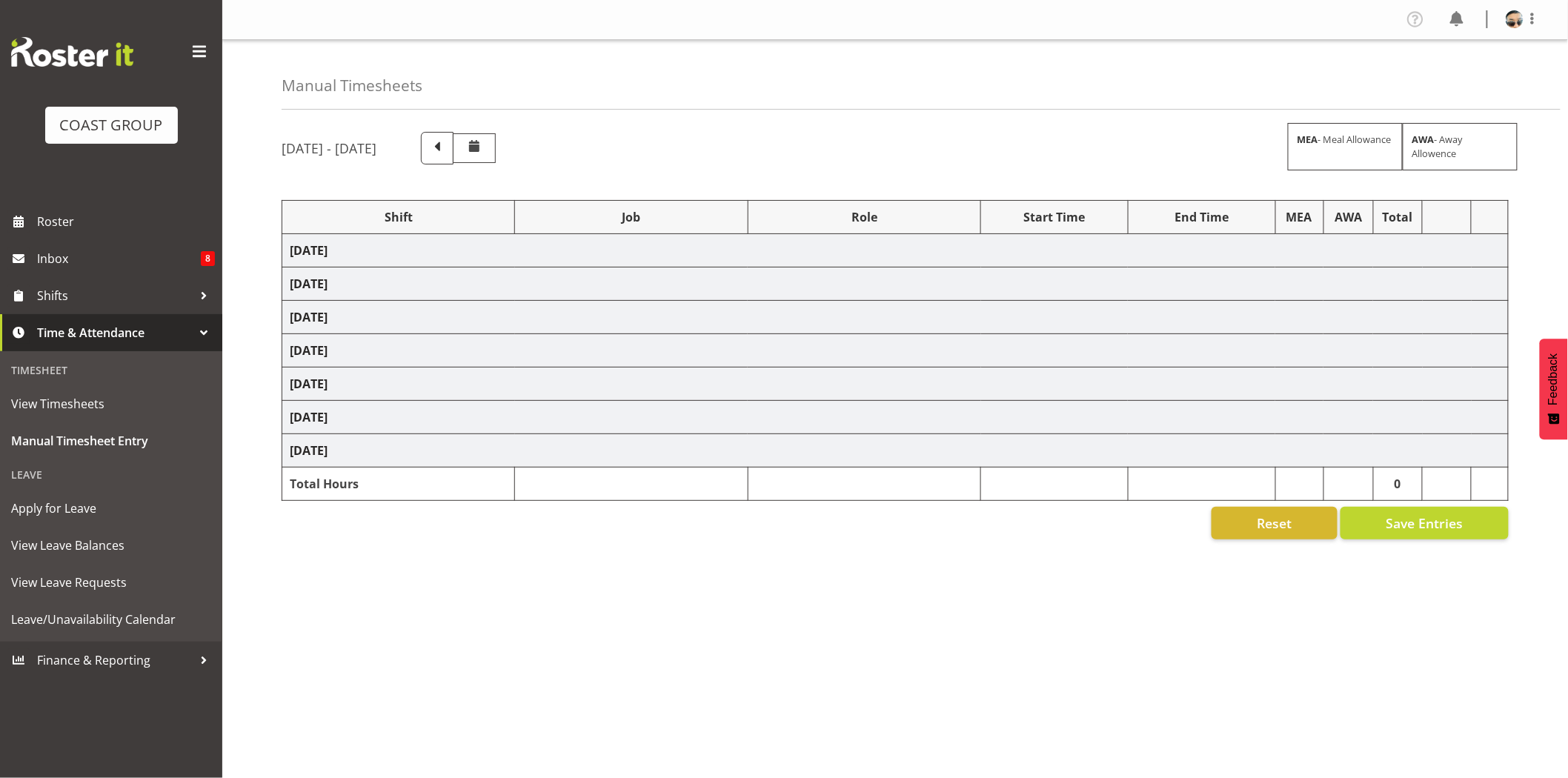
select select "76242"
select select "10090"
select select "77855"
select select "10210"
select select "66157"
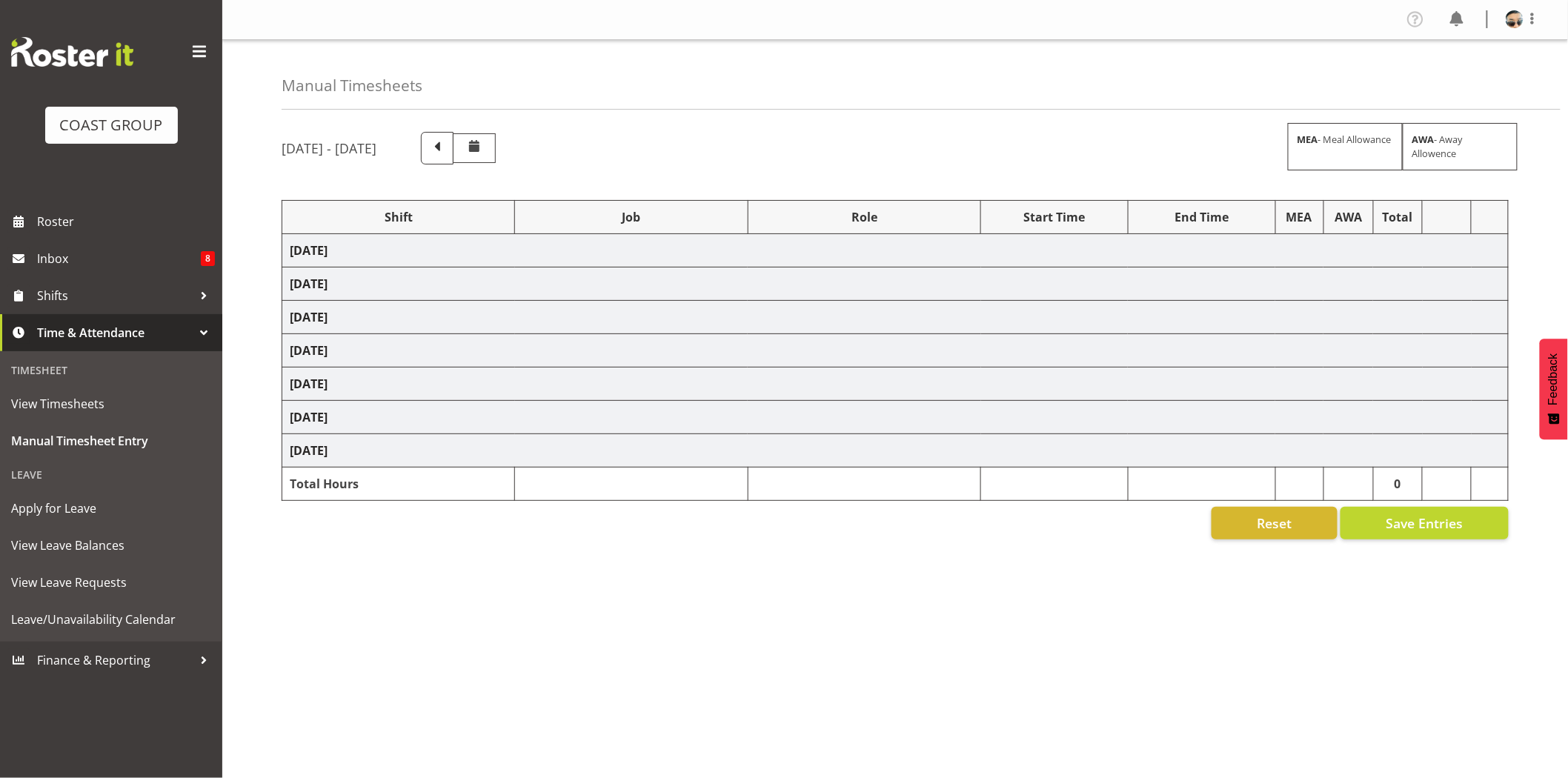
select select "9149"
select select "66157"
select select "9149"
select select "66157"
select select "9149"
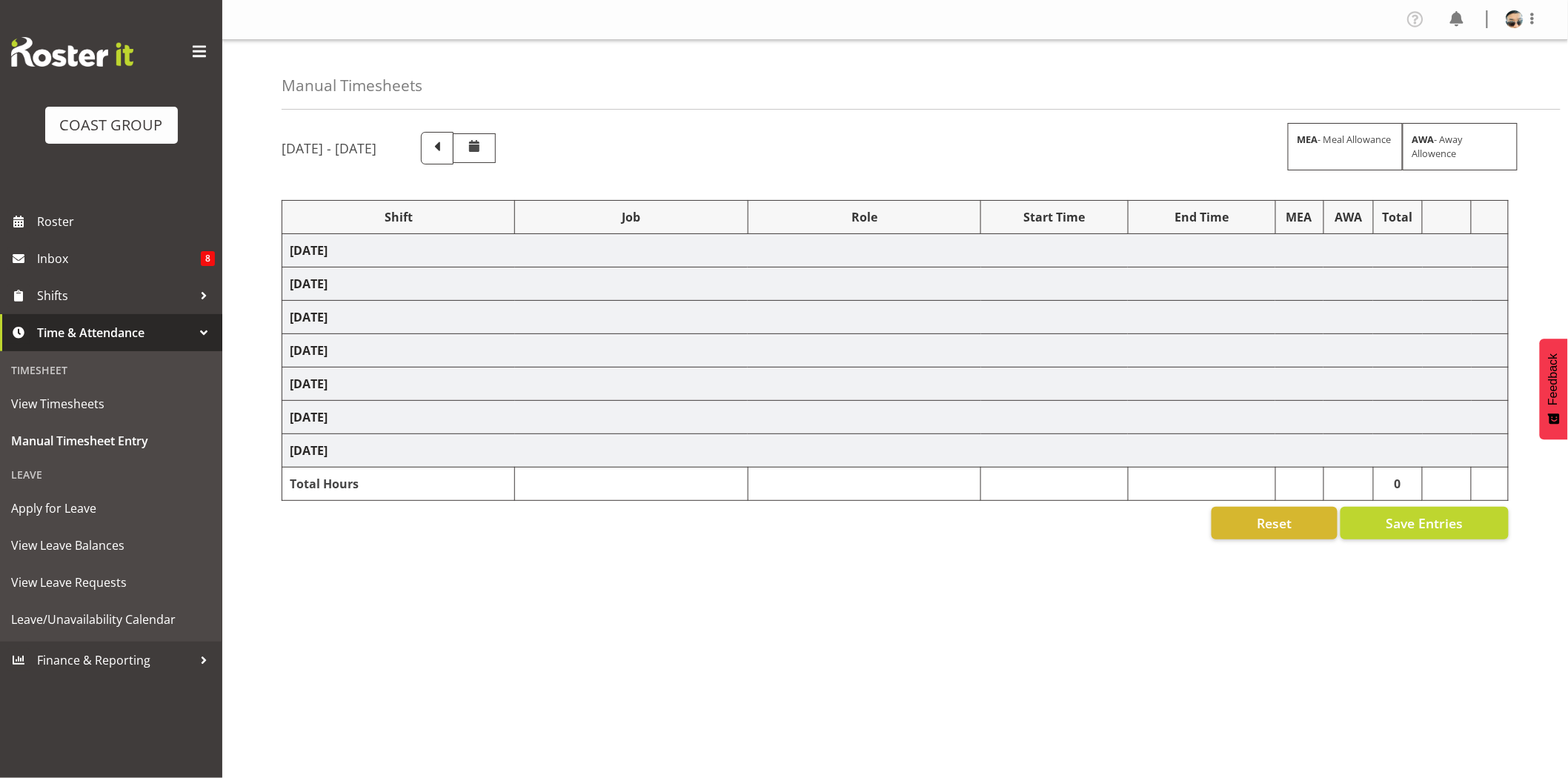
select select "66157"
select select "9149"
select select "77855"
select select "10210"
select select "77855"
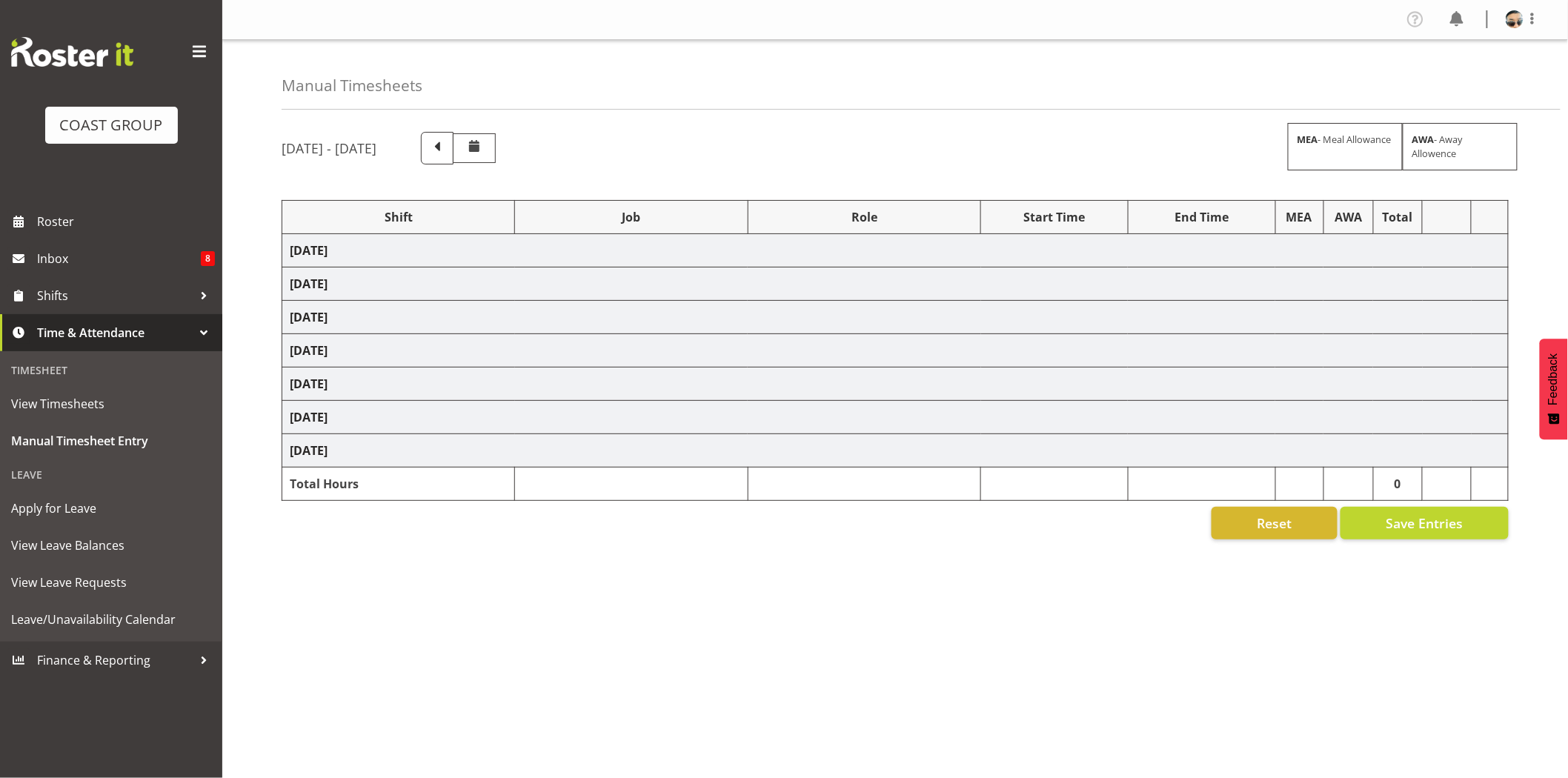
select select "10210"
select select "80176"
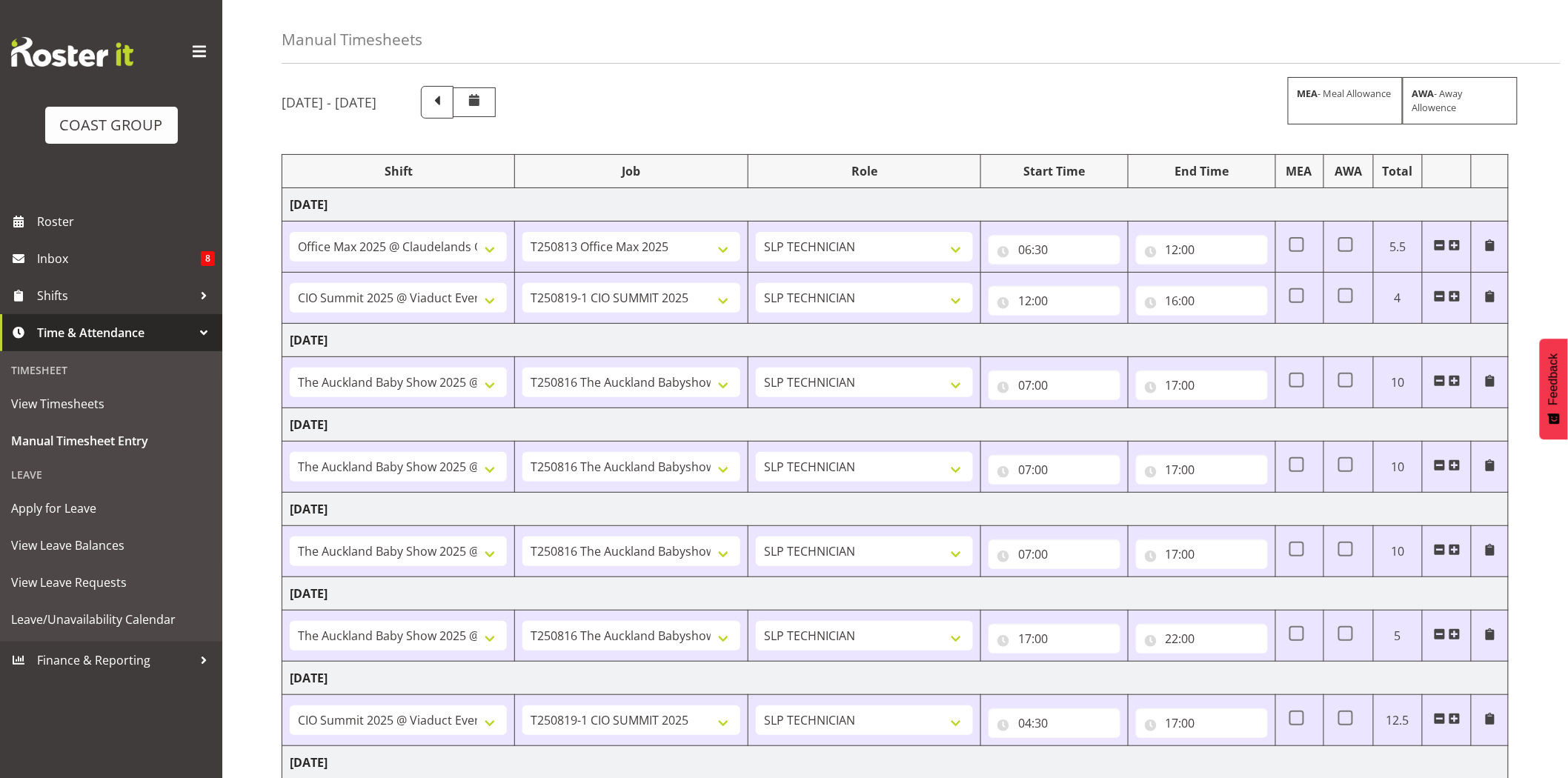
scroll to position [247, 0]
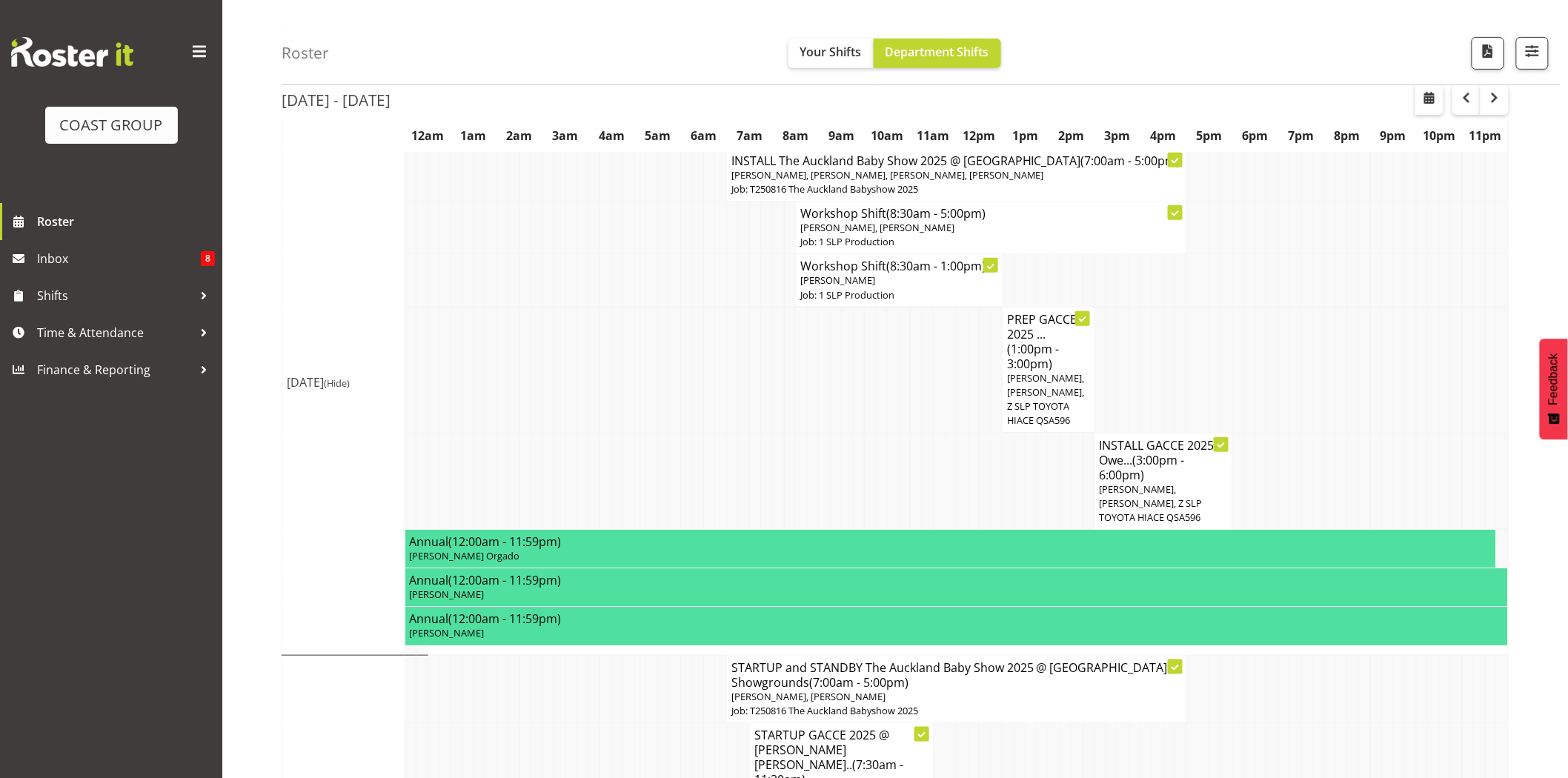
scroll to position [358, 0]
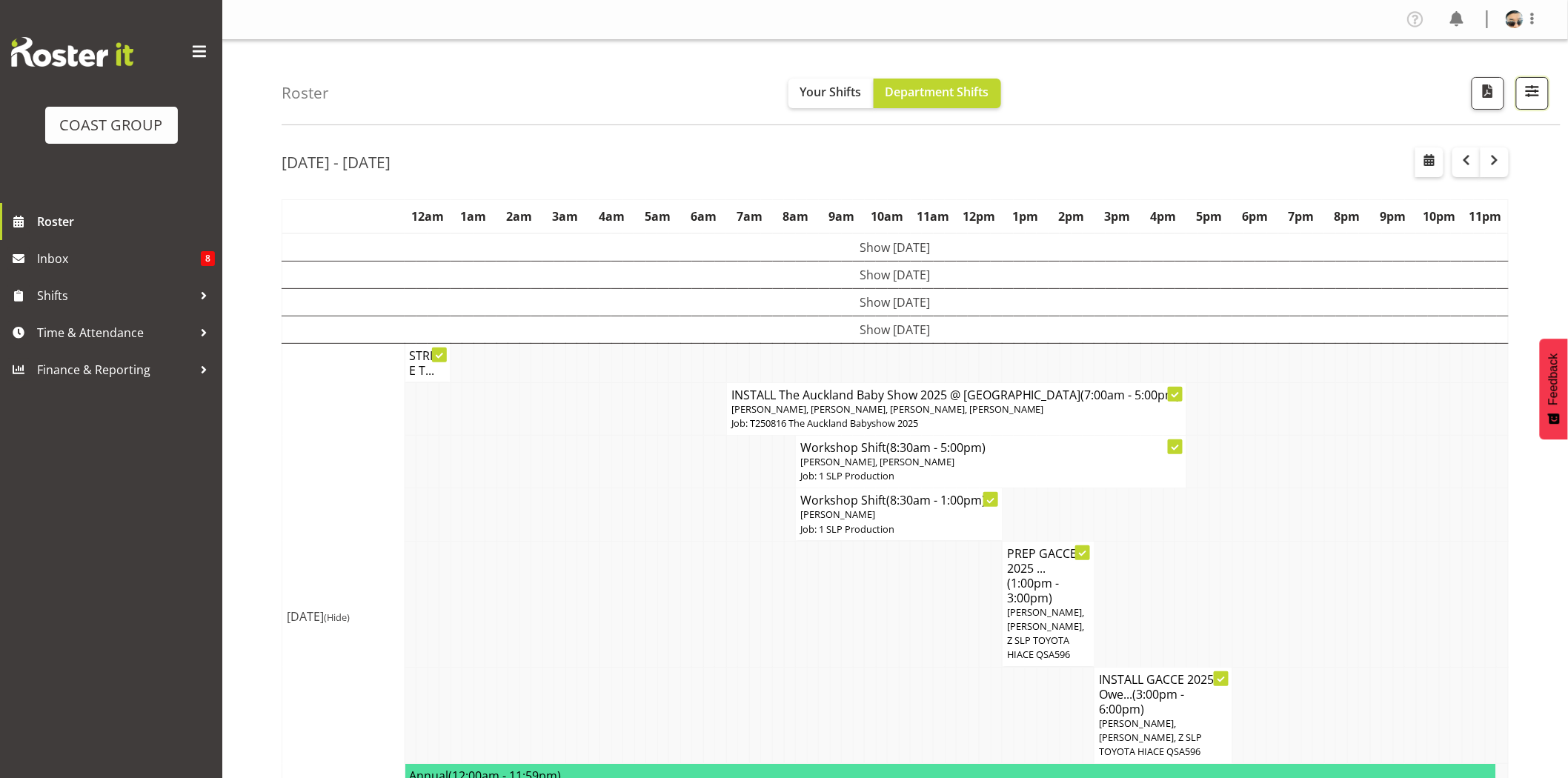
click at [1530, 93] on span "button" at bounding box center [1532, 90] width 19 height 19
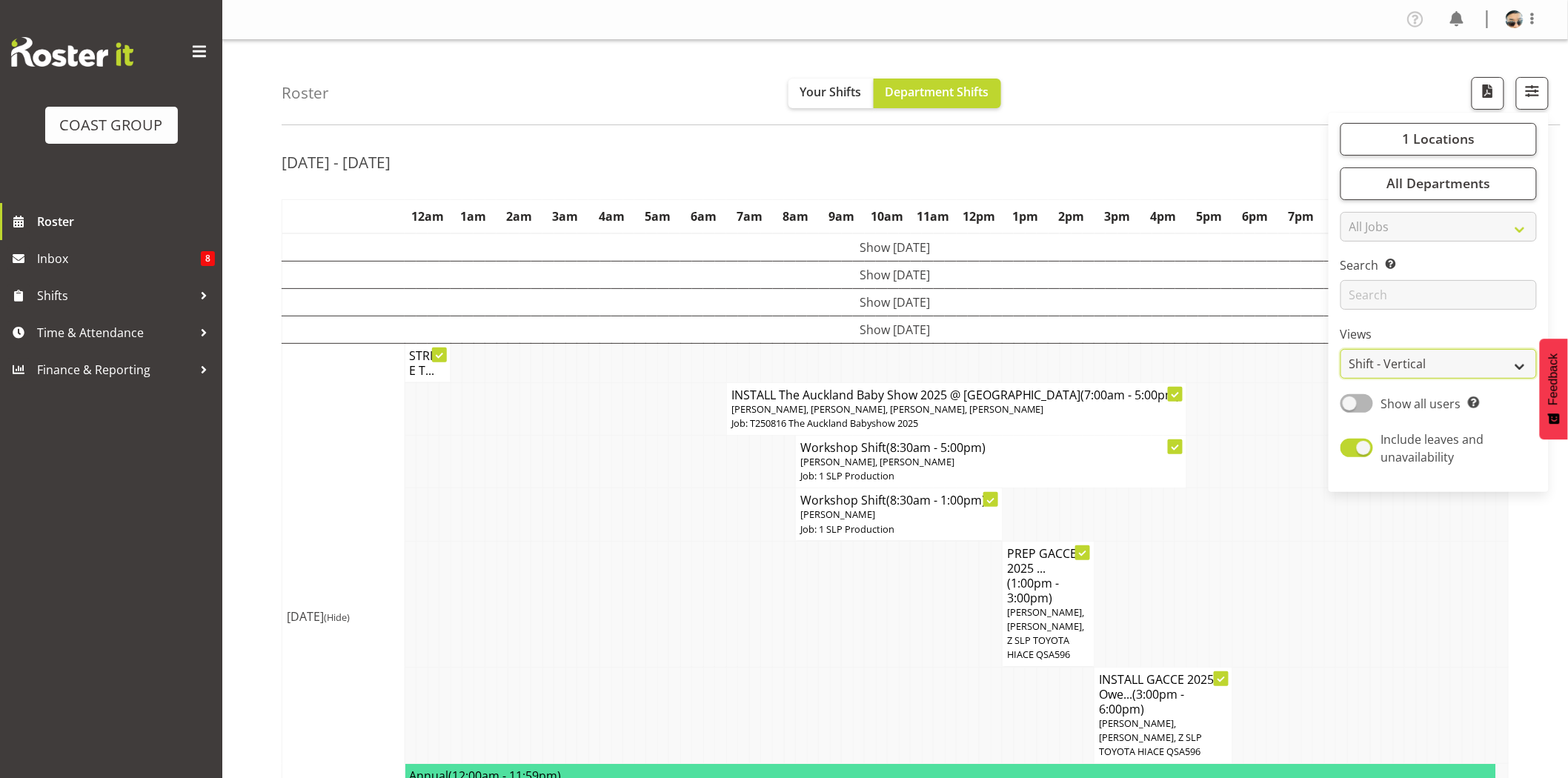
click at [1401, 369] on select "Staff Role Shift - Horizontal Shift - Vertical Staff - Location" at bounding box center [1438, 364] width 196 height 30
select select "staff"
click at [1341, 349] on select "Staff Role Shift - Horizontal Shift - Vertical Staff - Location" at bounding box center [1438, 364] width 196 height 30
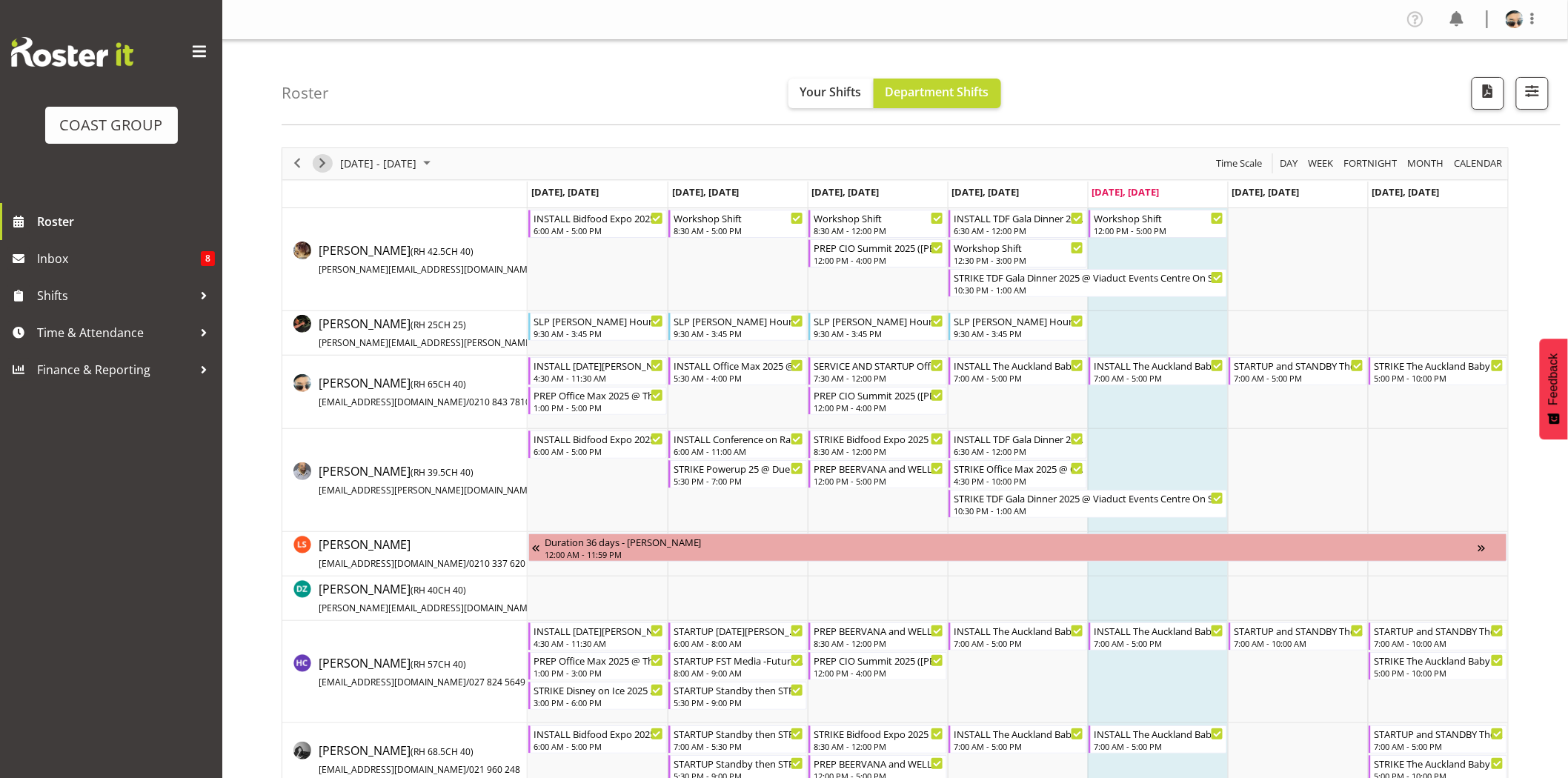
click at [320, 164] on span "Next" at bounding box center [323, 163] width 18 height 18
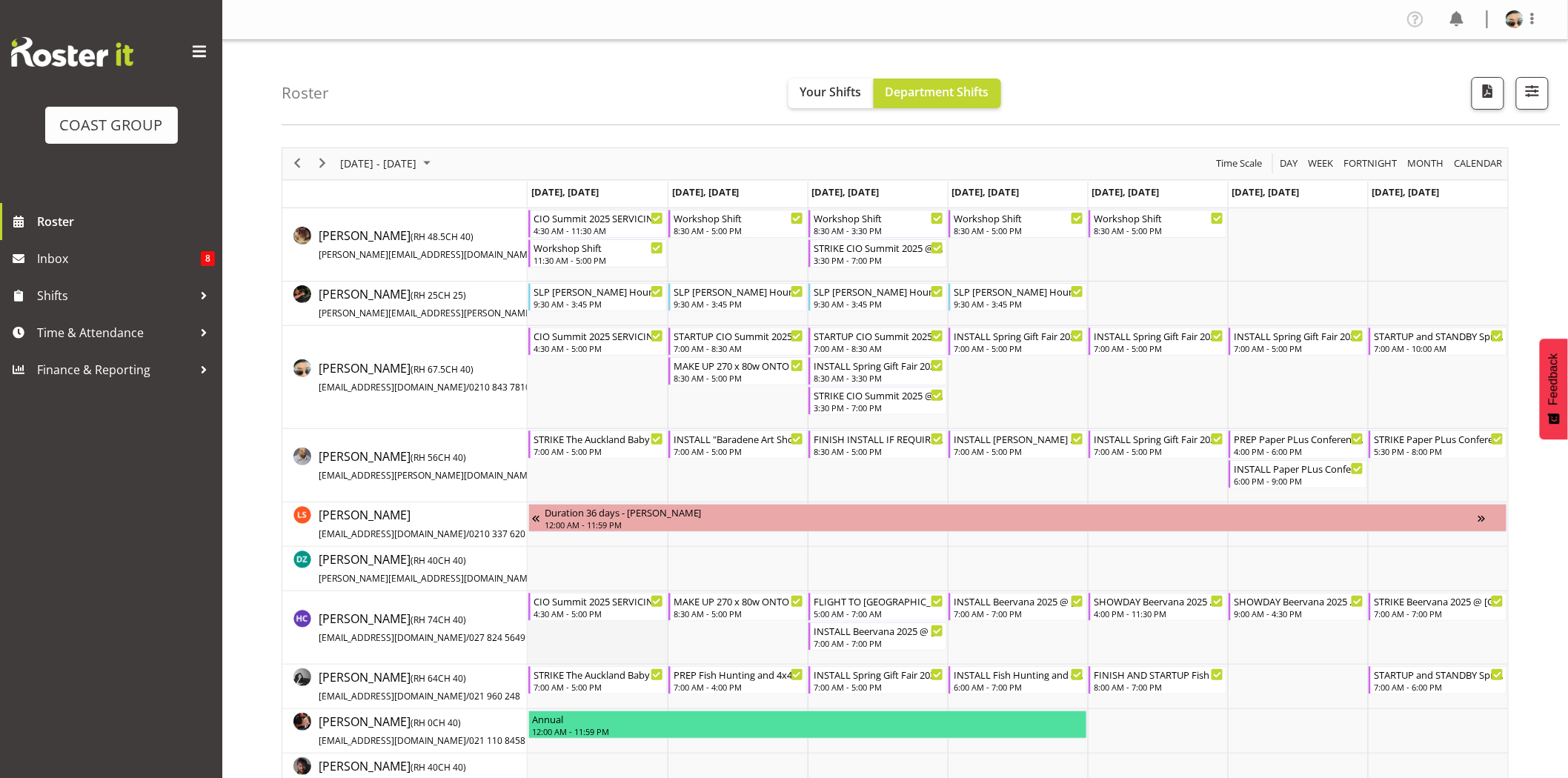
click at [637, 634] on td "Timeline Week of August 22, 2025" at bounding box center [598, 628] width 140 height 73
click at [626, 678] on div "STRIKE The Auckland Baby Show 2025 @ [GEOGRAPHIC_DATA] Showgrounds" at bounding box center [598, 674] width 130 height 15
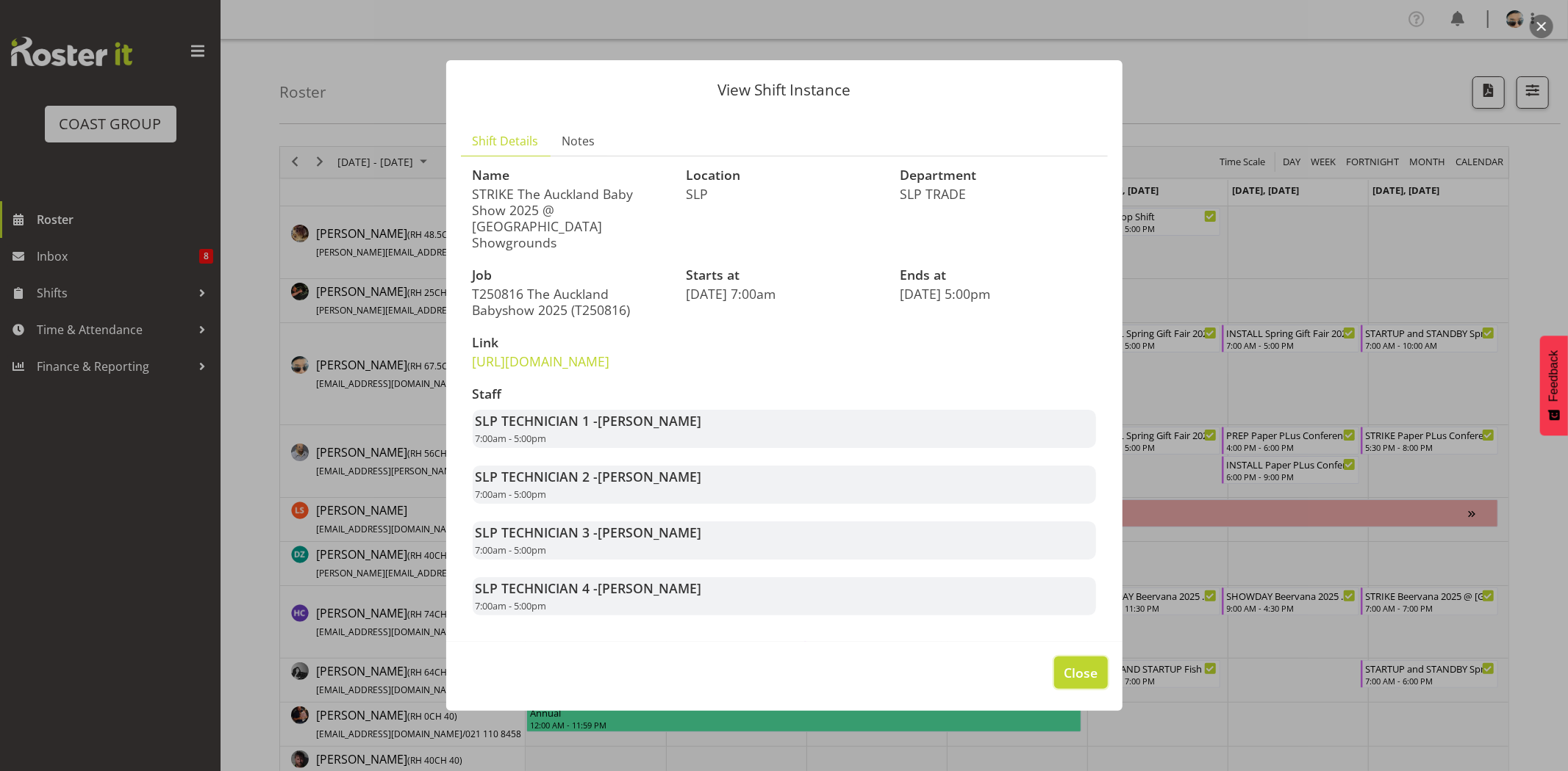
click at [1082, 669] on span "Close" at bounding box center [1080, 672] width 33 height 19
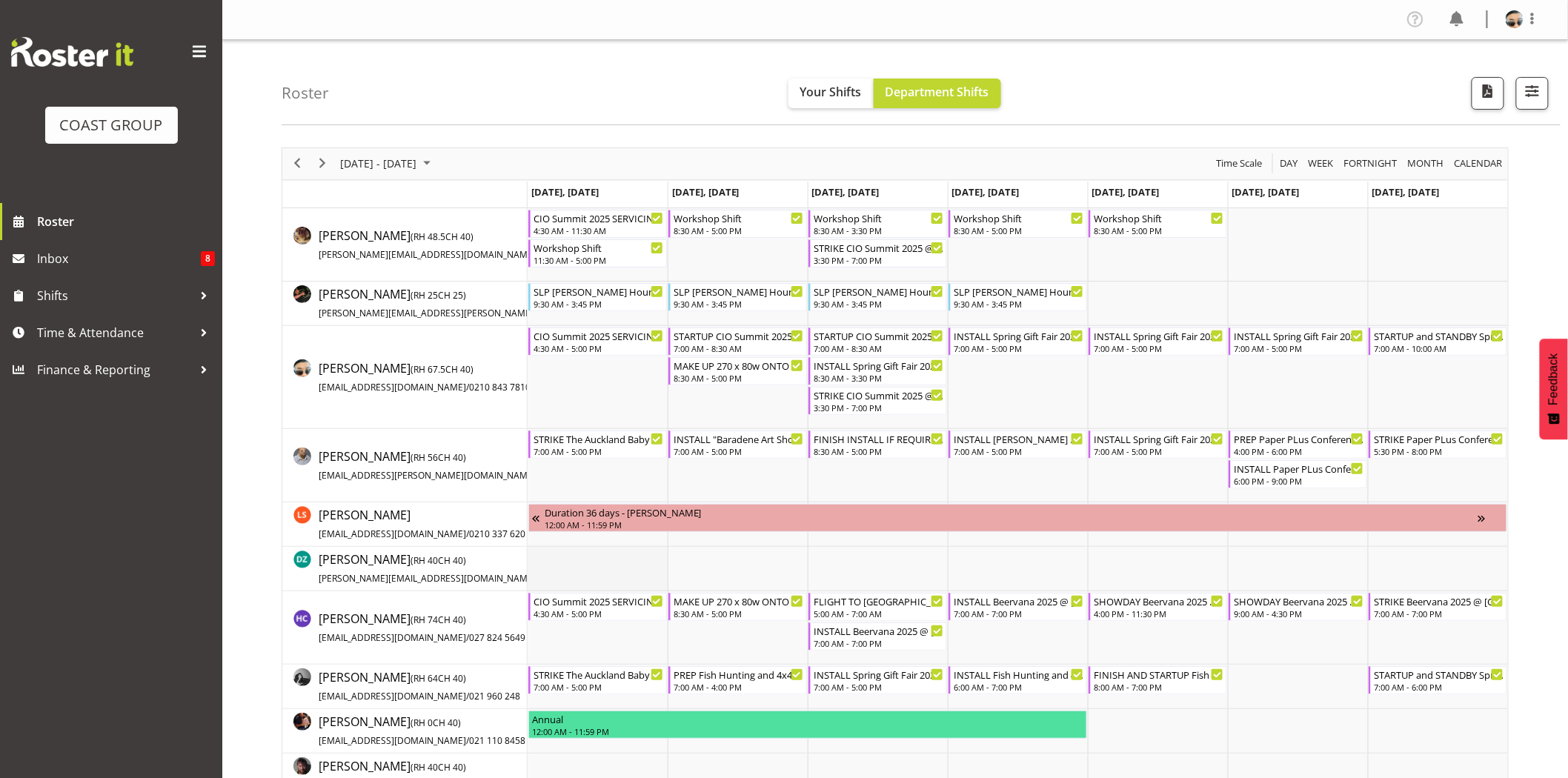
click at [660, 573] on td "Timeline Week of August 22, 2025" at bounding box center [598, 569] width 140 height 45
click at [607, 685] on div "7:00 AM - 5:00 PM" at bounding box center [598, 686] width 130 height 12
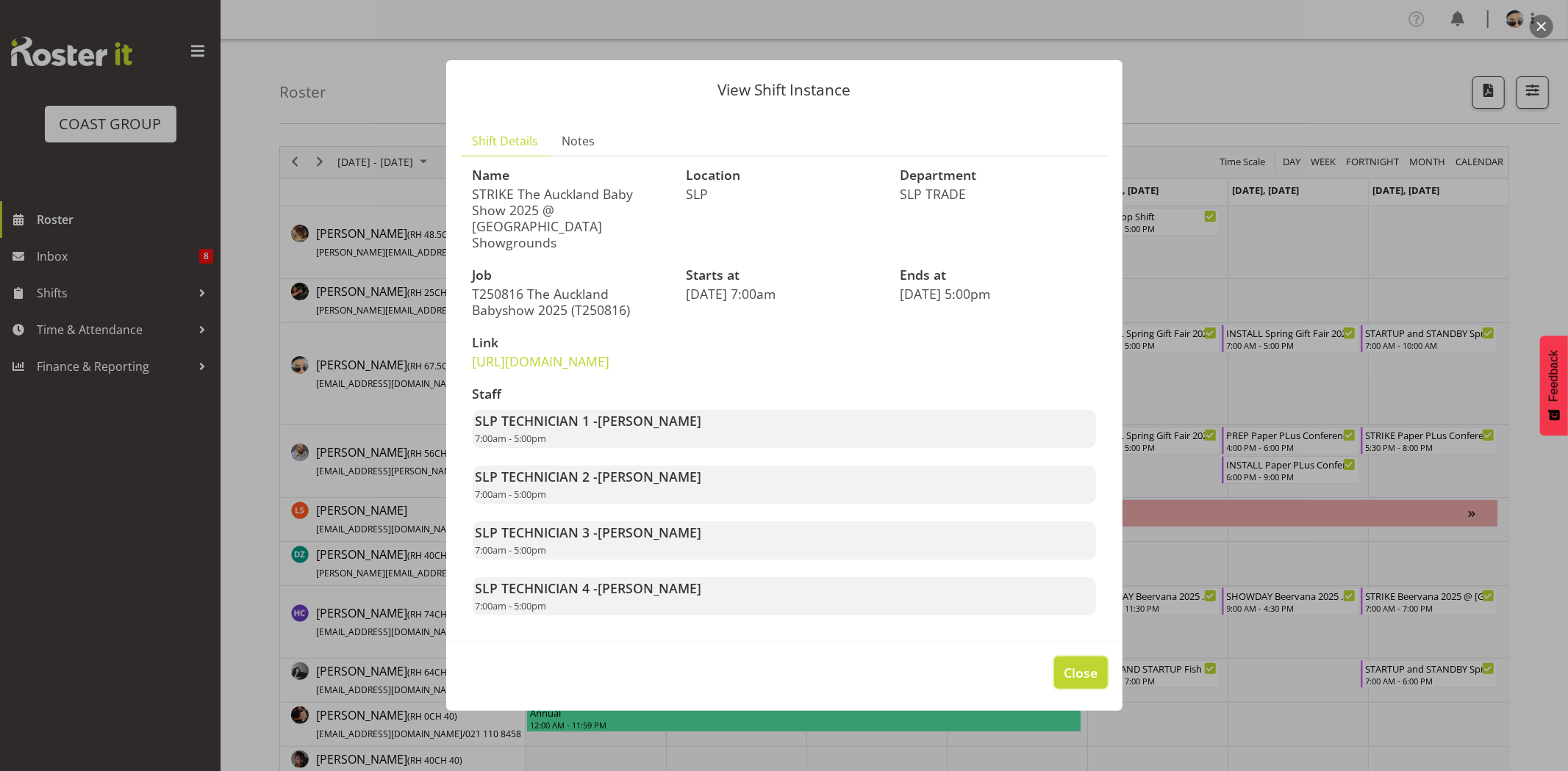
click at [1083, 681] on span "Close" at bounding box center [1080, 672] width 33 height 19
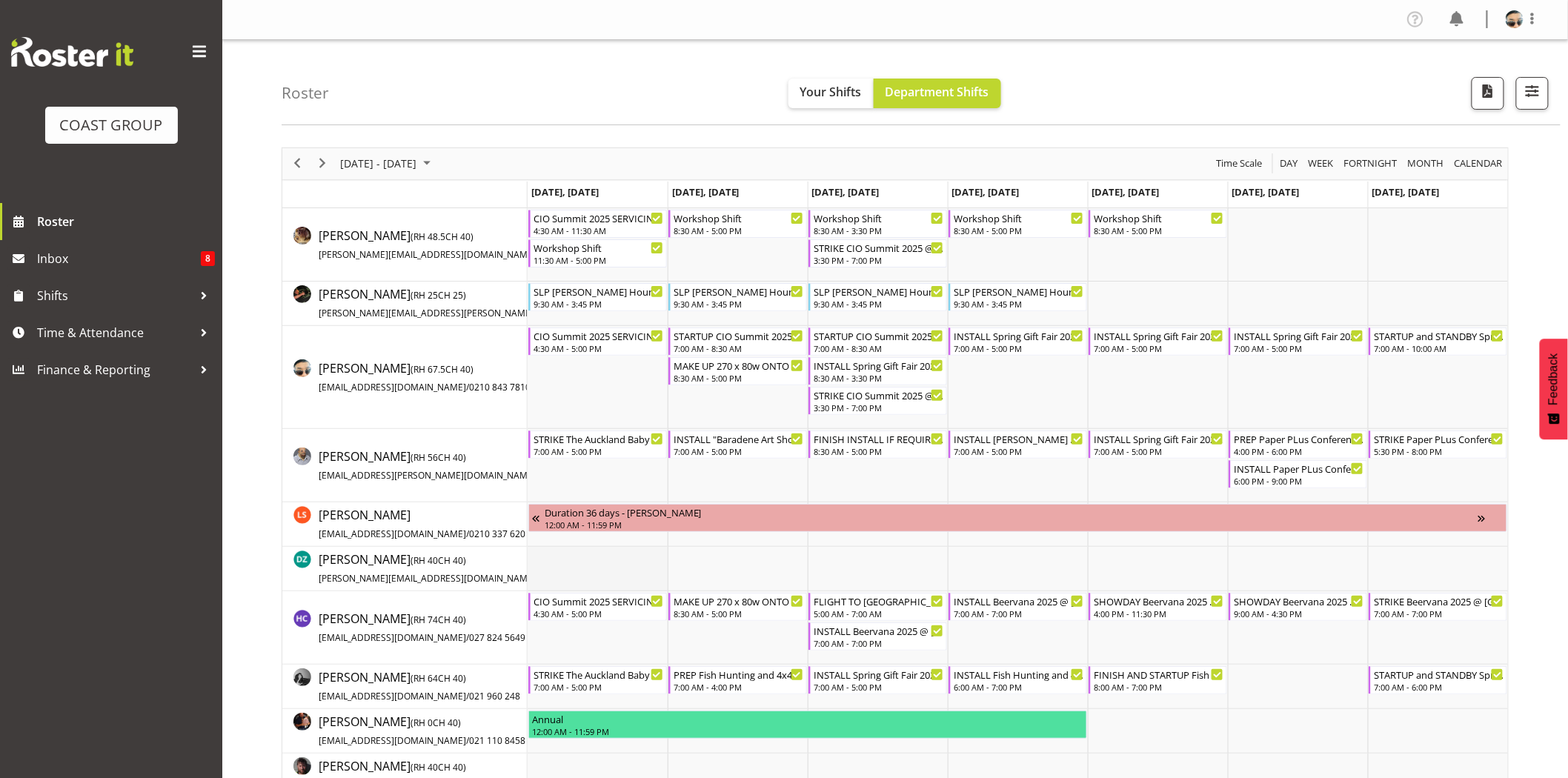
click at [654, 567] on td "Timeline Week of August 22, 2025" at bounding box center [598, 569] width 140 height 45
click at [702, 567] on td "Timeline Week of August 22, 2025" at bounding box center [738, 569] width 140 height 45
click at [631, 672] on div "STRIKE The Auckland Baby Show 2025 @ [GEOGRAPHIC_DATA] Showgrounds" at bounding box center [598, 674] width 130 height 15
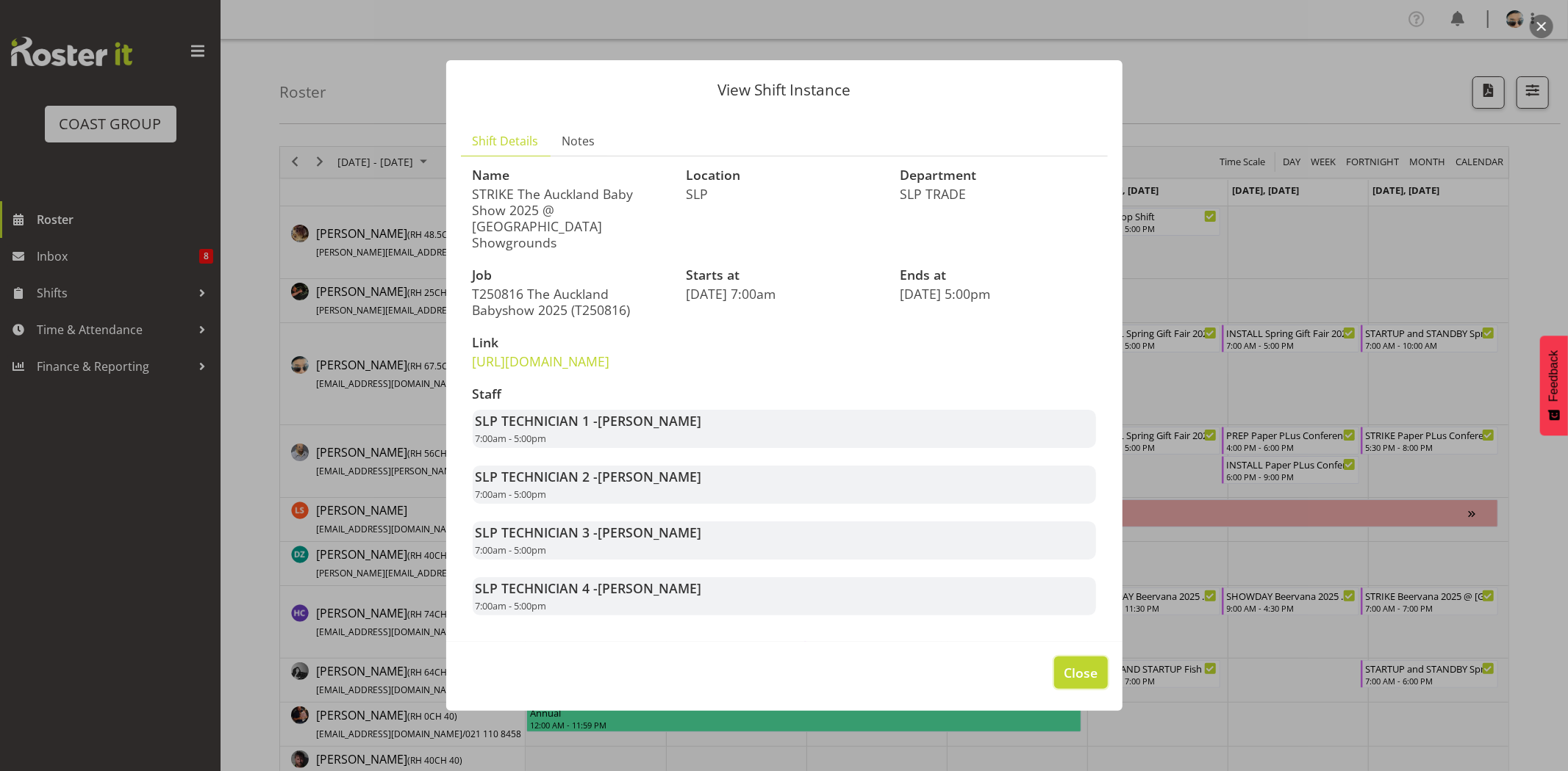
click at [1074, 674] on span "Close" at bounding box center [1080, 672] width 33 height 19
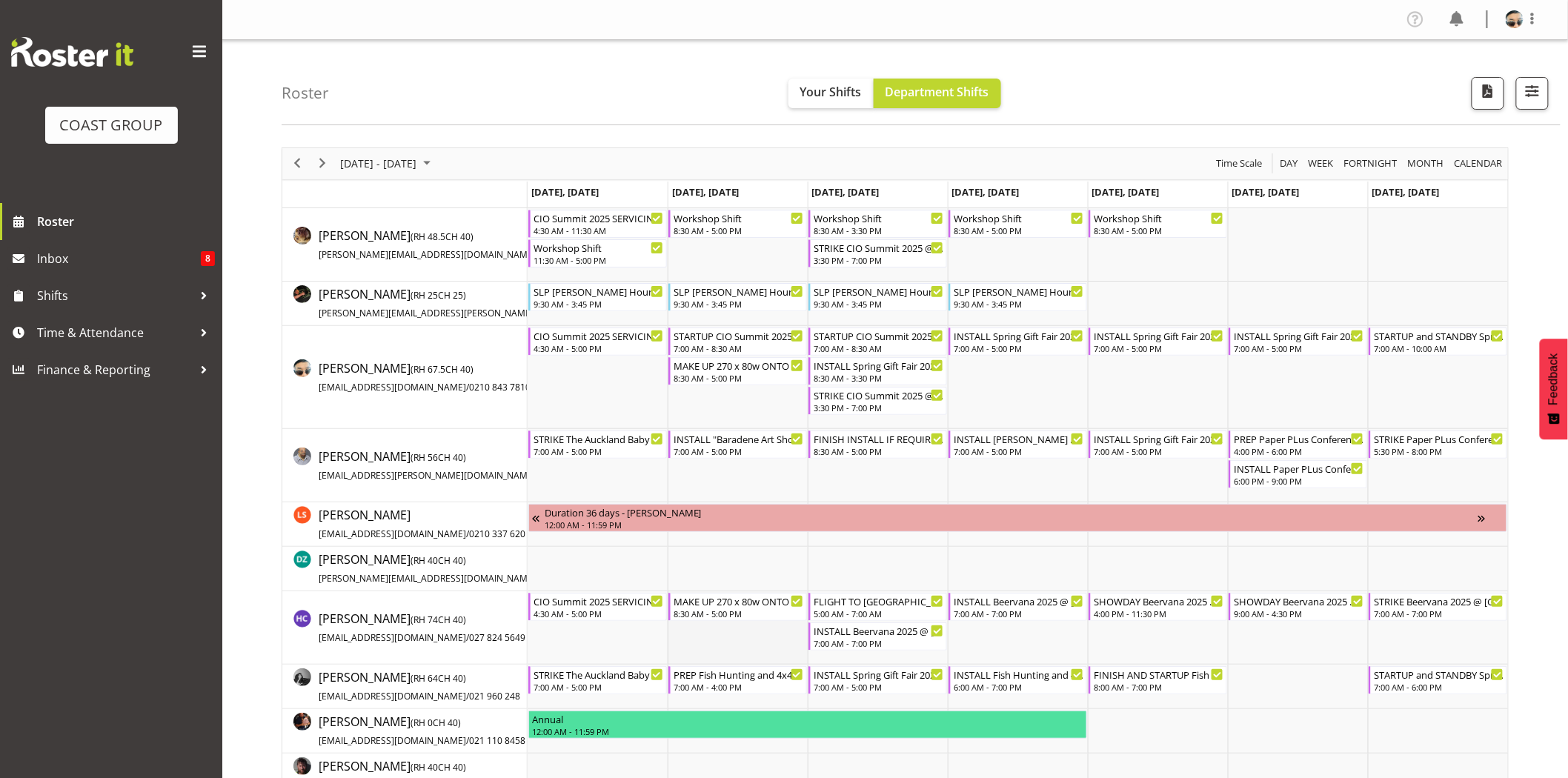
click at [712, 632] on td "Timeline Week of August 22, 2025" at bounding box center [738, 628] width 140 height 73
click at [617, 671] on div "STRIKE The Auckland Baby Show 2025 @ [GEOGRAPHIC_DATA] Showgrounds" at bounding box center [598, 674] width 130 height 15
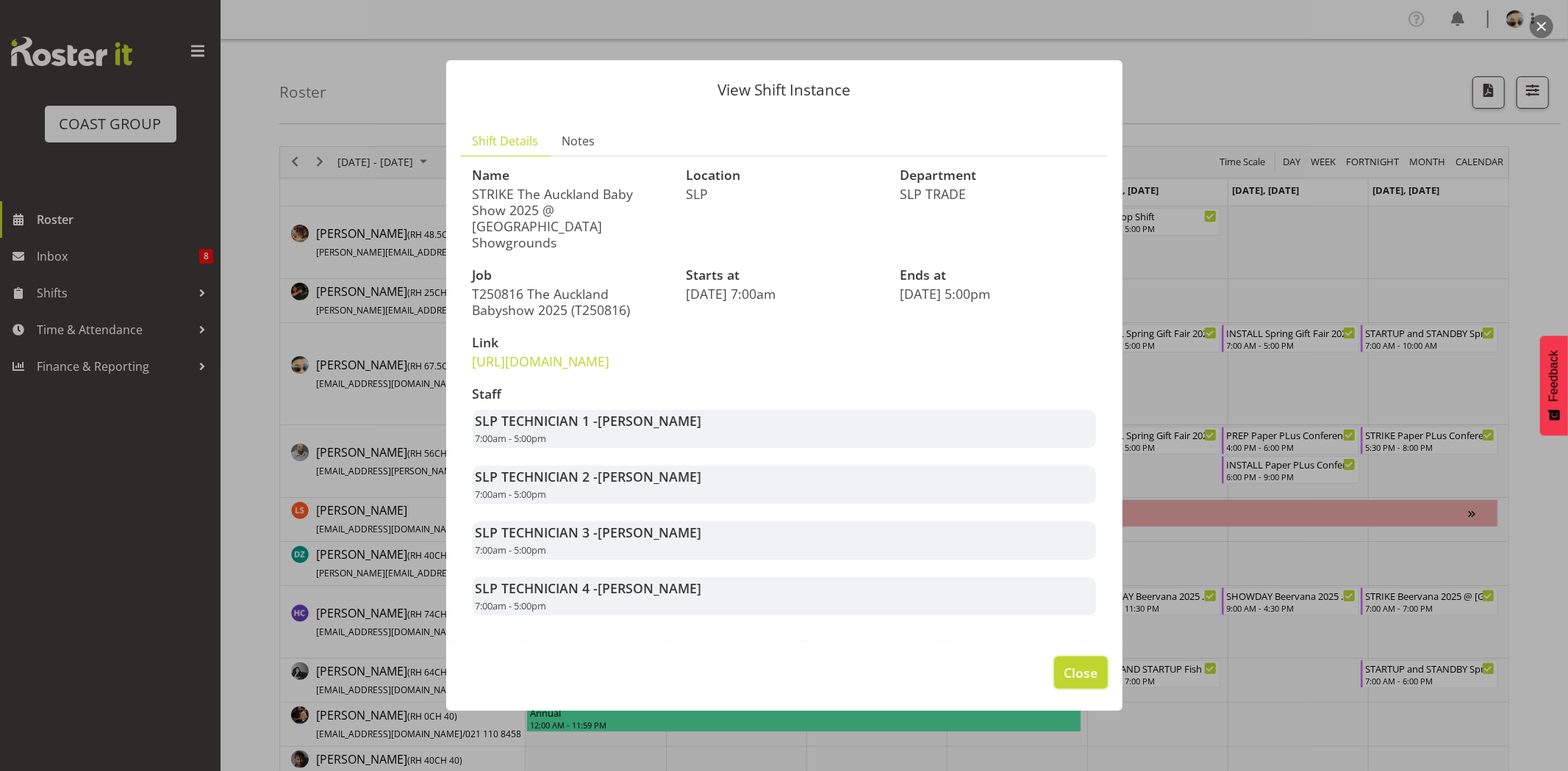
click at [1093, 674] on span "Close" at bounding box center [1080, 672] width 33 height 19
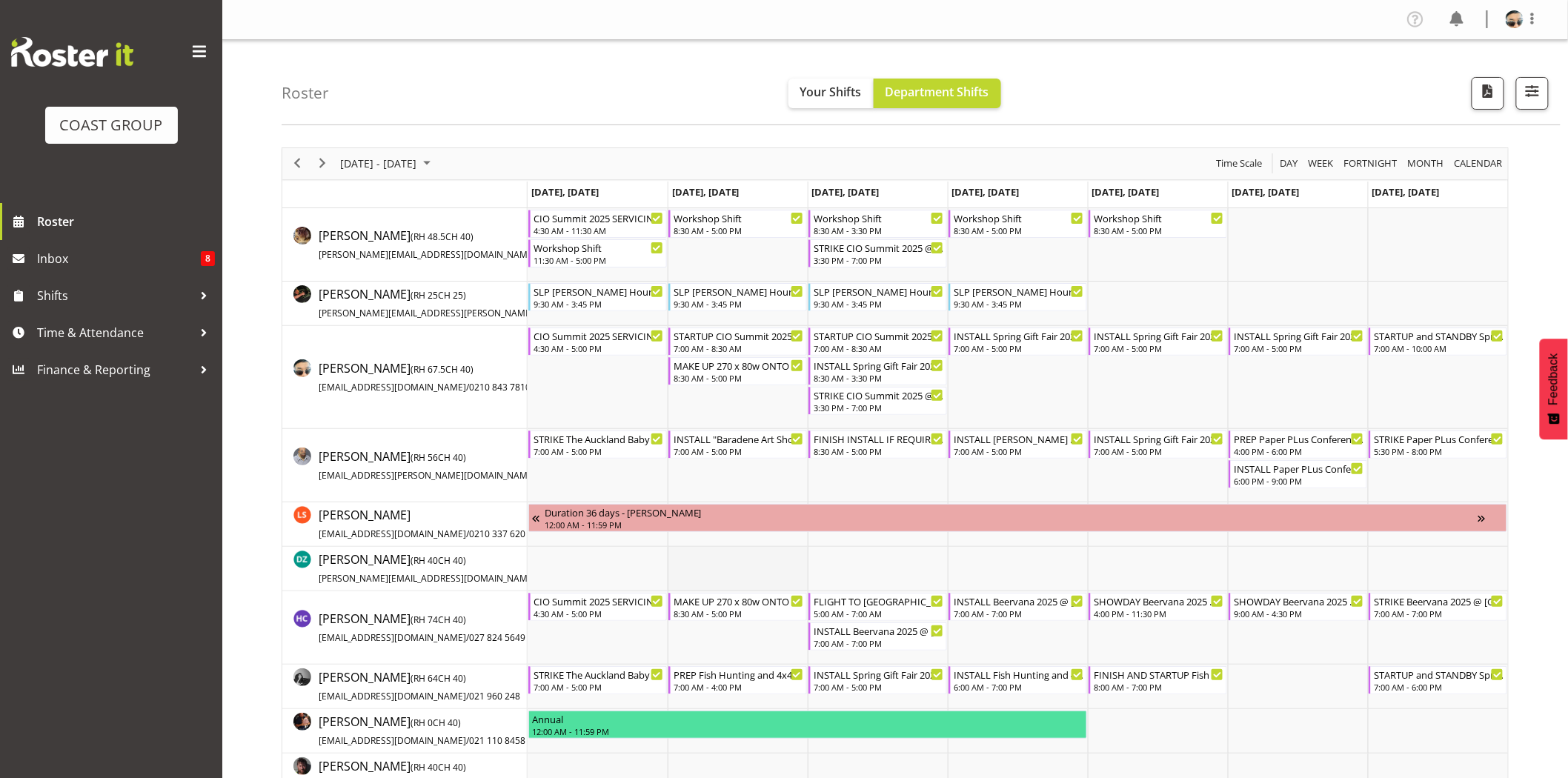
click at [730, 556] on td "Timeline Week of August 22, 2025" at bounding box center [738, 569] width 140 height 45
click at [625, 680] on div "STRIKE The Auckland Baby Show 2025 @ [GEOGRAPHIC_DATA] Showgrounds 7:00 AM - 5:…" at bounding box center [598, 680] width 130 height 28
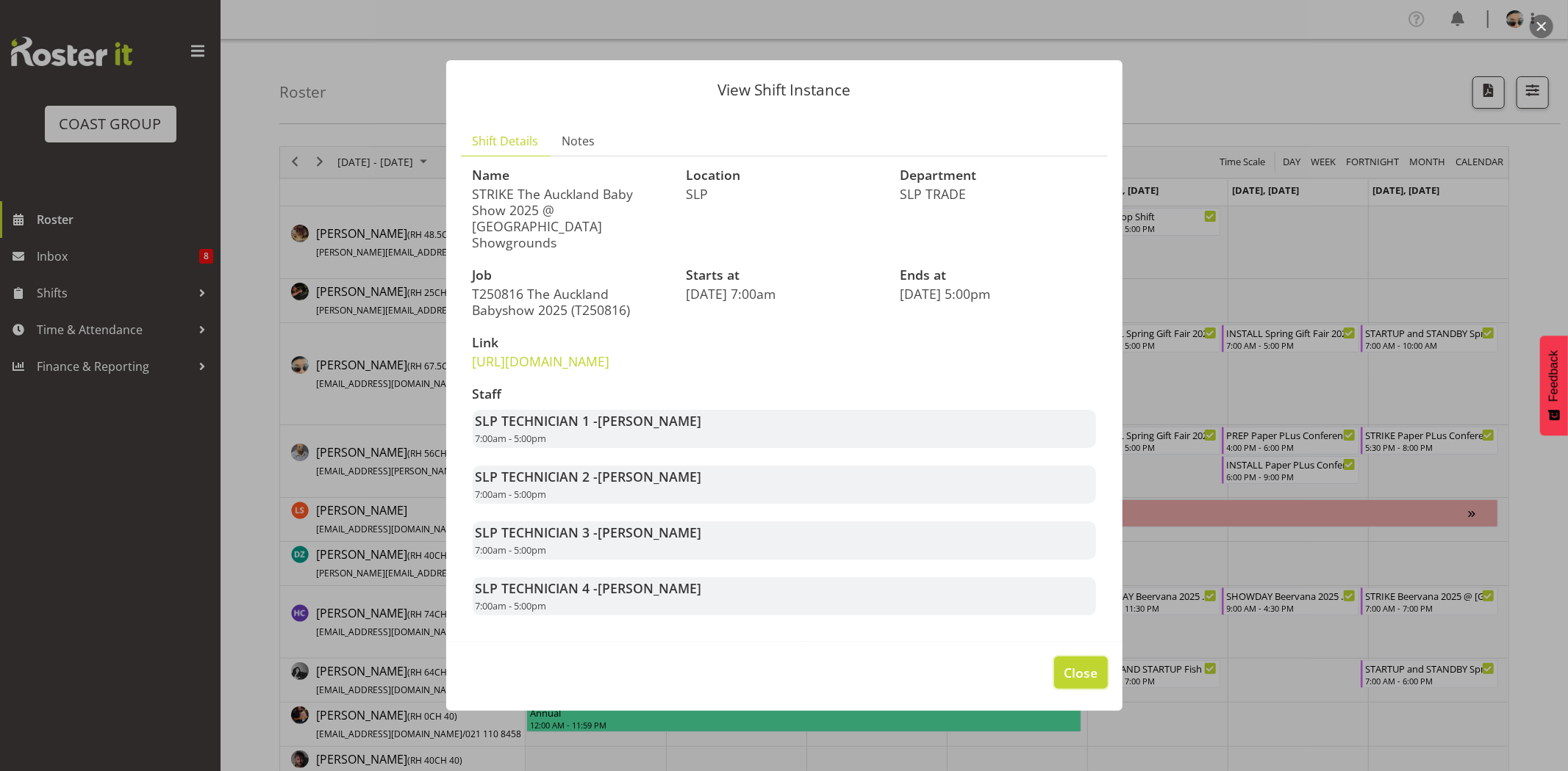
click at [1093, 678] on span "Close" at bounding box center [1080, 672] width 33 height 19
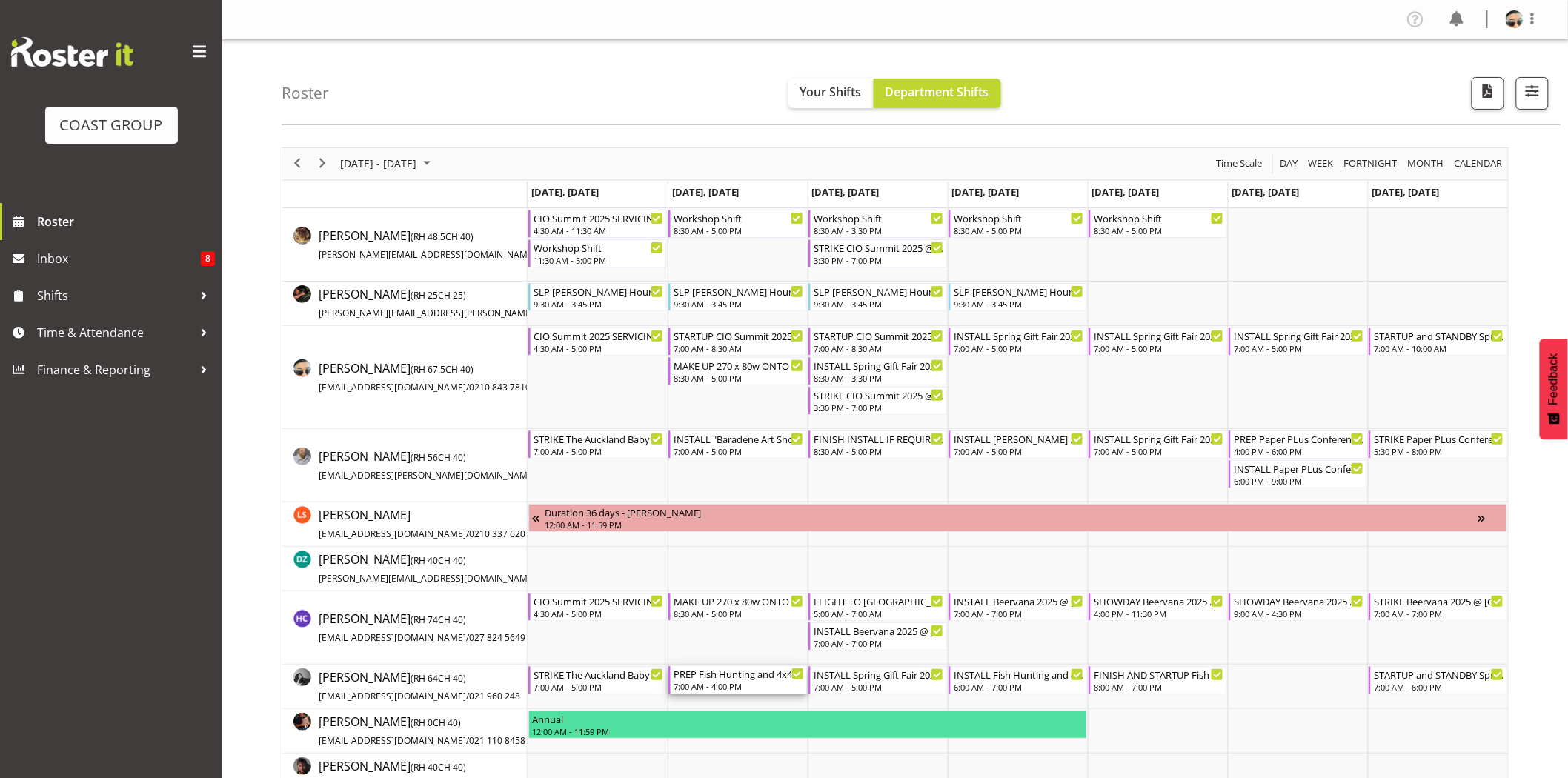
click at [727, 678] on div "PREP Fish Hunting and 4x4 Expo @ The Workshop" at bounding box center [738, 674] width 130 height 15
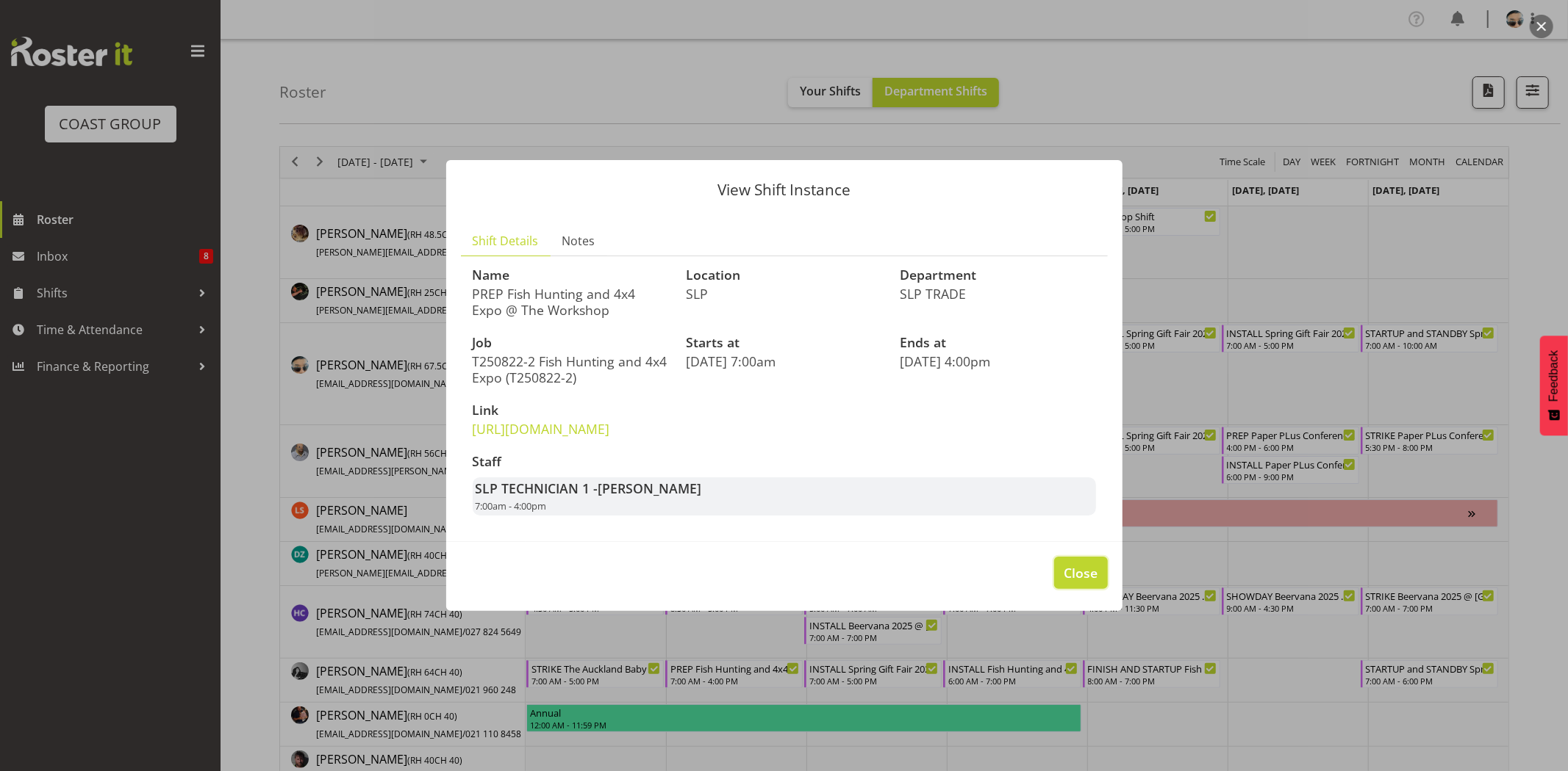
click at [1098, 589] on button "Close" at bounding box center [1080, 573] width 53 height 33
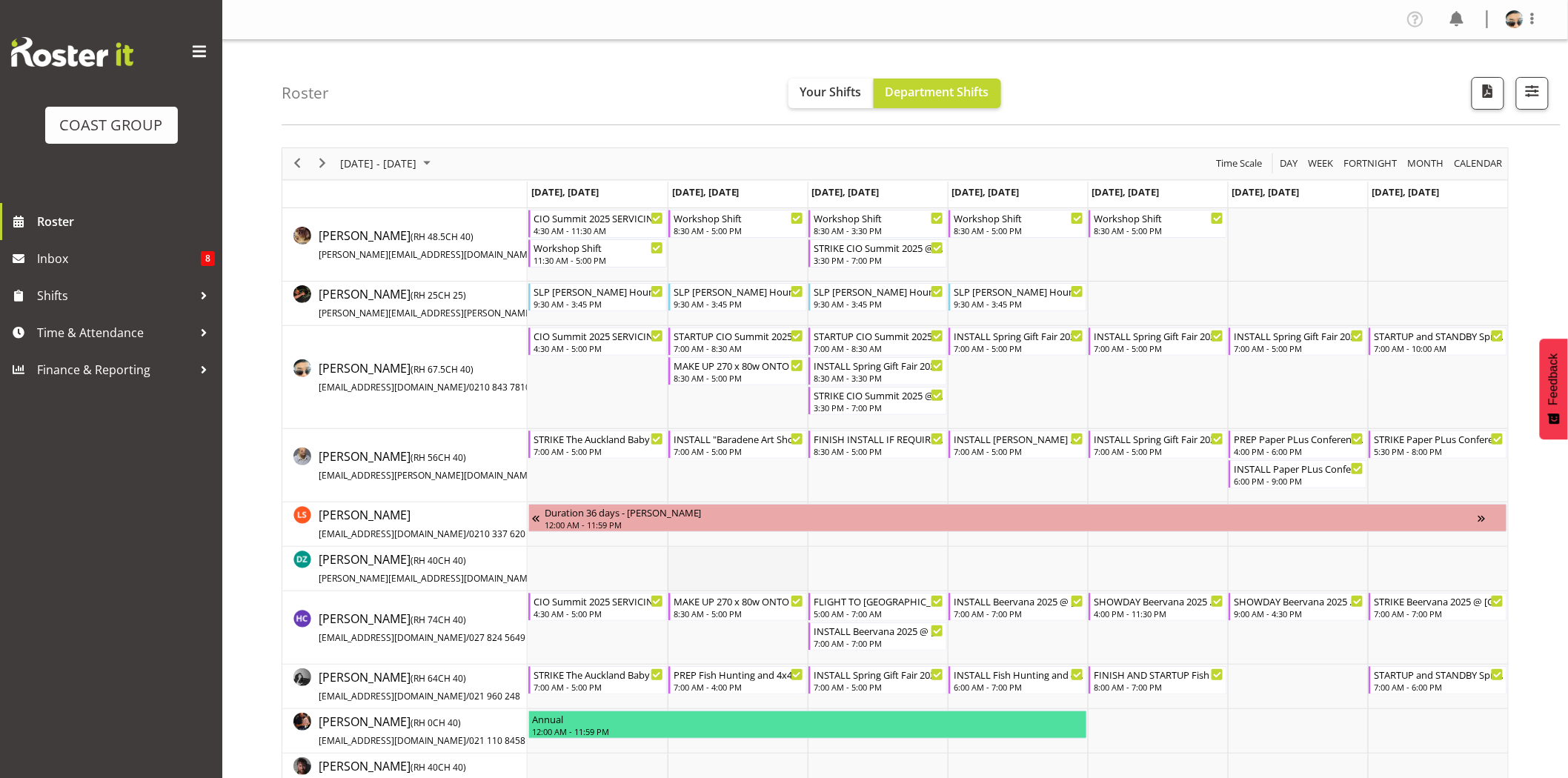
click at [726, 552] on td "Timeline Week of August 22, 2025" at bounding box center [738, 569] width 140 height 45
click at [878, 679] on div "INSTALL Spring Gift Fair 2025 @ [GEOGRAPHIC_DATA]" at bounding box center [878, 674] width 130 height 15
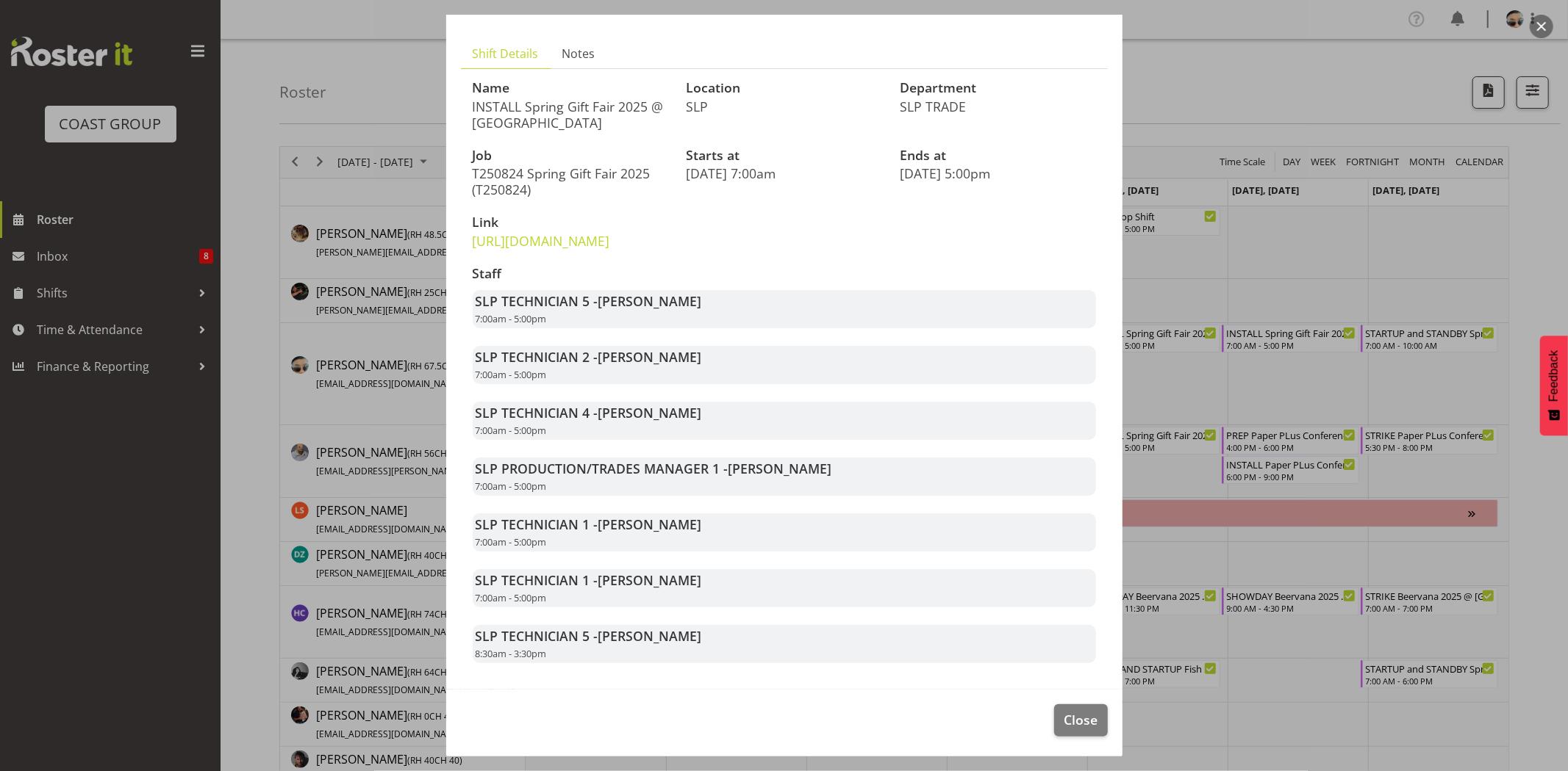
scroll to position [89, 0]
click at [1063, 728] on span "Close" at bounding box center [1080, 717] width 33 height 19
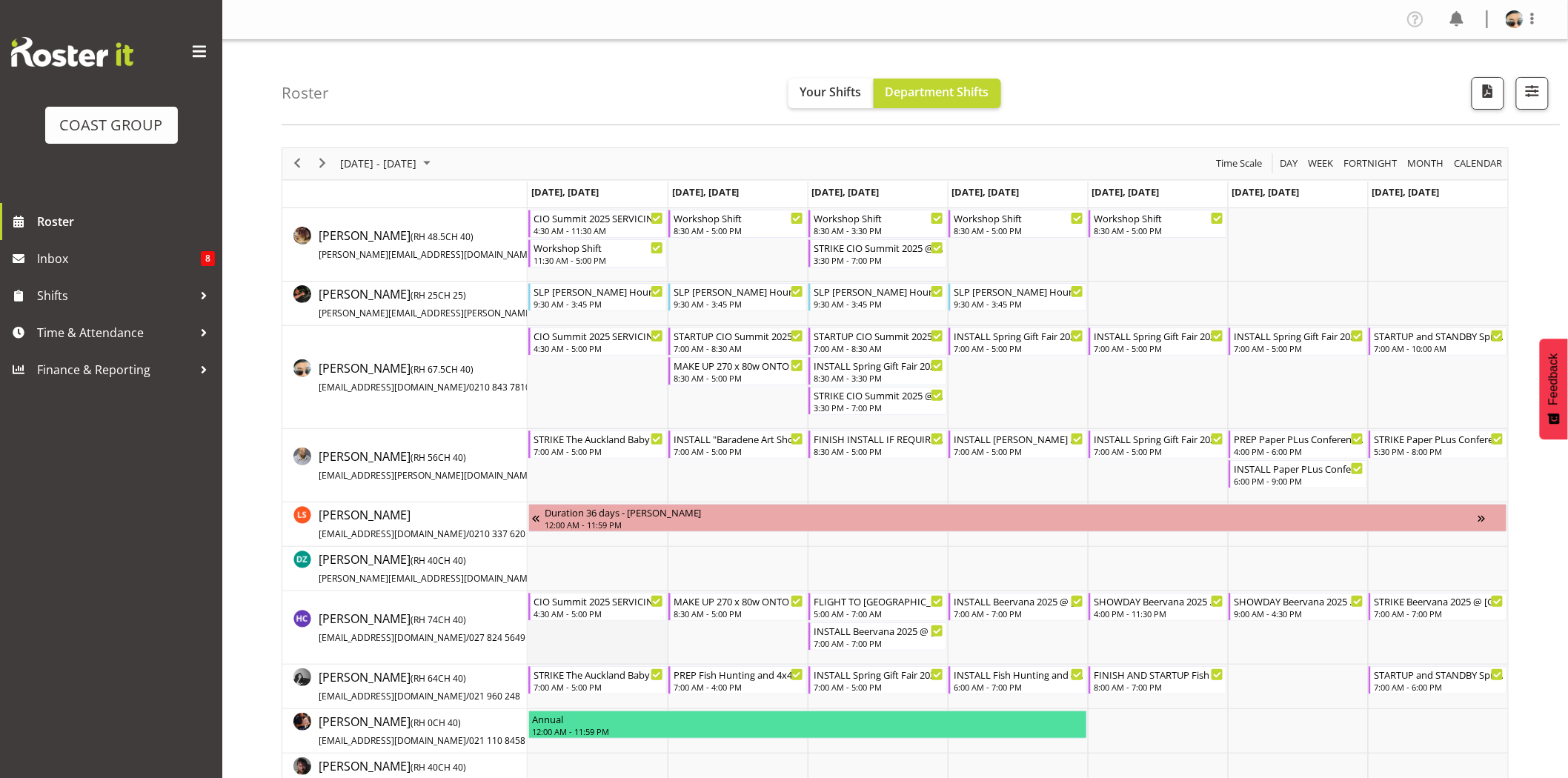
click at [617, 638] on td "Timeline Week of August 22, 2025" at bounding box center [598, 628] width 140 height 73
click at [627, 673] on div "STRIKE The Auckland Baby Show 2025 @ [GEOGRAPHIC_DATA] Showgrounds" at bounding box center [598, 674] width 130 height 15
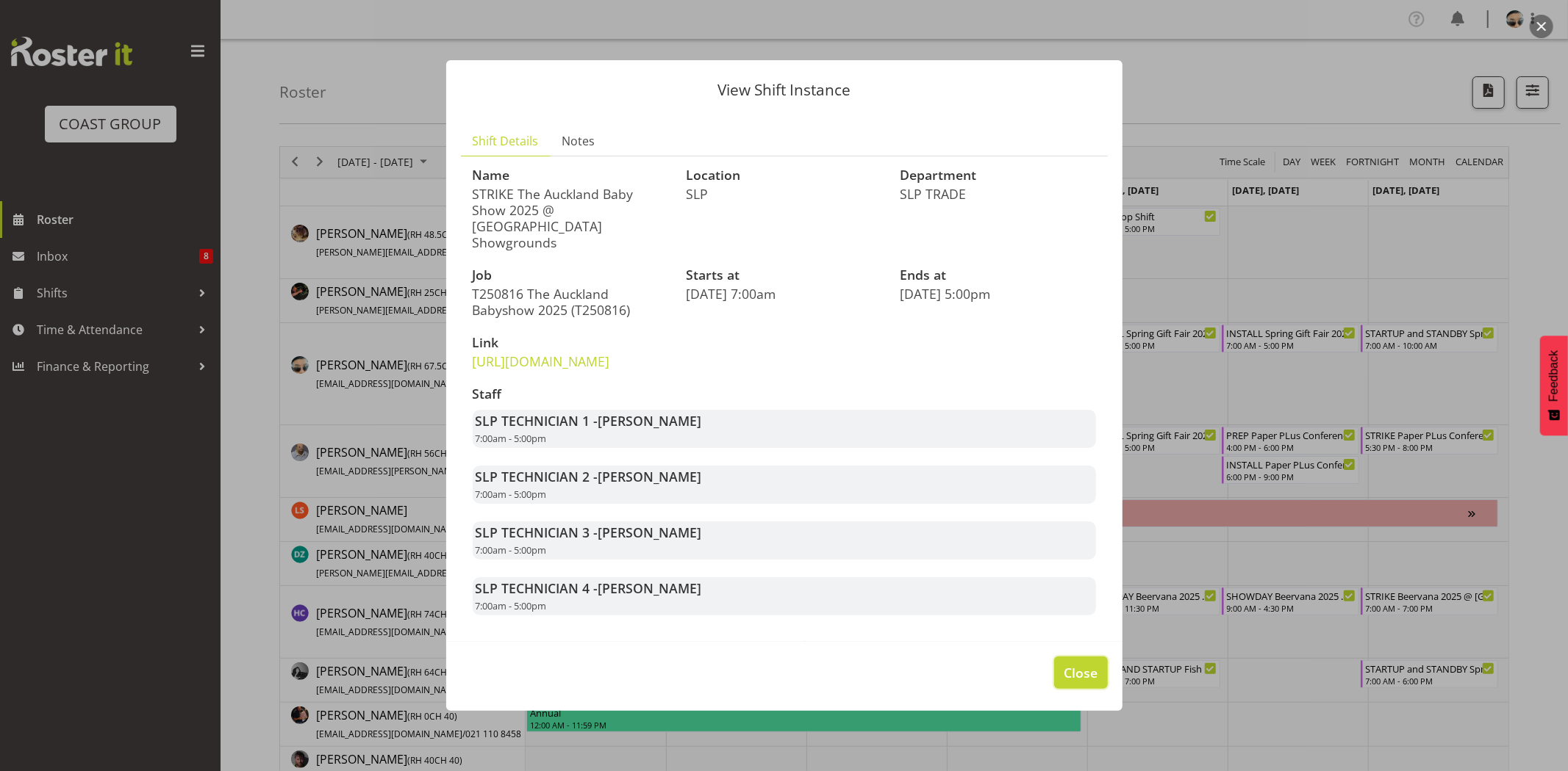
click at [1092, 672] on span "Close" at bounding box center [1080, 672] width 33 height 19
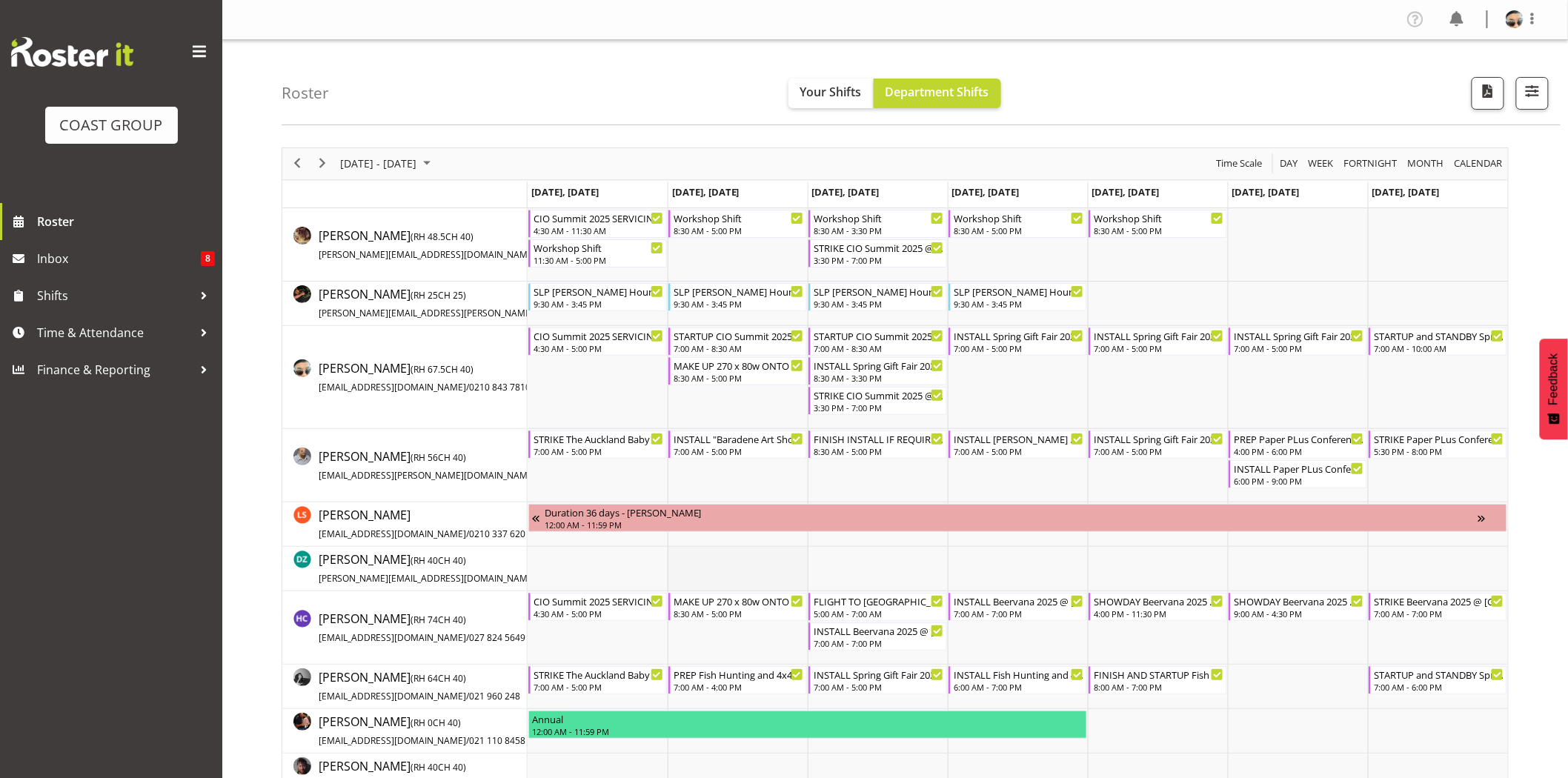
click at [754, 551] on td "Timeline Week of August 22, 2025" at bounding box center [738, 569] width 140 height 45
click at [627, 683] on div "7:00 AM - 5:00 PM" at bounding box center [598, 686] width 130 height 12
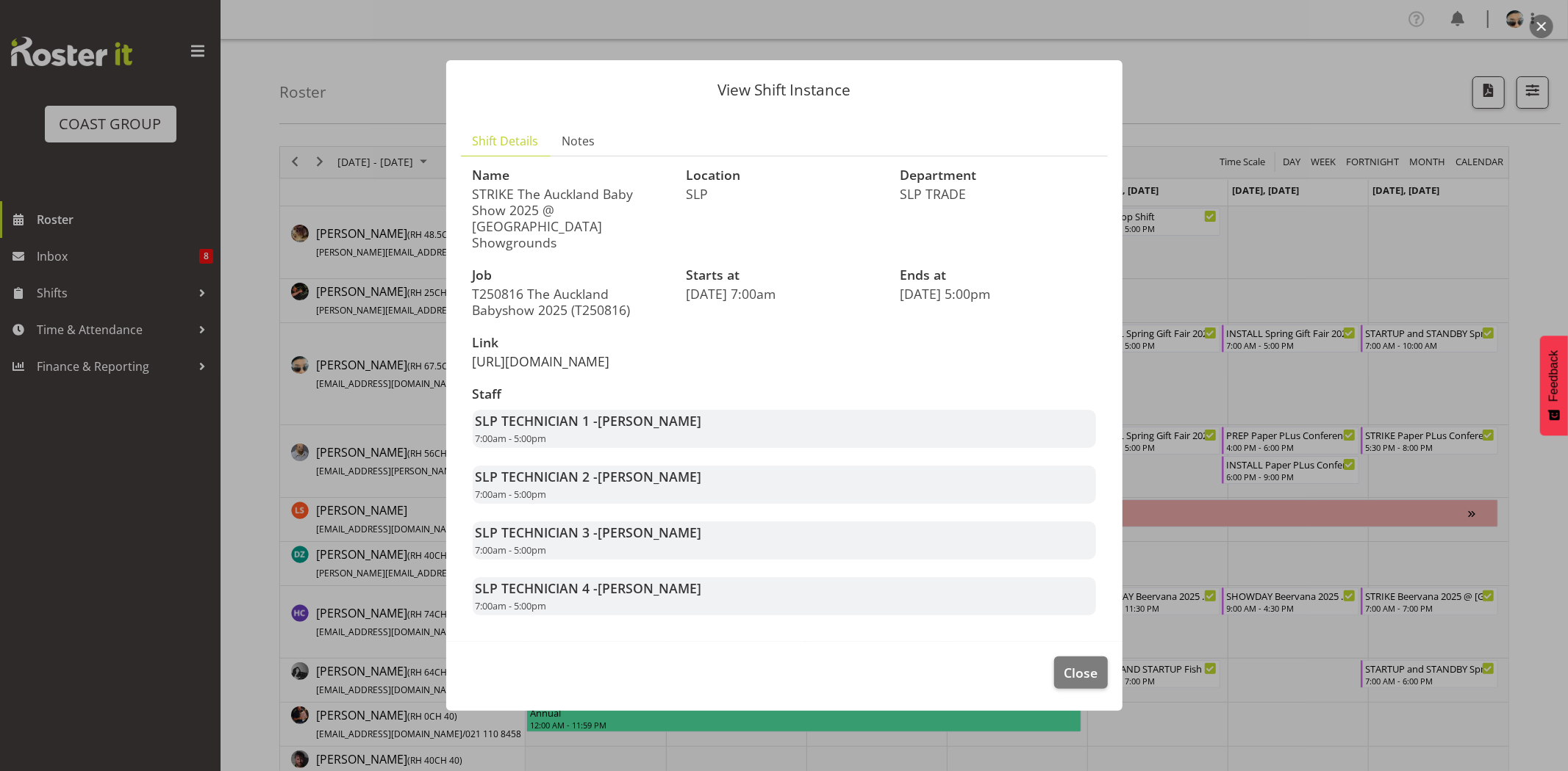
click at [591, 353] on link "[URL][DOMAIN_NAME]" at bounding box center [542, 362] width 137 height 18
click at [1075, 674] on span "Close" at bounding box center [1080, 672] width 33 height 19
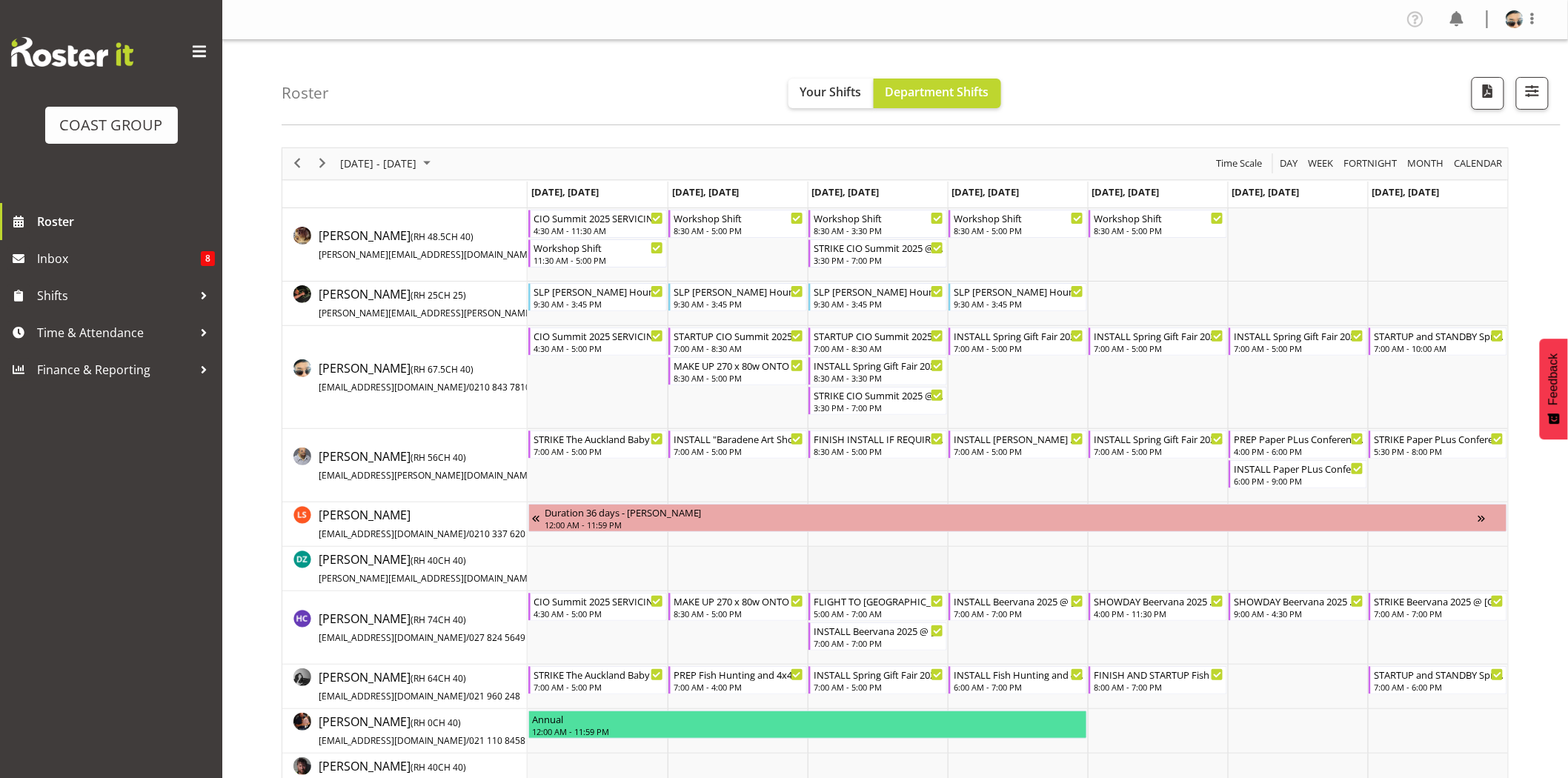
click at [876, 552] on td "Timeline Week of August 22, 2025" at bounding box center [878, 569] width 140 height 45
click at [573, 393] on td "Timeline Week of August 22, 2025" at bounding box center [598, 378] width 140 height 103
click at [572, 149] on div "August 18 - 24, 2025 Today Day Week Fortnight Month calendar Month Agenda Time …" at bounding box center [895, 164] width 1225 height 31
click at [646, 387] on td "Timeline Week of August 22, 2025" at bounding box center [598, 378] width 140 height 103
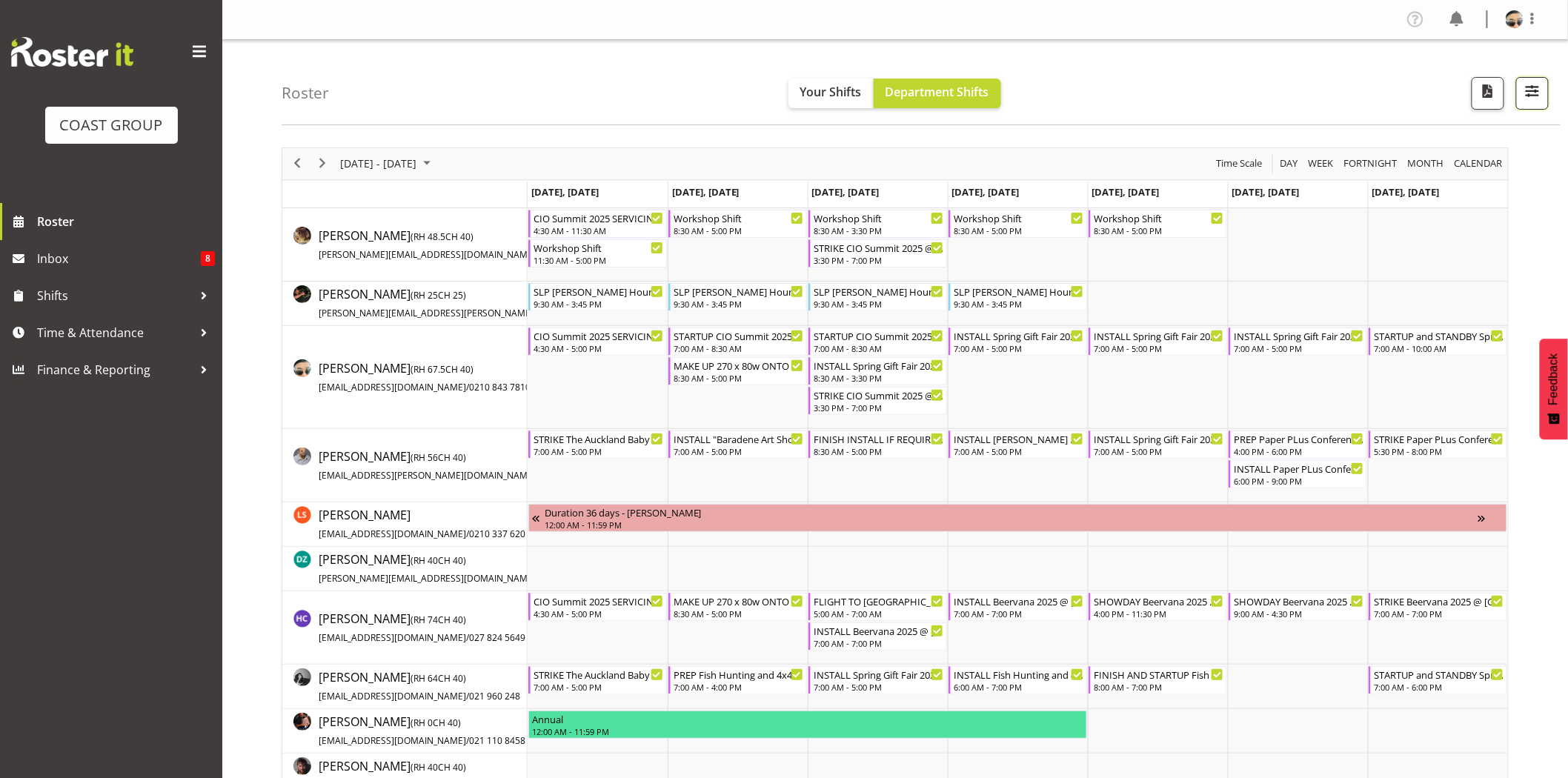
click at [1535, 88] on span "button" at bounding box center [1532, 90] width 19 height 19
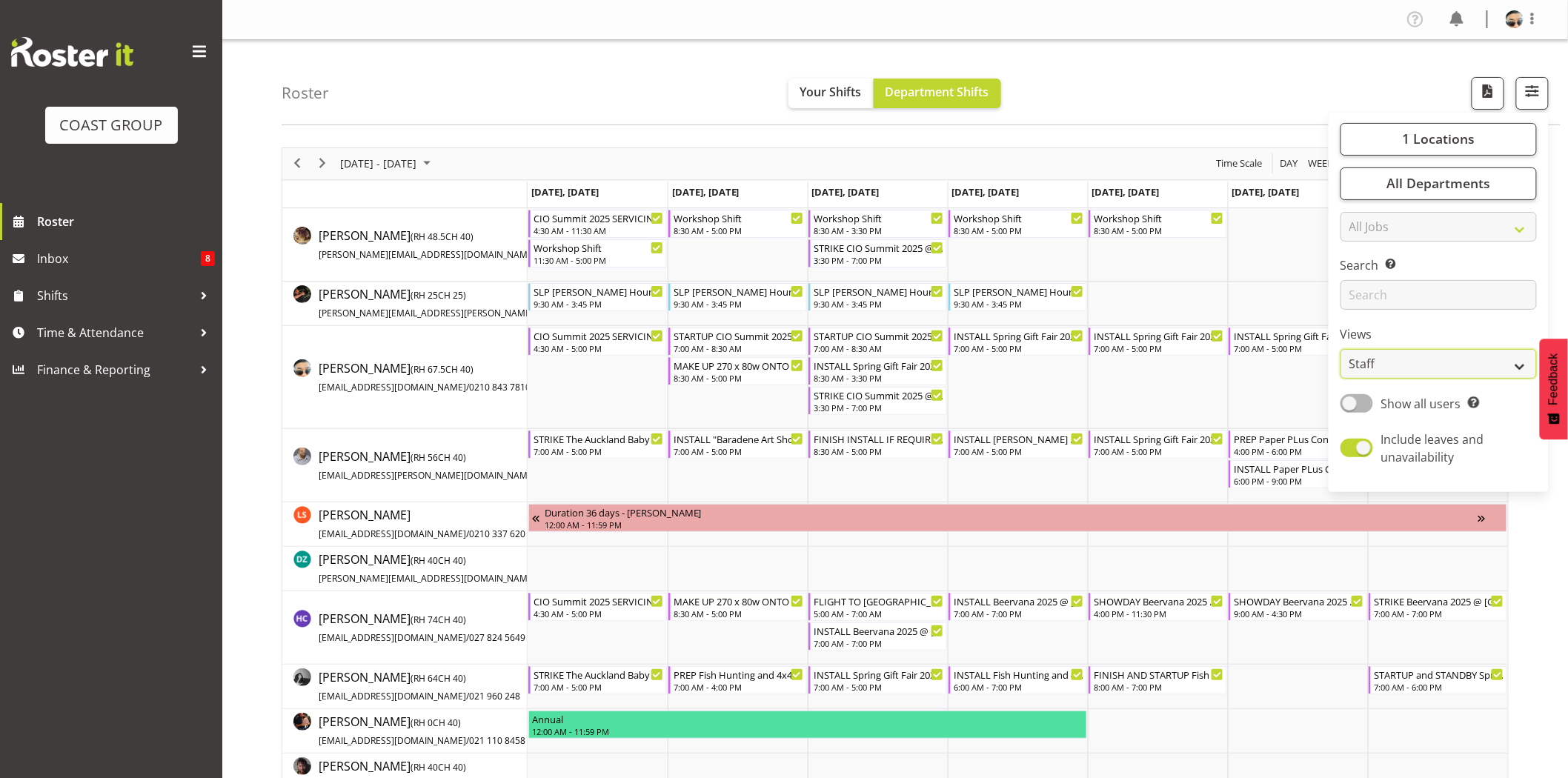
click at [1450, 358] on select "Staff Role Shift - Horizontal Shift - Vertical Staff - Location" at bounding box center [1438, 364] width 196 height 30
click at [736, 171] on div "August 18 - 24, 2025 Today Day Week Fortnight Month calendar Month Agenda Time …" at bounding box center [895, 164] width 1225 height 31
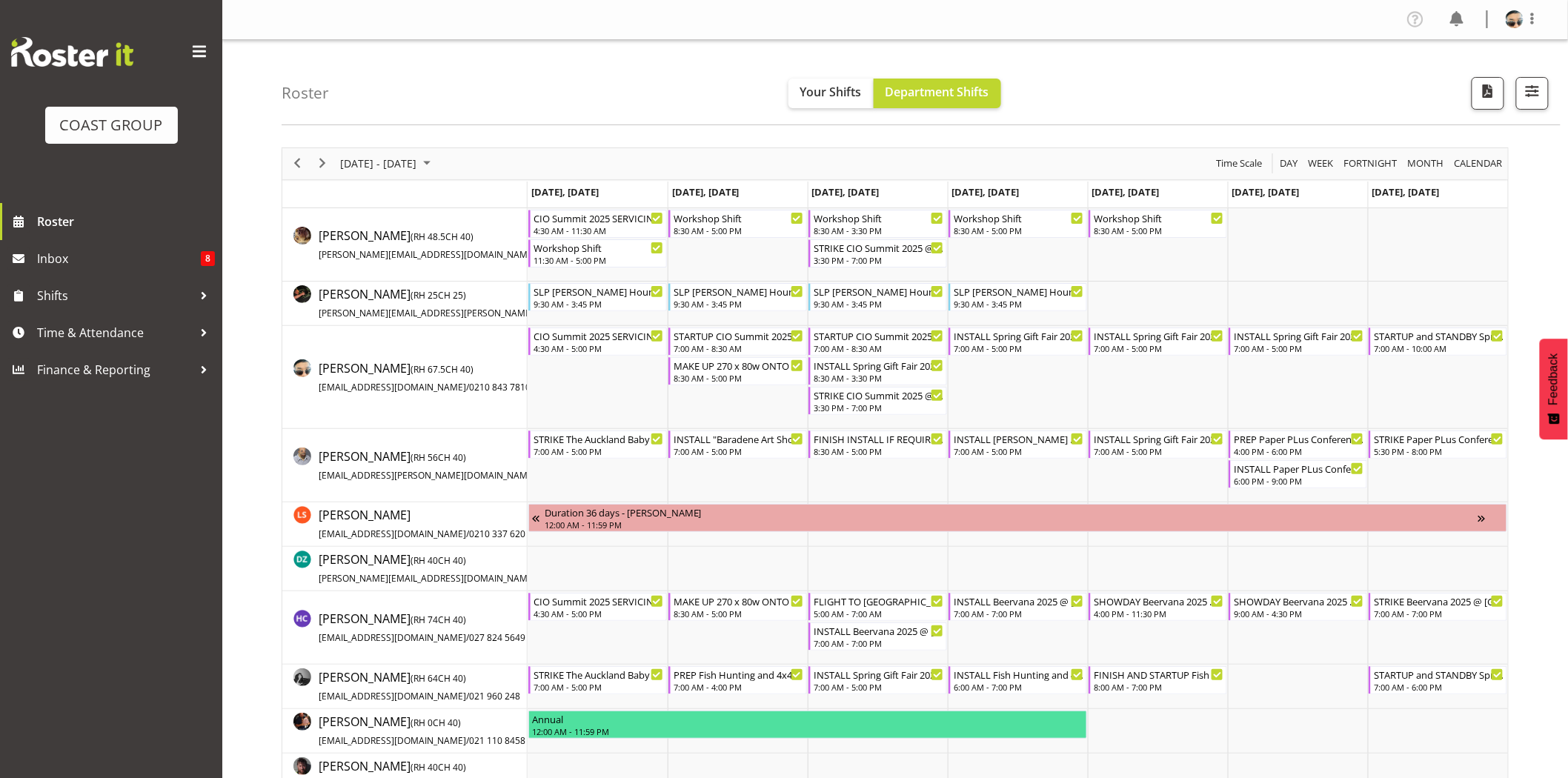
click at [840, 161] on div "August 18 - 24, 2025 Today Day Week Fortnight Month calendar Month Agenda Time …" at bounding box center [895, 164] width 1225 height 31
click at [305, 168] on span "Previous" at bounding box center [297, 163] width 18 height 18
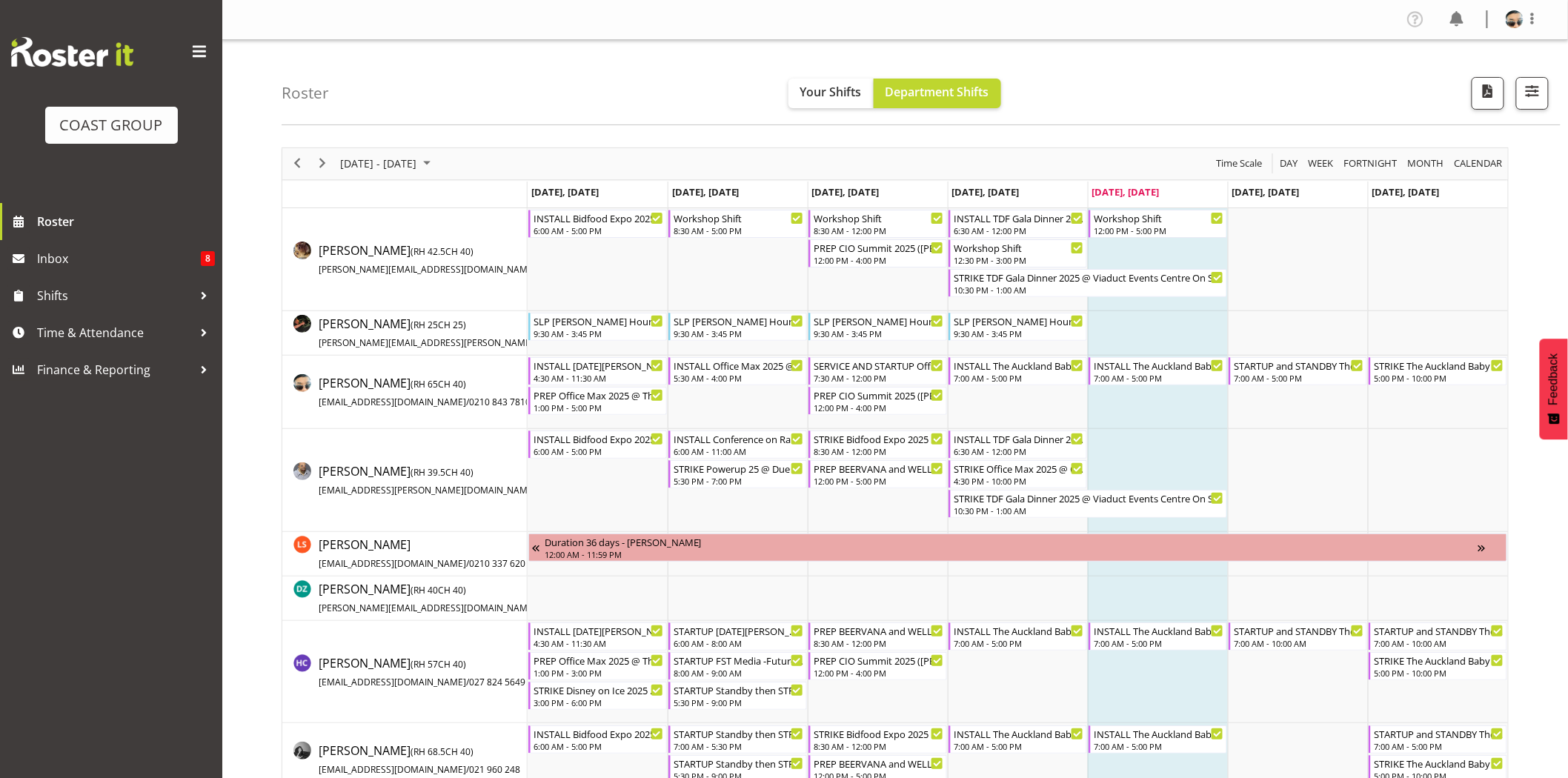
click at [1194, 400] on td "Timeline Week of August 15, 2025" at bounding box center [1158, 392] width 140 height 73
click at [1189, 382] on div "7:00 AM - 5:00 PM" at bounding box center [1159, 377] width 130 height 12
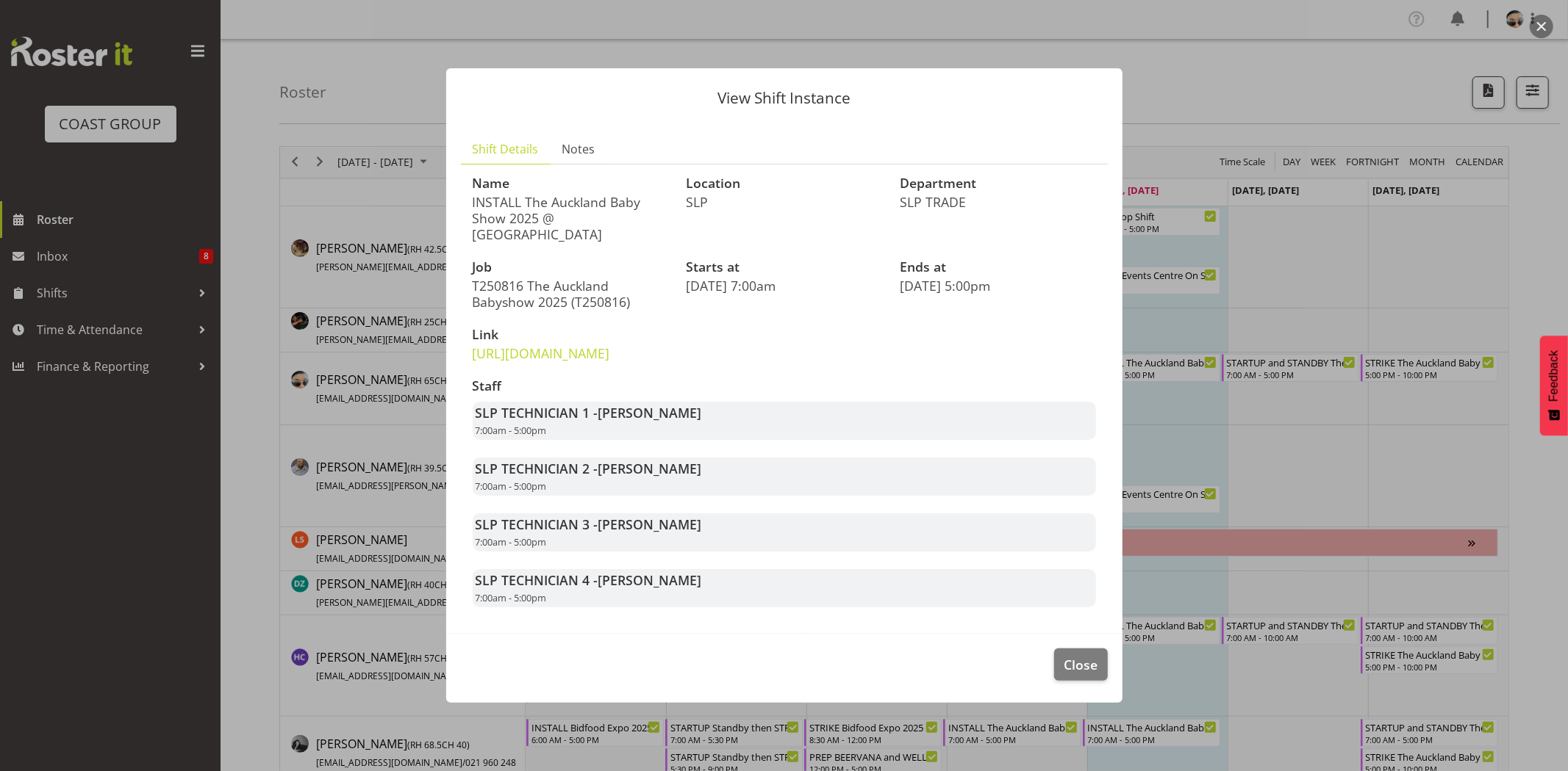
drag, startPoint x: 607, startPoint y: 427, endPoint x: 718, endPoint y: 427, distance: 111.0
click at [718, 427] on div "SLP TECHNICIAN 1 - Aof Anujarawat 7:00am - 5:00pm" at bounding box center [784, 421] width 623 height 38
click at [1085, 674] on span "Close" at bounding box center [1080, 664] width 33 height 19
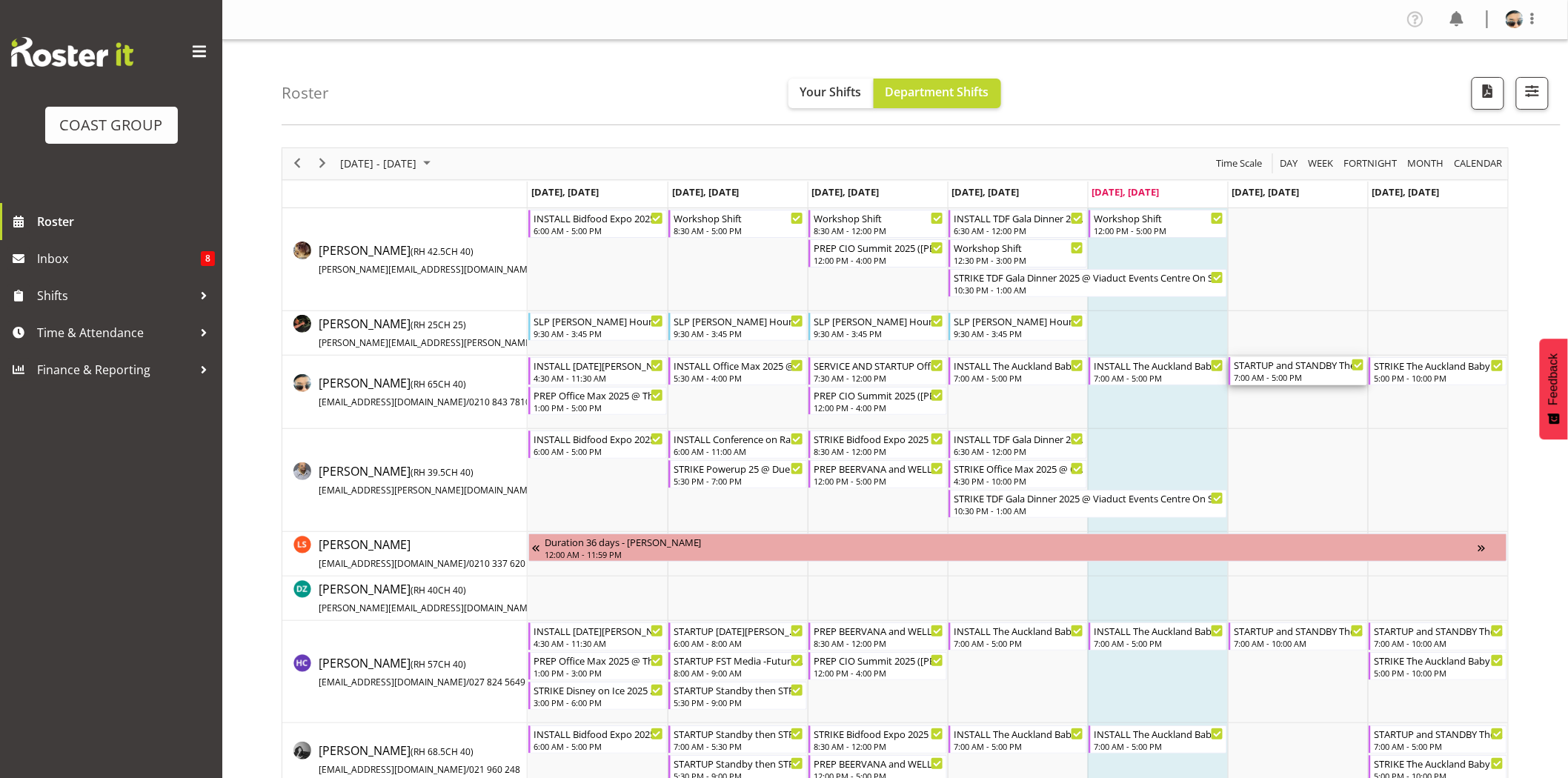
click at [1313, 379] on div "7:00 AM - 5:00 PM" at bounding box center [1298, 377] width 130 height 12
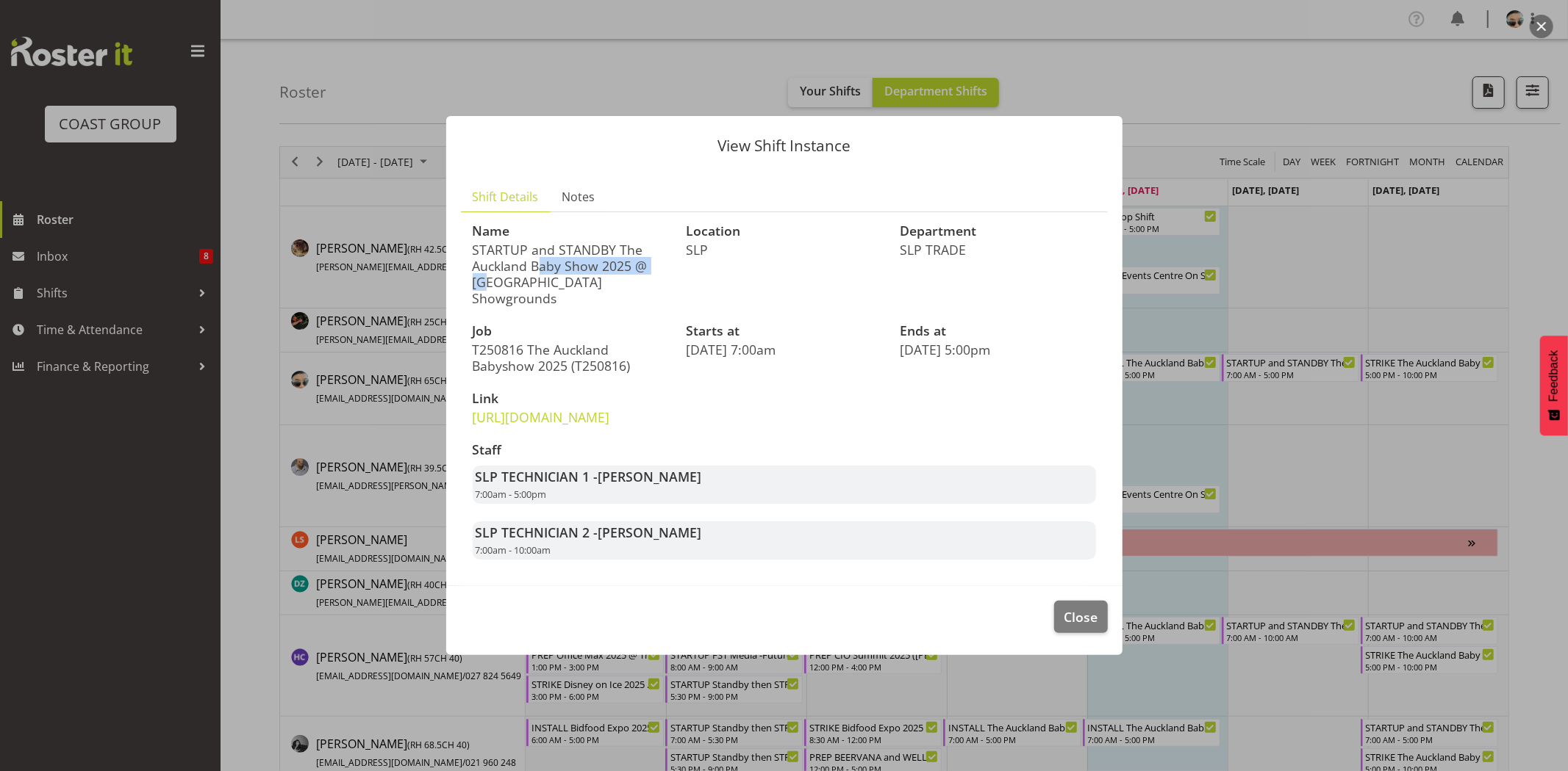
drag, startPoint x: 505, startPoint y: 245, endPoint x: 694, endPoint y: 250, distance: 189.1
click at [694, 250] on div "Name STARTUP and STANDBY The Auckland Baby Show 2025 @ Auckland Showgrounds Loc…" at bounding box center [784, 391] width 641 height 353
click at [602, 261] on p "STARTUP and STANDBY The Auckland Baby Show 2025 @ [GEOGRAPHIC_DATA] Showgrounds" at bounding box center [571, 274] width 196 height 65
click at [1076, 625] on span "Close" at bounding box center [1080, 616] width 33 height 19
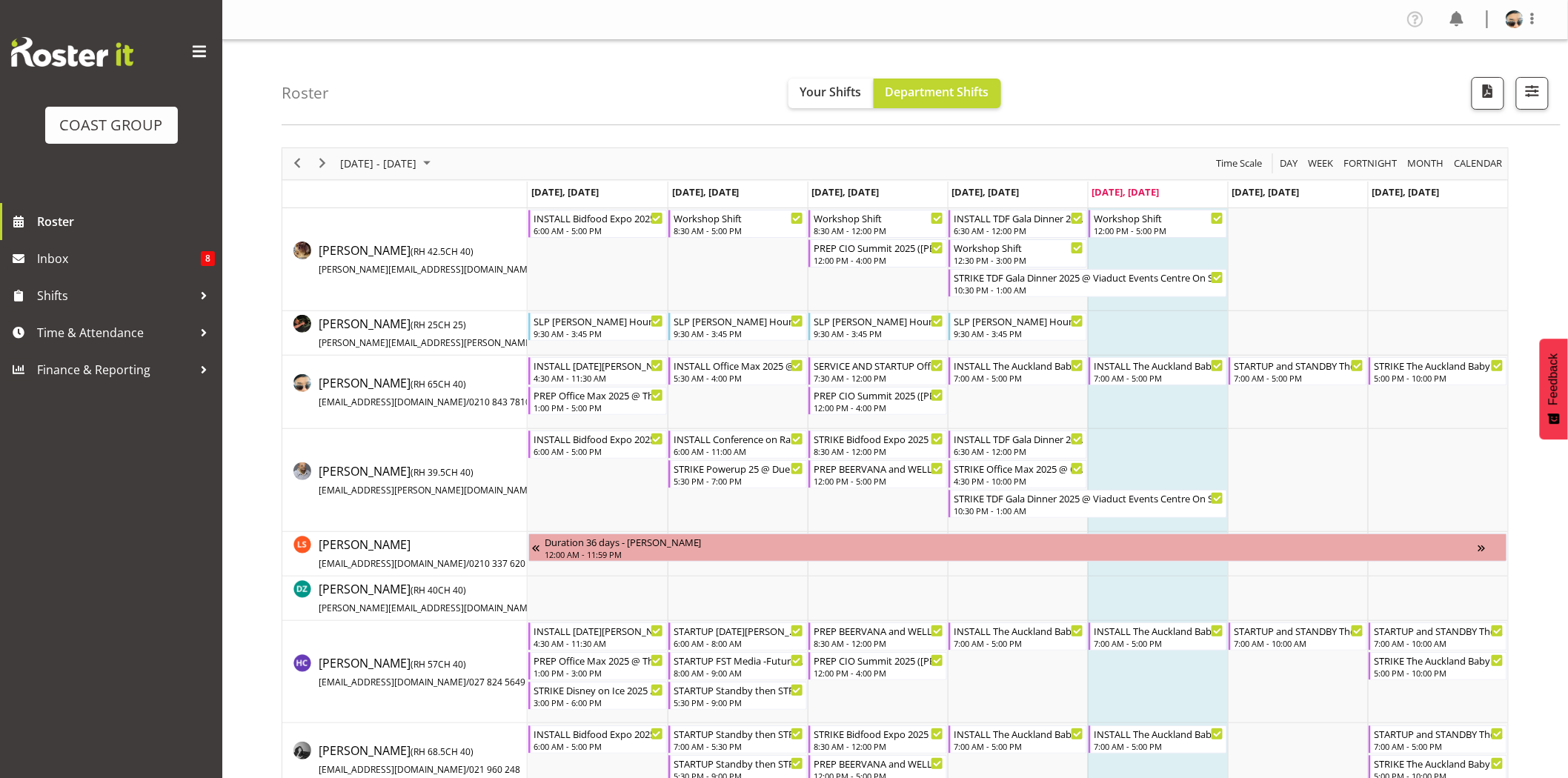
click at [1190, 430] on td "Timeline Week of August 15, 2025" at bounding box center [1158, 481] width 140 height 103
click at [1431, 369] on div "STRIKE The Auckland Baby Show 2025 @ Auckland Showgrounds" at bounding box center [1439, 365] width 130 height 15
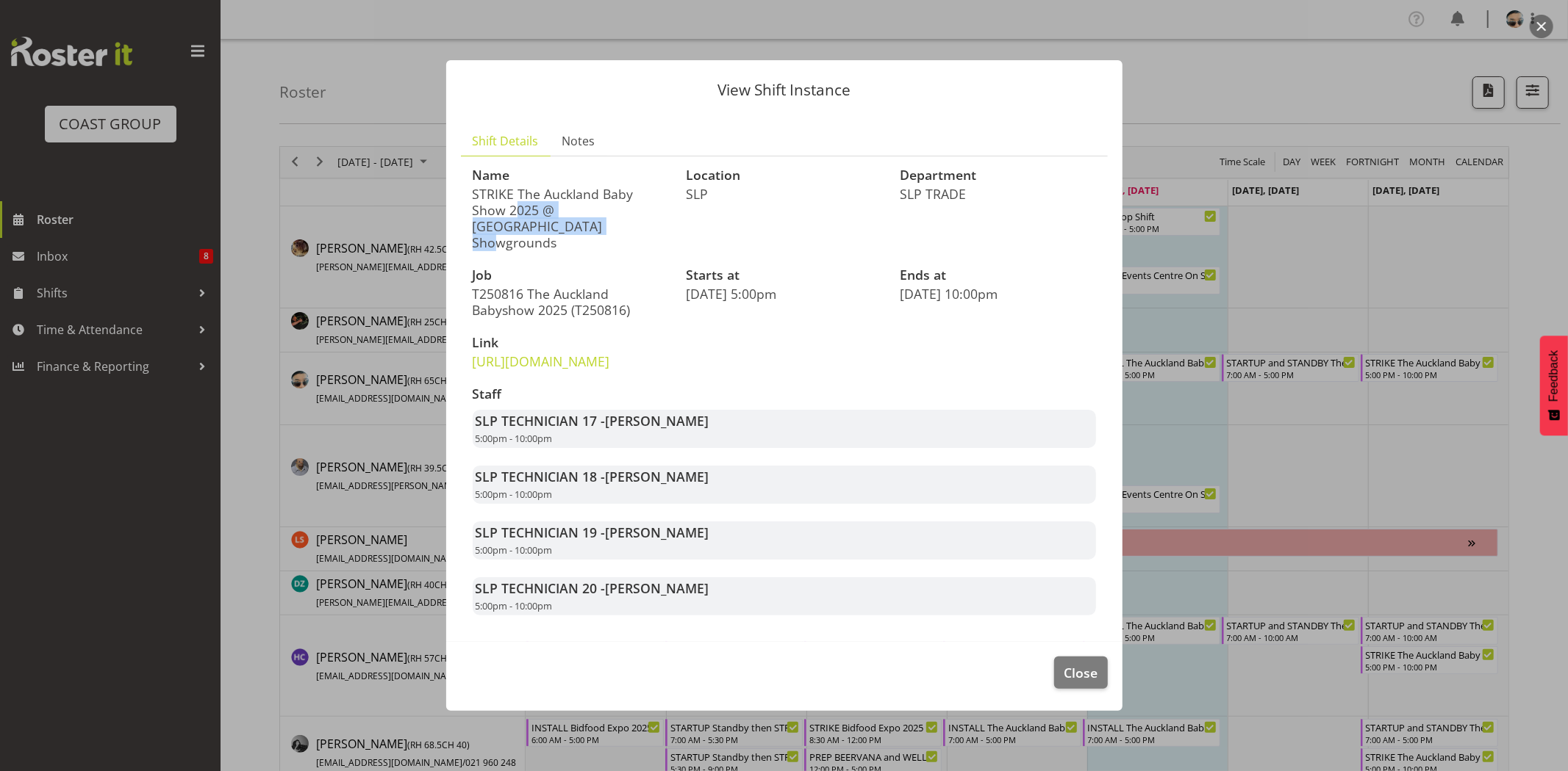
drag, startPoint x: 483, startPoint y: 194, endPoint x: 665, endPoint y: 195, distance: 182.0
click at [665, 195] on p "STRIKE The Auckland Baby Show 2025 @ Auckland Showgrounds" at bounding box center [571, 219] width 196 height 65
click at [607, 193] on p "STRIKE The Auckland Baby Show 2025 @ Auckland Showgrounds" at bounding box center [571, 219] width 196 height 65
click at [609, 193] on p "STRIKE The Auckland Baby Show 2025 @ Auckland Showgrounds" at bounding box center [571, 219] width 196 height 65
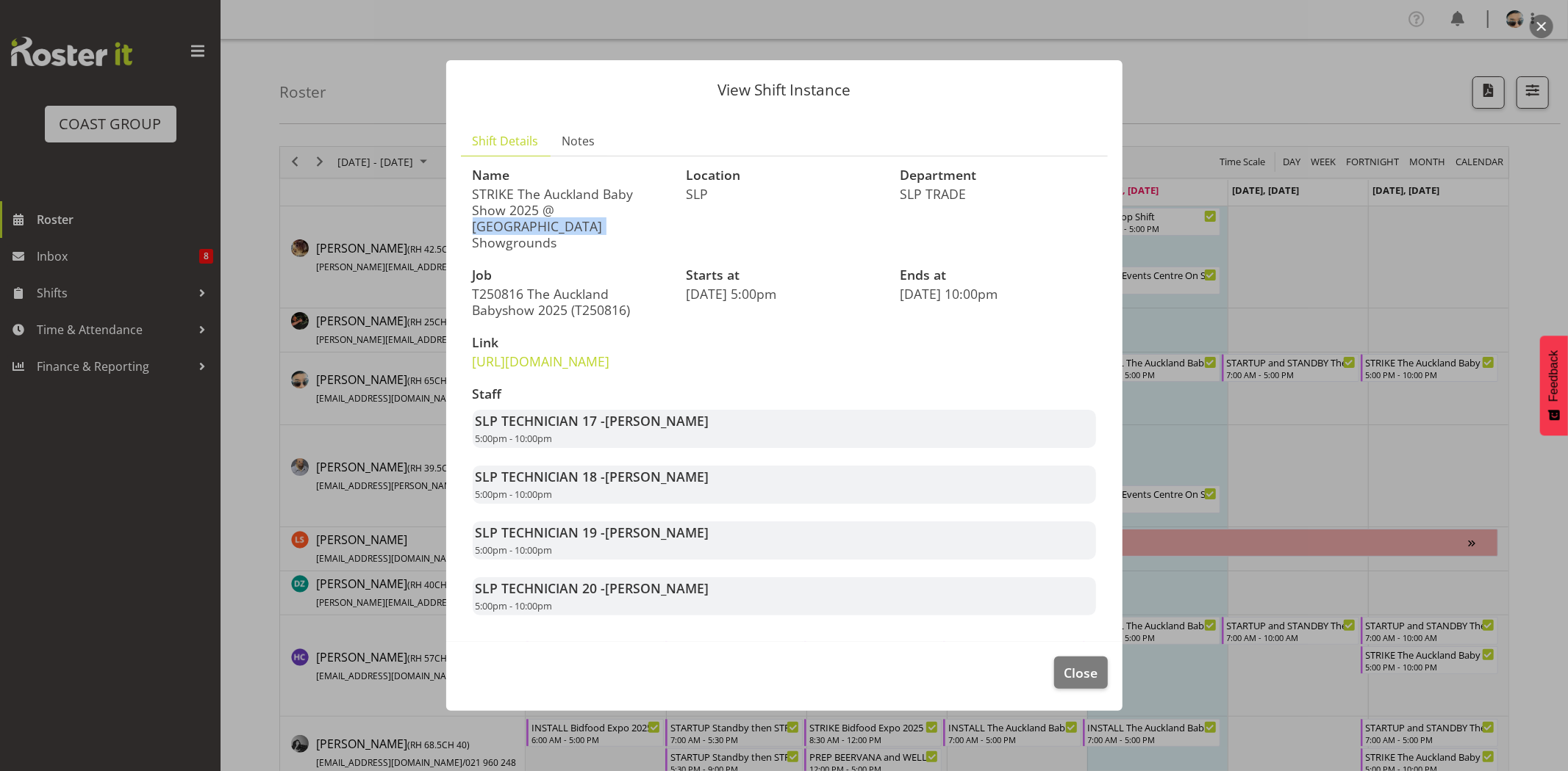
drag, startPoint x: 516, startPoint y: 190, endPoint x: 639, endPoint y: 189, distance: 123.0
click at [639, 189] on p "STRIKE The Auckland Baby Show 2025 @ Auckland Showgrounds" at bounding box center [571, 219] width 196 height 65
drag, startPoint x: 595, startPoint y: 203, endPoint x: 619, endPoint y: 201, distance: 24.1
click at [619, 201] on p "STRIKE The Auckland Baby Show 2025 @ Auckland Showgrounds" at bounding box center [571, 219] width 196 height 65
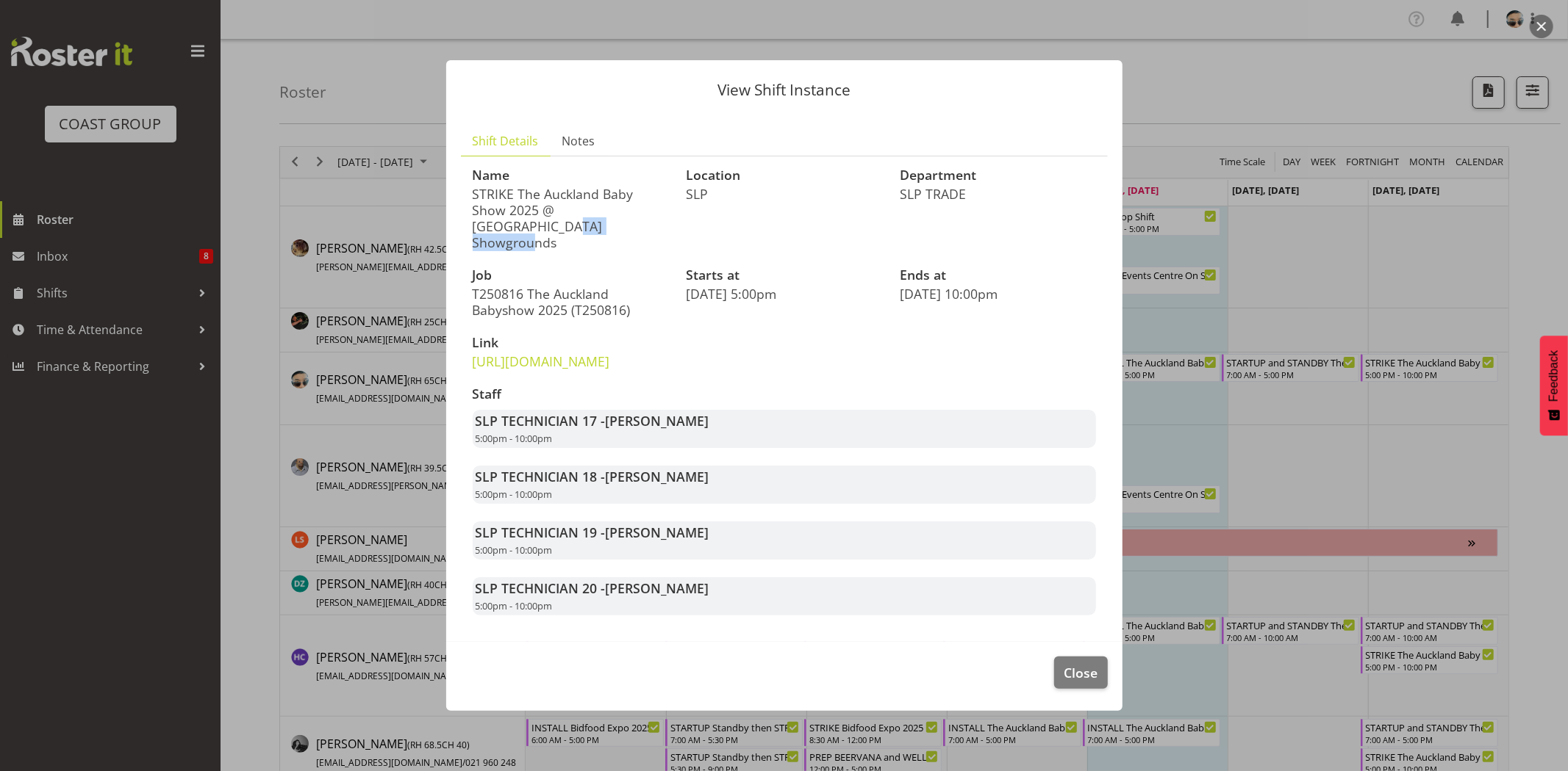
click at [619, 201] on p "STRIKE The Auckland Baby Show 2025 @ Auckland Showgrounds" at bounding box center [571, 219] width 196 height 65
drag, startPoint x: 505, startPoint y: 210, endPoint x: 614, endPoint y: 210, distance: 109.0
click at [614, 210] on p "STRIKE The Auckland Baby Show 2025 @ Auckland Showgrounds" at bounding box center [571, 219] width 196 height 65
click at [615, 210] on p "STRIKE The Auckland Baby Show 2025 @ Auckland Showgrounds" at bounding box center [571, 219] width 196 height 65
click at [1079, 669] on span "Close" at bounding box center [1080, 672] width 33 height 19
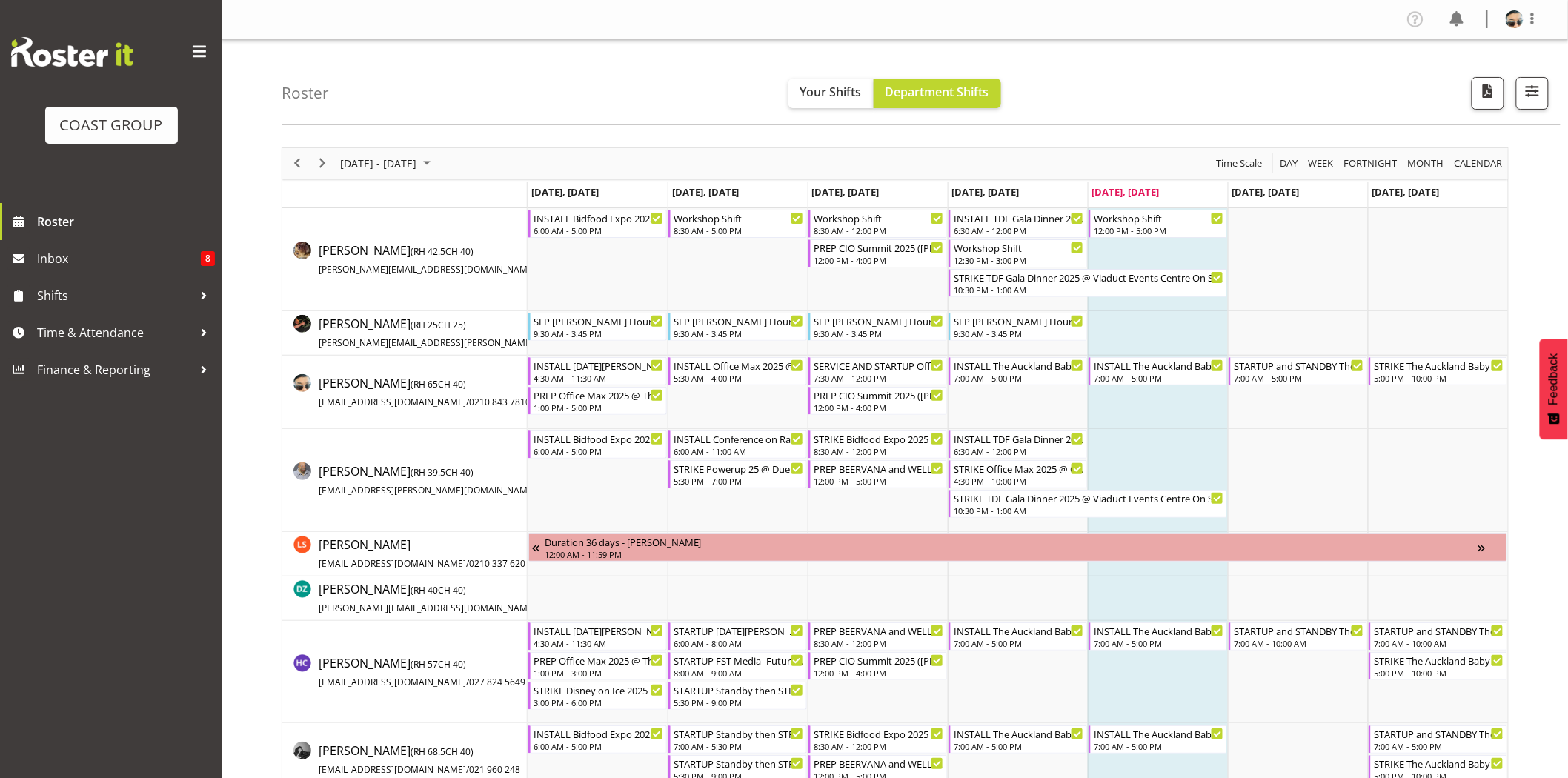
click at [1105, 445] on td "Timeline Week of August 15, 2025" at bounding box center [1158, 481] width 140 height 103
click at [324, 166] on span "Next" at bounding box center [323, 163] width 18 height 18
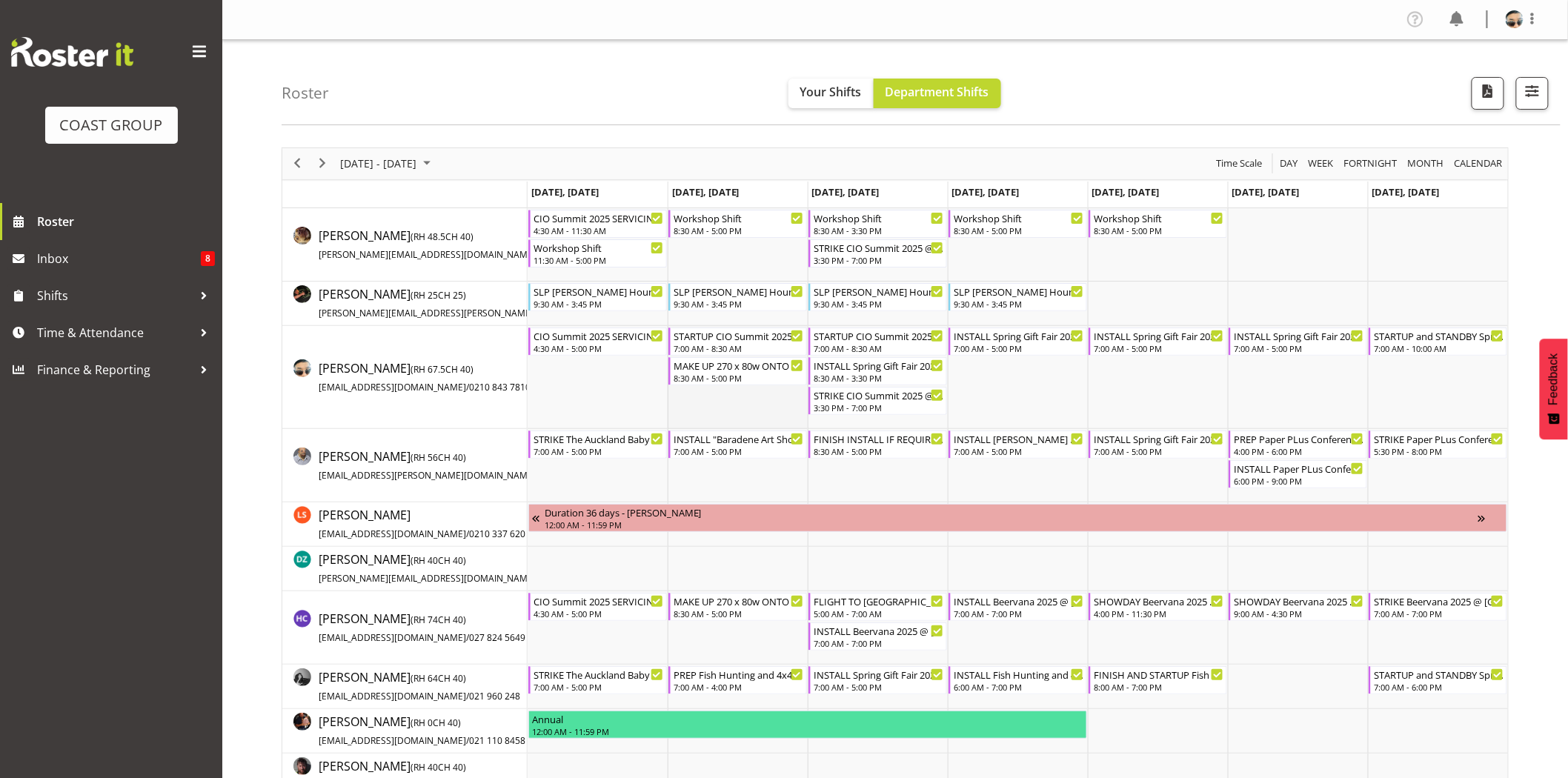
click at [742, 414] on td "Timeline Week of August 22, 2025" at bounding box center [738, 378] width 140 height 103
click at [842, 373] on div "8:30 AM - 3:30 PM" at bounding box center [878, 377] width 130 height 12
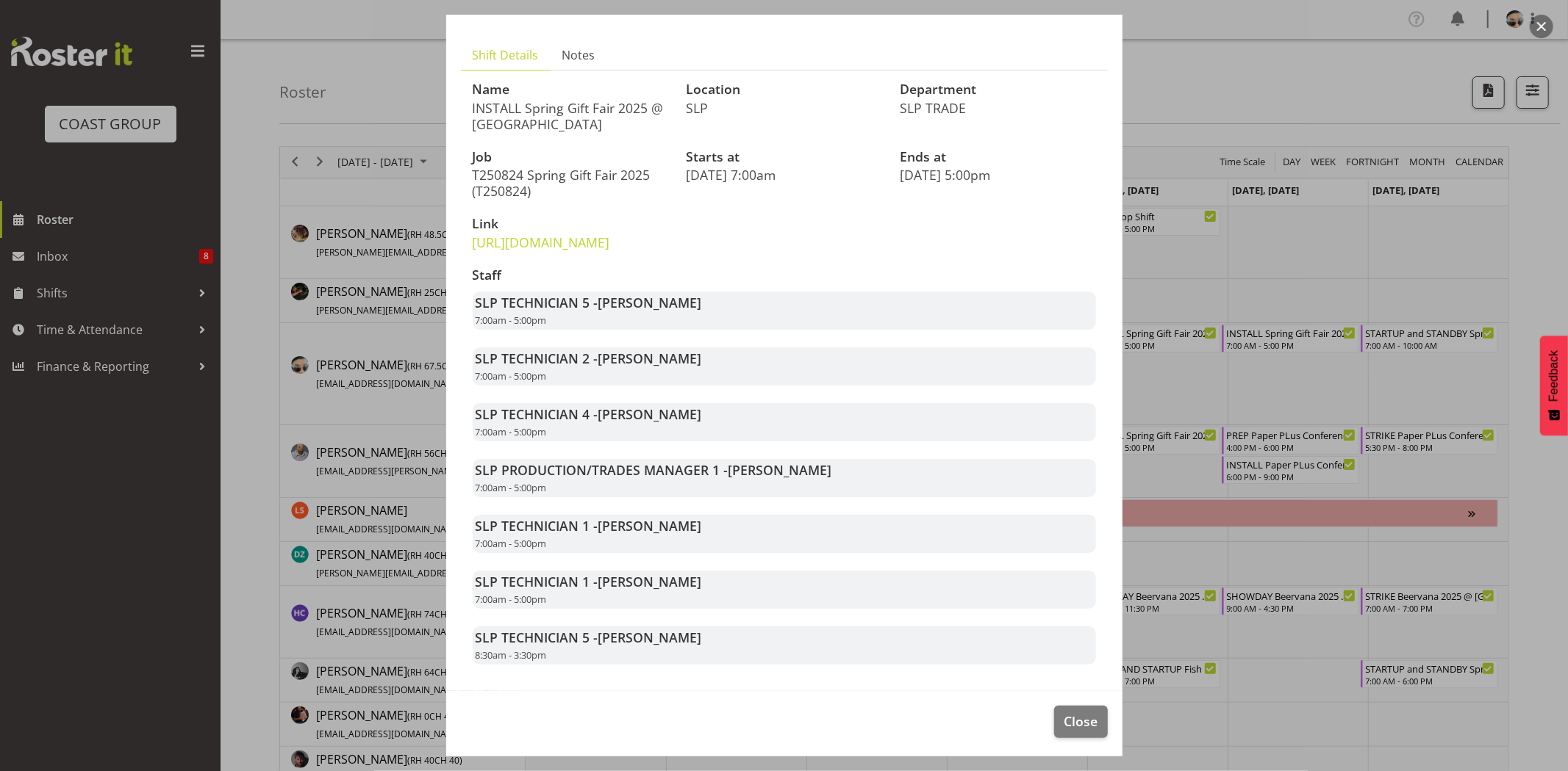
scroll to position [97, 0]
click at [596, 363] on strong "SLP TECHNICIAN 2 - Michel Bonette" at bounding box center [589, 355] width 226 height 18
drag, startPoint x: 588, startPoint y: 315, endPoint x: 649, endPoint y: 315, distance: 61.0
click at [649, 308] on strong "SLP TECHNICIAN 5 - Hayden Watts" at bounding box center [589, 299] width 226 height 18
click at [649, 308] on span "Hayden Watts" at bounding box center [650, 299] width 104 height 18
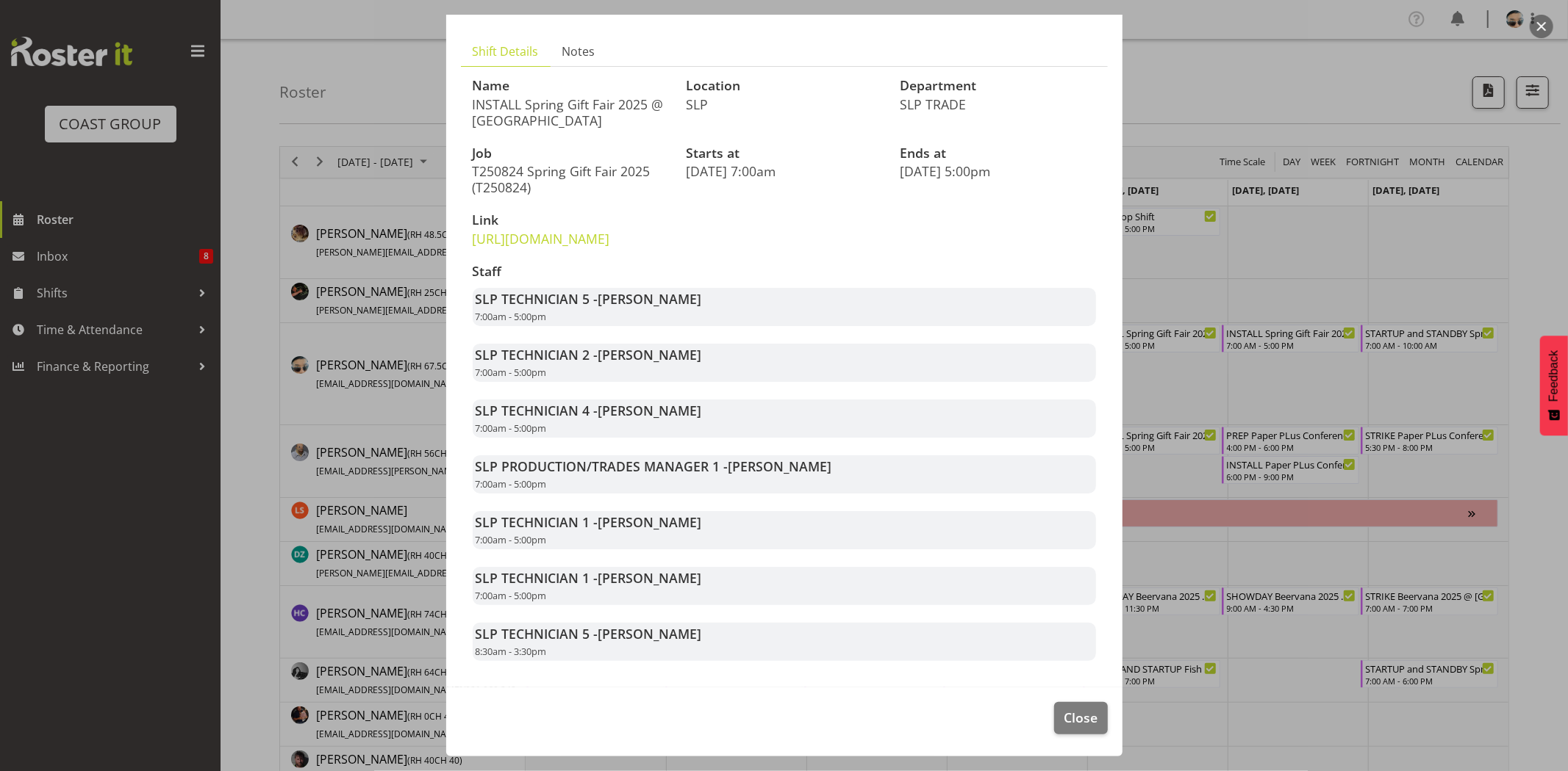
click at [592, 326] on div "SLP TECHNICIAN 5 - Hayden Watts 7:00am - 5:00pm" at bounding box center [784, 307] width 623 height 38
drag, startPoint x: 603, startPoint y: 311, endPoint x: 693, endPoint y: 320, distance: 90.4
click at [693, 320] on div "SLP TECHNICIAN 5 - Hayden Watts 7:00am - 5:00pm" at bounding box center [784, 307] width 623 height 38
click at [694, 321] on div "SLP TECHNICIAN 5 - Hayden Watts 7:00am - 5:00pm" at bounding box center [784, 307] width 623 height 38
drag, startPoint x: 590, startPoint y: 371, endPoint x: 701, endPoint y: 385, distance: 111.9
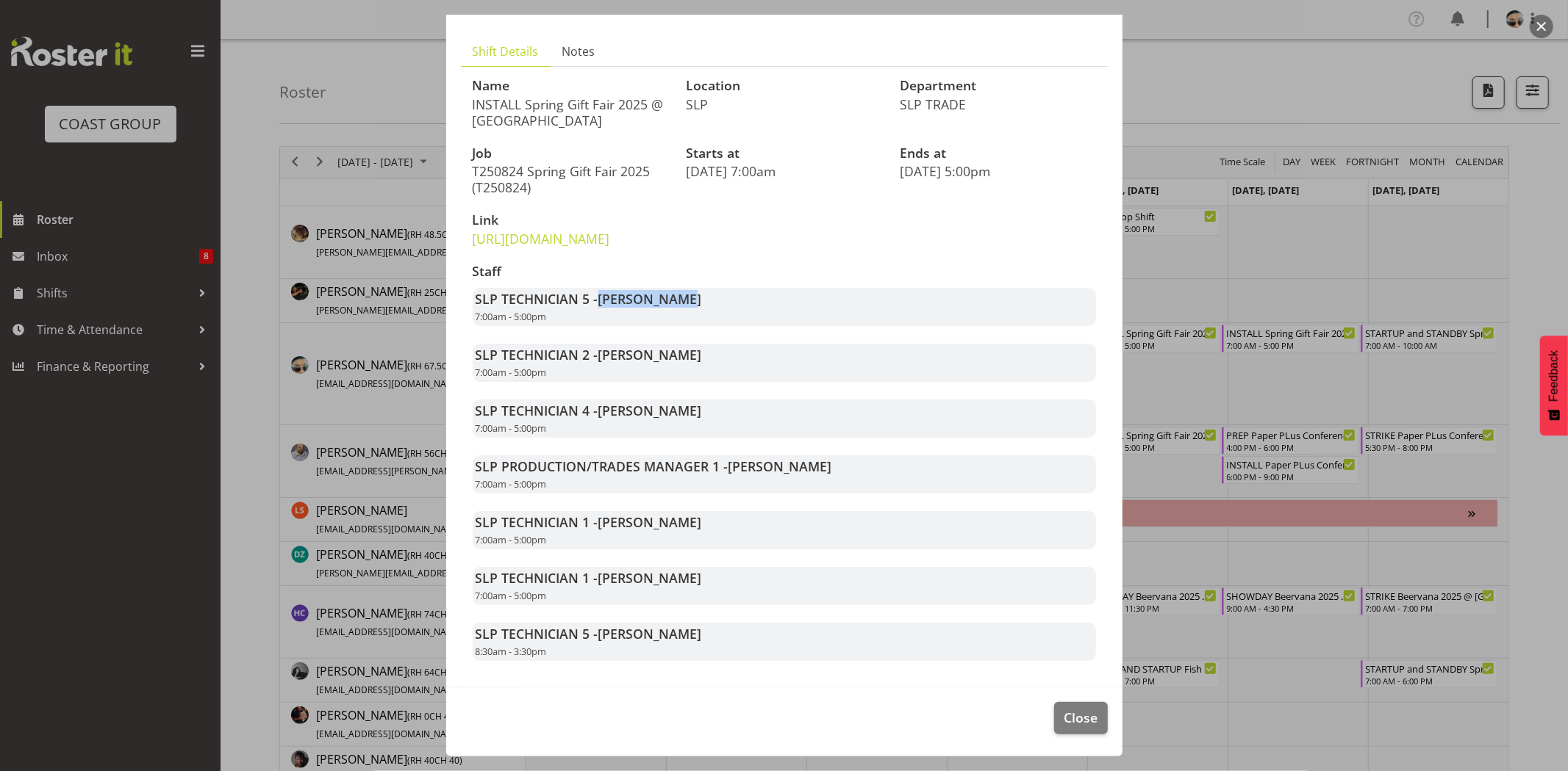
click at [701, 382] on div "SLP TECHNICIAN 2 - Michel Bonette 7:00am - 5:00pm" at bounding box center [784, 362] width 623 height 38
click at [653, 413] on div "Staff SLP TECHNICIAN 5 - Hayden Watts 7:00am - 5:00pm SLP TECHNICIAN 2 - Michel…" at bounding box center [784, 463] width 641 height 414
drag, startPoint x: 604, startPoint y: 374, endPoint x: 699, endPoint y: 370, distance: 95.1
click at [695, 371] on div "SLP TECHNICIAN 2 - Michel Bonette 7:00am - 5:00pm" at bounding box center [784, 362] width 623 height 38
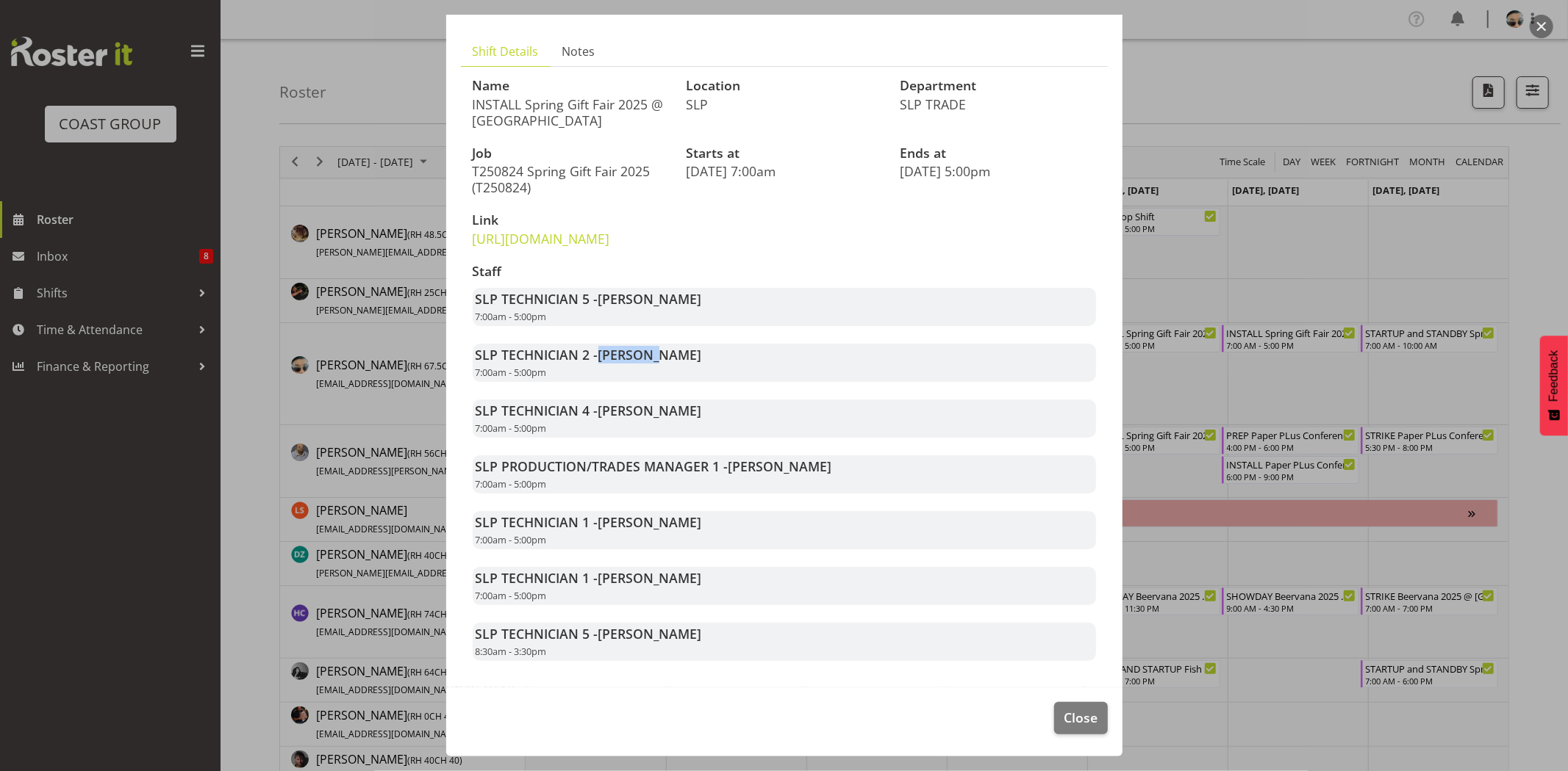
click at [699, 370] on div "SLP TECHNICIAN 2 - Michel Bonette 7:00am - 5:00pm" at bounding box center [784, 362] width 623 height 38
drag, startPoint x: 599, startPoint y: 424, endPoint x: 672, endPoint y: 426, distance: 73.0
click at [672, 419] on span "Raf Hannah" at bounding box center [650, 411] width 104 height 18
click at [673, 426] on div "SLP TECHNICIAN 4 - Raf Hannah 7:00am - 5:00pm" at bounding box center [784, 418] width 623 height 38
drag, startPoint x: 604, startPoint y: 538, endPoint x: 732, endPoint y: 555, distance: 129.1
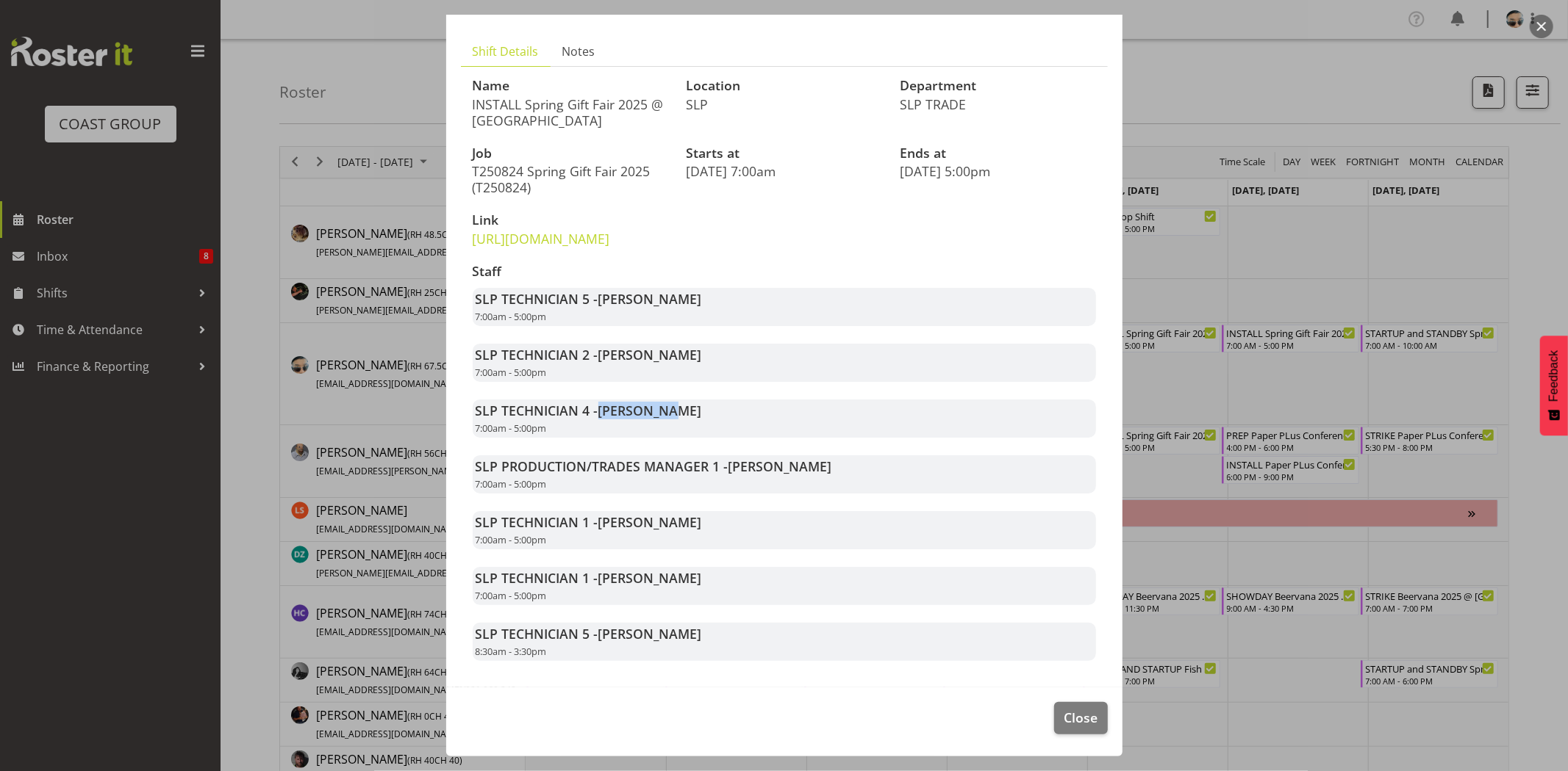
click at [732, 550] on div "SLP TECHNICIAN 1 - Rosey McKimmie 7:00am - 5:00pm" at bounding box center [784, 531] width 623 height 38
drag, startPoint x: 591, startPoint y: 588, endPoint x: 714, endPoint y: 595, distance: 123.2
click at [714, 595] on div "SLP TECHNICIAN 1 - Stuart Korunic 7:00am - 5:00pm" at bounding box center [784, 586] width 623 height 38
click at [714, 596] on div "SLP TECHNICIAN 1 - Stuart Korunic 7:00am - 5:00pm" at bounding box center [784, 586] width 623 height 38
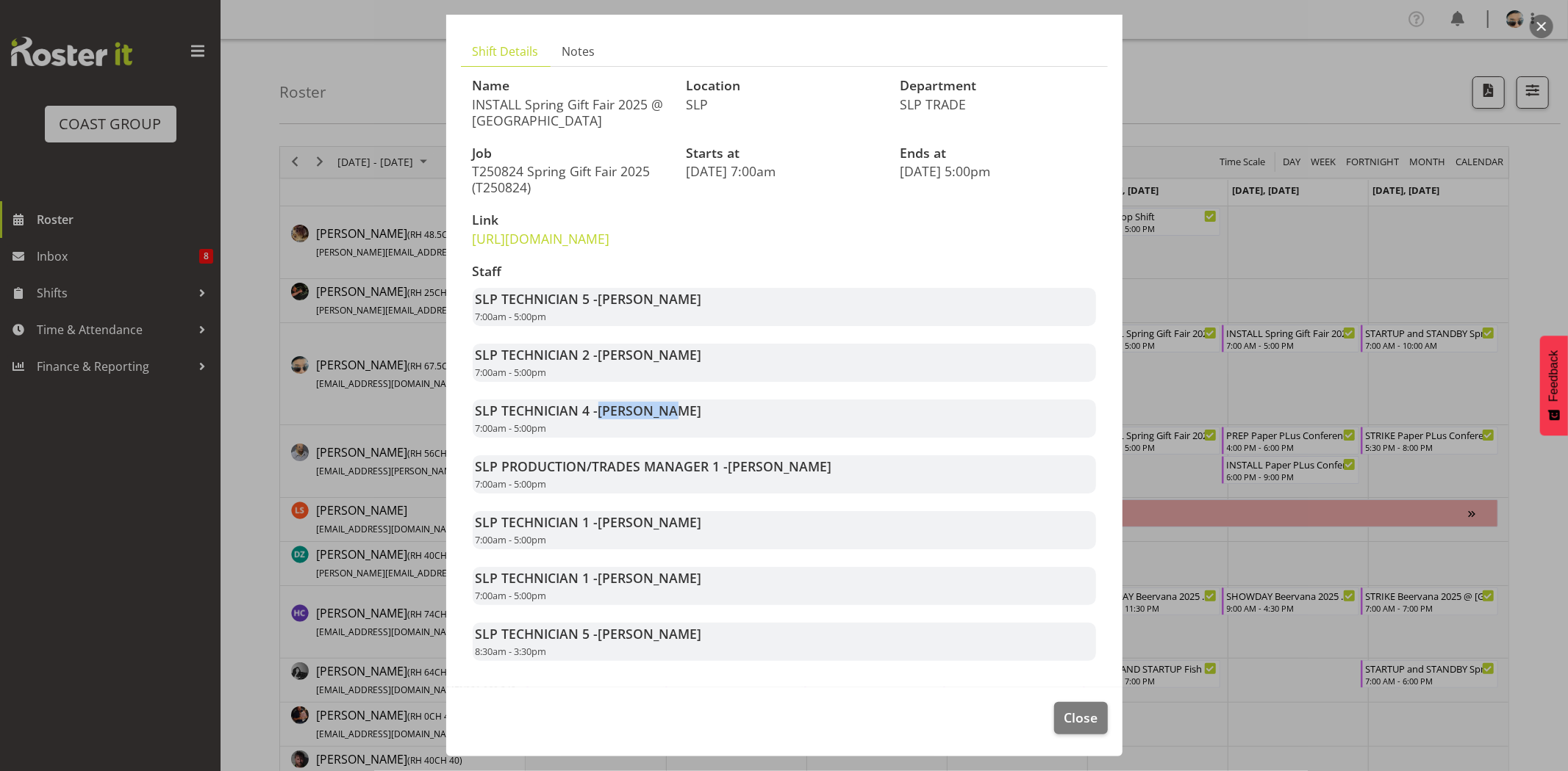
click at [722, 597] on div "SLP TECHNICIAN 1 - Stuart Korunic 7:00am - 5:00pm" at bounding box center [784, 586] width 623 height 38
click at [711, 597] on div "SLP TECHNICIAN 1 - Stuart Korunic 7:00am - 5:00pm" at bounding box center [784, 586] width 623 height 38
click at [691, 597] on div "SLP TECHNICIAN 1 - Stuart Korunic 7:00am - 5:00pm" at bounding box center [784, 586] width 623 height 38
click at [1066, 728] on span "Close" at bounding box center [1080, 717] width 33 height 19
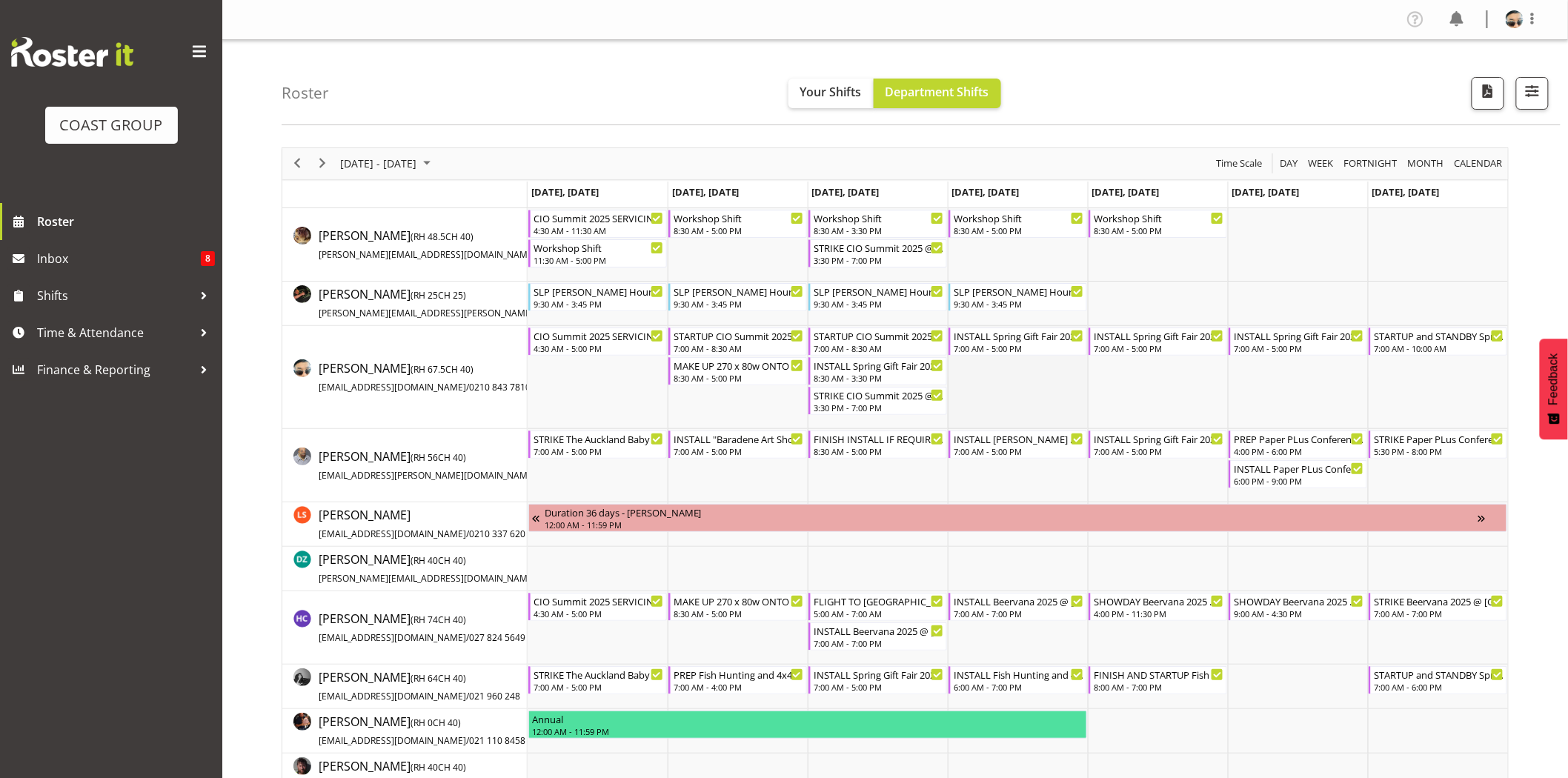
click at [1007, 384] on td "Timeline Week of August 22, 2025" at bounding box center [1017, 378] width 140 height 103
click at [1127, 343] on div "7:00 AM - 5:00 PM" at bounding box center [1159, 348] width 130 height 12
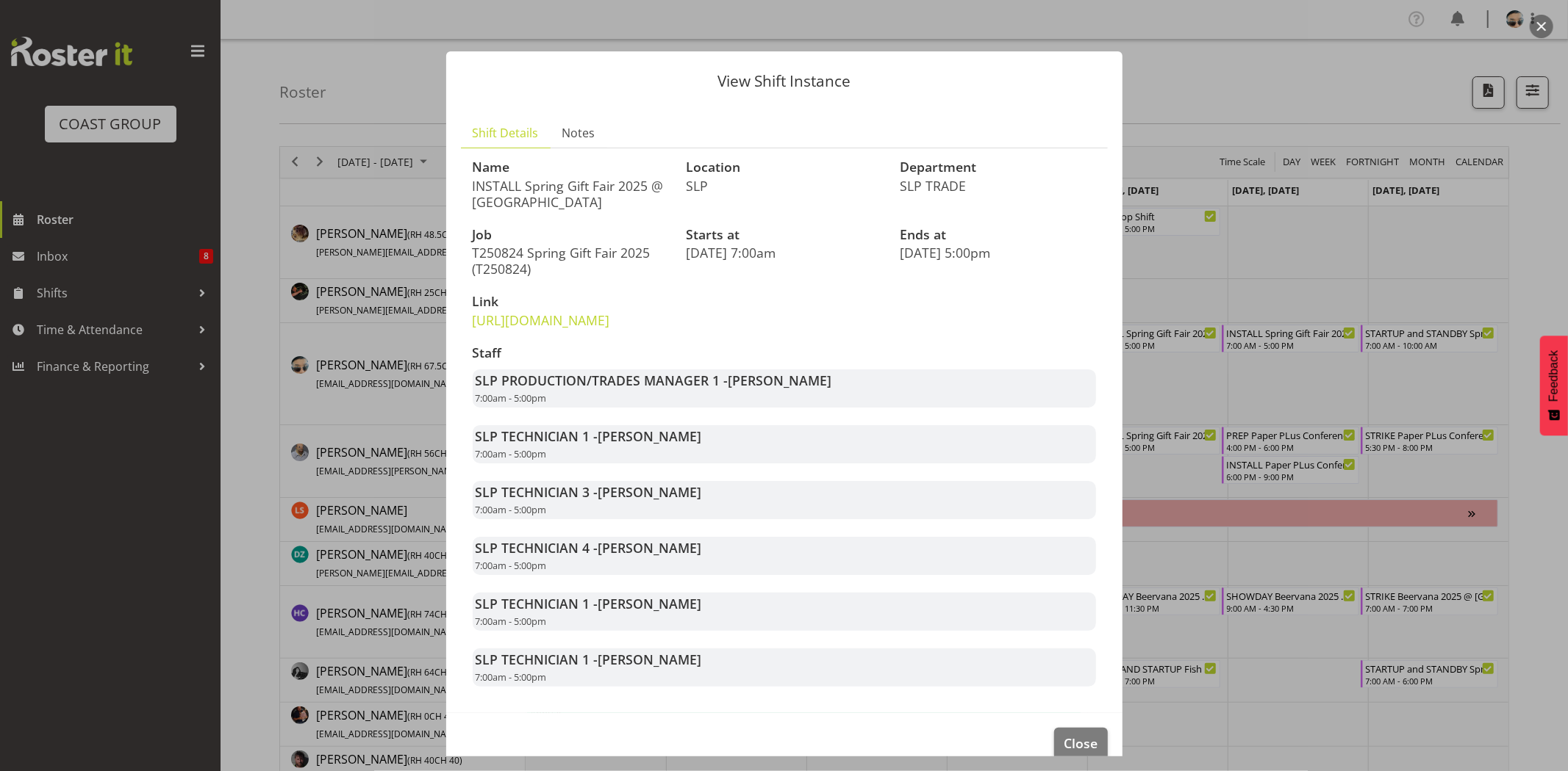
drag, startPoint x: 1119, startPoint y: 550, endPoint x: 1122, endPoint y: 618, distance: 68.1
click at [1122, 618] on div "View Shift Instance Shift Details Notes Name INSTALL Spring Gift Fair 2025 @ Au…" at bounding box center [784, 385] width 705 height 742
click at [1039, 575] on div "SLP TECHNICIAN 4 - Coel Phillips 7:00am - 5:00pm" at bounding box center [784, 556] width 623 height 38
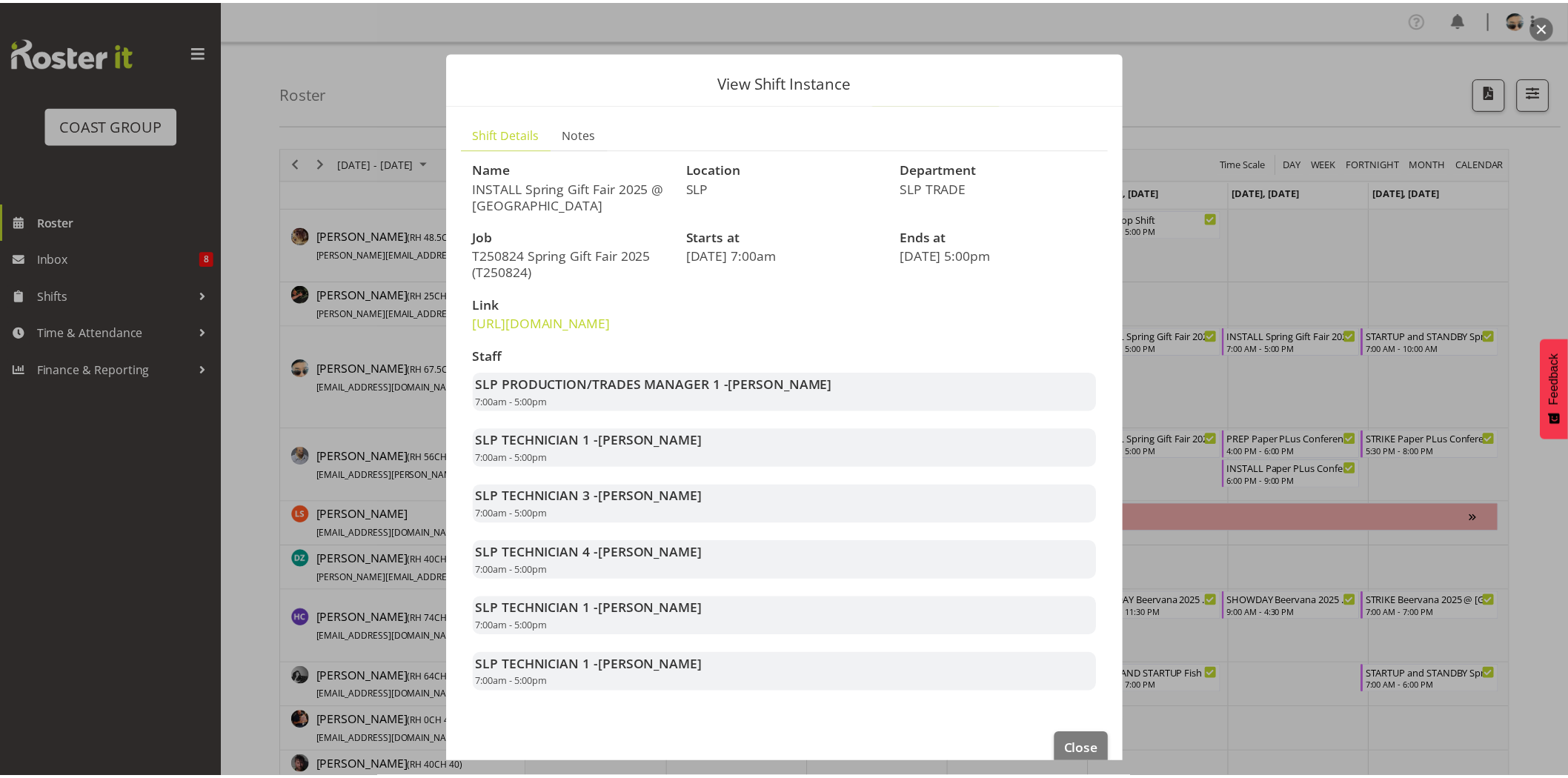
scroll to position [57, 0]
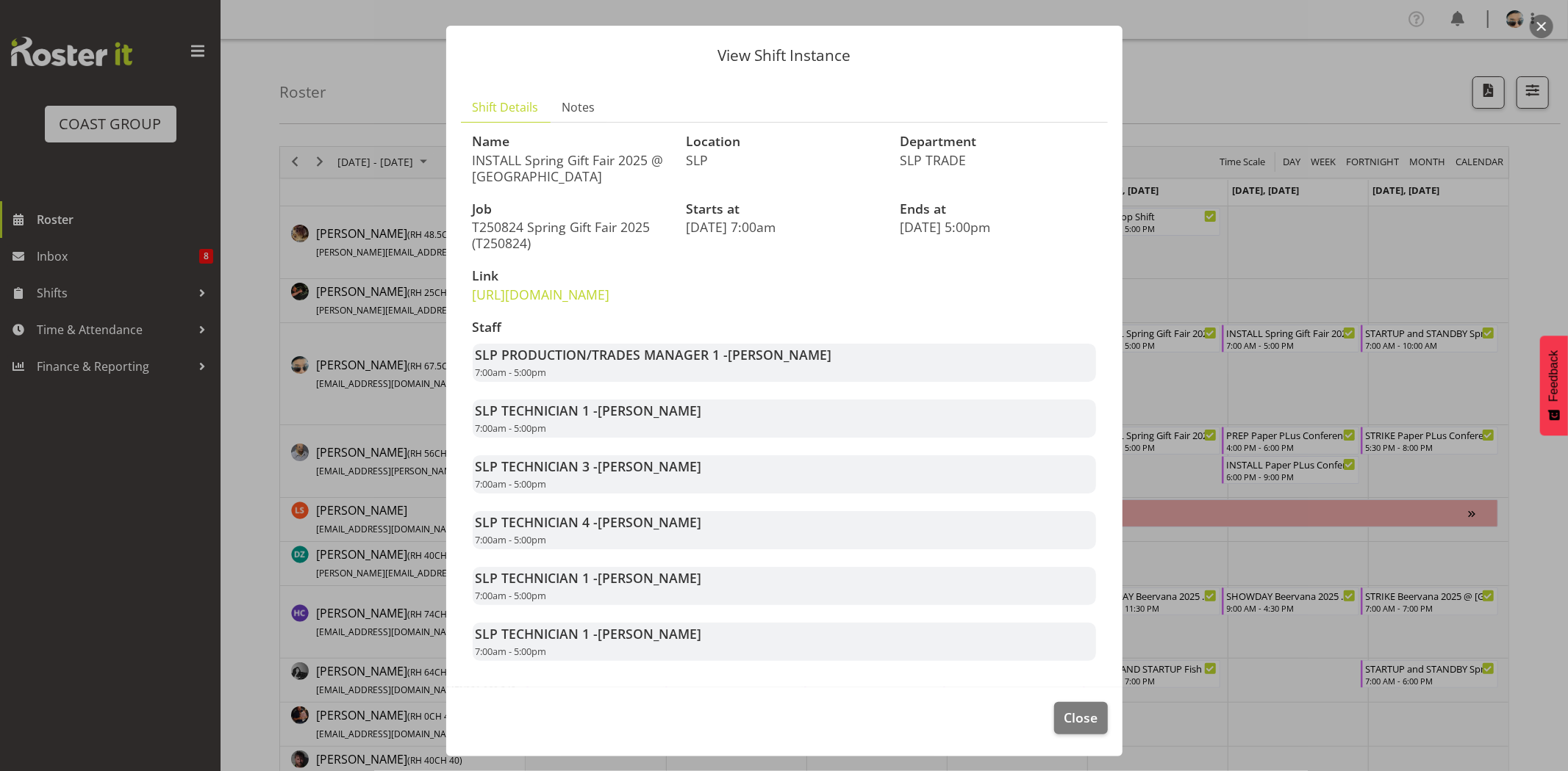
click at [888, 589] on div "SLP TECHNICIAN 1 - Stuart Korunic 7:00am - 5:00pm" at bounding box center [784, 586] width 623 height 38
drag, startPoint x: 590, startPoint y: 410, endPoint x: 701, endPoint y: 413, distance: 111.0
click at [701, 413] on div "SLP TECHNICIAN 1 - Aof Anujarawat 7:00am - 5:00pm" at bounding box center [784, 418] width 623 height 38
drag, startPoint x: 606, startPoint y: 469, endPoint x: 706, endPoint y: 469, distance: 100.0
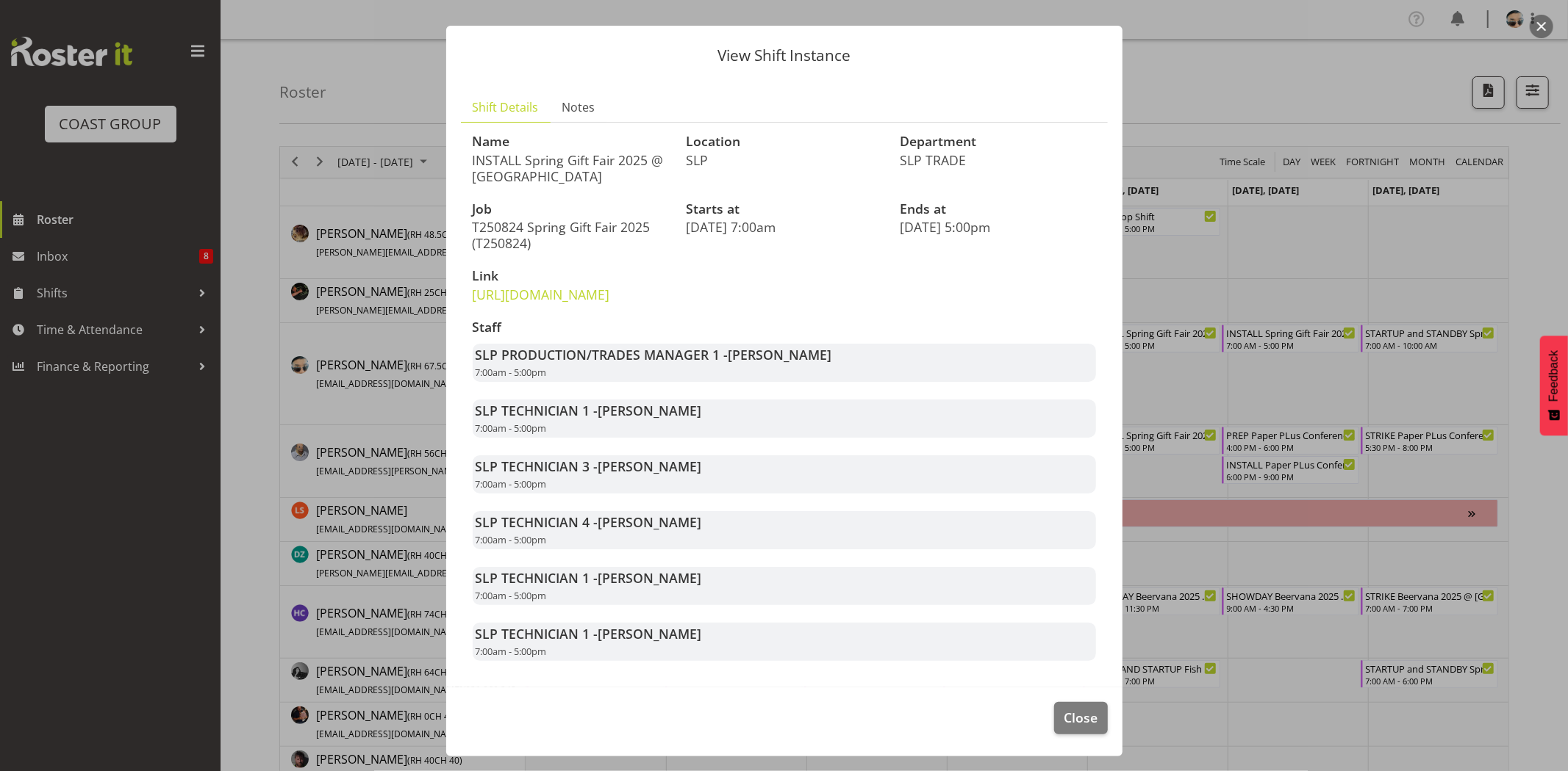
click at [706, 469] on div "SLP TECHNICIAN 3 - Michel Bonette 7:00am - 5:00pm" at bounding box center [784, 475] width 623 height 38
drag, startPoint x: 613, startPoint y: 520, endPoint x: 680, endPoint y: 520, distance: 67.0
click at [677, 520] on div "SLP TECHNICIAN 4 - Coel Phillips 7:00am - 5:00pm" at bounding box center [784, 531] width 623 height 38
click at [680, 520] on div "SLP TECHNICIAN 4 - Coel Phillips 7:00am - 5:00pm" at bounding box center [784, 531] width 623 height 38
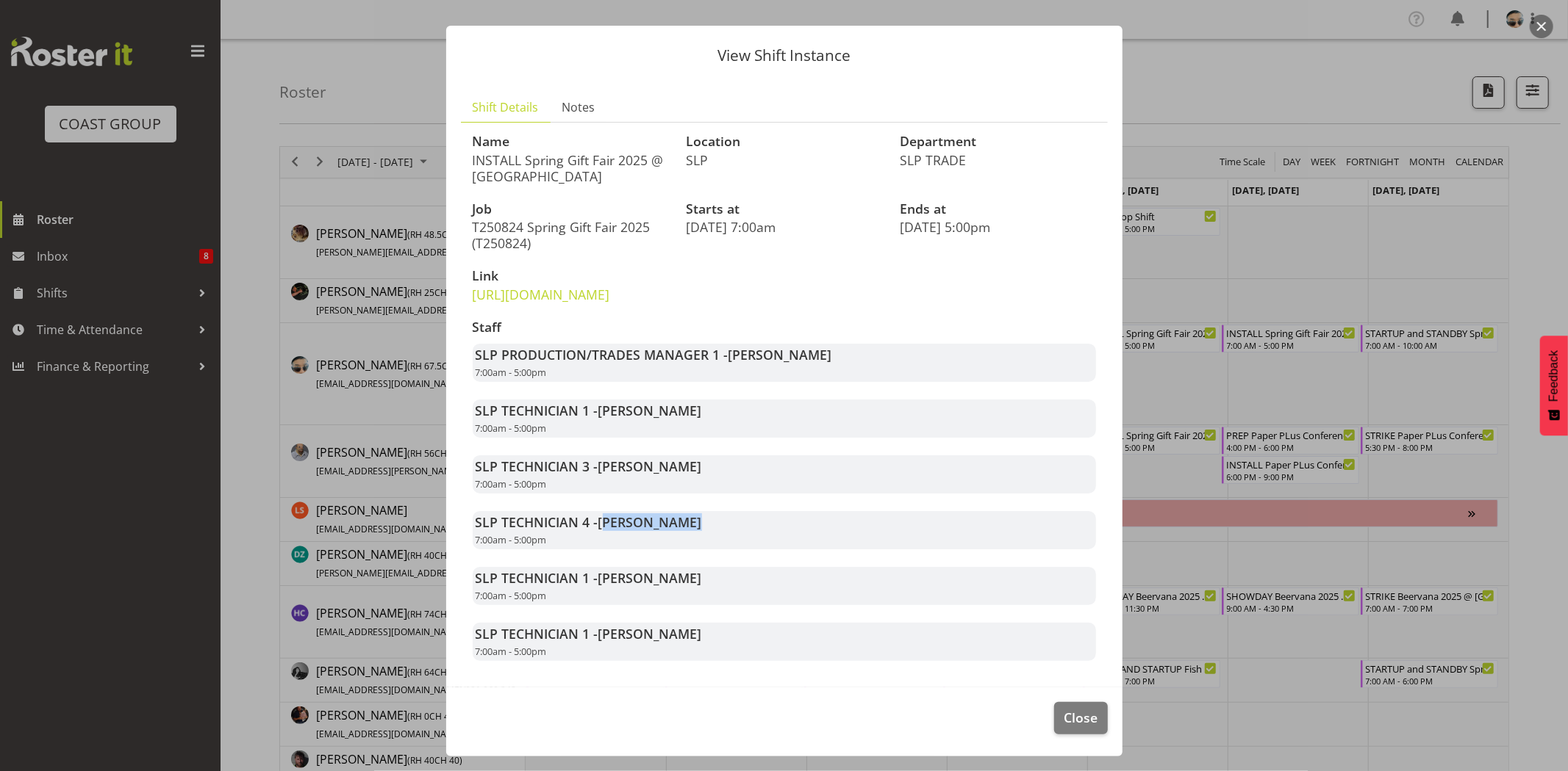
drag, startPoint x: 628, startPoint y: 589, endPoint x: 704, endPoint y: 590, distance: 76.0
click at [704, 590] on div "SLP TECHNICIAN 1 - Stuart Korunic 7:00am - 5:00pm" at bounding box center [784, 586] width 623 height 38
click at [722, 641] on div "SLP TECHNICIAN 1 - Rosey McKimmie 7:00am - 5:00pm" at bounding box center [784, 642] width 623 height 38
click at [732, 642] on div "SLP TECHNICIAN 1 - Rosey McKimmie 7:00am - 5:00pm" at bounding box center [784, 642] width 623 height 38
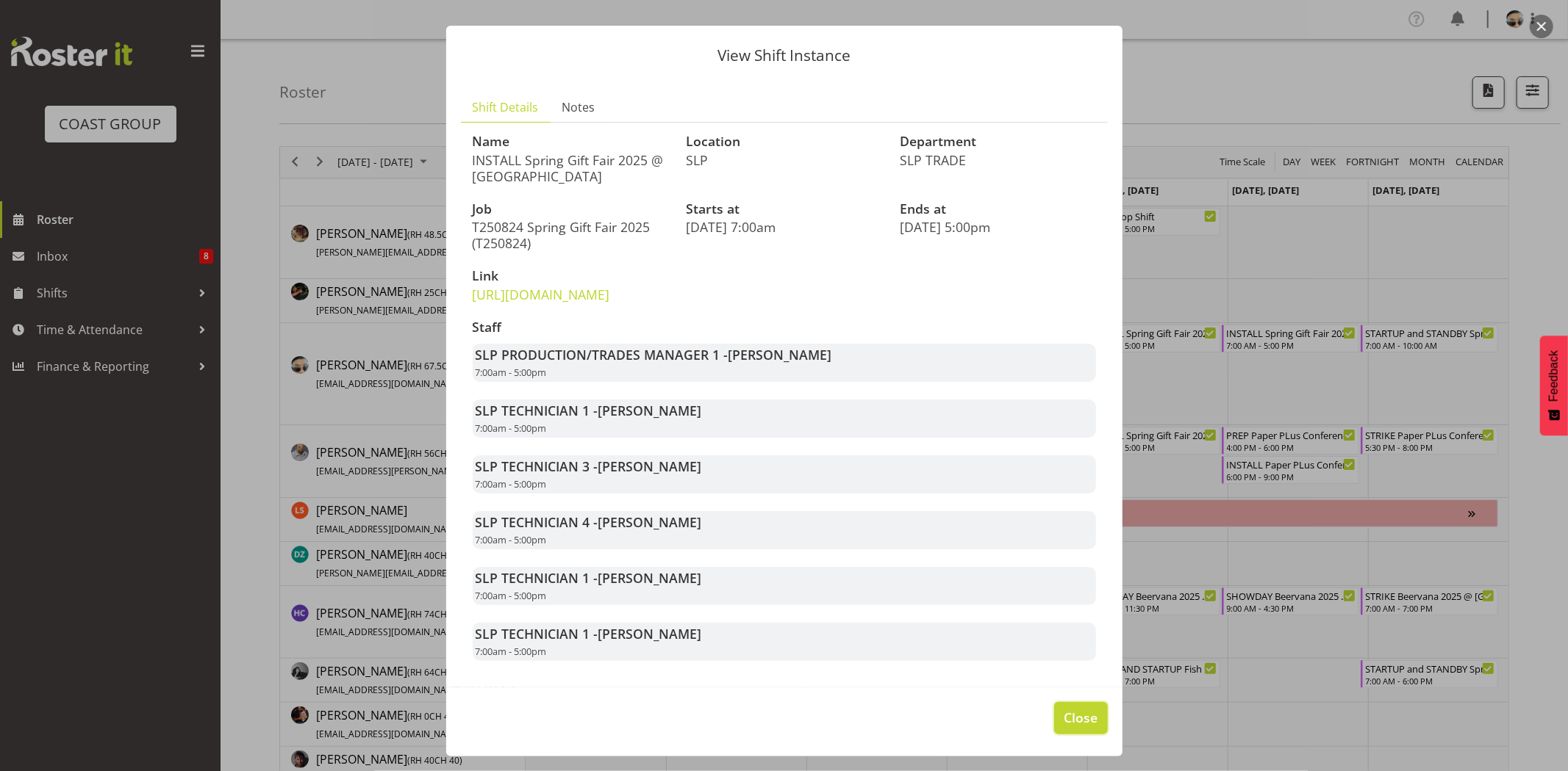
click at [1082, 708] on button "Close" at bounding box center [1080, 719] width 53 height 33
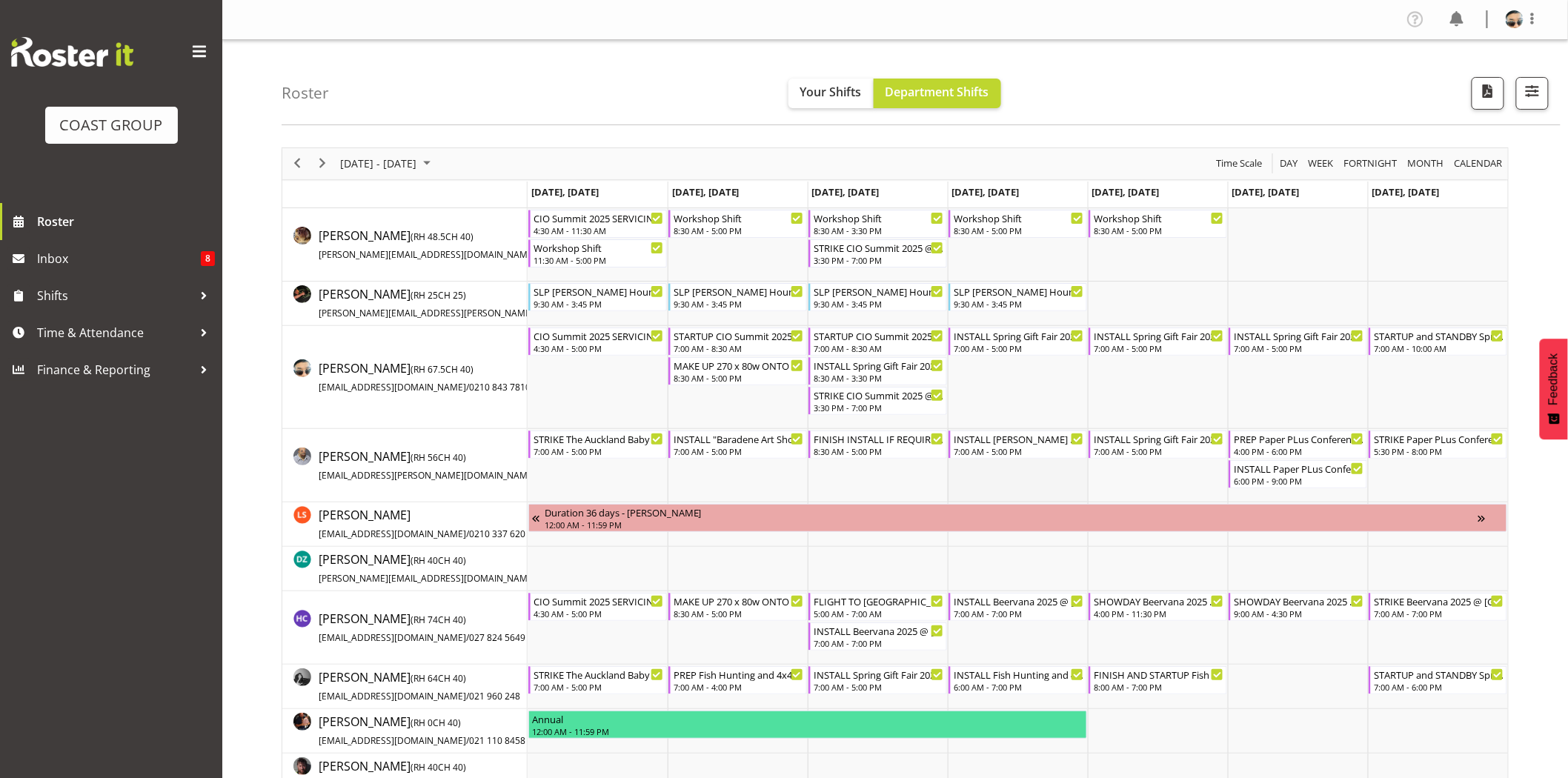
click at [1066, 477] on td "Timeline Week of August 22, 2025" at bounding box center [1017, 466] width 140 height 73
click at [1041, 398] on td "Timeline Week of August 22, 2025" at bounding box center [1017, 378] width 140 height 103
click at [320, 159] on span "Next" at bounding box center [323, 163] width 18 height 18
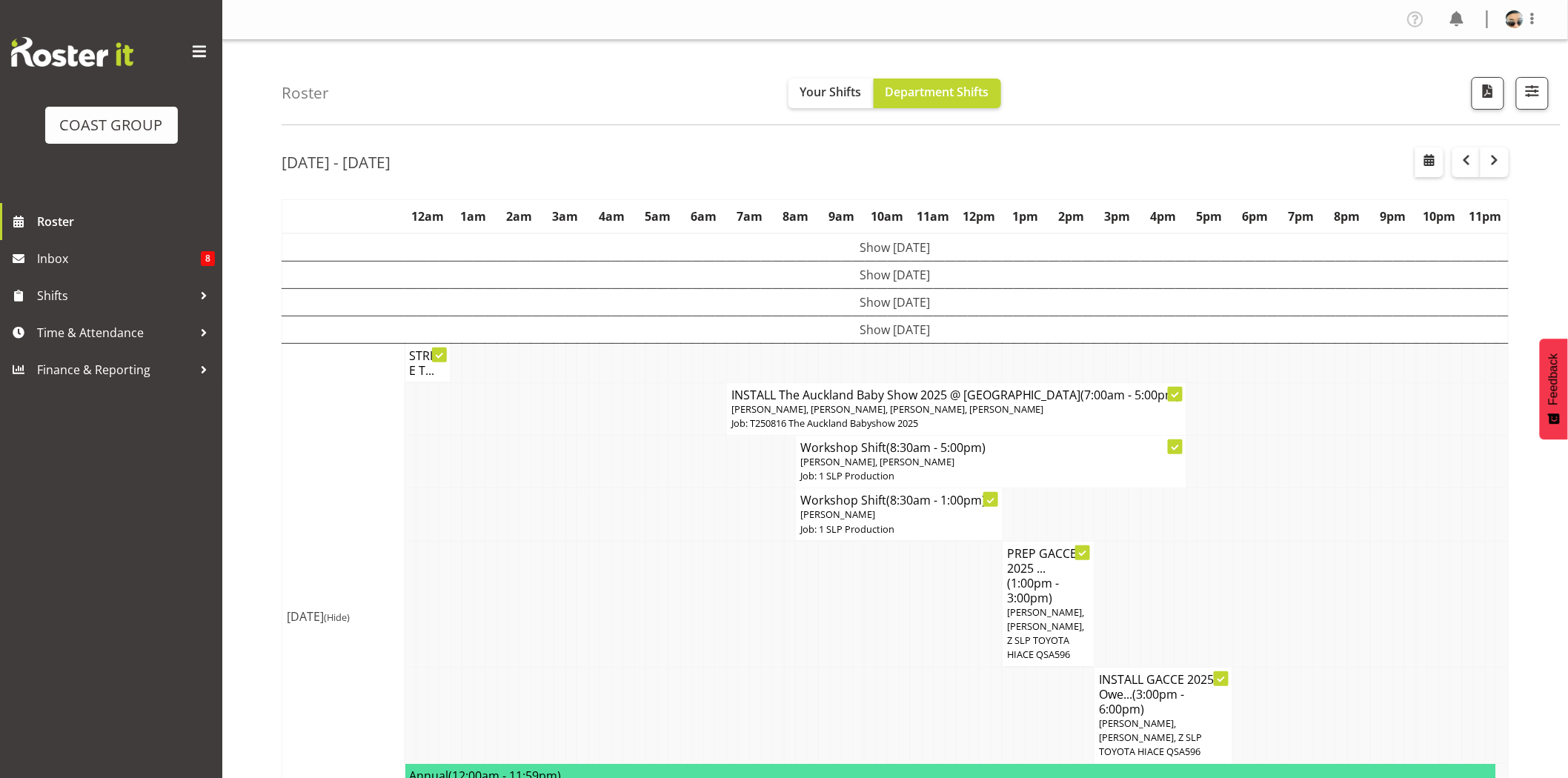
click at [1567, 338] on html "COAST GROUP Roster Inbox 8 Shifts Time & Attendance Finance & Reporting Profile…" at bounding box center [784, 389] width 1568 height 778
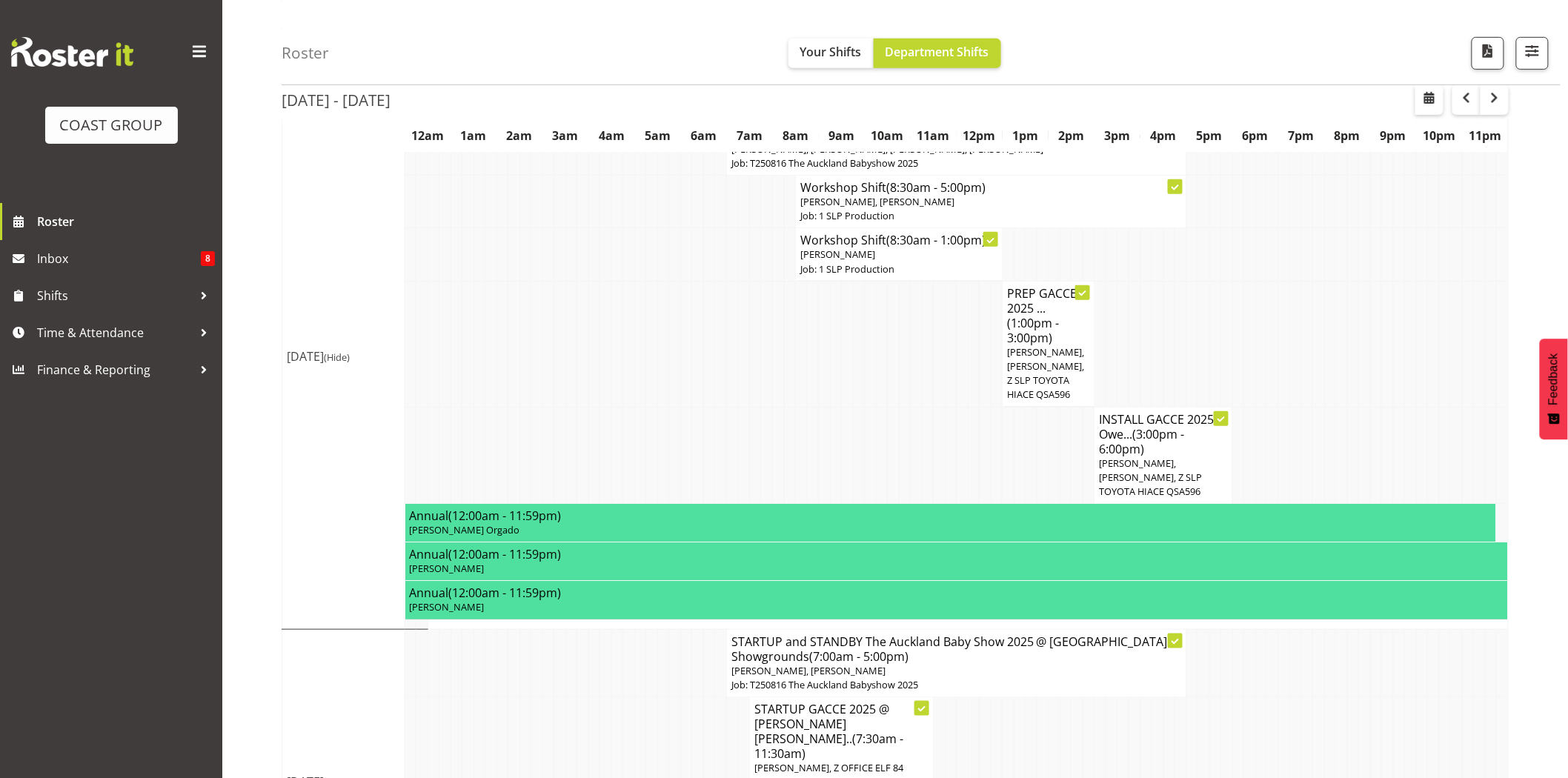
scroll to position [272, 0]
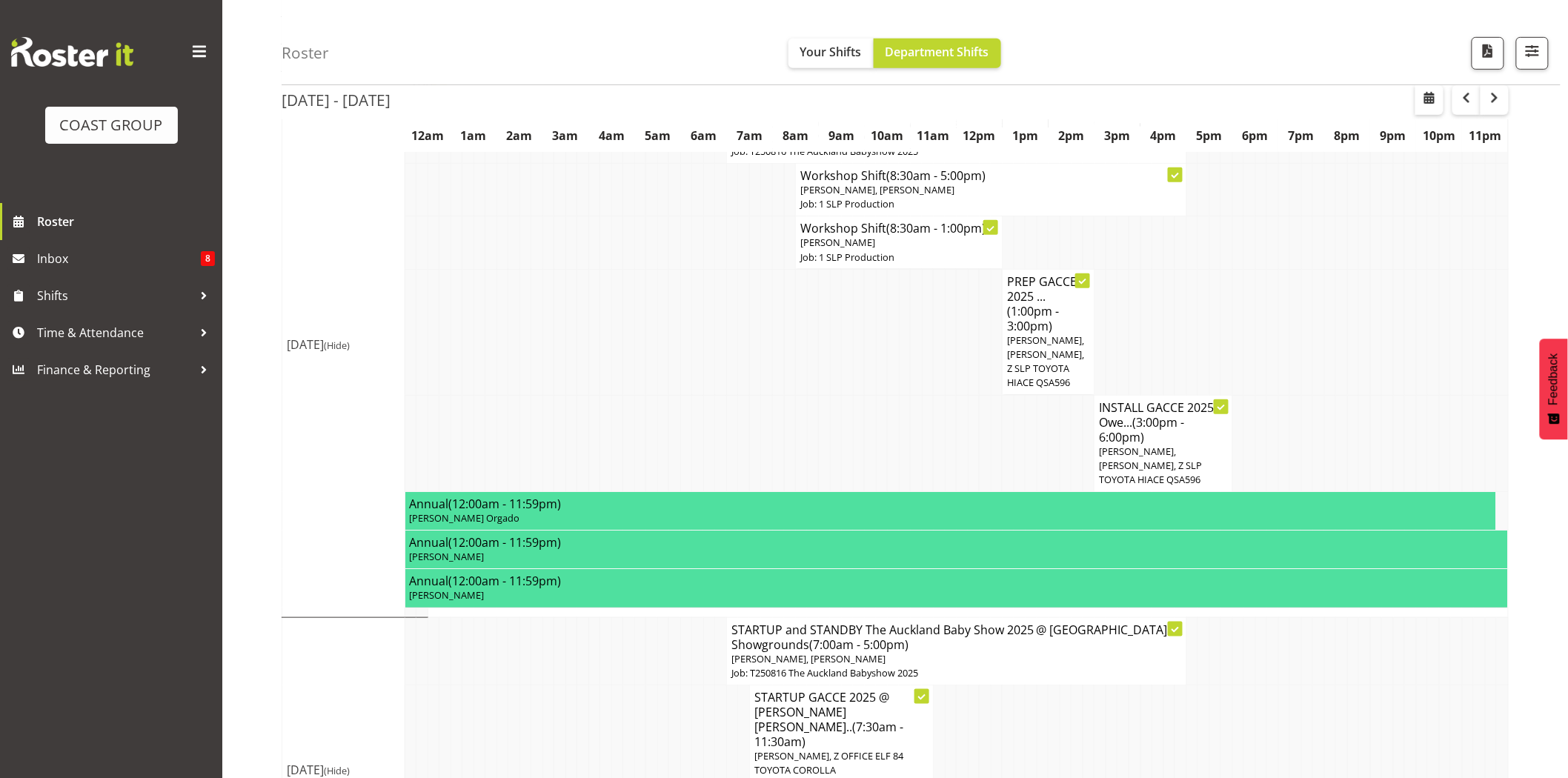
click at [1393, 418] on td at bounding box center [1398, 443] width 12 height 97
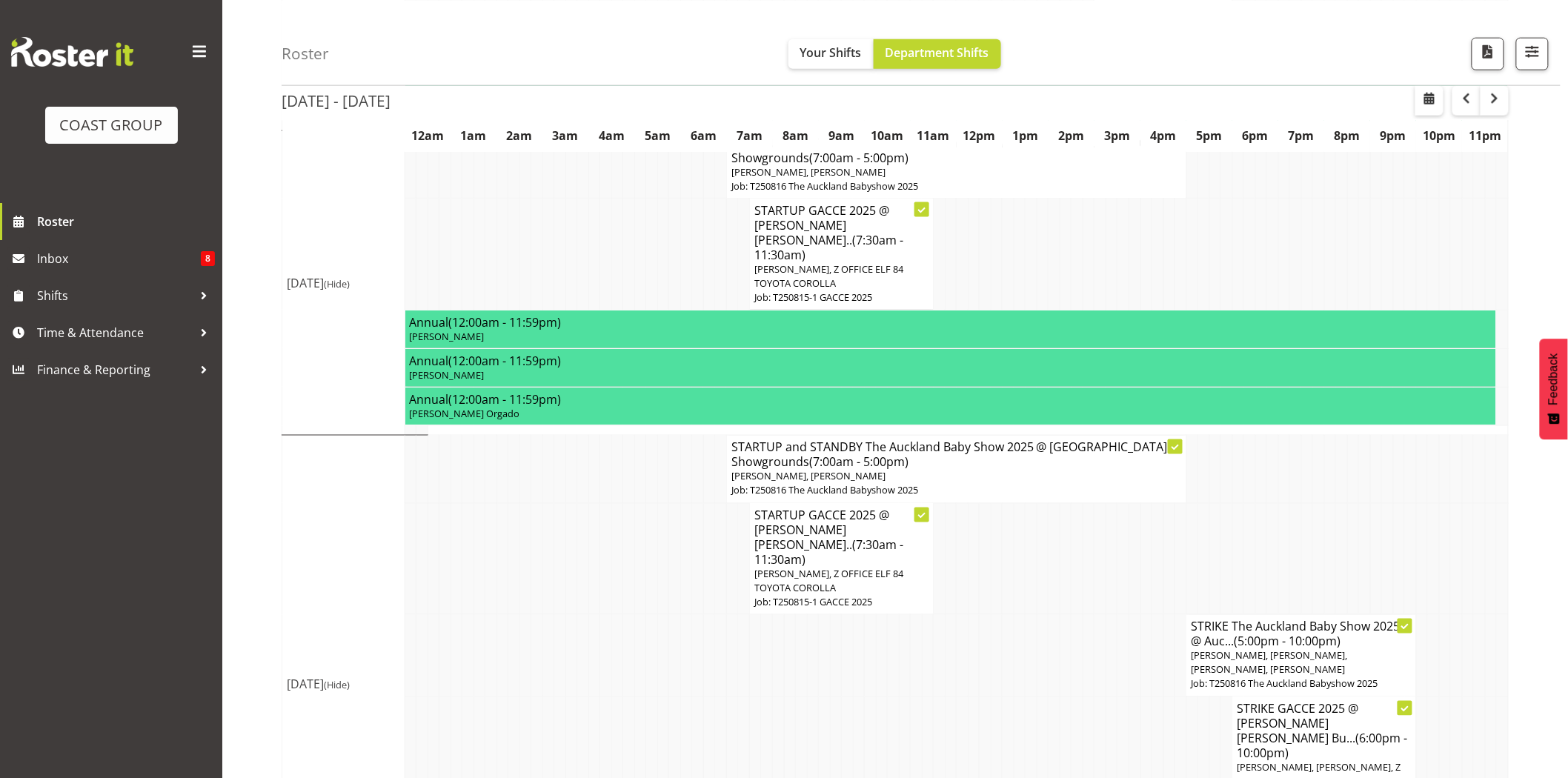
scroll to position [776, 0]
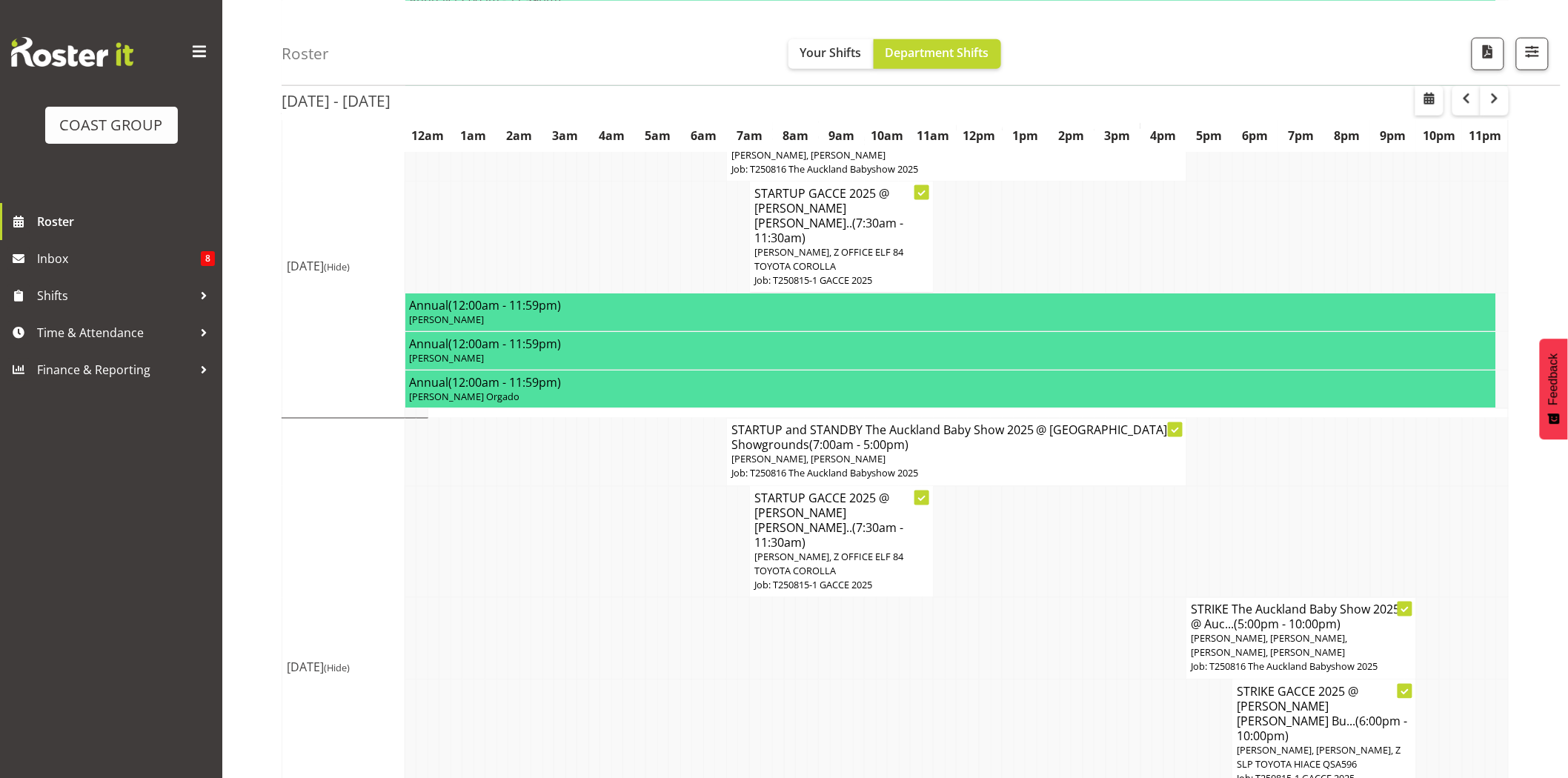
click at [1416, 519] on td at bounding box center [1421, 542] width 12 height 112
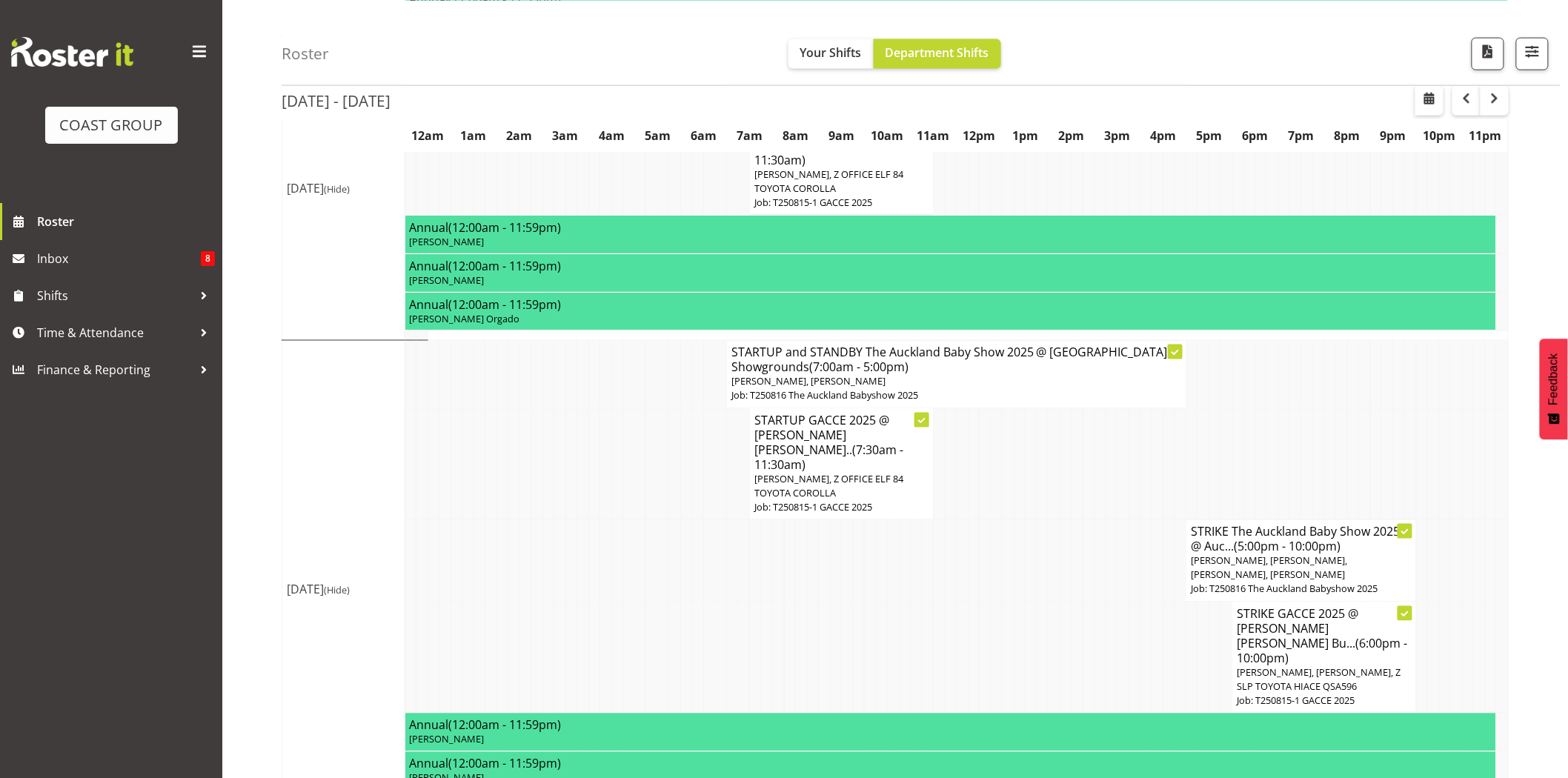
click at [1098, 617] on td at bounding box center [1099, 658] width 12 height 112
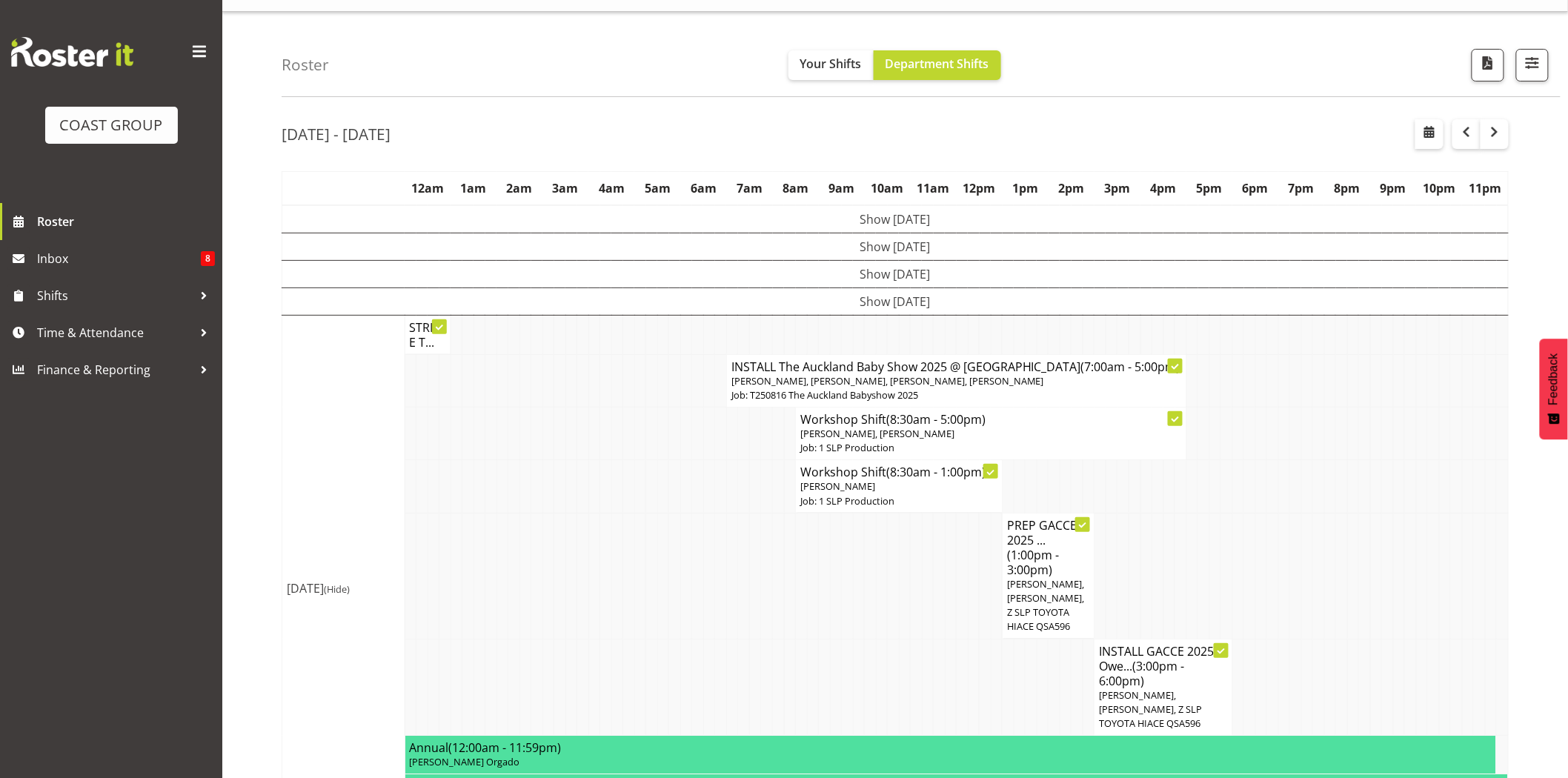
scroll to position [0, 0]
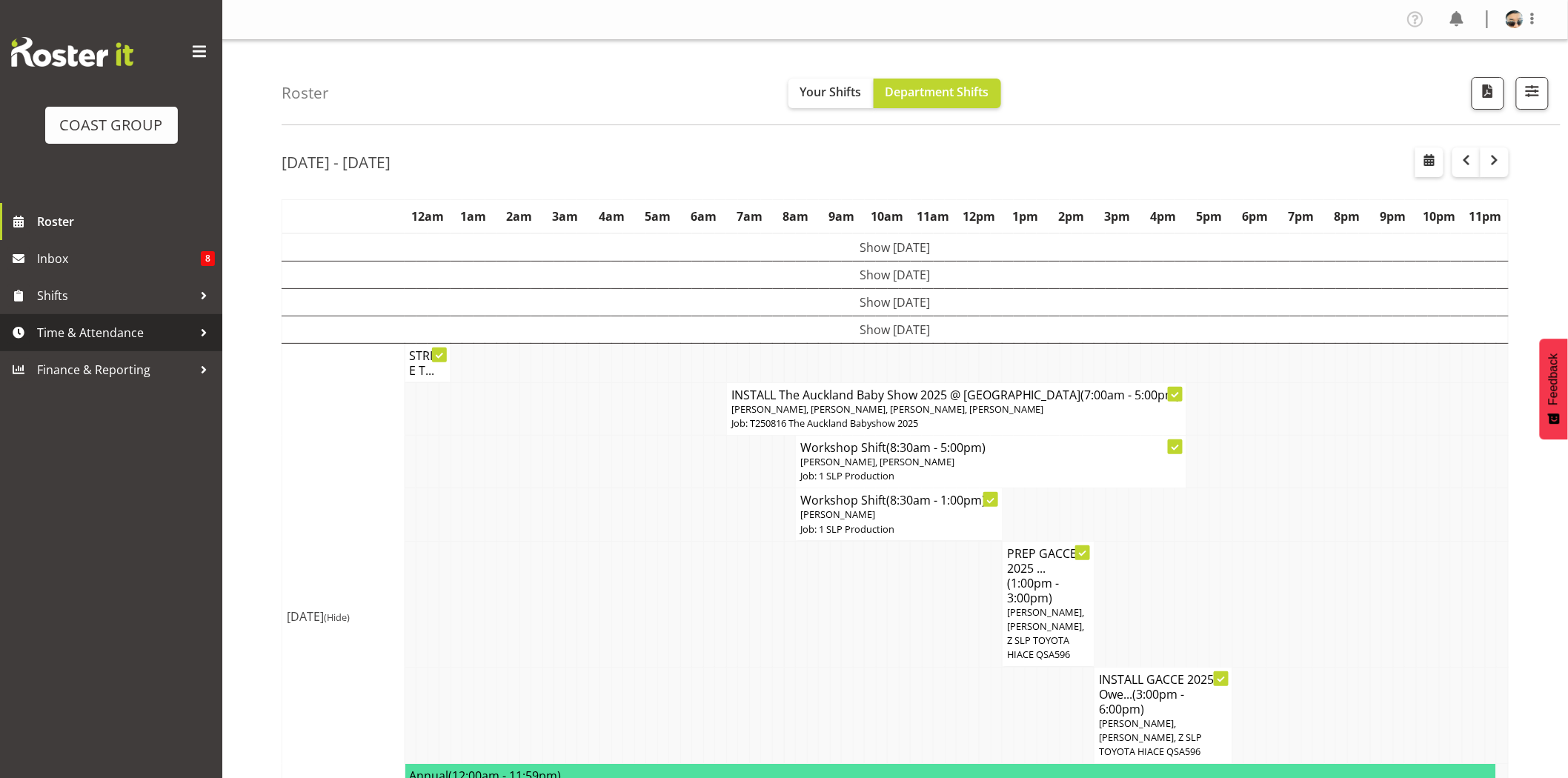
click at [80, 337] on span "Time & Attendance" at bounding box center [115, 333] width 156 height 22
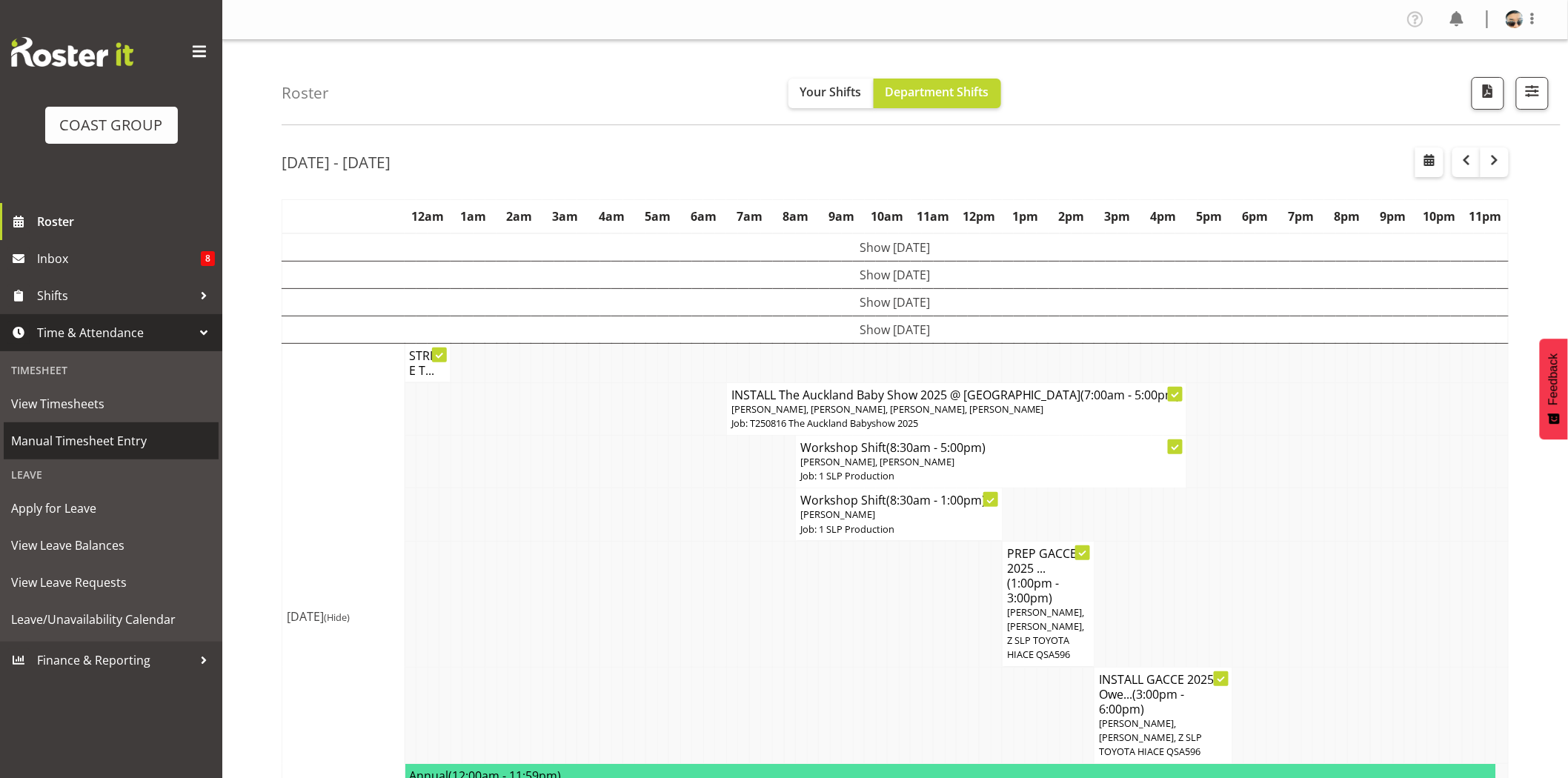
click at [81, 450] on span "Manual Timesheet Entry" at bounding box center [110, 441] width 200 height 22
